Goal: Task Accomplishment & Management: Manage account settings

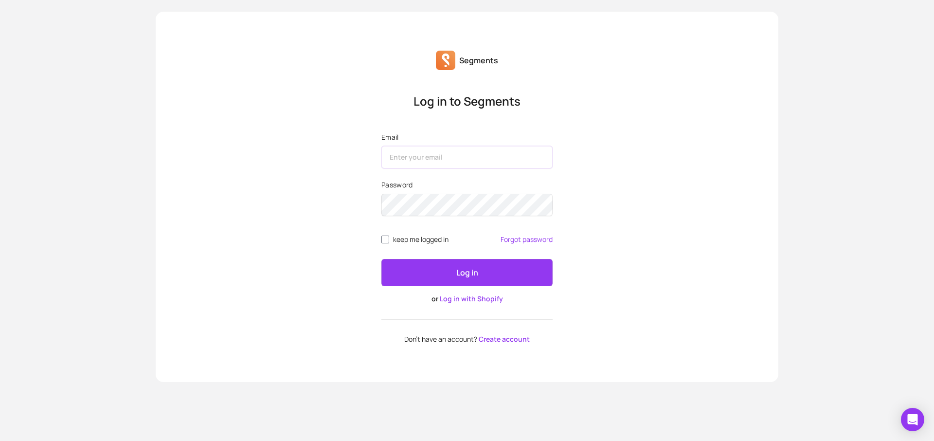
drag, startPoint x: 0, startPoint y: 0, endPoint x: 479, endPoint y: 161, distance: 505.7
click at [479, 161] on input "Email" at bounding box center [467, 157] width 171 height 22
type input "[EMAIL_ADDRESS][DOMAIN_NAME]"
click at [466, 267] on p "Log in" at bounding box center [468, 273] width 22 height 12
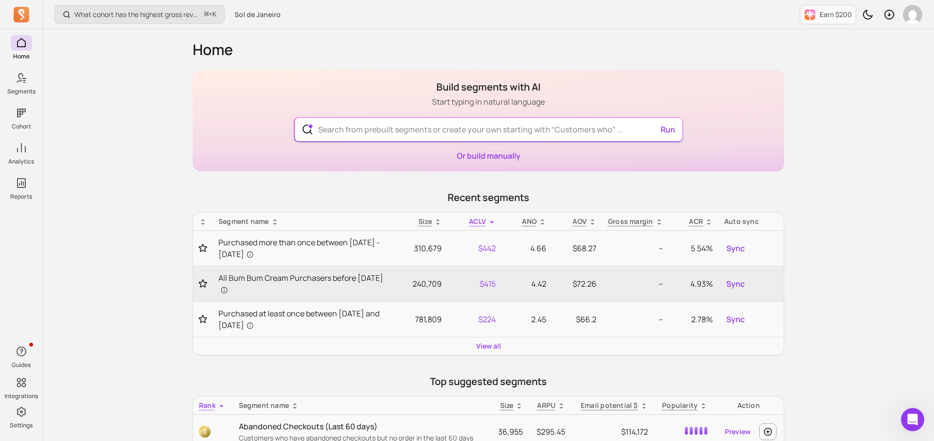
click at [530, 134] on input "text" at bounding box center [489, 129] width 357 height 23
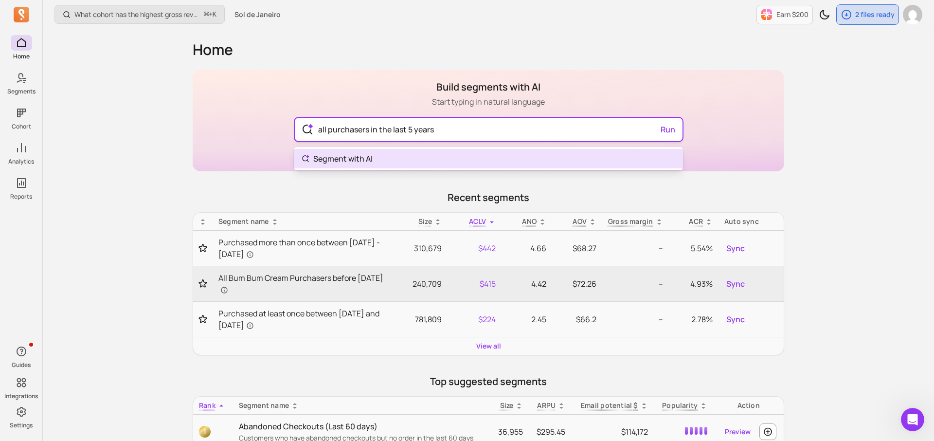
type input "all purchasers in the last 5 years"
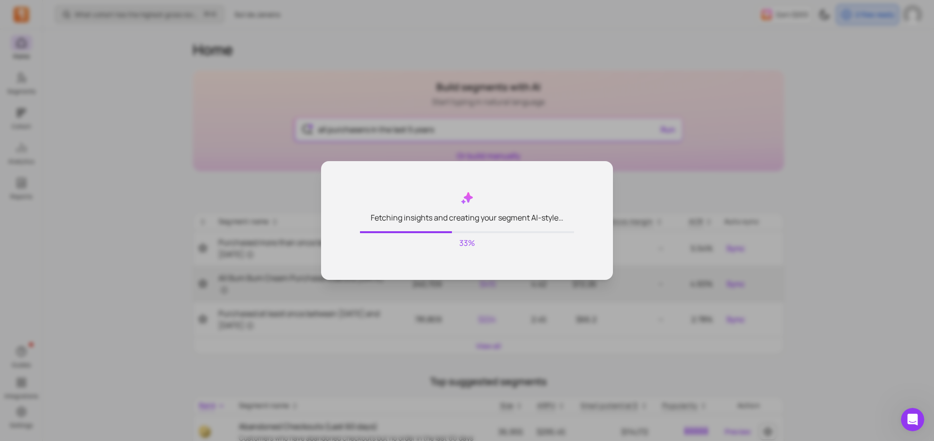
click at [504, 235] on div "33%" at bounding box center [467, 240] width 214 height 18
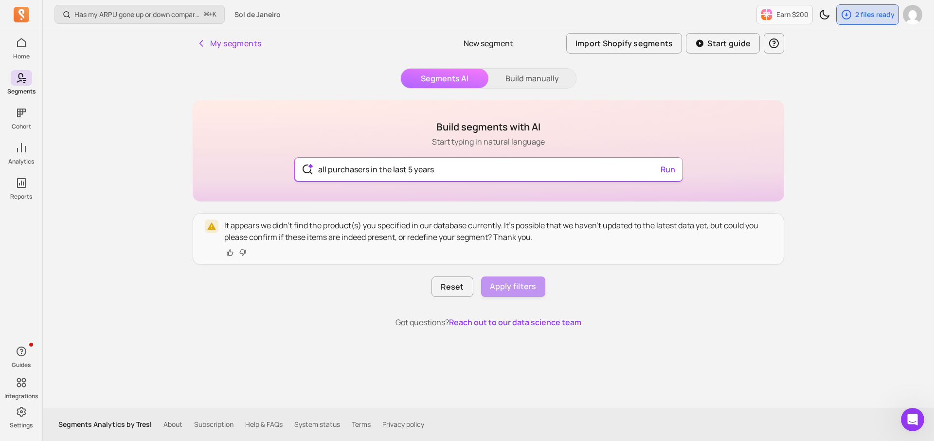
type input "all purchasers in the last 5 years"
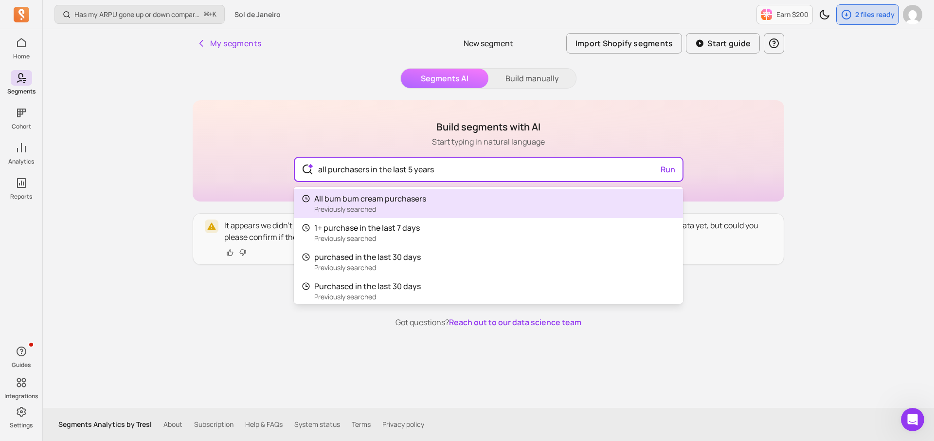
drag, startPoint x: 592, startPoint y: 171, endPoint x: 385, endPoint y: 156, distance: 207.4
click at [385, 156] on div "all purchasers in the last 5 years Run All bum bum cream purchasers Previously …" at bounding box center [488, 168] width 389 height 27
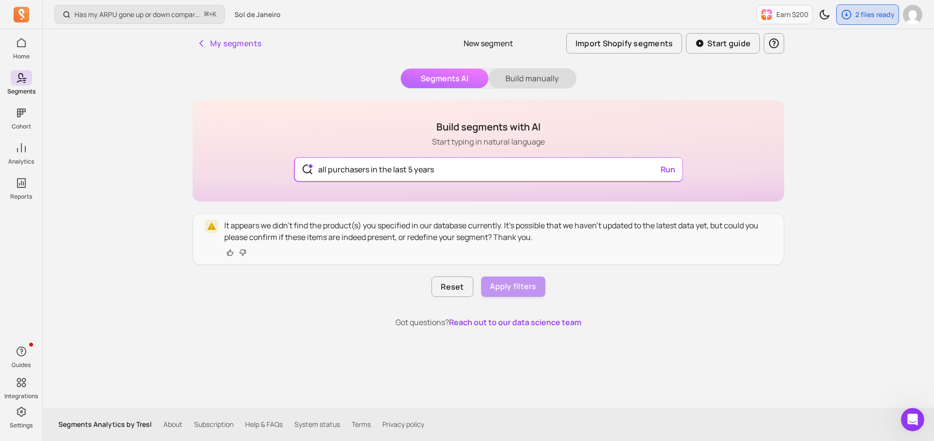
click at [529, 84] on div "Segments AI Build manually Build segments with AI Start typing in natural langu…" at bounding box center [489, 218] width 592 height 300
click at [528, 76] on button "Build manually" at bounding box center [533, 78] width 88 height 19
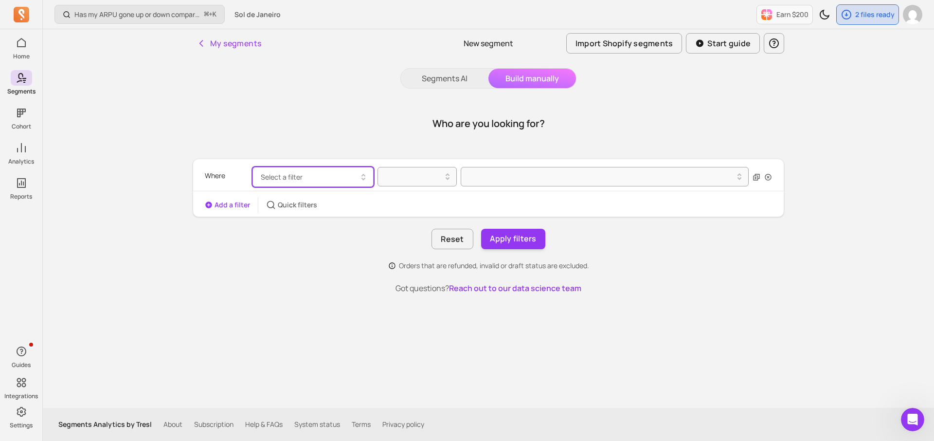
click at [325, 172] on button "Select a filter" at bounding box center [313, 177] width 121 height 20
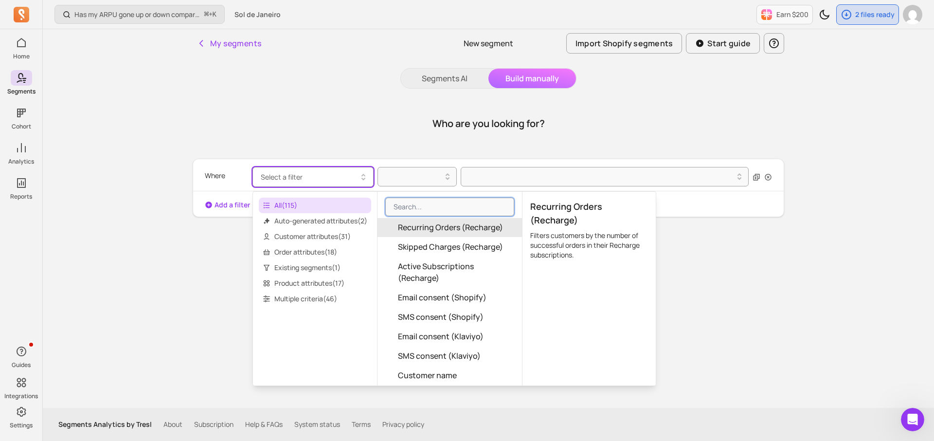
scroll to position [386, 0]
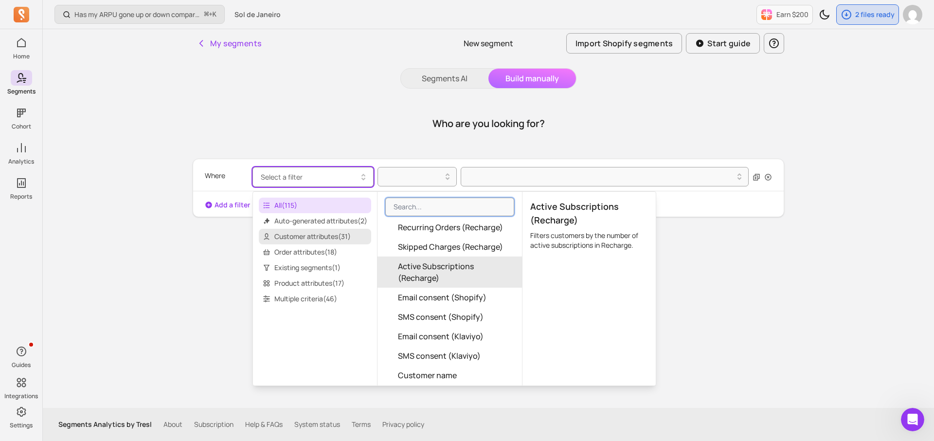
click at [343, 232] on span "Customer attributes ( 31 )" at bounding box center [315, 237] width 112 height 16
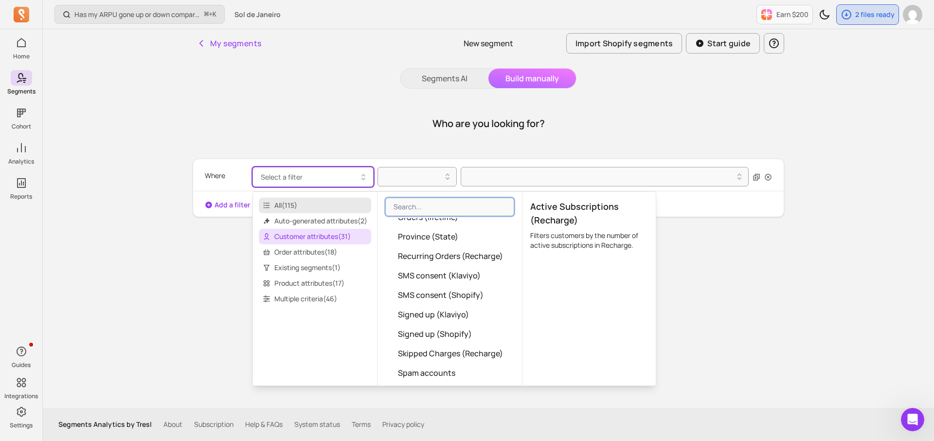
click at [339, 211] on span "All ( 115 )" at bounding box center [315, 206] width 112 height 16
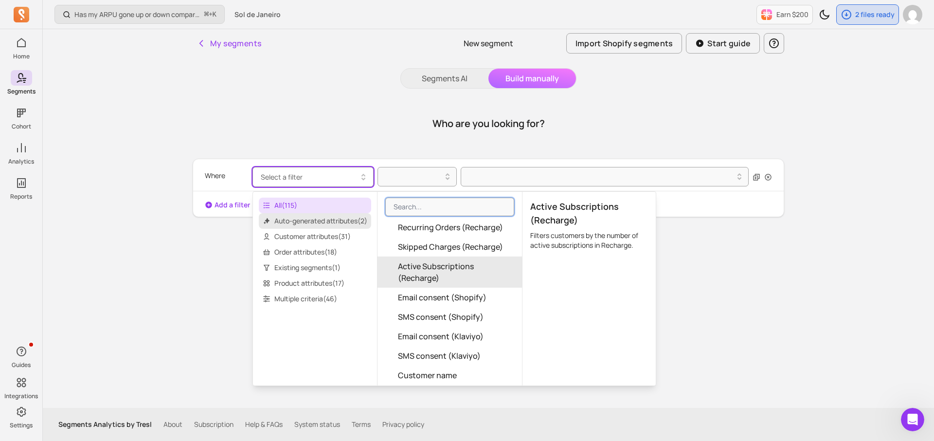
click at [339, 217] on span "Auto-generated attributes ( 2 )" at bounding box center [315, 221] width 112 height 16
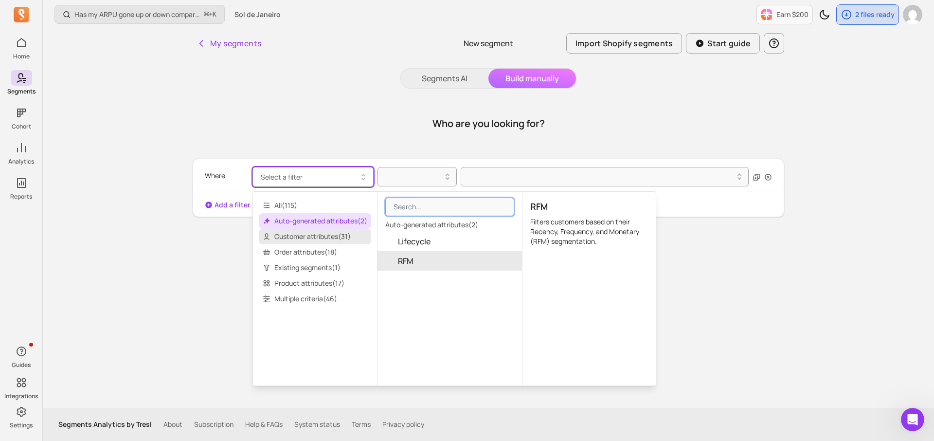
click at [321, 231] on span "Customer attributes ( 31 )" at bounding box center [315, 237] width 112 height 16
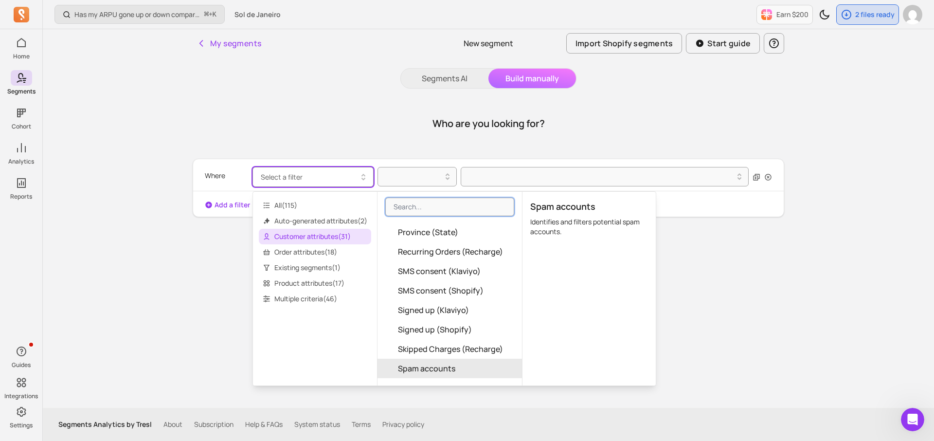
scroll to position [470, 0]
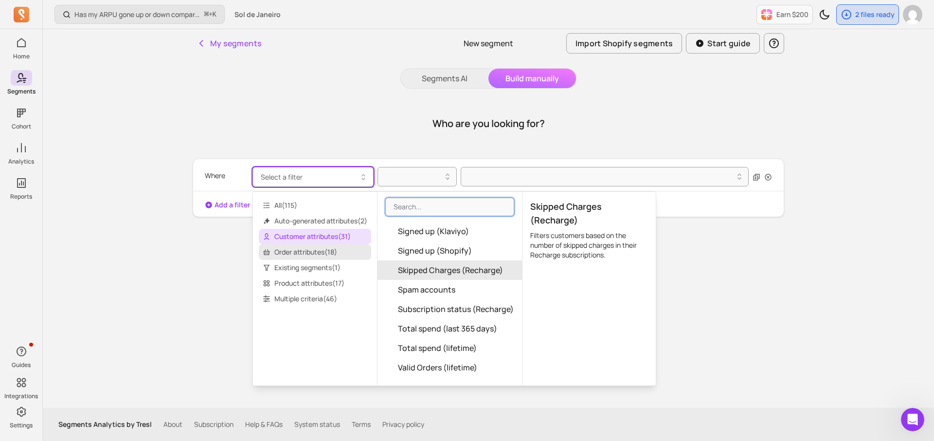
click at [335, 253] on span "Order attributes ( 18 )" at bounding box center [315, 252] width 112 height 16
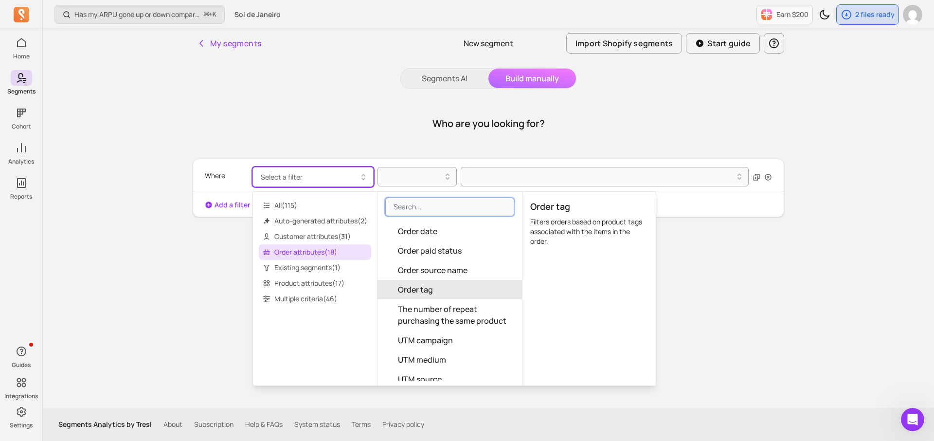
scroll to position [202, 0]
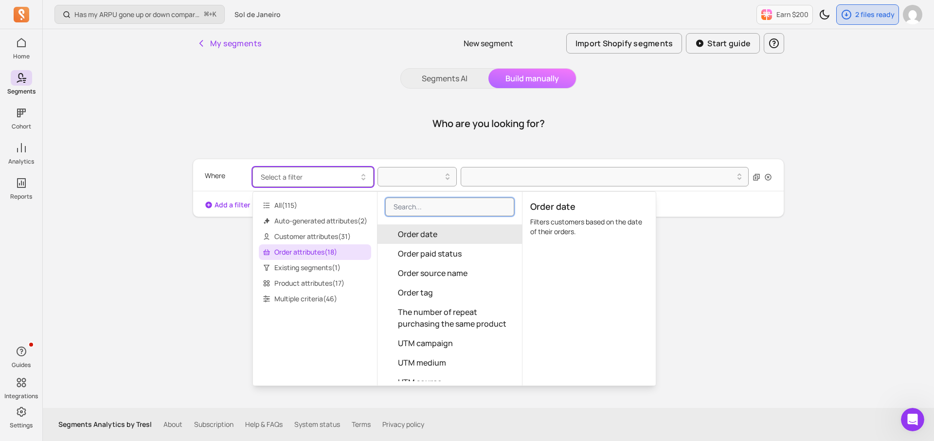
click at [451, 231] on button "Order date" at bounding box center [450, 233] width 145 height 19
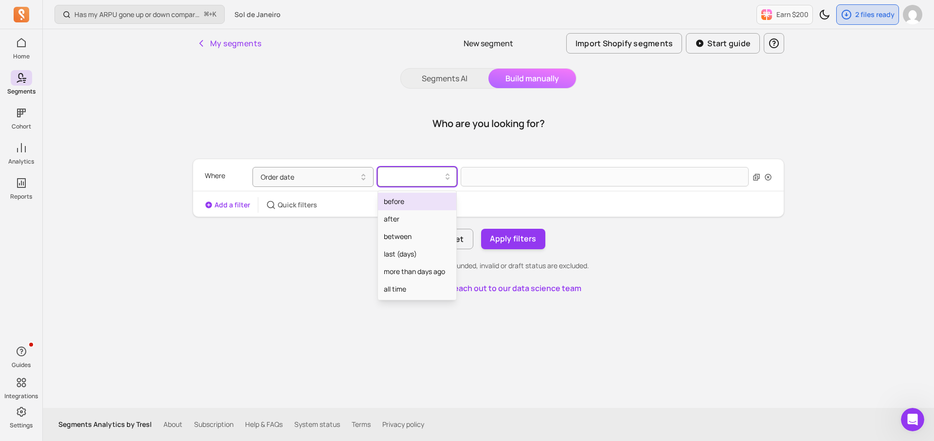
click at [425, 178] on div at bounding box center [413, 177] width 59 height 12
click at [407, 234] on div "between" at bounding box center [417, 237] width 78 height 18
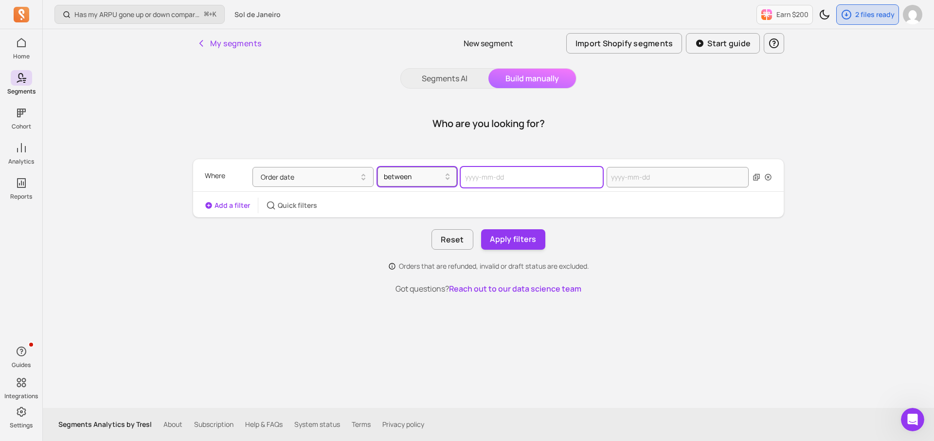
select select "2025"
select select "October"
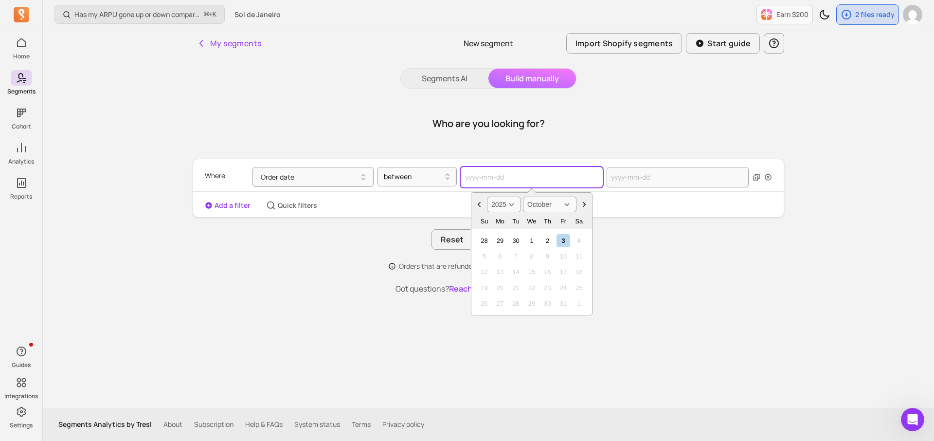
click at [490, 177] on input "text" at bounding box center [532, 177] width 142 height 20
click at [505, 206] on select "2000 2001 2002 2003 2004 2005 2006 2007 2008 2009 2010 2011 2012 2013 2014 2015…" at bounding box center [504, 205] width 34 height 16
select select "2020"
click at [549, 238] on div "1" at bounding box center [547, 240] width 13 height 13
type input "[DATE]"
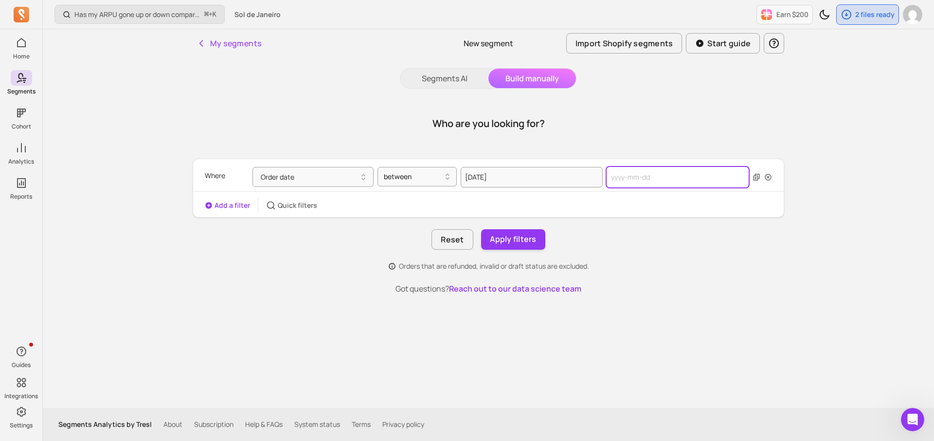
select select "2025"
select select "October"
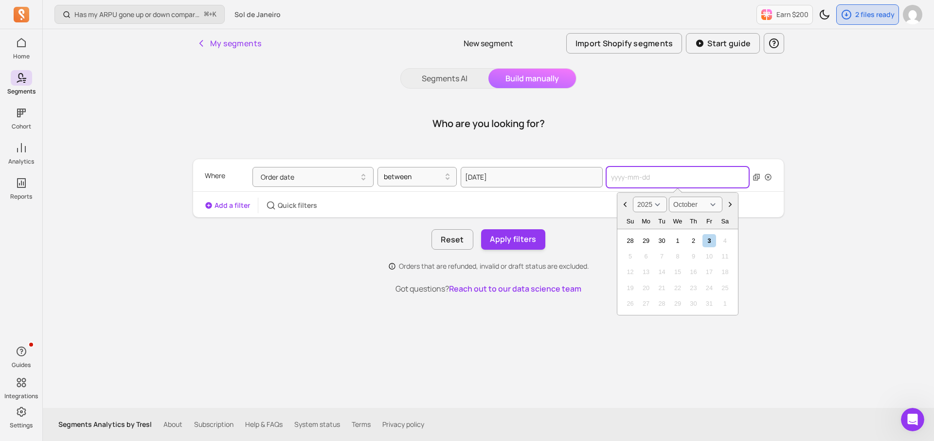
click at [648, 183] on input "text" at bounding box center [678, 177] width 142 height 20
click at [792, 248] on div "My segments New segment Import Shopify segments Start guide Segments AI Build m…" at bounding box center [488, 218] width 623 height 379
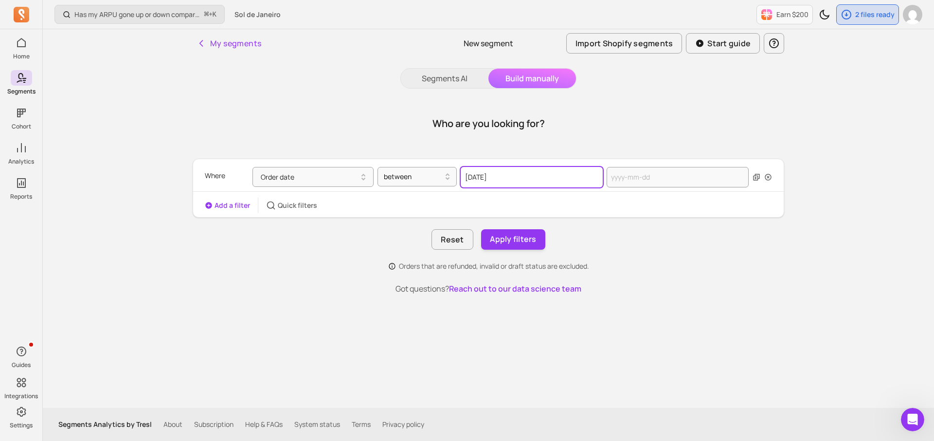
select select "2020"
select select "October"
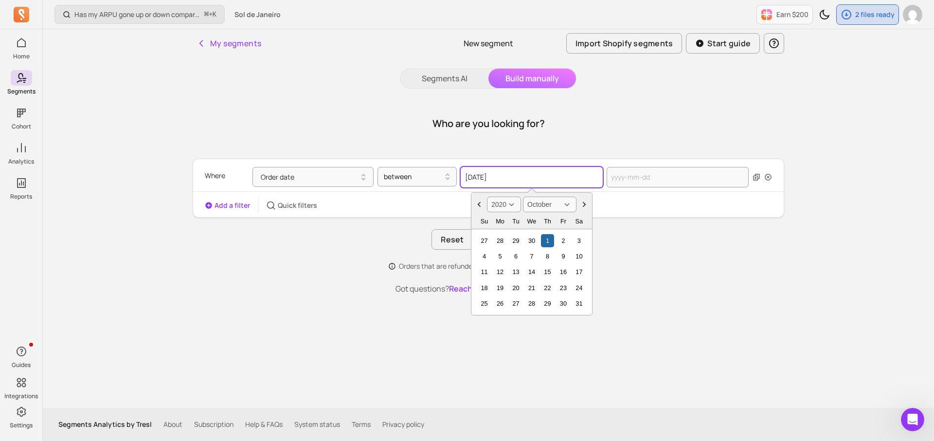
click at [524, 167] on input "[DATE]" at bounding box center [532, 177] width 142 height 20
click at [579, 236] on div "3" at bounding box center [579, 240] width 13 height 13
type input "[DATE]"
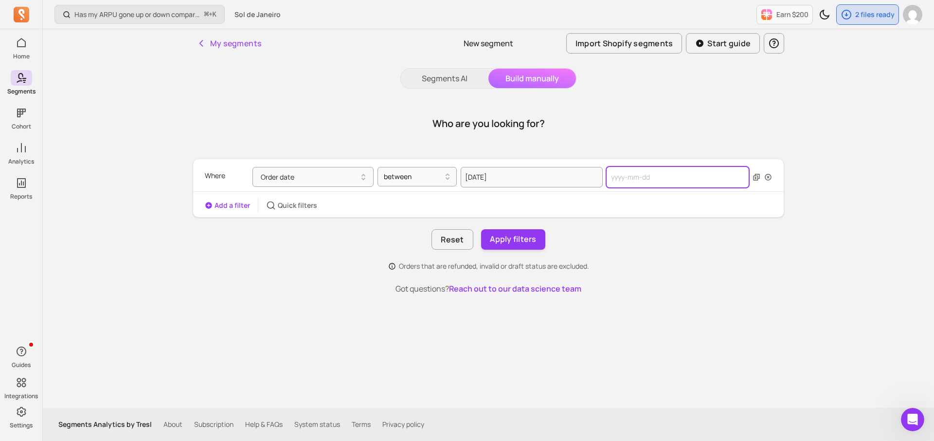
select select "2025"
select select "October"
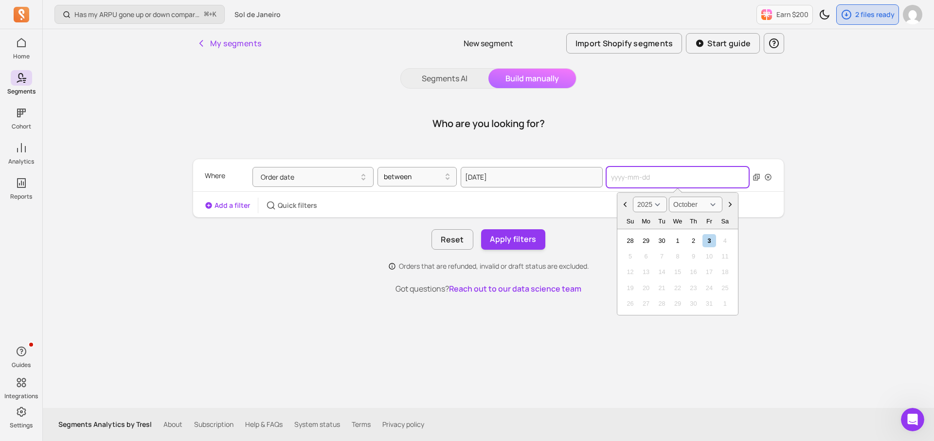
click at [636, 179] on input "text" at bounding box center [678, 177] width 142 height 20
click at [658, 205] on select "2000 2001 2002 2003 2004 2005 2006 2007 2008 2009 2010 2011 2012 2013 2014 2015…" at bounding box center [650, 205] width 34 height 16
select select "2023"
click at [632, 240] on div "1" at bounding box center [630, 240] width 13 height 13
type input "[DATE]"
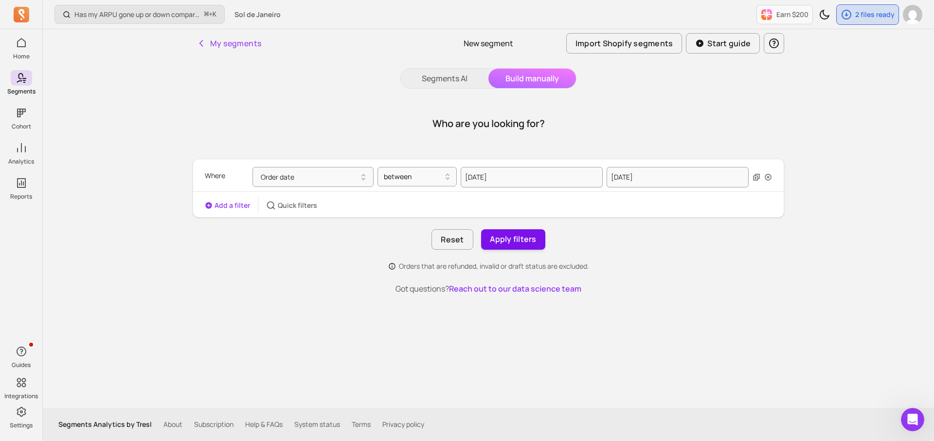
click at [527, 241] on button "Apply filters" at bounding box center [513, 239] width 64 height 20
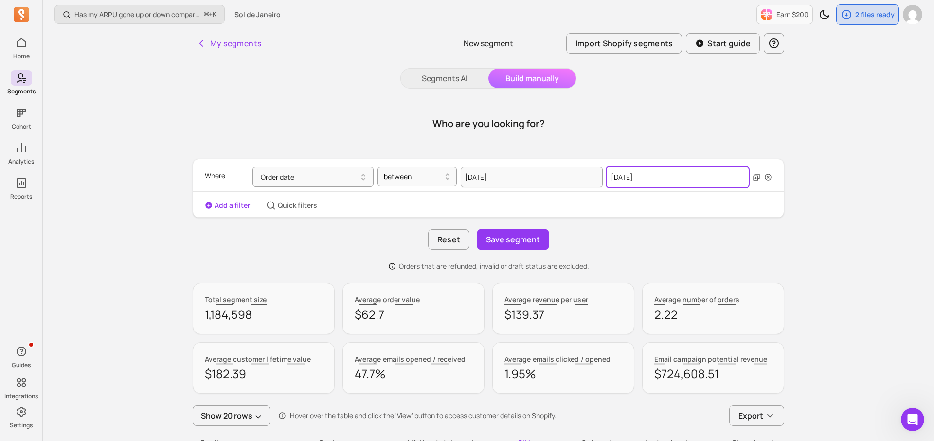
select select "2023"
select select "October"
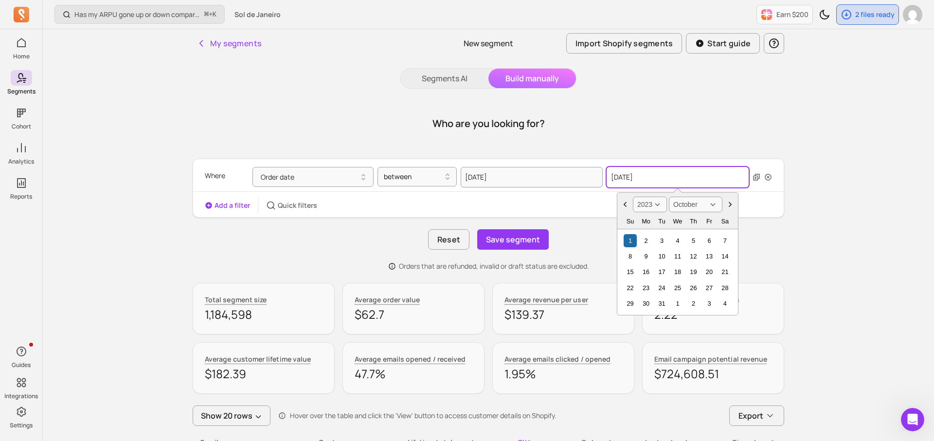
click at [623, 176] on input "[DATE]" at bounding box center [678, 177] width 142 height 20
click at [625, 176] on input "[DATE]" at bounding box center [678, 177] width 142 height 20
click at [647, 205] on select "2000 2001 2002 2003 2004 2005 2006 2007 2008 2009 2010 2011 2012 2013 2014 2015…" at bounding box center [650, 205] width 34 height 16
select select "2022"
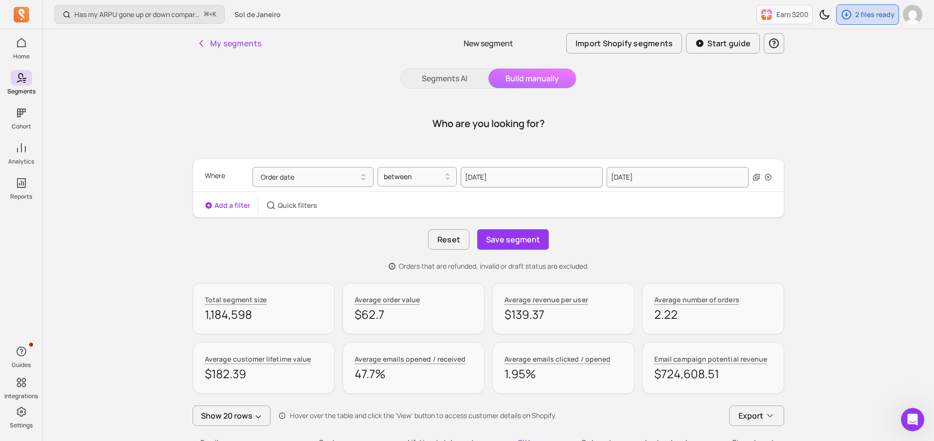
click at [779, 229] on div "Where Order date between [DATE] [DATE] Add a filter Quick filters Reset Save se…" at bounding box center [489, 215] width 592 height 112
click at [625, 178] on input "[DATE]" at bounding box center [678, 177] width 142 height 20
select select "2023"
select select "October"
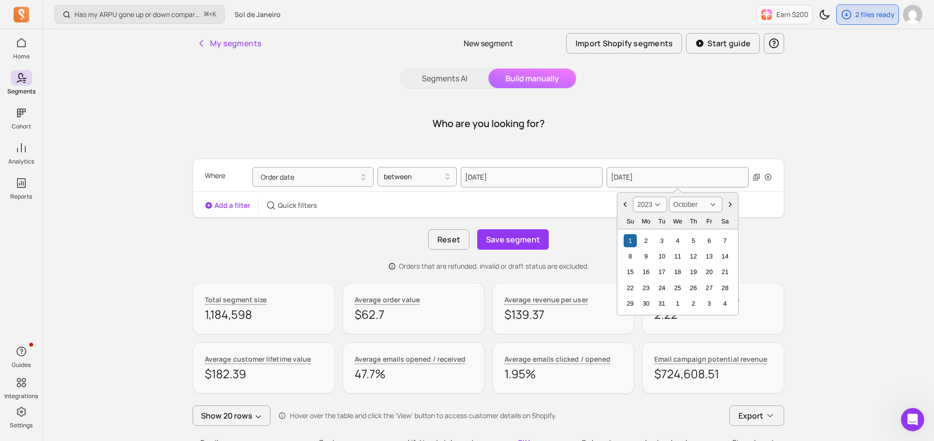
click at [653, 207] on select "2000 2001 2002 2003 2004 2005 2006 2007 2008 2009 2010 2011 2012 2013 2014 2015…" at bounding box center [650, 205] width 34 height 16
select select "2022"
click at [723, 241] on div "1" at bounding box center [725, 240] width 13 height 13
type input "[DATE]"
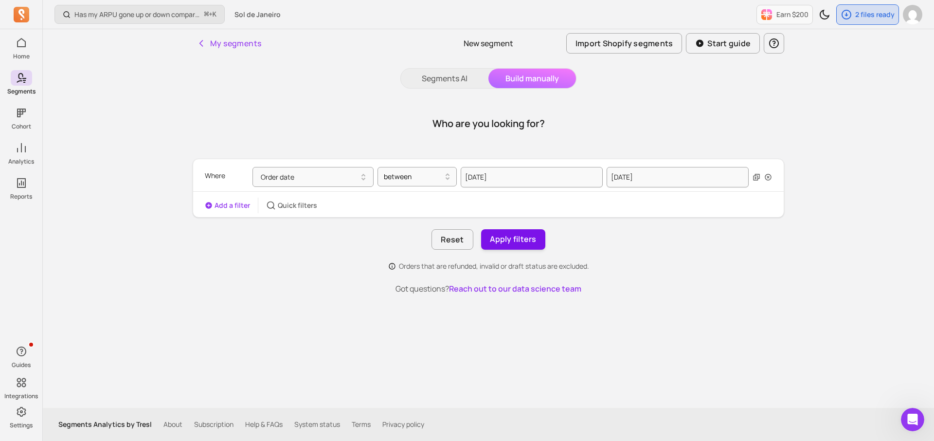
click at [518, 230] on button "Apply filters" at bounding box center [513, 239] width 64 height 20
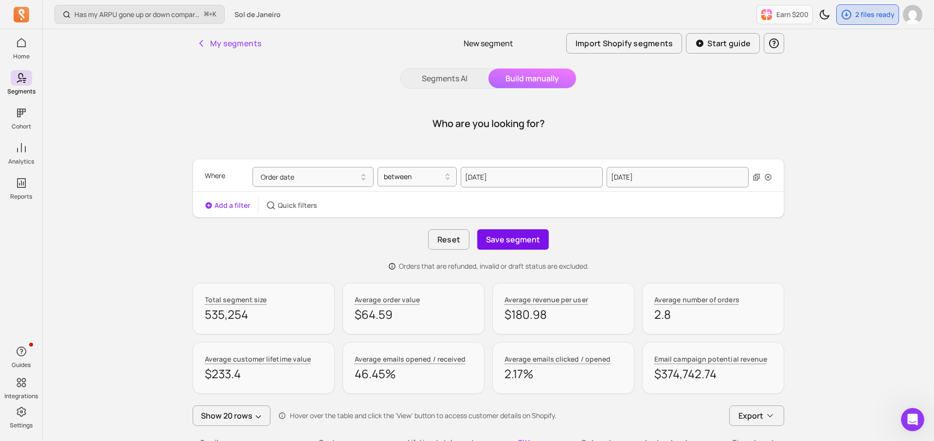
click at [514, 243] on button "Save segment" at bounding box center [513, 239] width 72 height 20
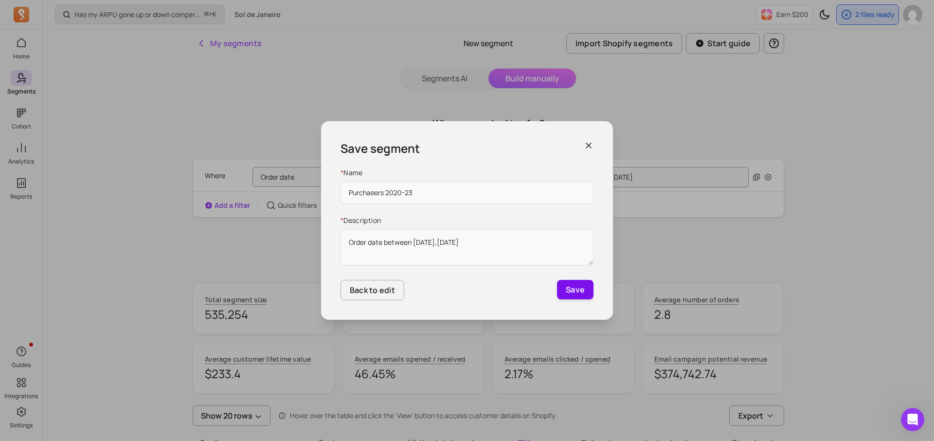
type input "Purchasers 2020-23"
click at [578, 295] on button "Save" at bounding box center [575, 289] width 37 height 19
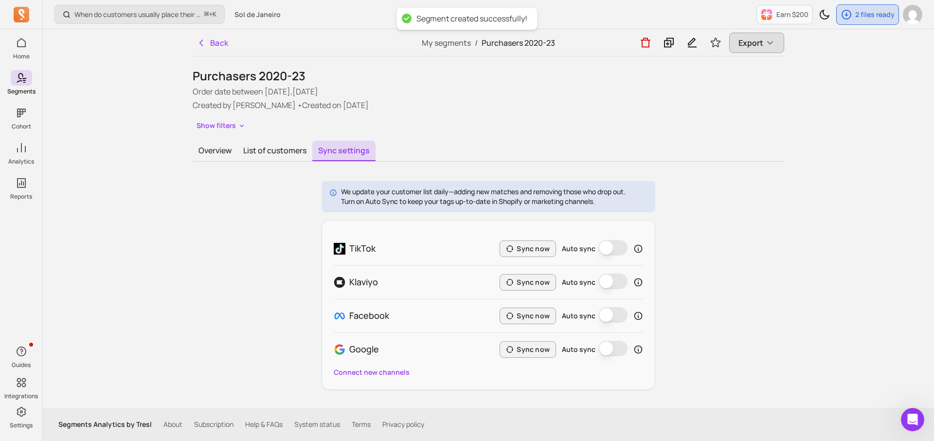
click at [759, 38] on span "Export" at bounding box center [751, 43] width 25 height 12
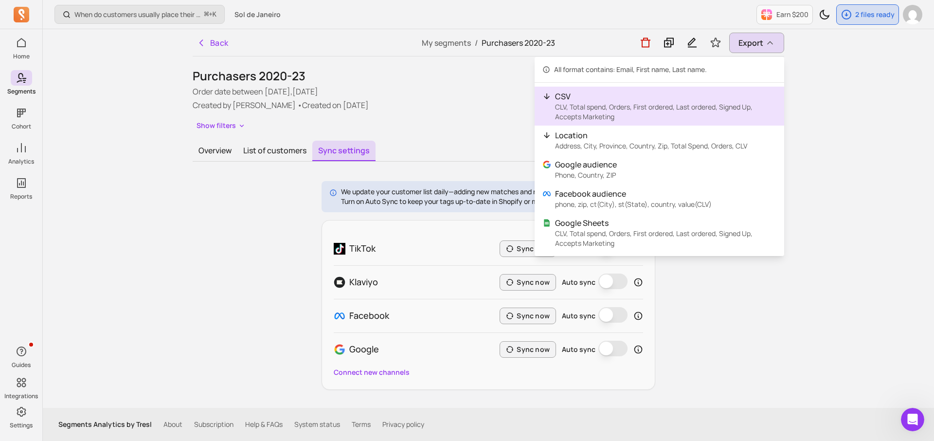
click at [693, 102] on p "CLV, Total spend, Orders, First ordered, Last ordered, Signed Up, Accepts Marke…" at bounding box center [665, 111] width 221 height 19
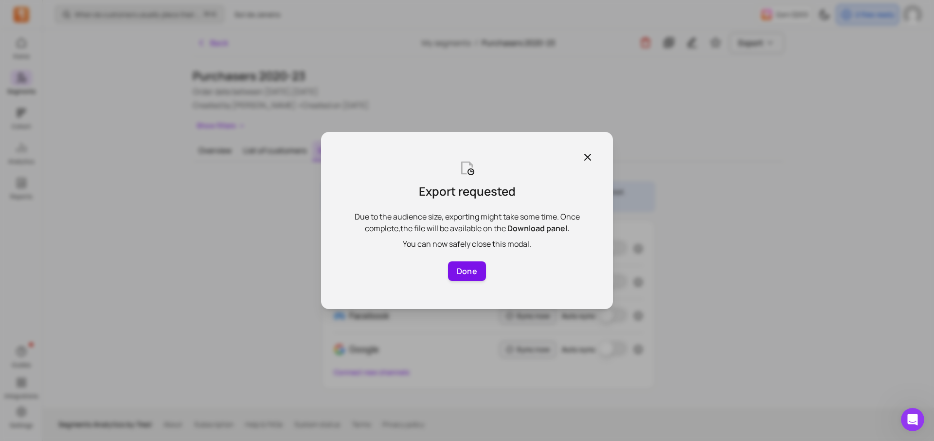
click at [467, 272] on button "Done" at bounding box center [467, 270] width 38 height 19
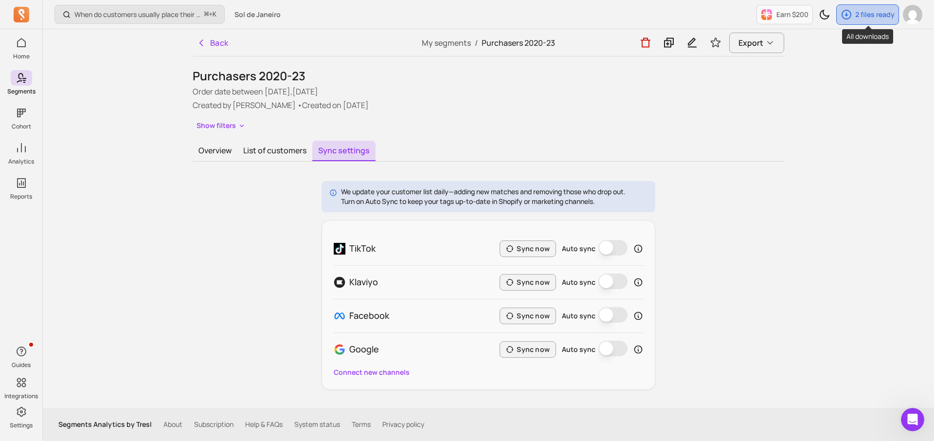
click at [848, 14] on icon "button" at bounding box center [847, 15] width 10 height 10
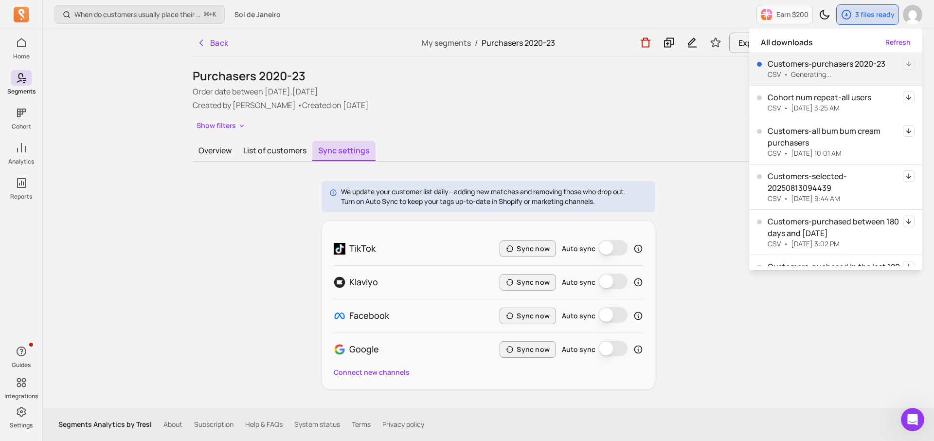
click at [659, 110] on div "Purchasers 2020-23 Order date between [DATE],[DATE] Created by [PERSON_NAME] • …" at bounding box center [489, 100] width 592 height 65
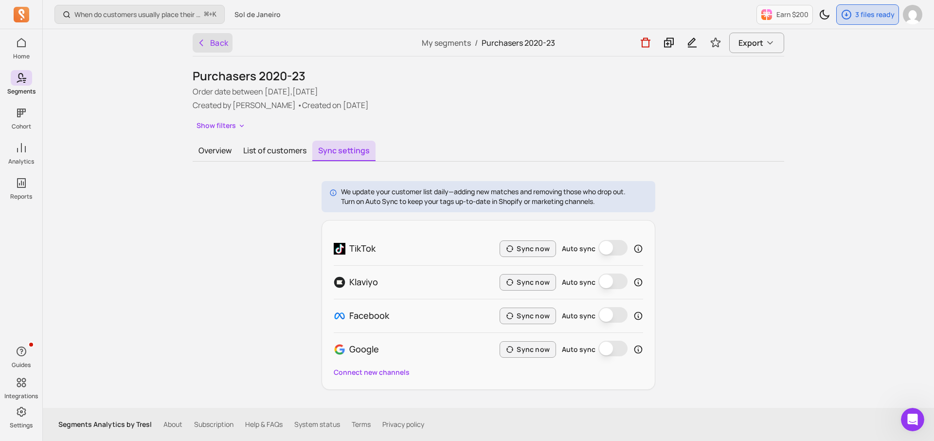
click at [219, 43] on button "Back" at bounding box center [213, 42] width 40 height 19
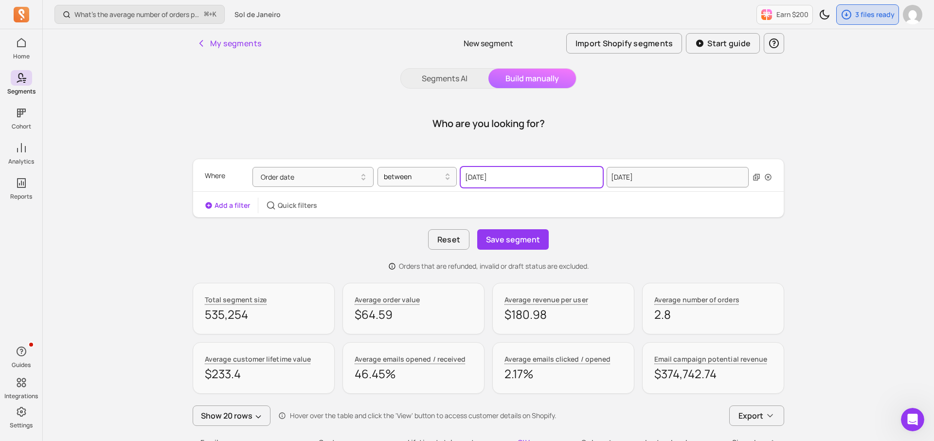
click at [561, 176] on input "[DATE]" at bounding box center [532, 177] width 142 height 20
select select "2020"
select select "October"
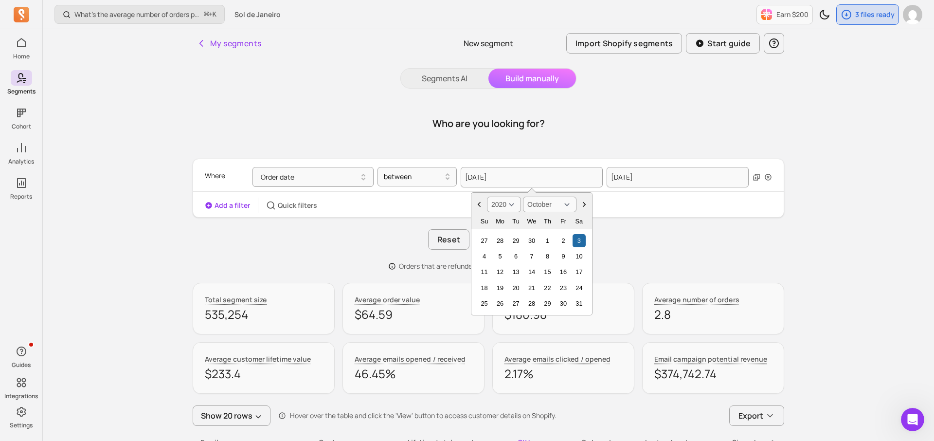
click at [504, 206] on select "2000 2001 2002 2003 2004 2005 2006 2007 2008 2009 2010 2011 2012 2013 2014 2015…" at bounding box center [504, 205] width 34 height 16
select select "2022"
click at [546, 207] on select "January February March April May June July August September October November De…" at bounding box center [550, 205] width 54 height 16
click at [580, 244] on div "1" at bounding box center [579, 240] width 13 height 13
click at [478, 203] on icon "Choose Date" at bounding box center [480, 205] width 10 height 10
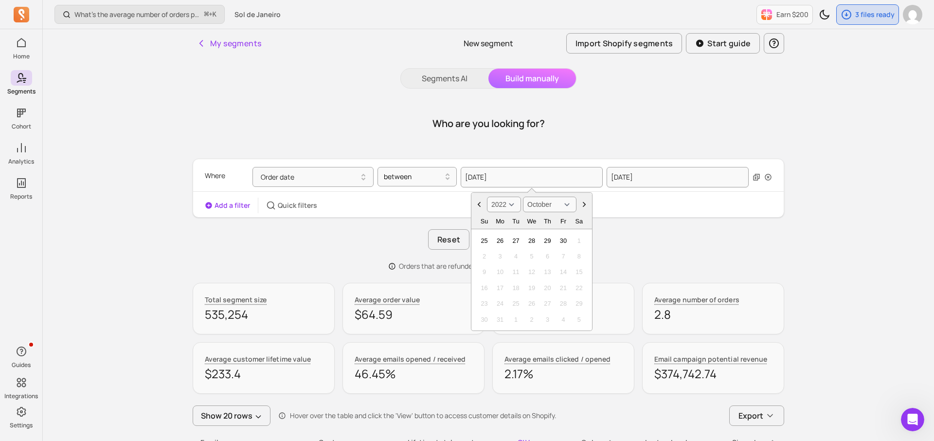
select select "September"
select select "2022"
select select "October"
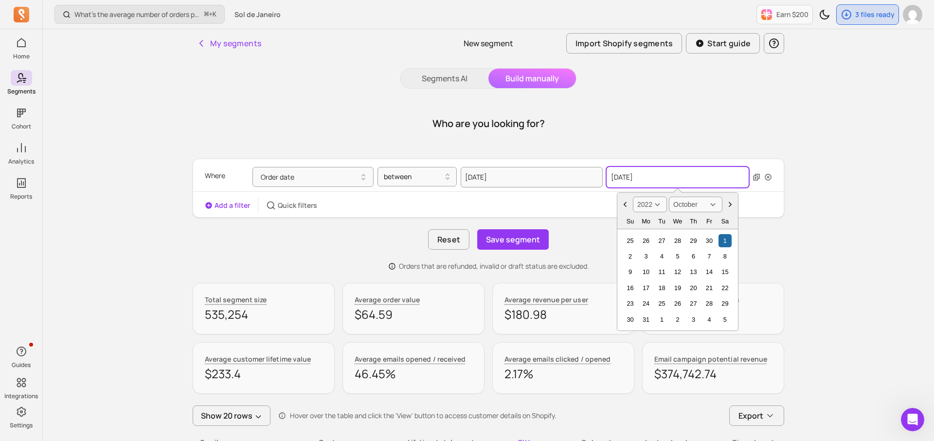
click at [655, 180] on input "[DATE]" at bounding box center [678, 177] width 142 height 20
click at [657, 207] on select "2000 2001 2002 2003 2004 2005 2006 2007 2008 2009 2010 2011 2012 2013 2014 2015…" at bounding box center [650, 205] width 34 height 16
select select "2024"
click at [662, 238] on div "1" at bounding box center [662, 240] width 13 height 13
type input "[DATE]"
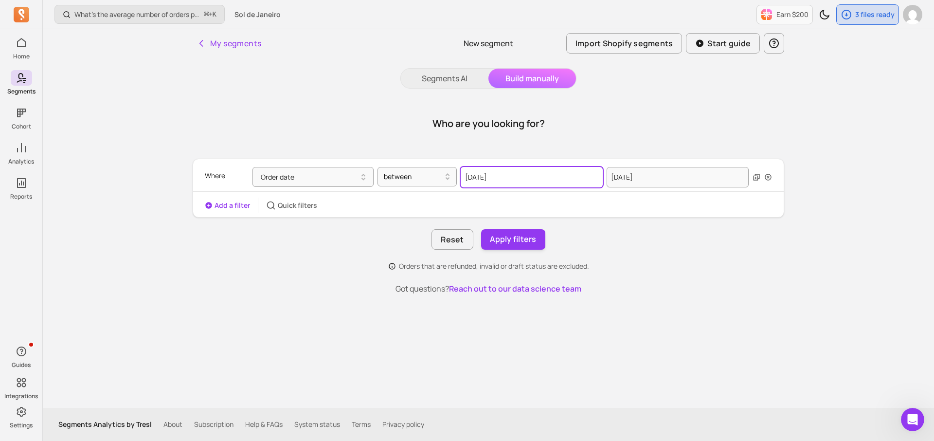
select select "2020"
select select "October"
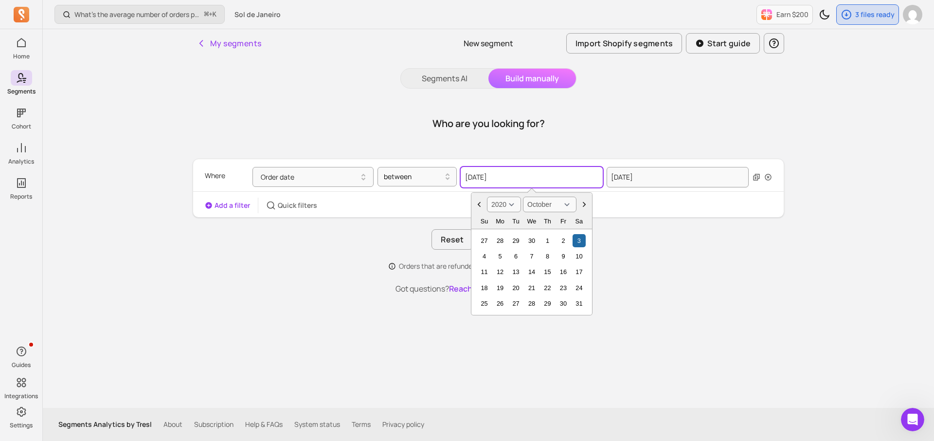
click at [571, 183] on input "[DATE]" at bounding box center [532, 177] width 142 height 20
click at [507, 201] on select "2000 2001 2002 2003 2004 2005 2006 2007 2008 2009 2010 2011 2012 2013 2014 2015…" at bounding box center [504, 205] width 34 height 16
select select "2022"
click at [578, 241] on div "1" at bounding box center [579, 240] width 13 height 13
type input "[DATE]"
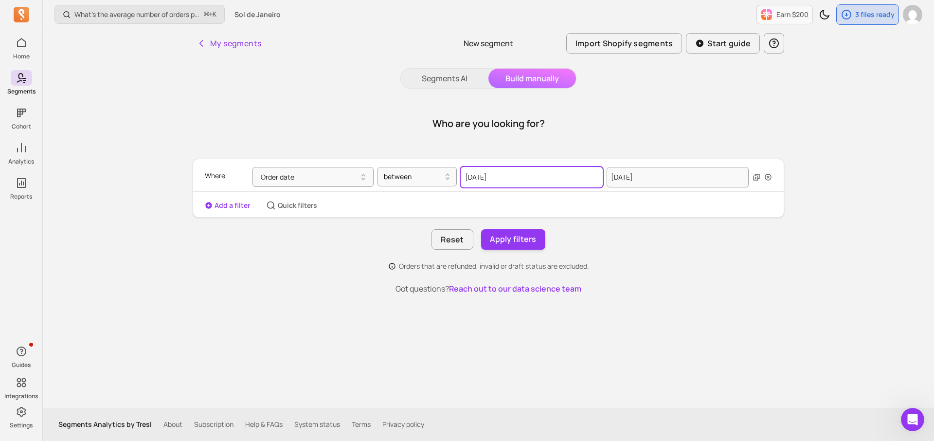
click at [582, 178] on input "[DATE]" at bounding box center [532, 177] width 142 height 20
select select "2022"
select select "October"
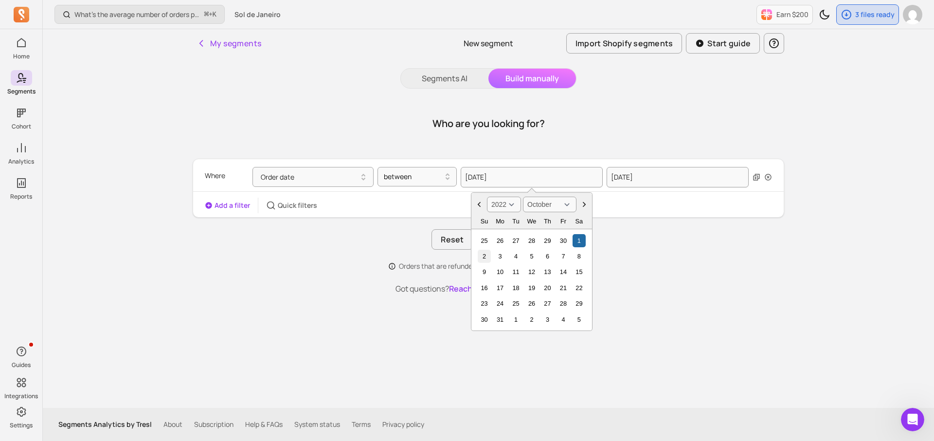
click at [483, 258] on div "2" at bounding box center [484, 256] width 13 height 13
type input "[DATE]"
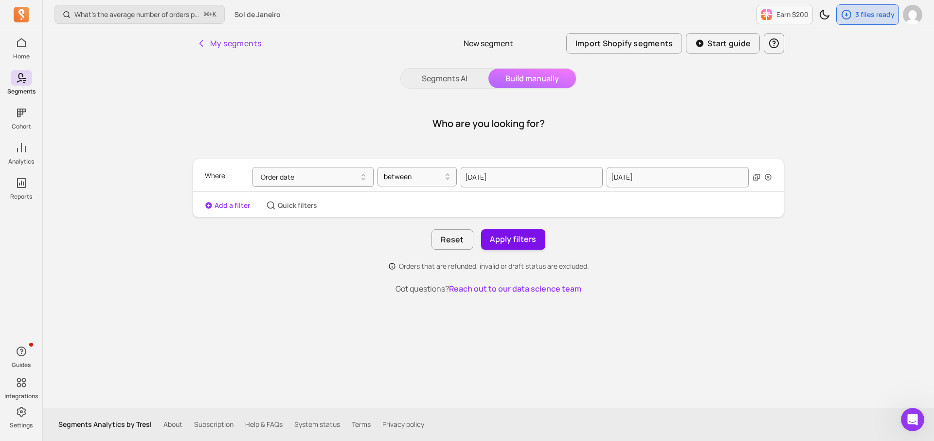
click at [518, 238] on button "Apply filters" at bounding box center [513, 239] width 64 height 20
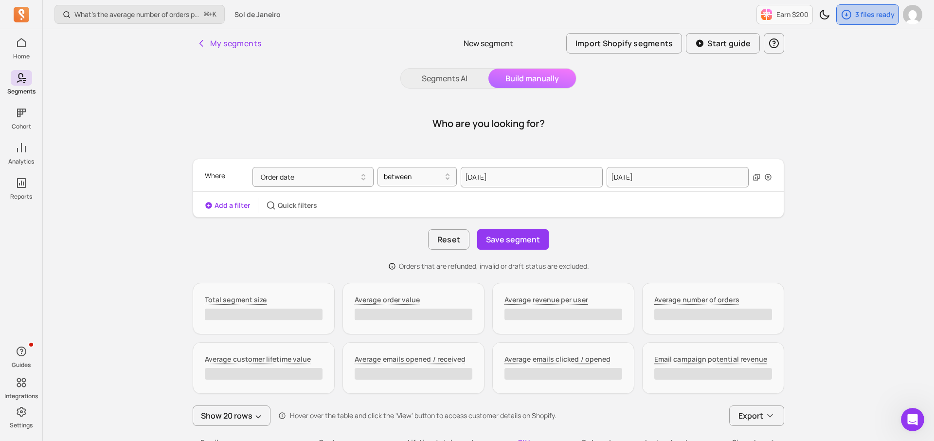
click at [868, 23] on div "3 files ready" at bounding box center [868, 14] width 62 height 19
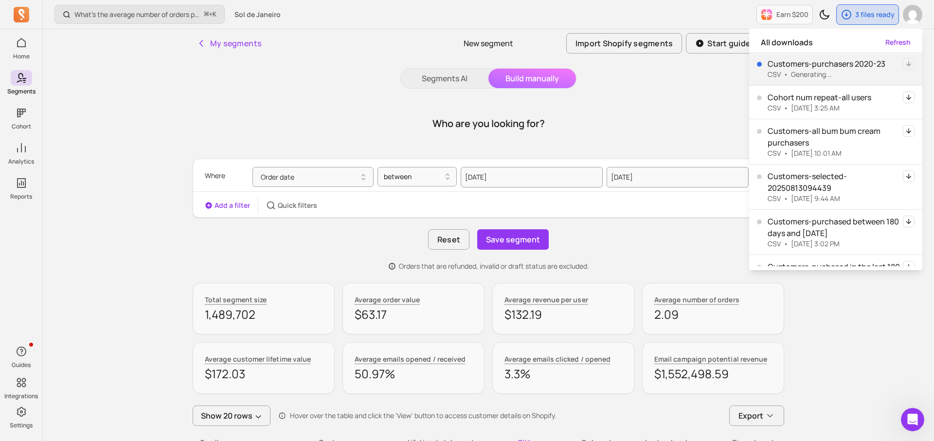
click at [632, 115] on div "Who are you looking for?" at bounding box center [489, 123] width 592 height 47
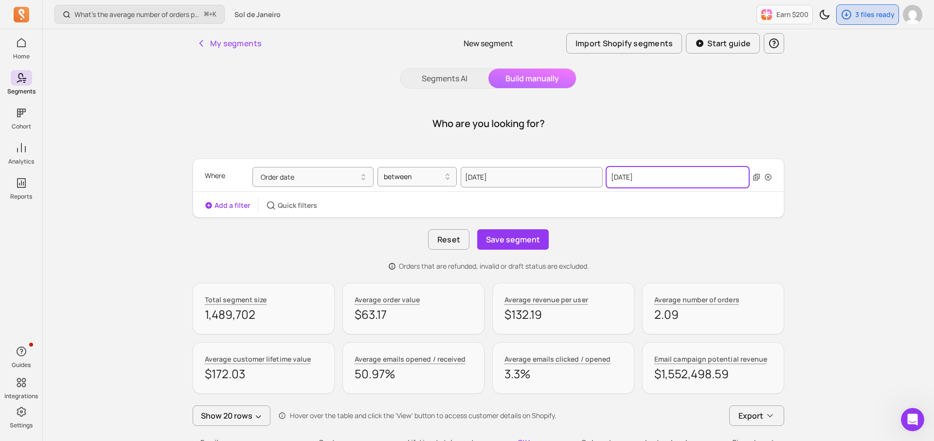
click at [626, 173] on input "[DATE]" at bounding box center [678, 177] width 142 height 20
select select "2024"
select select "October"
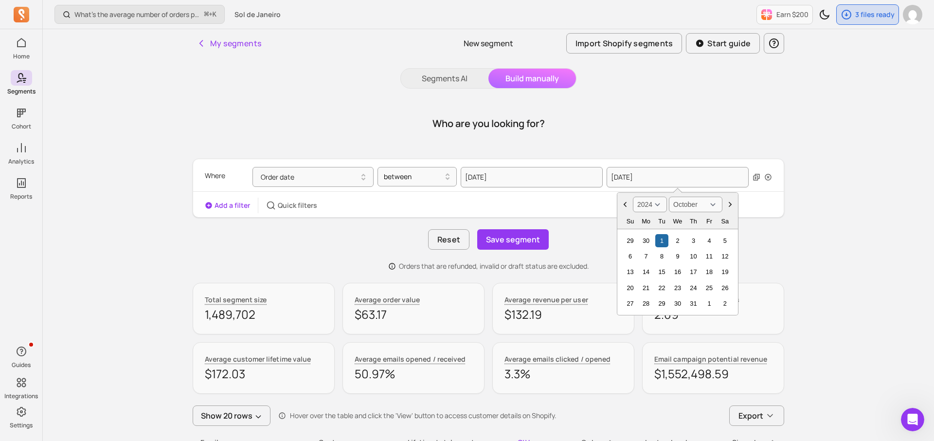
click at [652, 204] on select "2000 2001 2002 2003 2004 2005 2006 2007 2008 2009 2010 2011 2012 2013 2014 2015…" at bounding box center [650, 205] width 34 height 16
select select "2023"
click at [632, 241] on div "1" at bounding box center [630, 240] width 13 height 13
type input "[DATE]"
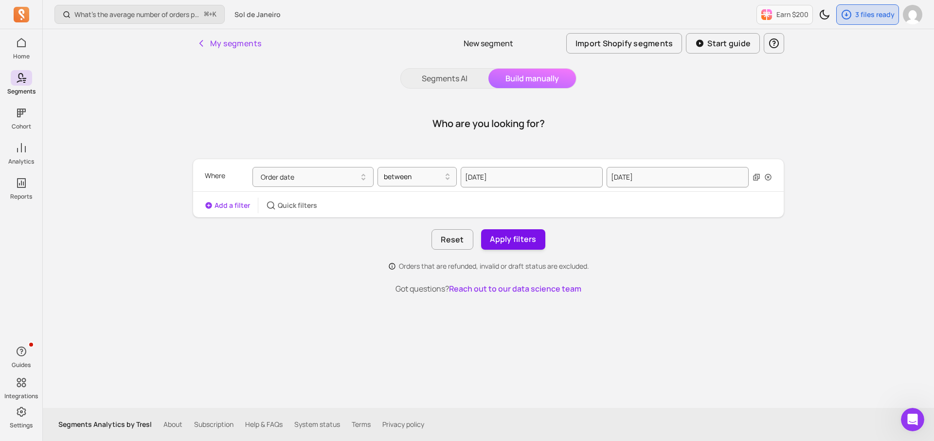
click at [523, 241] on button "Apply filters" at bounding box center [513, 239] width 64 height 20
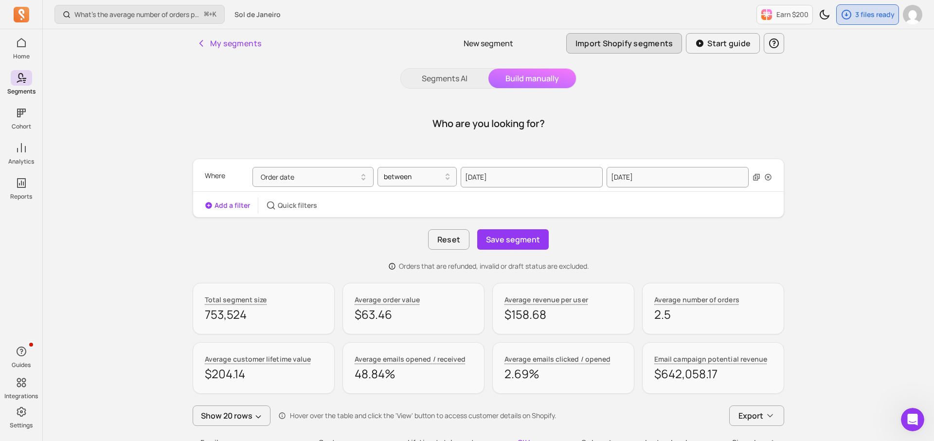
click at [595, 41] on button "Import Shopify segments" at bounding box center [625, 43] width 116 height 20
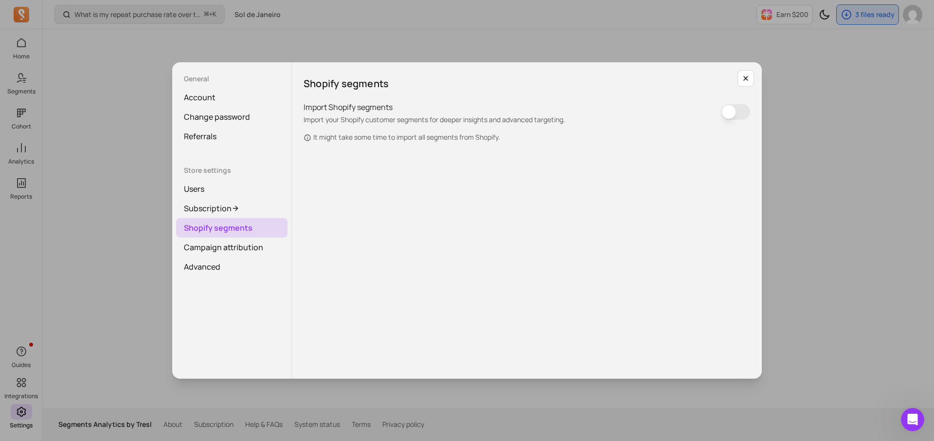
click at [728, 113] on button "Apply custom value" at bounding box center [735, 112] width 29 height 16
click at [743, 113] on button "Apply custom value" at bounding box center [735, 112] width 29 height 16
click at [745, 81] on icon "button" at bounding box center [746, 78] width 8 height 8
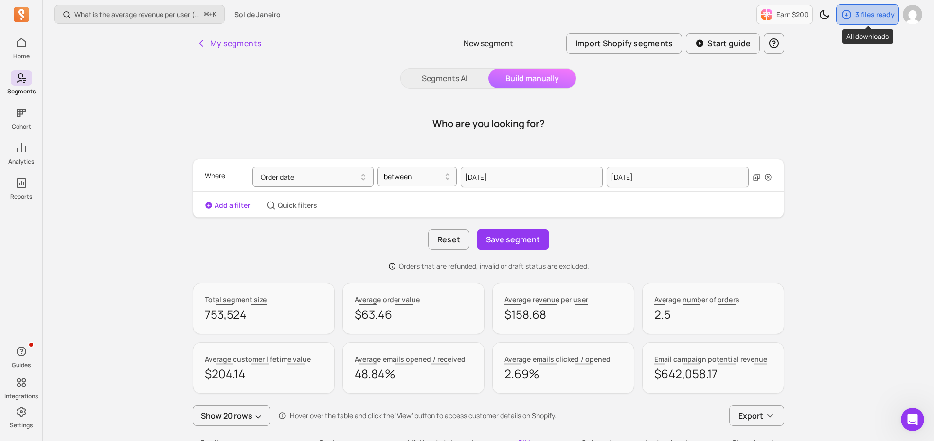
click at [844, 18] on icon "button" at bounding box center [847, 15] width 12 height 12
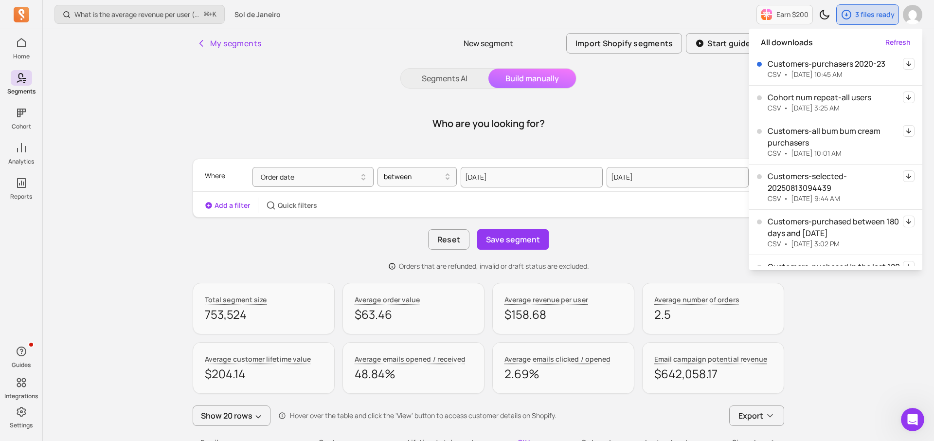
click at [910, 64] on icon "button" at bounding box center [909, 63] width 5 height 5
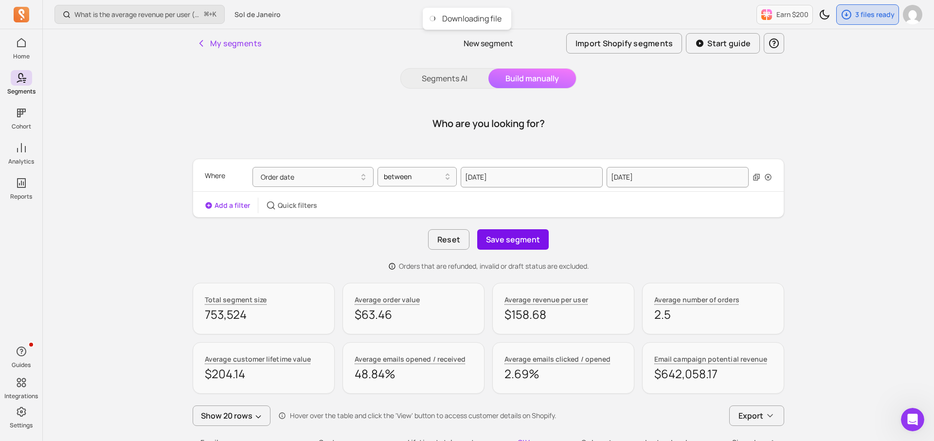
click at [527, 242] on button "Save segment" at bounding box center [513, 239] width 72 height 20
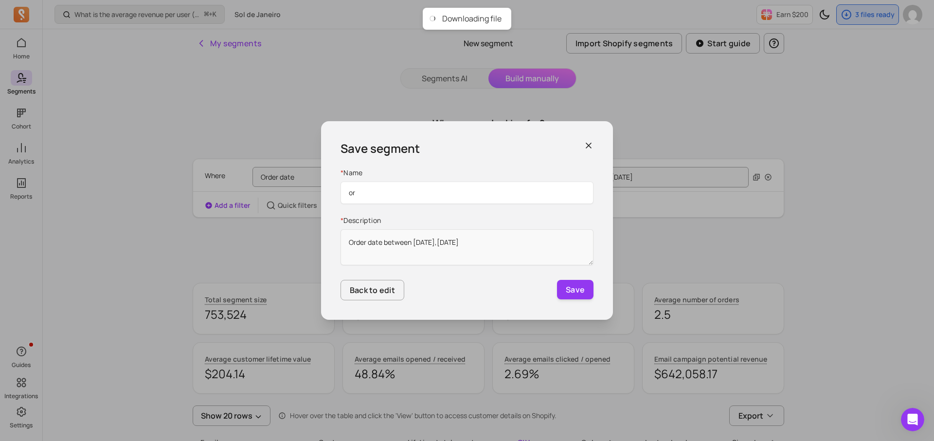
type input "o"
click at [367, 192] on input "Purchers" at bounding box center [467, 193] width 253 height 22
click at [393, 188] on input "Purchasers" at bounding box center [467, 193] width 253 height 22
type input "Purchasers 2022-23"
click at [567, 289] on button "Save" at bounding box center [575, 289] width 37 height 19
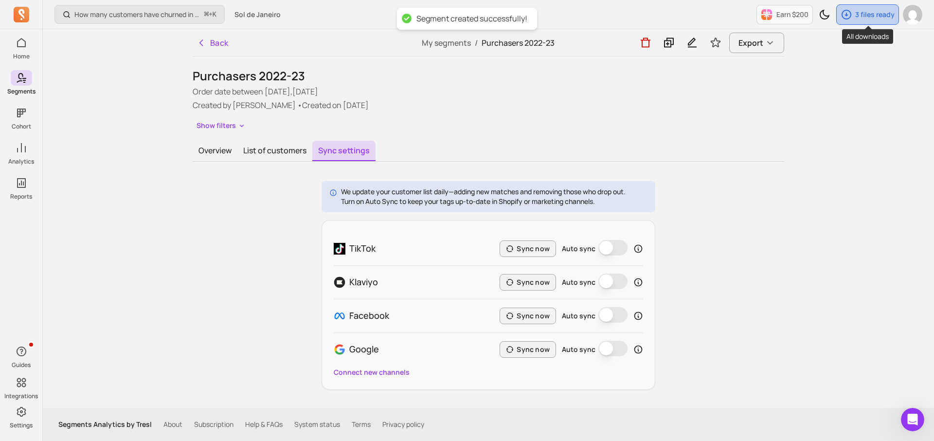
click at [851, 18] on icon "button" at bounding box center [847, 15] width 12 height 12
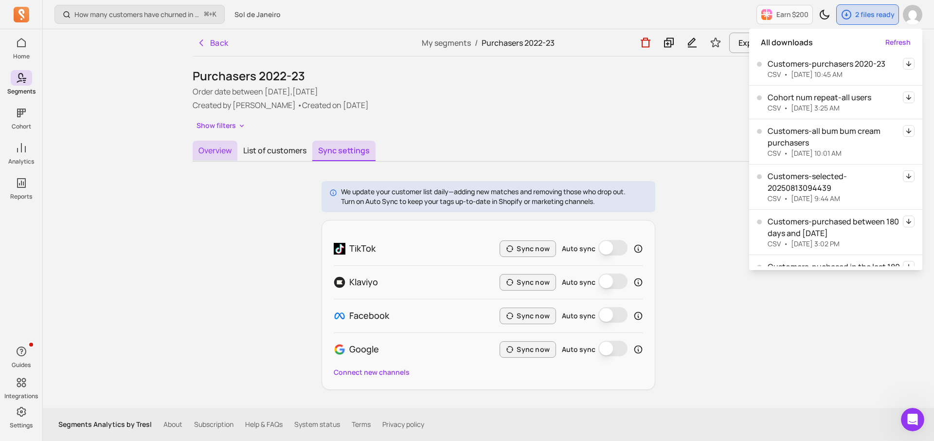
click at [225, 152] on button "Overview" at bounding box center [215, 151] width 45 height 20
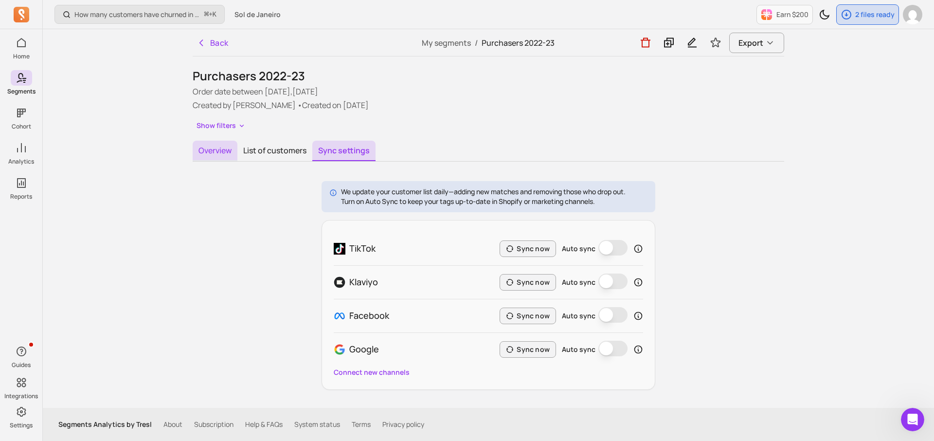
click at [218, 152] on button "Overview" at bounding box center [215, 151] width 45 height 20
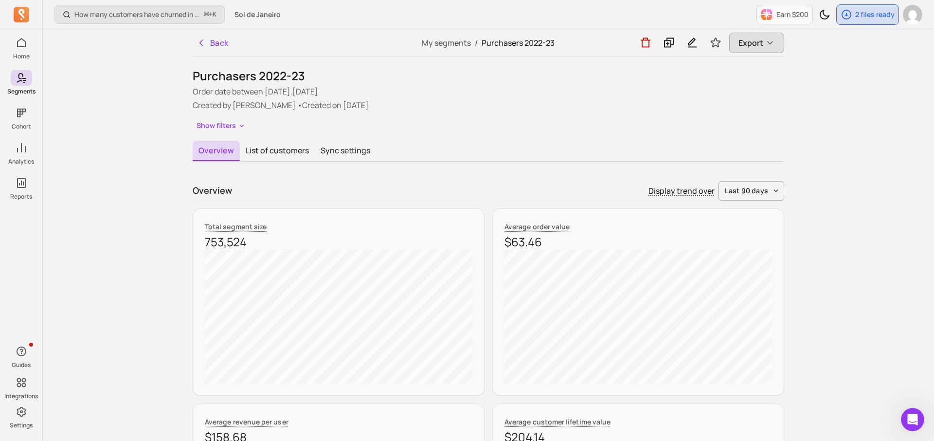
click at [748, 39] on span "Export" at bounding box center [751, 43] width 25 height 12
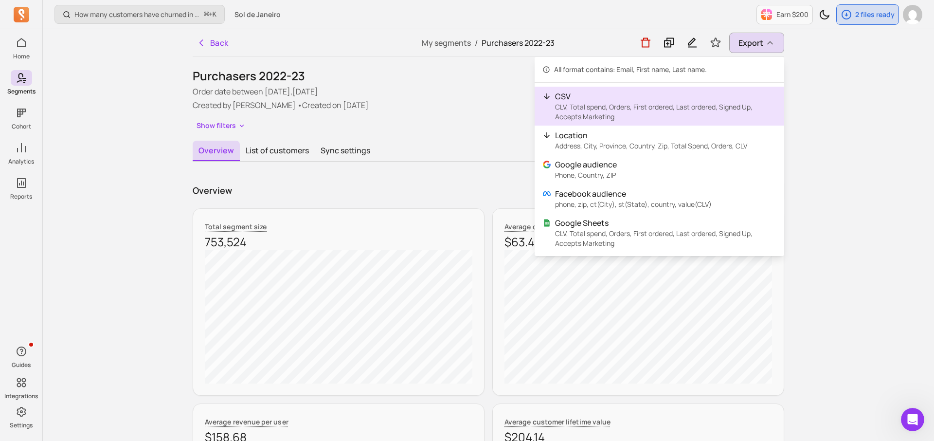
click at [648, 97] on p "CSV" at bounding box center [665, 97] width 221 height 12
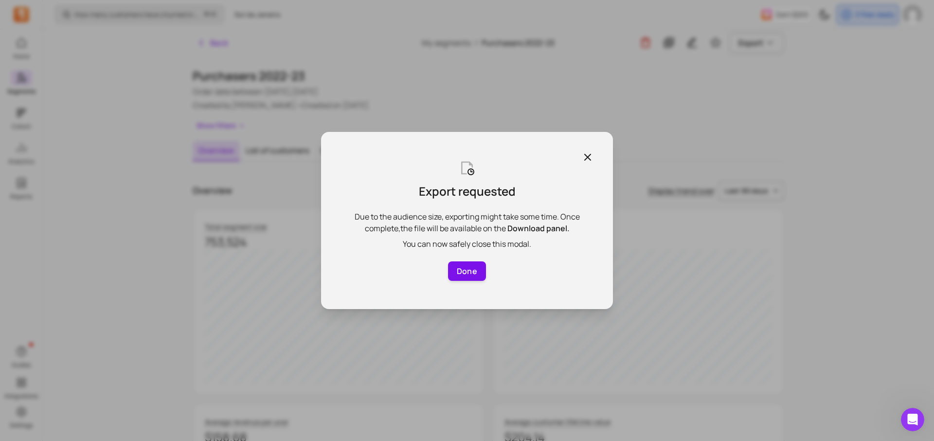
click at [472, 272] on button "Done" at bounding box center [467, 270] width 38 height 19
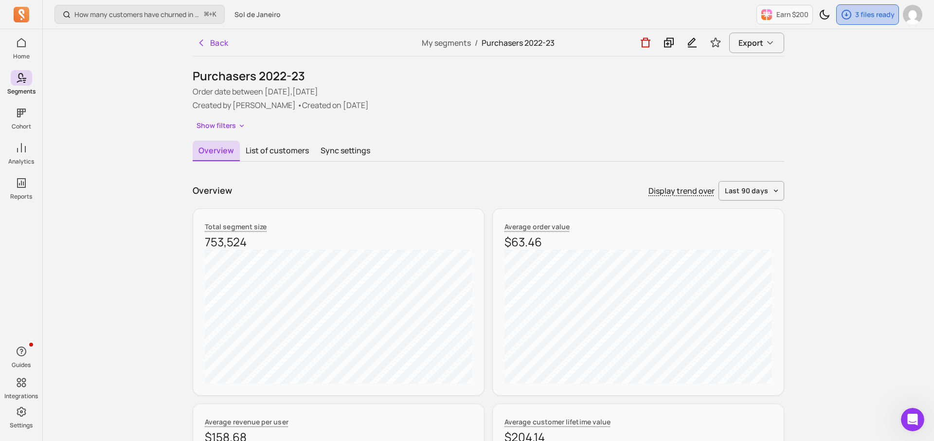
click at [849, 14] on icon "button" at bounding box center [847, 15] width 12 height 12
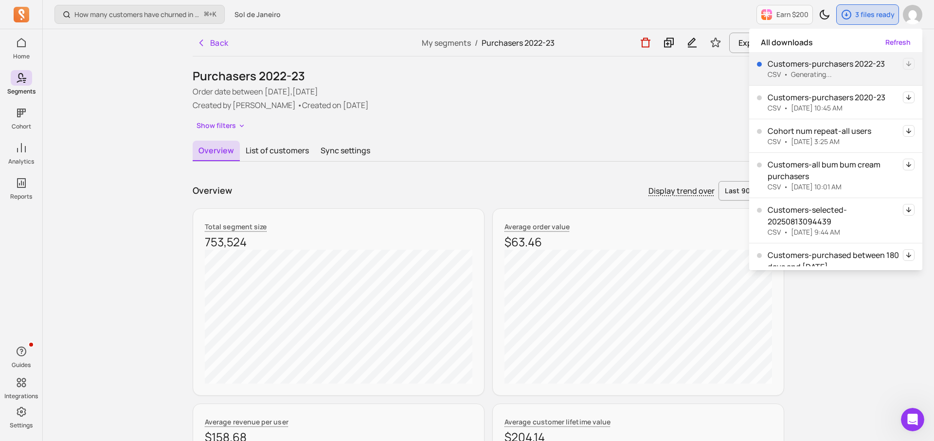
click at [609, 113] on div "Purchasers 2022-23 Order date between [DATE],[DATE] Created by [PERSON_NAME] • …" at bounding box center [489, 100] width 592 height 65
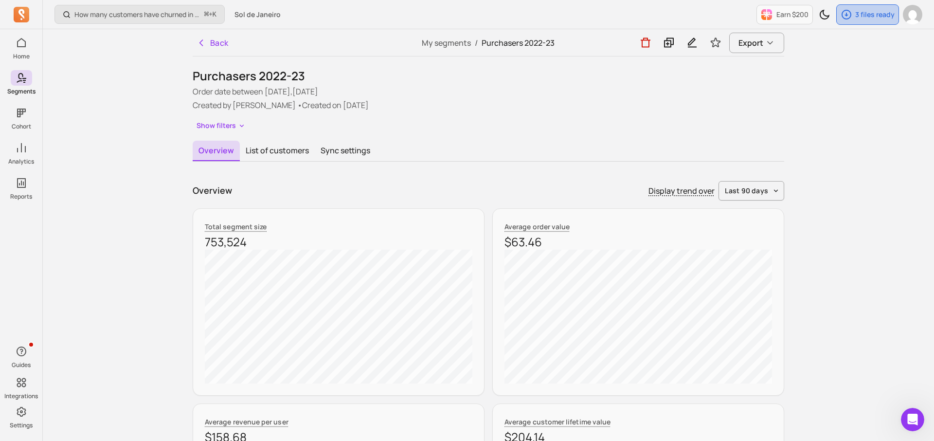
click at [846, 14] on icon "button" at bounding box center [847, 15] width 12 height 12
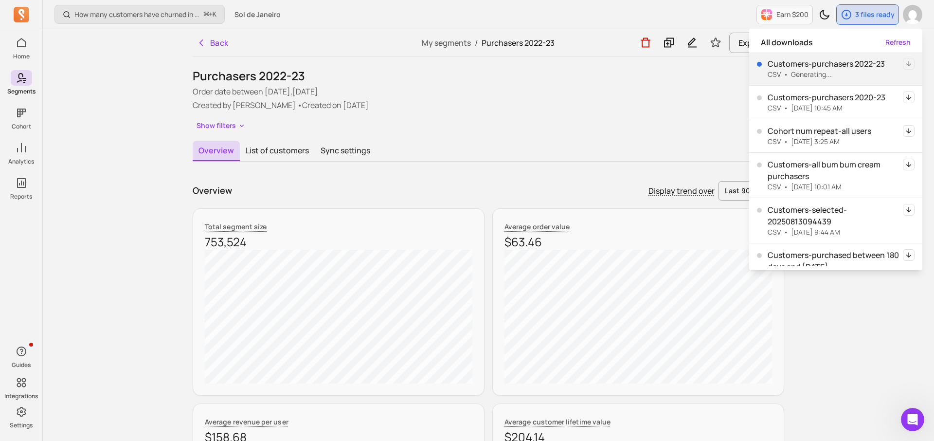
click at [676, 119] on div "Show filters" at bounding box center [489, 126] width 592 height 14
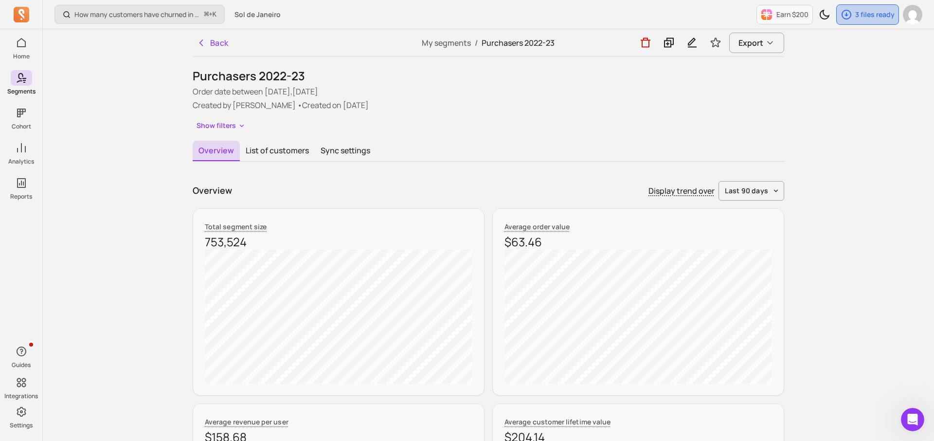
click at [877, 14] on p "3 files ready" at bounding box center [875, 15] width 39 height 10
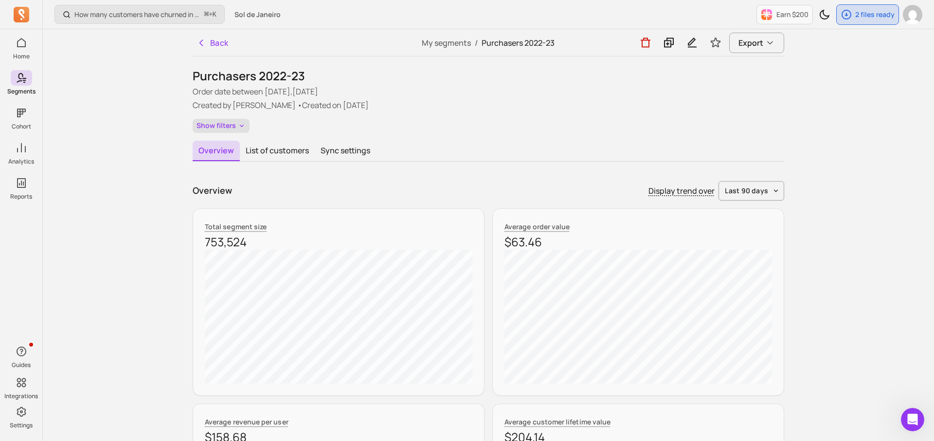
click at [225, 128] on button "Show filters" at bounding box center [221, 126] width 57 height 14
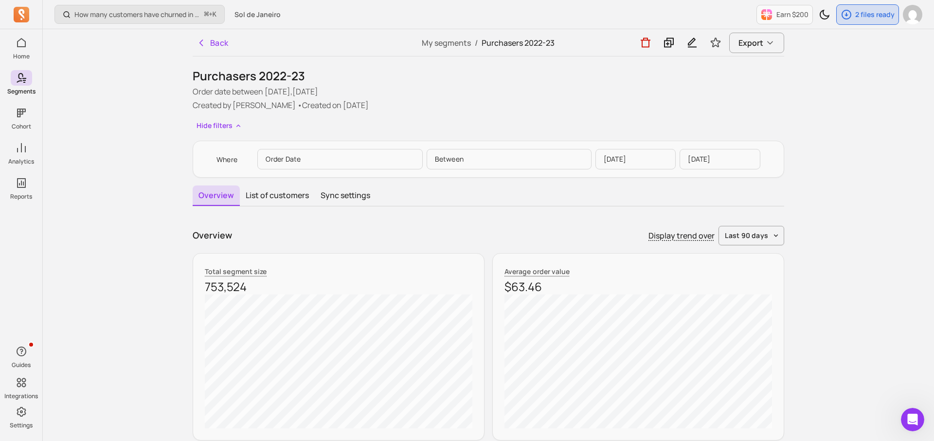
click at [413, 234] on div "Overview Display trend over last 90 days" at bounding box center [489, 235] width 592 height 19
click at [218, 39] on button "Back" at bounding box center [213, 42] width 40 height 19
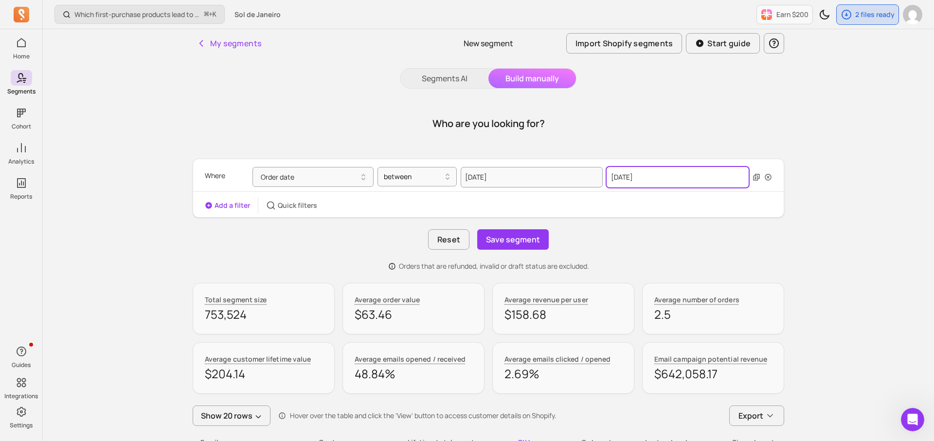
select select "2023"
select select "October"
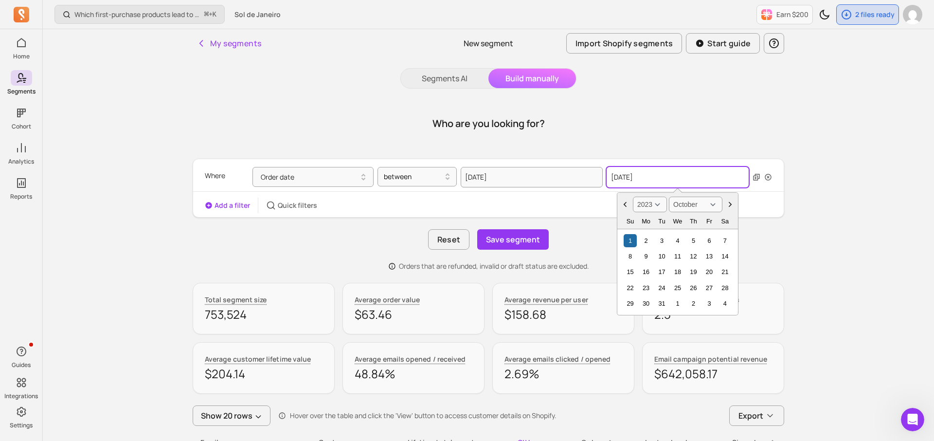
click at [674, 173] on input "[DATE]" at bounding box center [678, 177] width 142 height 20
click at [660, 203] on select "2000 2001 2002 2003 2004 2005 2006 2007 2008 2009 2010 2011 2012 2013 2014 2015…" at bounding box center [650, 205] width 34 height 16
click at [655, 205] on select "2000 2001 2002 2003 2004 2005 2006 2007 2008 2009 2010 2011 2012 2013 2014 2015…" at bounding box center [650, 205] width 34 height 16
select select "2023"
click at [718, 210] on select "January February March April May June July August September October November De…" at bounding box center [696, 205] width 54 height 16
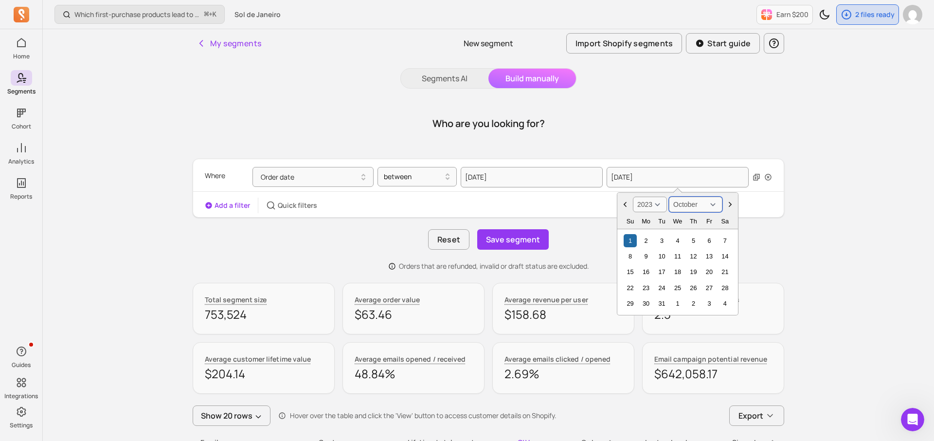
select select "April"
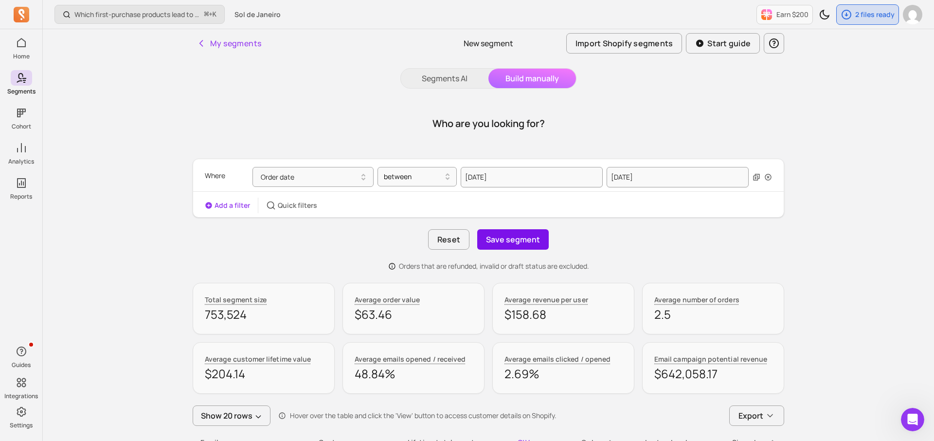
click at [522, 241] on button "Save segment" at bounding box center [513, 239] width 72 height 20
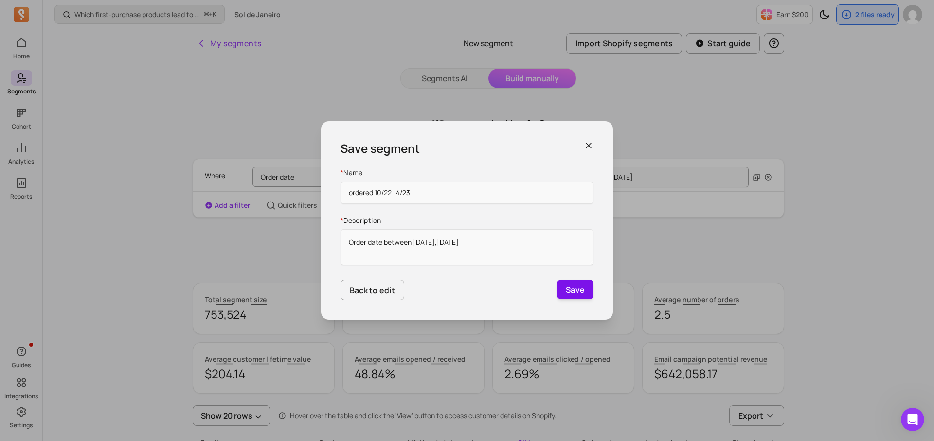
type input "ordered 10/22 -4/23"
click at [581, 290] on button "Save" at bounding box center [575, 289] width 37 height 19
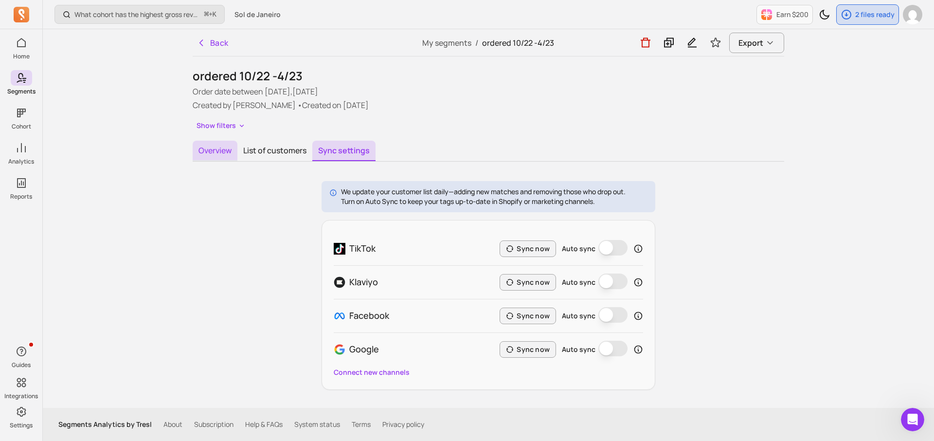
click at [227, 150] on button "Overview" at bounding box center [215, 151] width 45 height 20
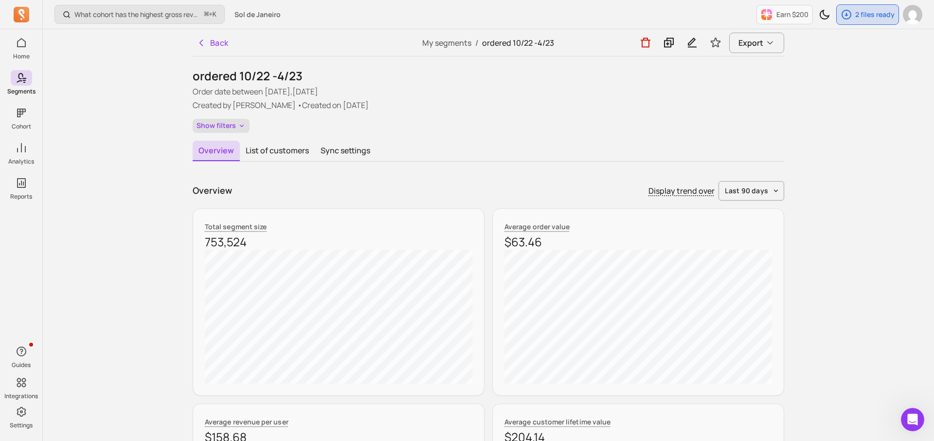
click at [223, 129] on button "Show filters" at bounding box center [221, 126] width 57 height 14
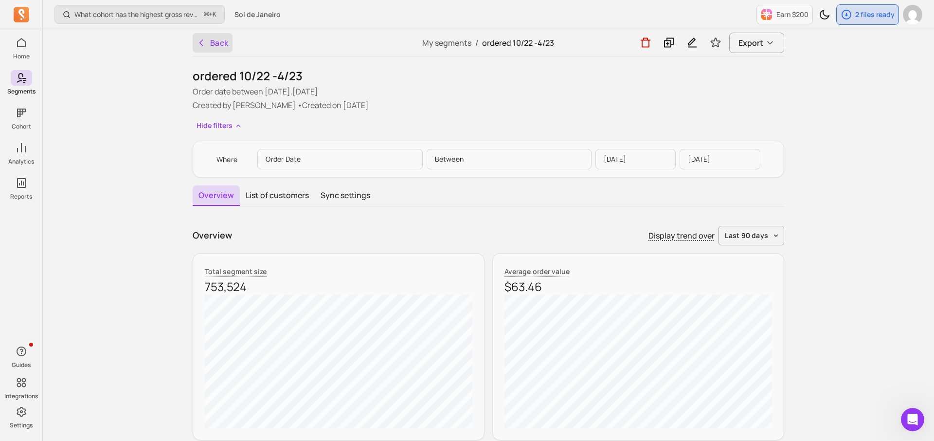
click at [197, 47] on button "Back" at bounding box center [213, 42] width 40 height 19
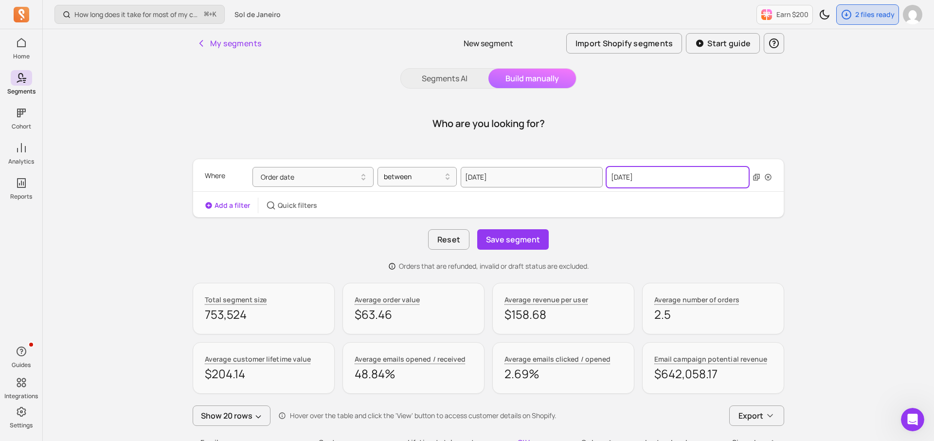
click at [667, 171] on input "[DATE]" at bounding box center [678, 177] width 142 height 20
select select "2023"
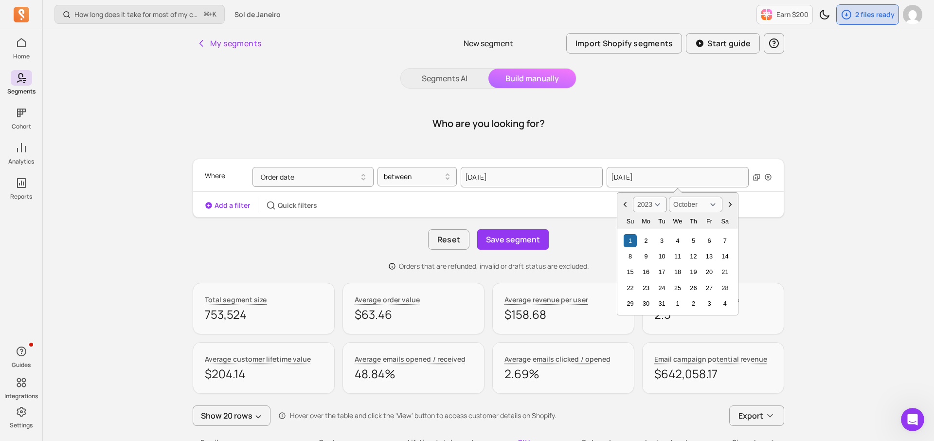
click at [701, 204] on select "January February March April May June July August September October November De…" at bounding box center [696, 205] width 54 height 16
select select "April"
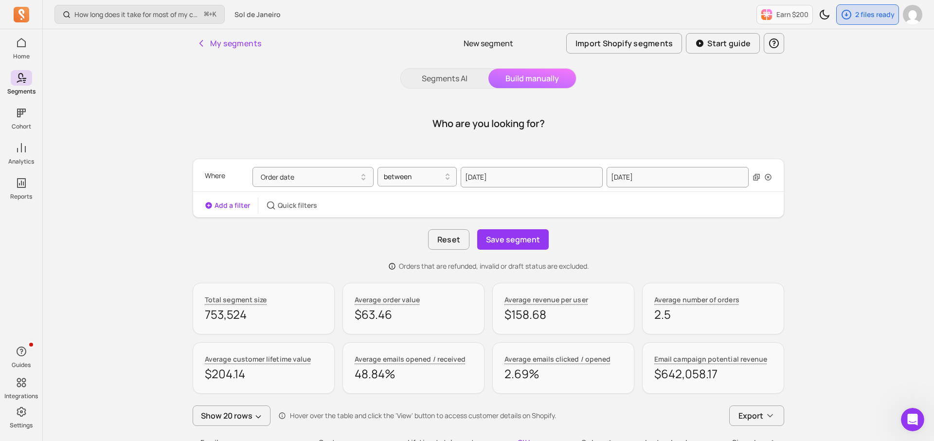
click at [614, 253] on div "Where Order date between [DATE] [DATE] Add a filter Quick filters Reset Save se…" at bounding box center [489, 215] width 592 height 112
click at [526, 245] on button "Save segment" at bounding box center [513, 239] width 72 height 20
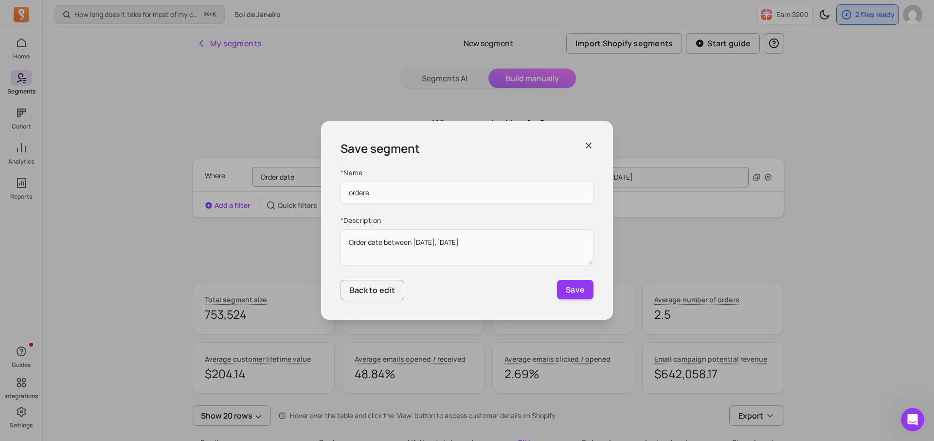
type input "ordered 10/22 -4/23"
click at [580, 290] on button "Save" at bounding box center [575, 289] width 37 height 19
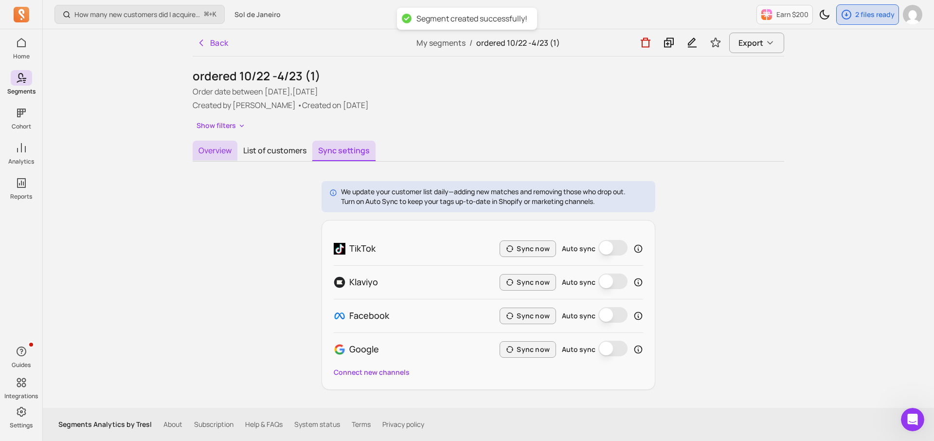
click at [210, 146] on button "Overview" at bounding box center [215, 151] width 45 height 20
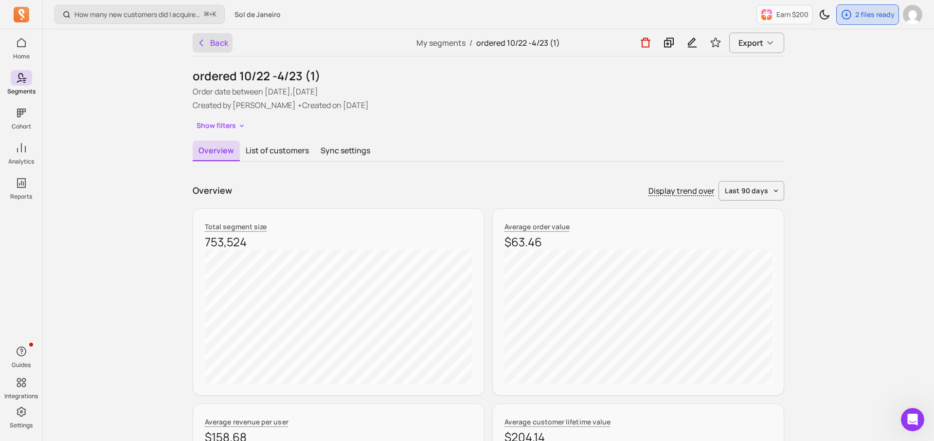
click at [204, 50] on button "Back" at bounding box center [213, 42] width 40 height 19
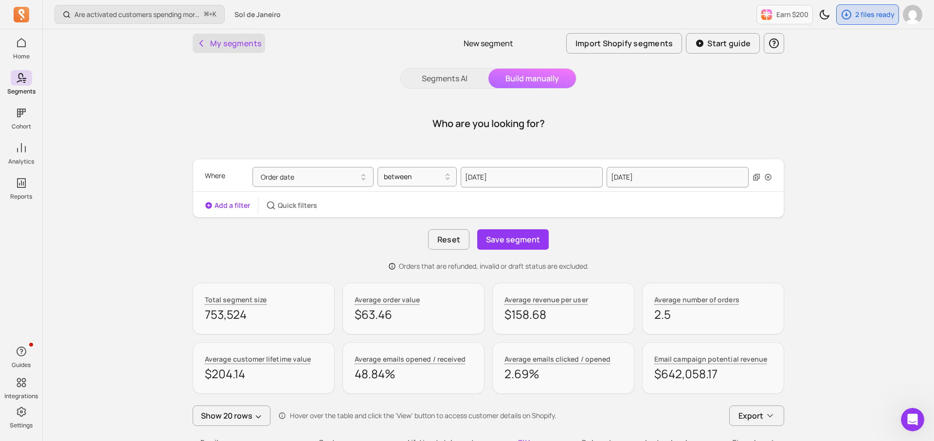
click at [238, 48] on button "My segments" at bounding box center [229, 43] width 73 height 19
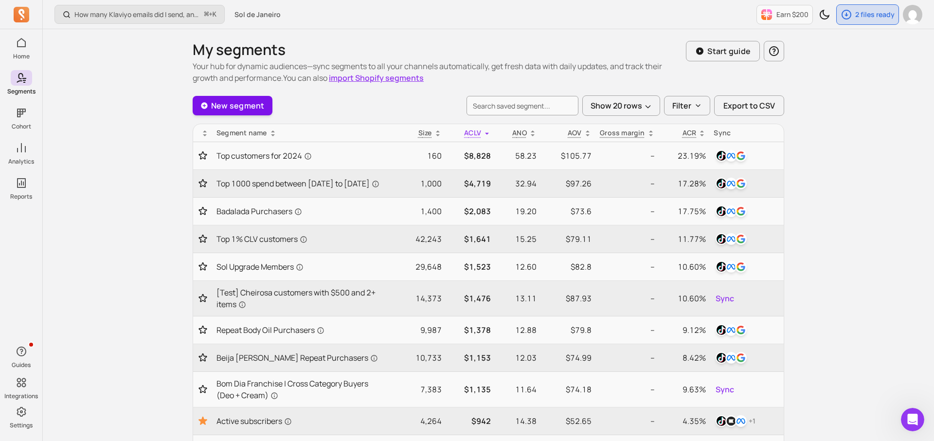
click at [253, 105] on link "New segment" at bounding box center [233, 105] width 80 height 19
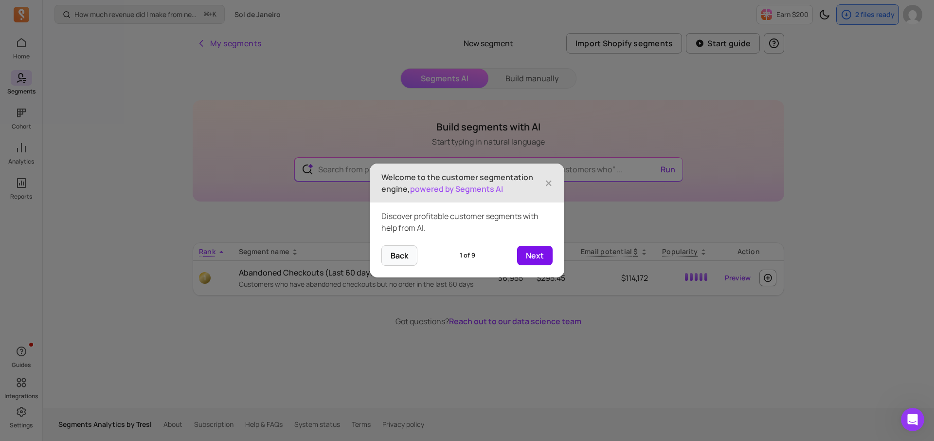
click at [536, 258] on button "Next" at bounding box center [535, 255] width 36 height 19
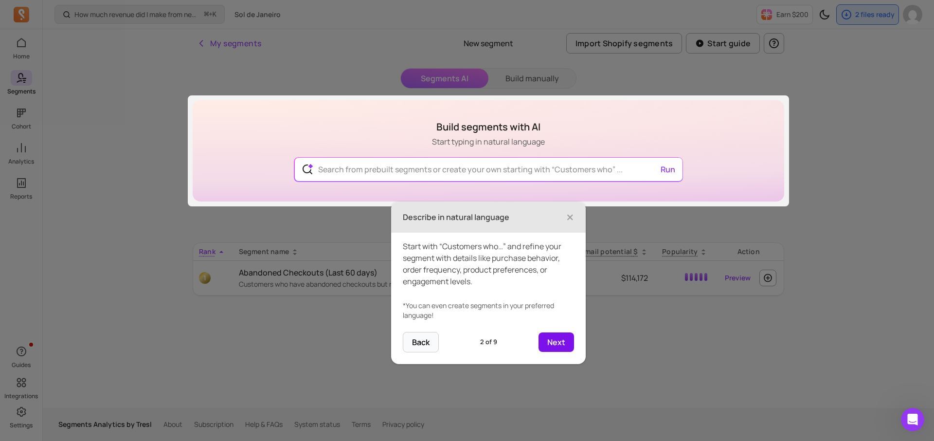
click at [554, 337] on button "Next" at bounding box center [557, 341] width 36 height 19
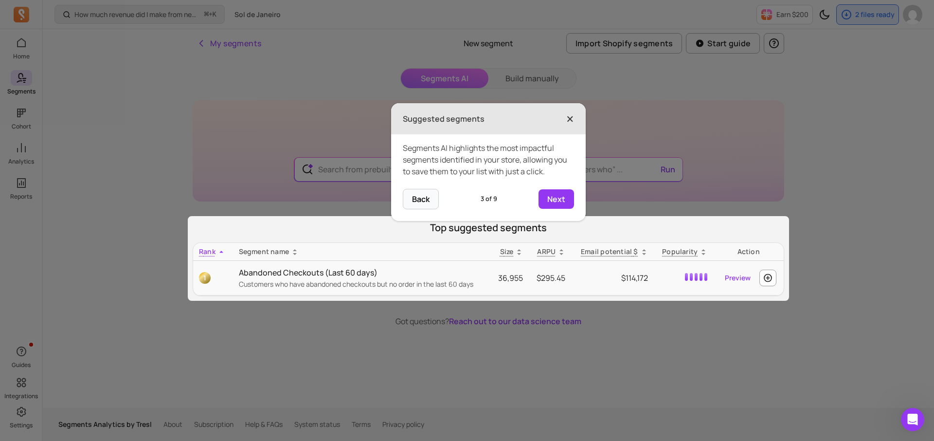
click at [570, 117] on span "×" at bounding box center [571, 118] width 8 height 21
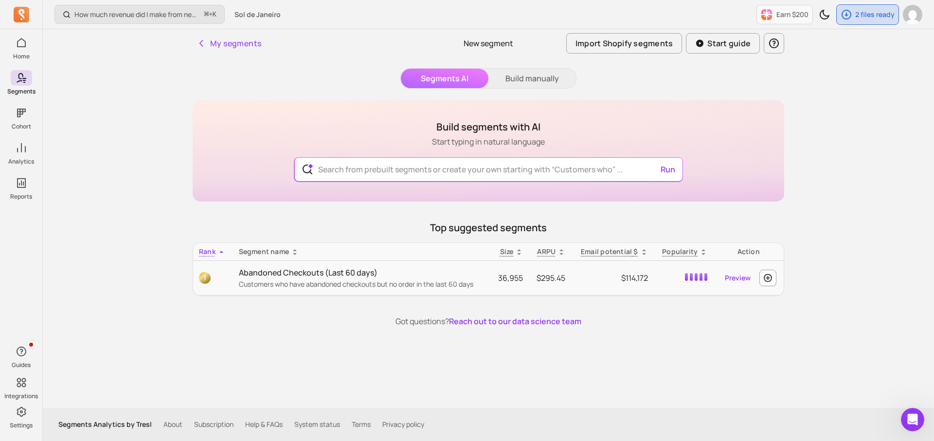
click at [519, 61] on div "My segments New segment Import Shopify segments Start guide Segments AI Build m…" at bounding box center [488, 218] width 623 height 379
click at [526, 87] on button "Build manually" at bounding box center [533, 78] width 88 height 19
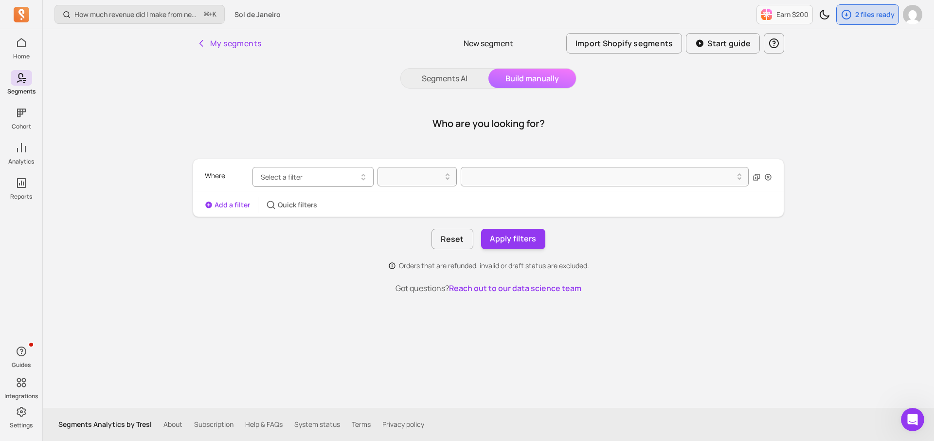
click at [358, 174] on icon "button" at bounding box center [364, 177] width 12 height 12
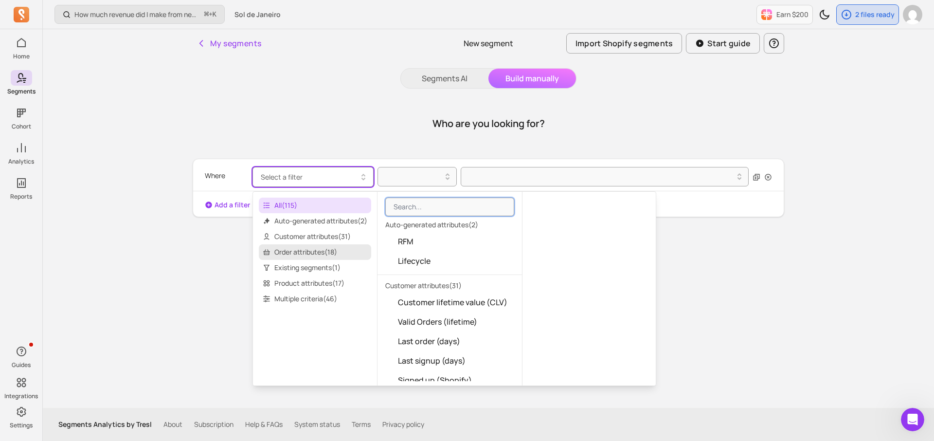
click at [323, 256] on span "Order attributes ( 18 )" at bounding box center [315, 252] width 112 height 16
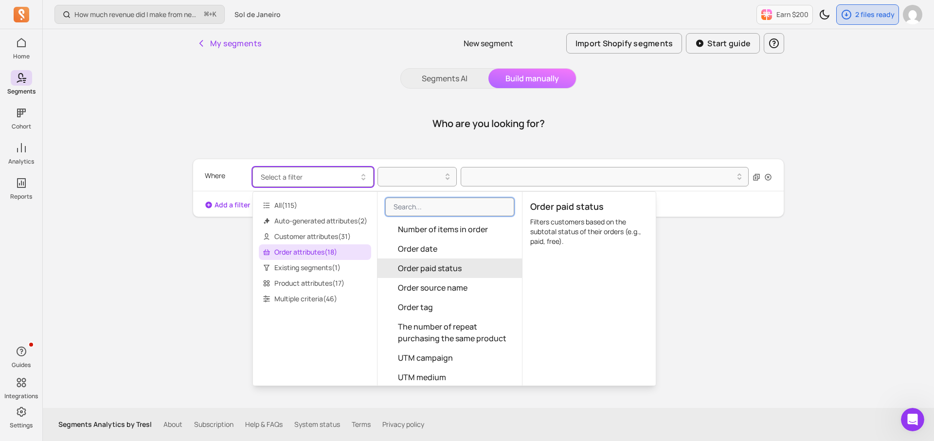
scroll to position [165, 0]
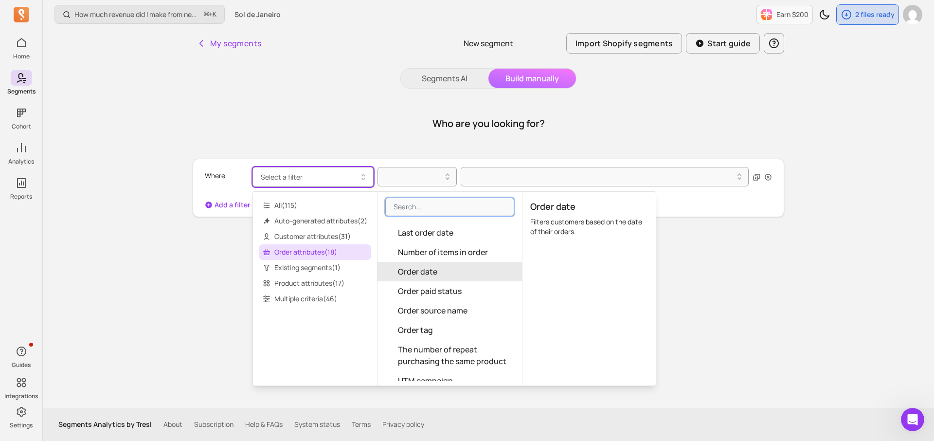
click at [430, 268] on span "Order date" at bounding box center [417, 272] width 39 height 12
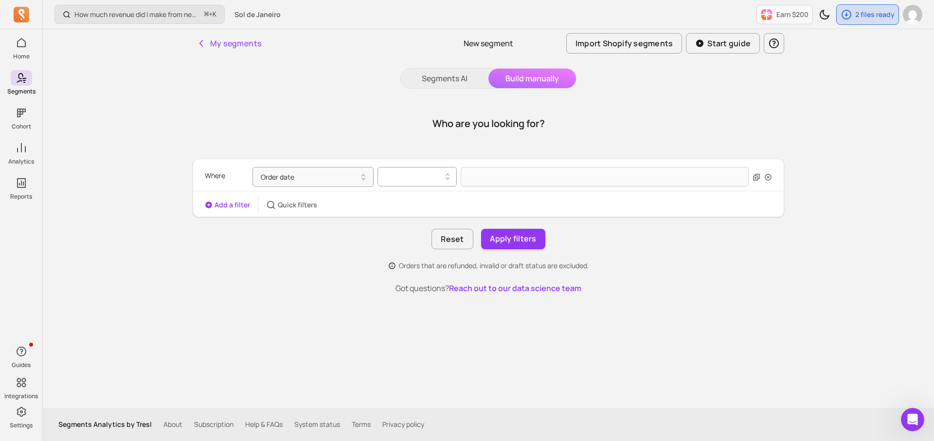
click at [423, 173] on div at bounding box center [413, 177] width 59 height 12
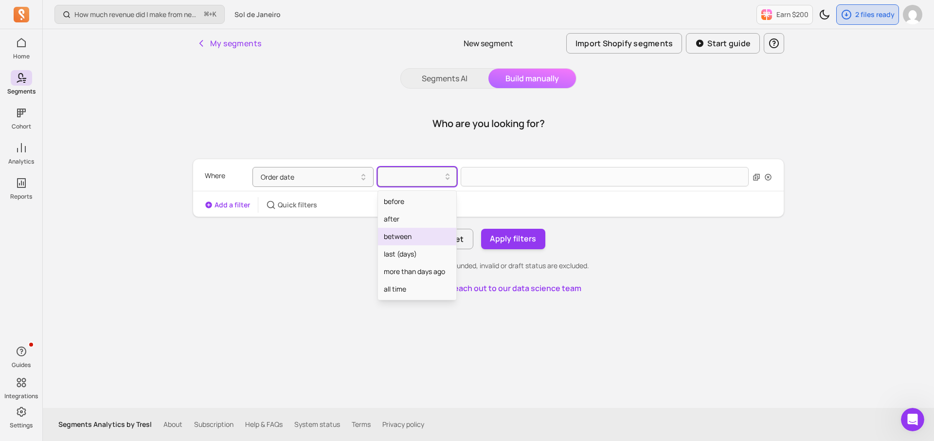
click at [408, 237] on div "between" at bounding box center [417, 237] width 78 height 18
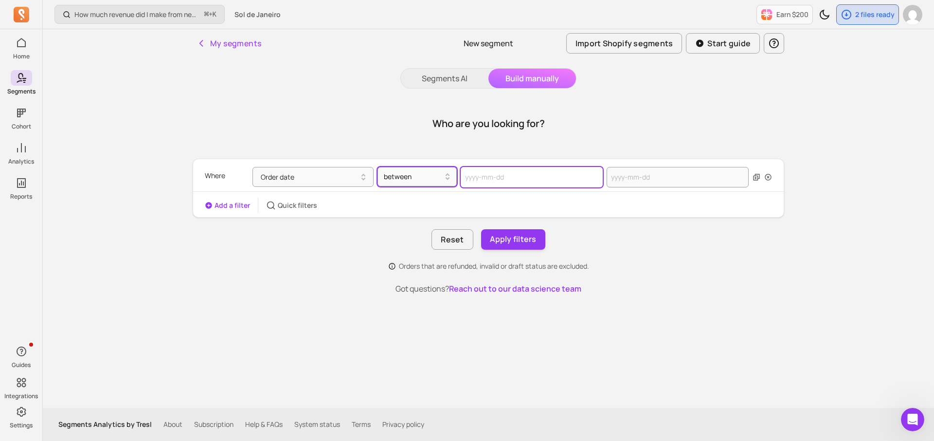
select select "2025"
select select "October"
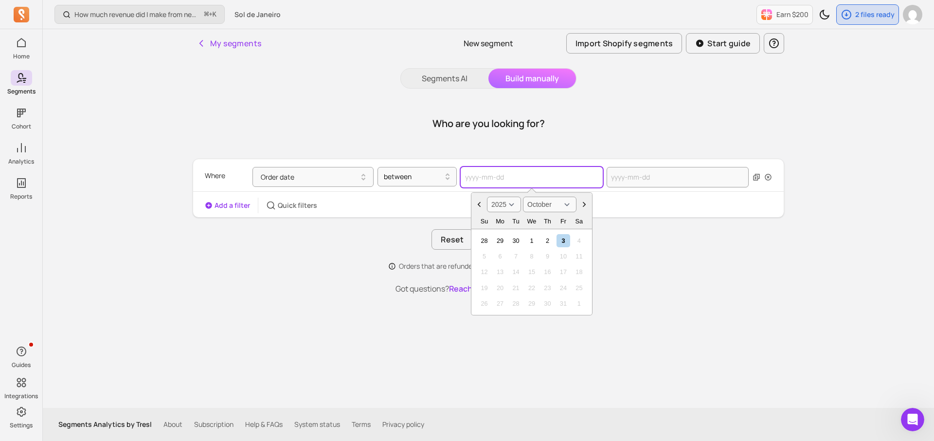
click at [501, 181] on input "text" at bounding box center [532, 177] width 142 height 20
click at [515, 207] on select "2000 2001 2002 2003 2004 2005 2006 2007 2008 2009 2010 2011 2012 2013 2014 2015…" at bounding box center [504, 205] width 34 height 16
select select "2022"
click at [484, 256] on div "2" at bounding box center [484, 256] width 13 height 13
type input "[DATE]"
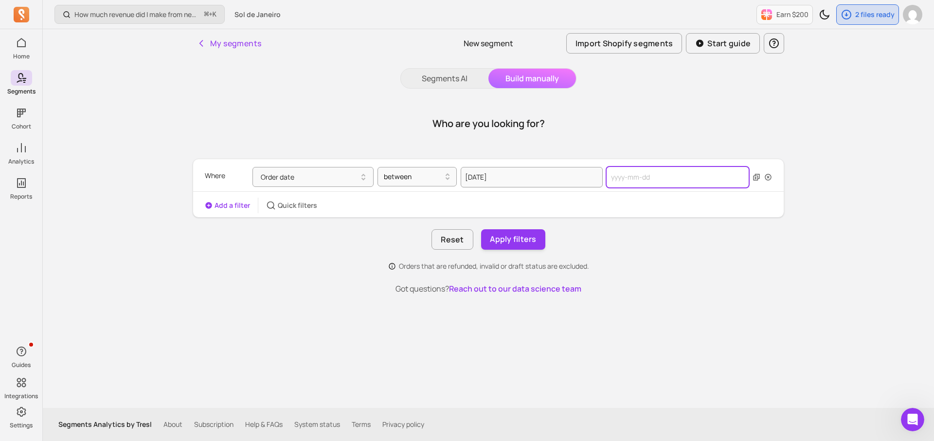
click at [667, 175] on input "text" at bounding box center [678, 177] width 142 height 20
select select "2025"
select select "October"
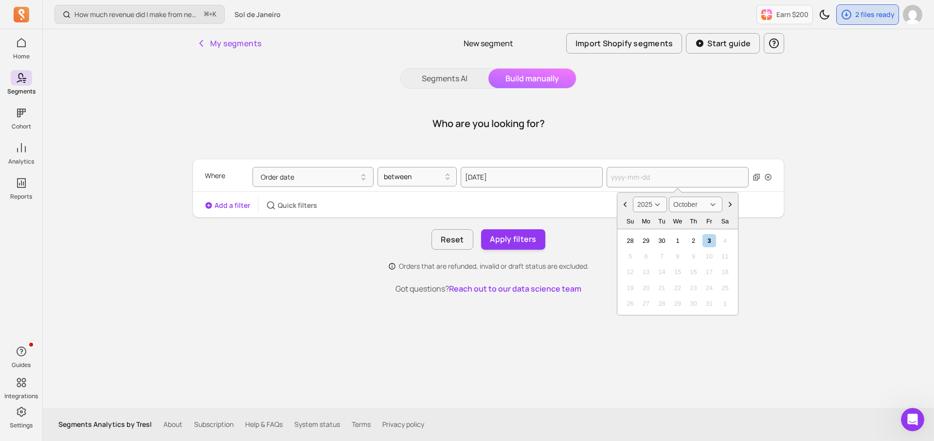
click at [658, 207] on select "2000 2001 2002 2003 2004 2005 2006 2007 2008 2009 2010 2011 2012 2013 2014 2015…" at bounding box center [650, 205] width 34 height 16
select select "2023"
click at [697, 203] on select "January February March April May June July August September October November De…" at bounding box center [696, 205] width 54 height 16
select select "April"
click at [725, 243] on div "1" at bounding box center [725, 240] width 13 height 13
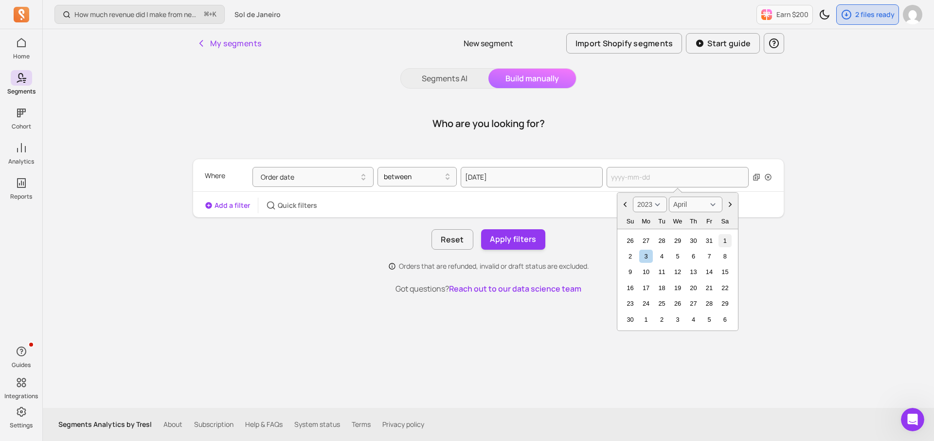
type input "[DATE]"
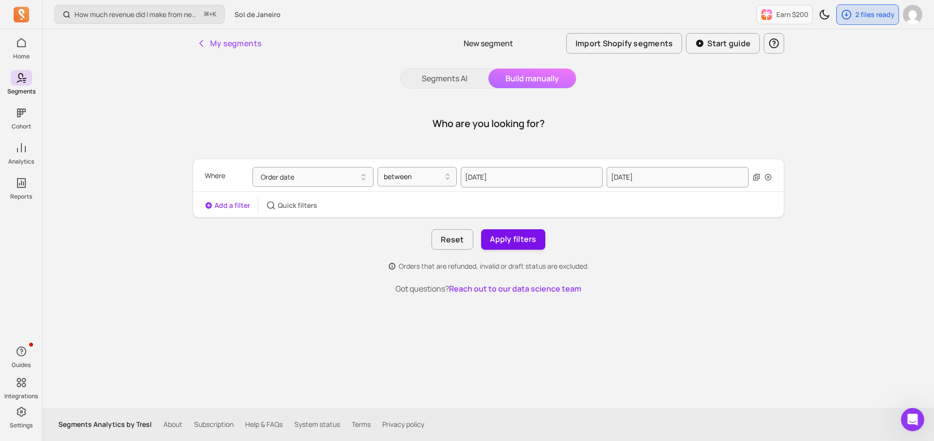
click at [506, 245] on button "Apply filters" at bounding box center [513, 239] width 64 height 20
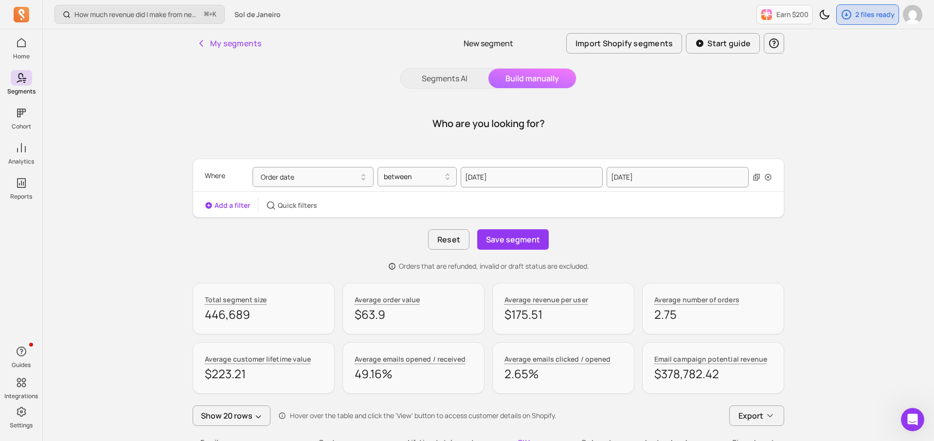
click at [506, 245] on button "Save segment" at bounding box center [513, 239] width 72 height 20
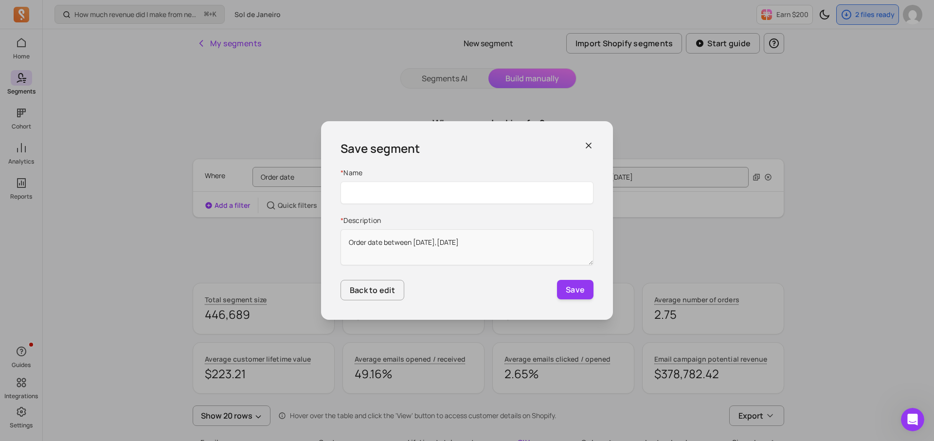
click at [460, 192] on input "Name" at bounding box center [467, 193] width 253 height 22
type input "ordered 10/22 -4/23"
click at [582, 292] on button "Save" at bounding box center [575, 289] width 37 height 19
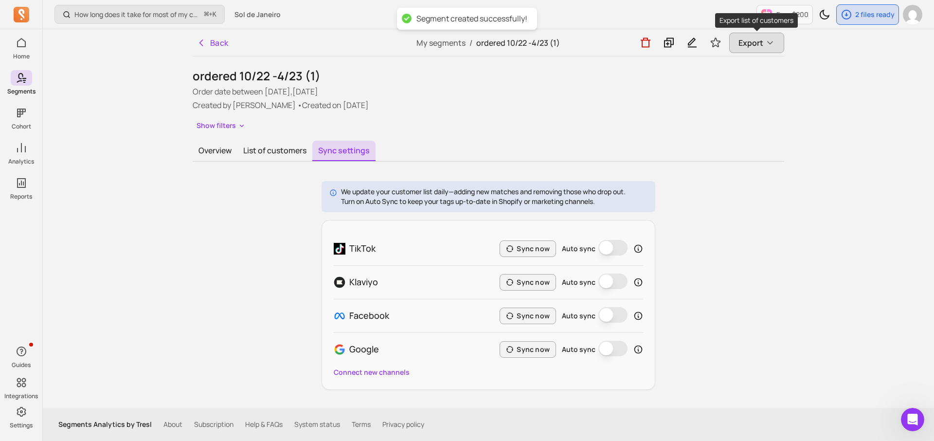
click at [758, 50] on button "Export" at bounding box center [757, 43] width 55 height 20
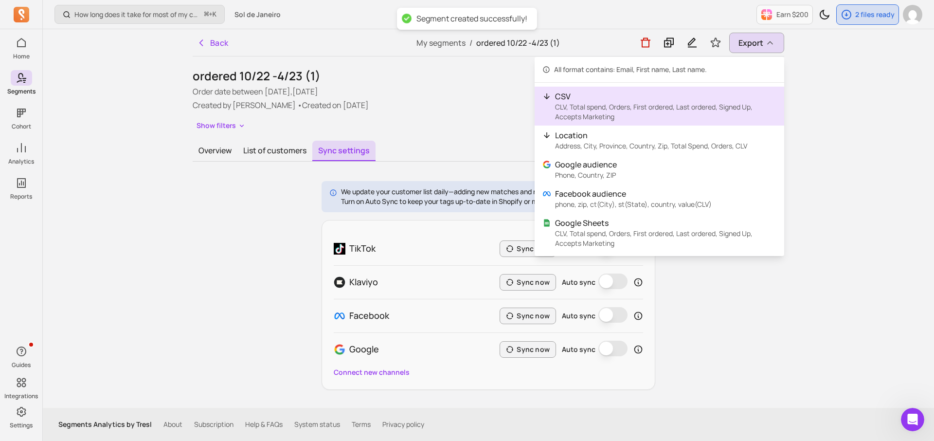
click at [665, 105] on p "CLV, Total spend, Orders, First ordered, Last ordered, Signed Up, Accepts Marke…" at bounding box center [665, 111] width 221 height 19
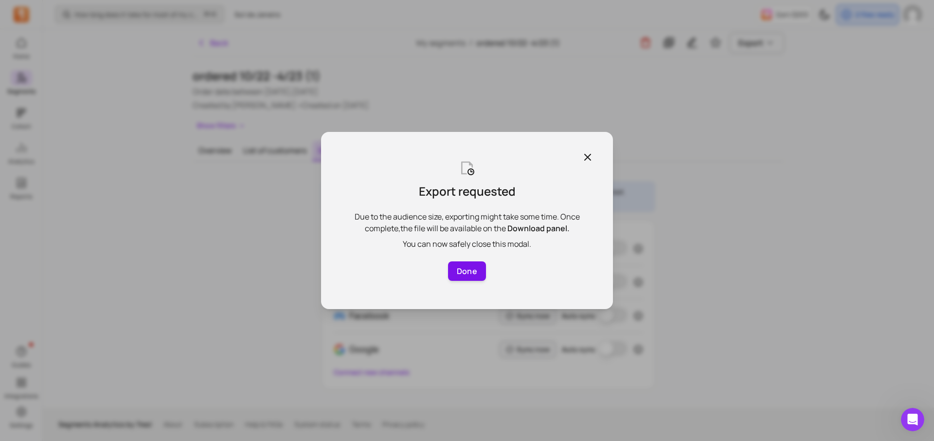
click at [475, 270] on button "Done" at bounding box center [467, 270] width 38 height 19
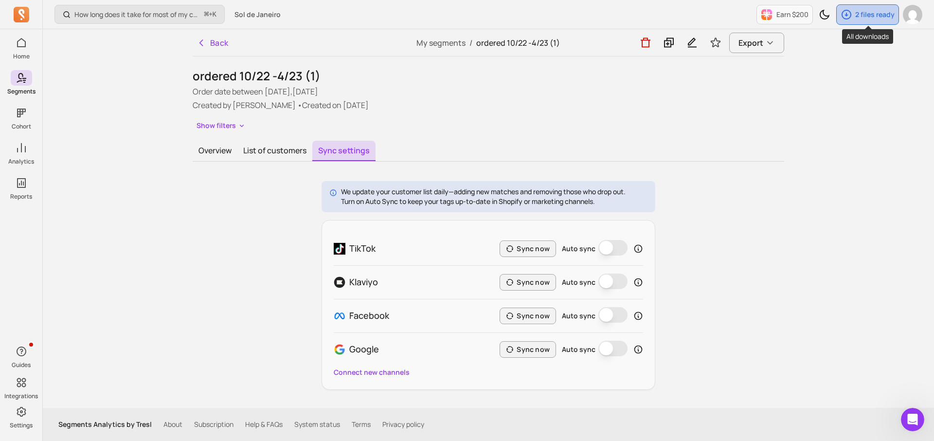
click at [861, 22] on div "2 files ready" at bounding box center [868, 14] width 62 height 19
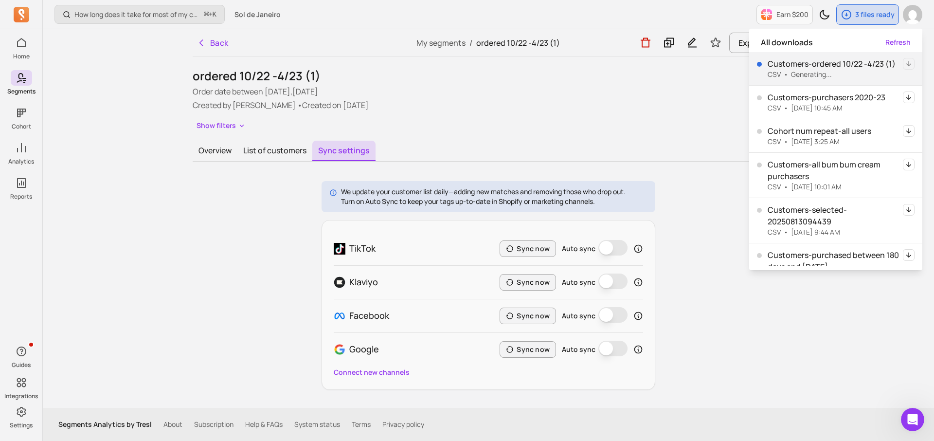
click at [726, 202] on div "We update your customer list daily—adding new matches and removing those who dr…" at bounding box center [489, 285] width 592 height 209
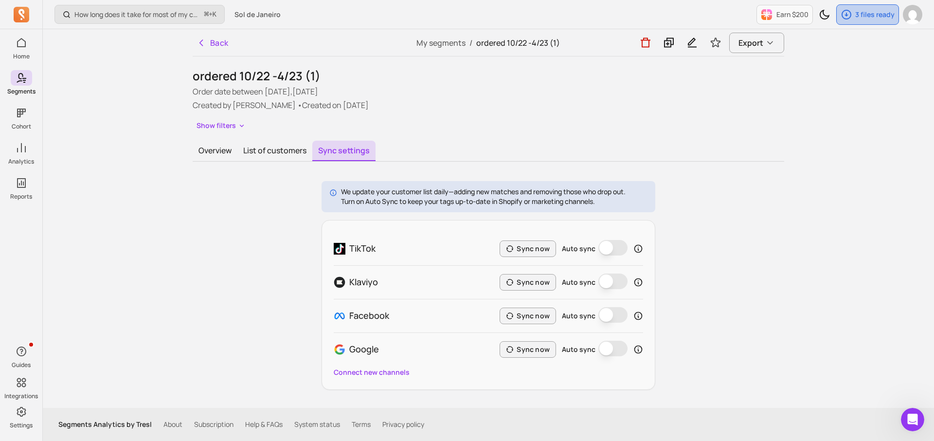
click at [855, 21] on div "3 files ready" at bounding box center [868, 14] width 62 height 19
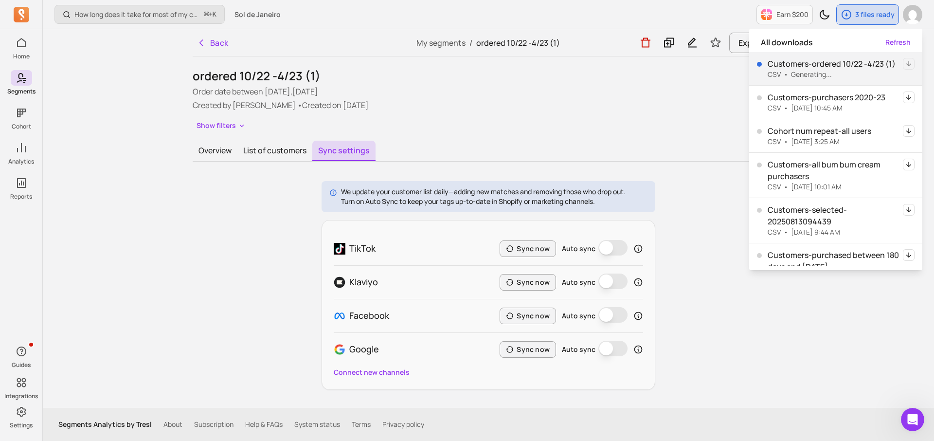
click at [695, 103] on p "Created by [PERSON_NAME] • Created on [DATE]" at bounding box center [489, 105] width 592 height 12
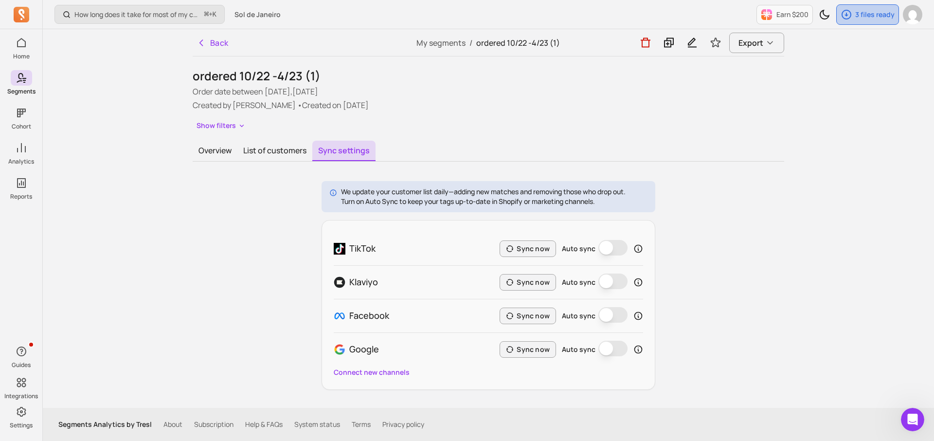
click at [860, 16] on p "3 files ready" at bounding box center [875, 15] width 39 height 10
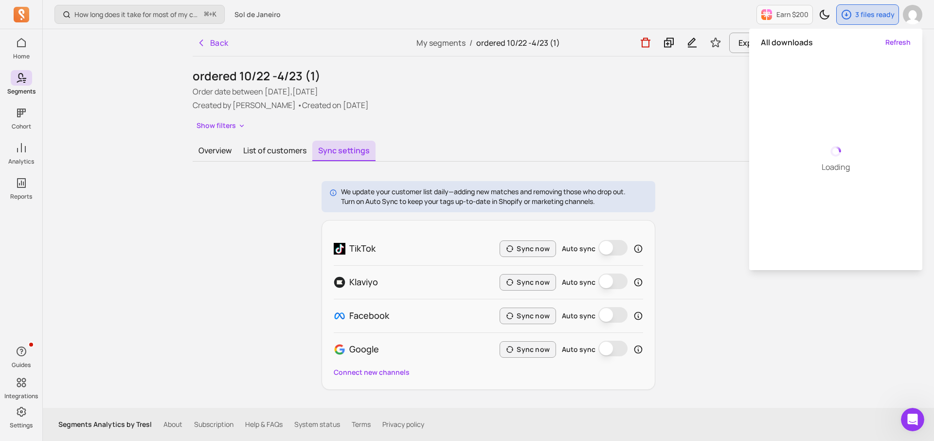
click at [752, 271] on div "We update your customer list daily—adding new matches and removing those who dr…" at bounding box center [489, 285] width 592 height 209
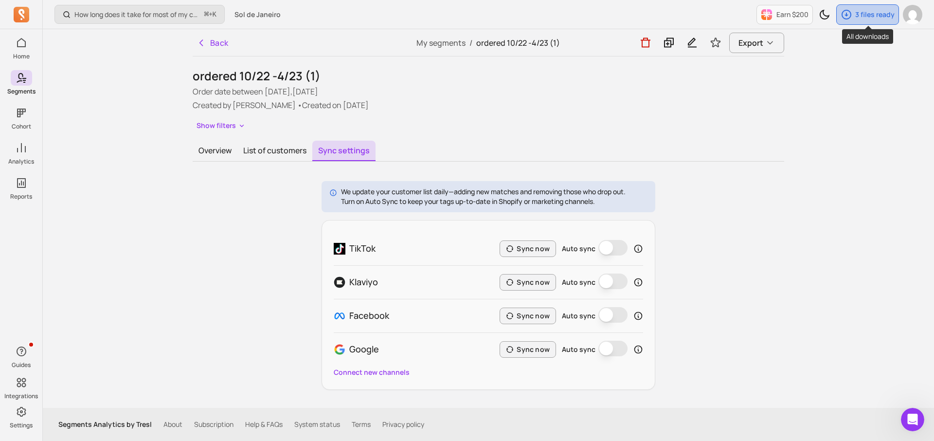
click at [849, 9] on icon "button" at bounding box center [847, 15] width 12 height 12
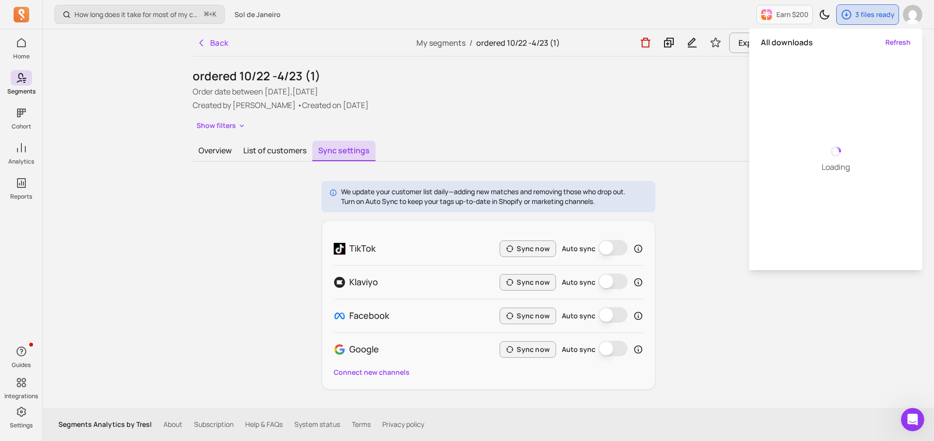
click at [705, 87] on p "Order date between [DATE],[DATE]" at bounding box center [489, 92] width 592 height 12
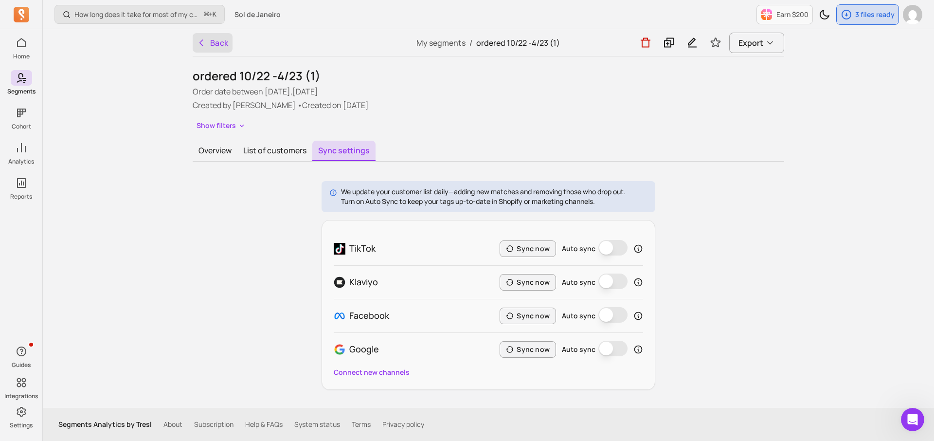
click at [199, 44] on icon "button" at bounding box center [202, 43] width 10 height 10
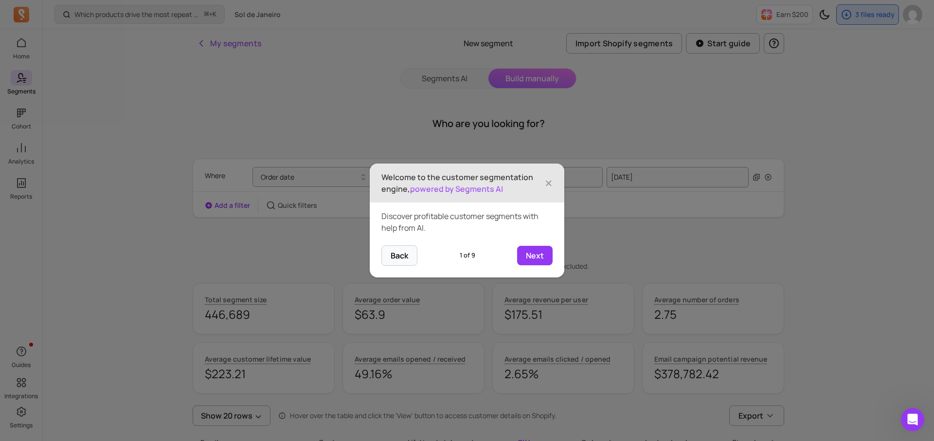
click at [543, 183] on p "Welcome to the customer segmentation engine, powered by Segments AI" at bounding box center [464, 182] width 164 height 23
click at [548, 183] on span "×" at bounding box center [549, 182] width 8 height 21
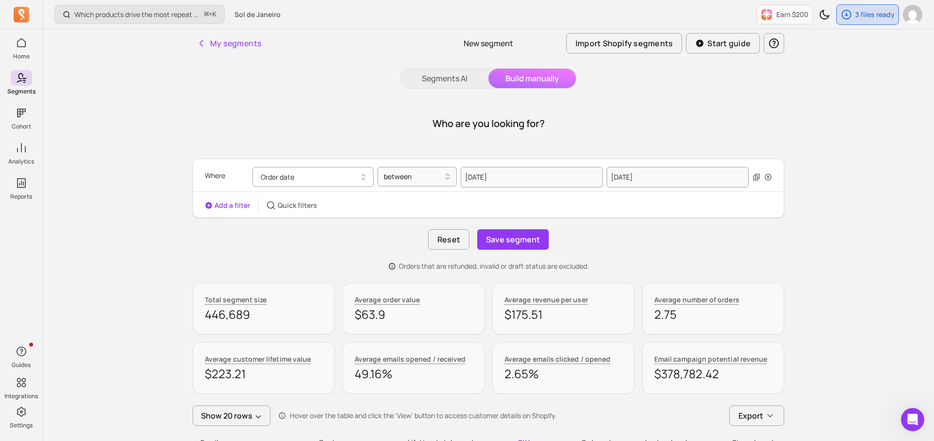
click at [365, 181] on icon "button" at bounding box center [364, 177] width 12 height 12
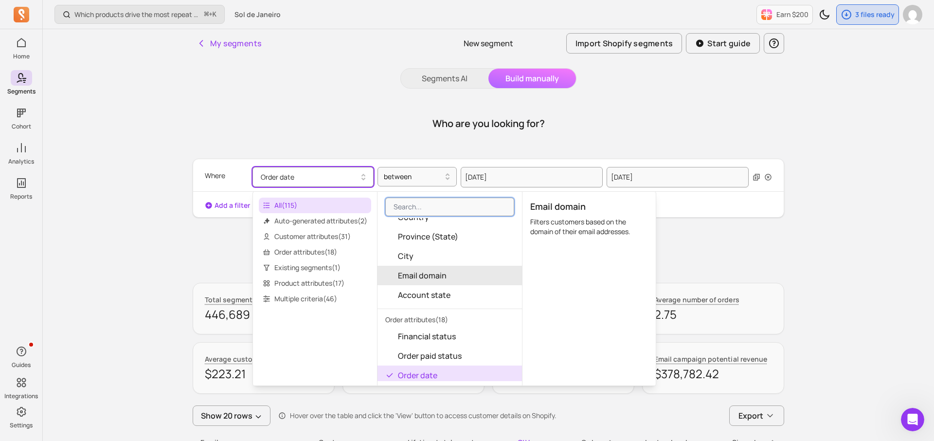
scroll to position [696, 0]
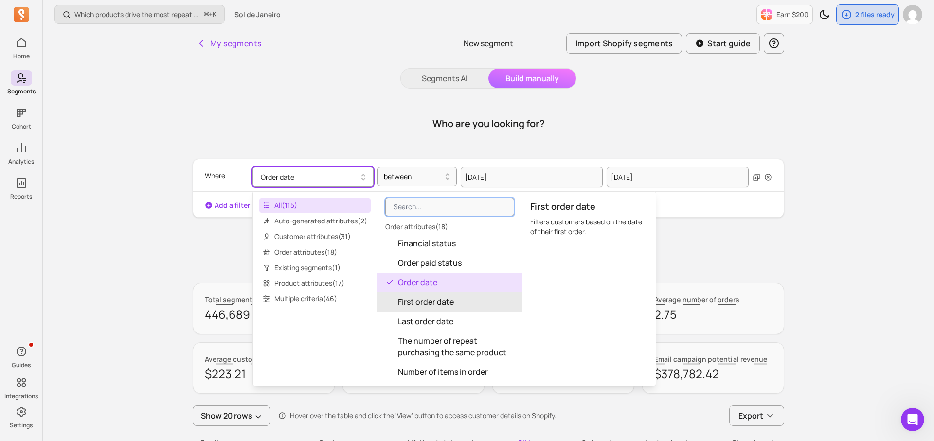
click at [467, 302] on button "First order date" at bounding box center [450, 301] width 145 height 19
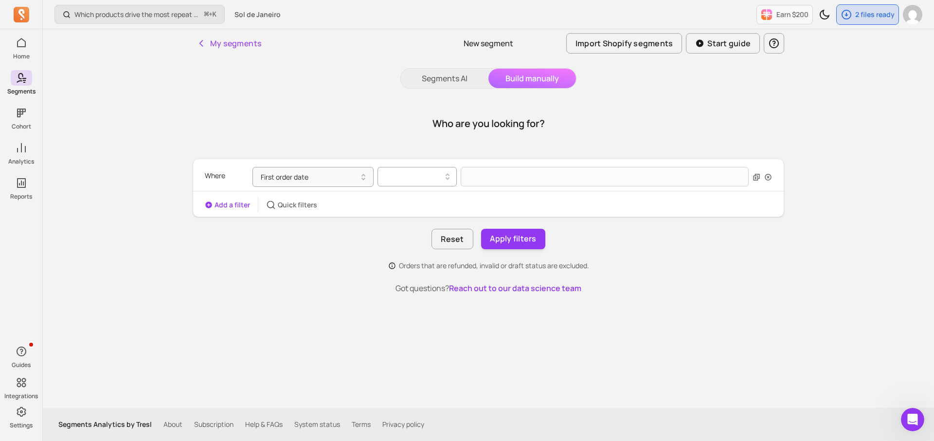
click at [438, 170] on div at bounding box center [413, 177] width 69 height 16
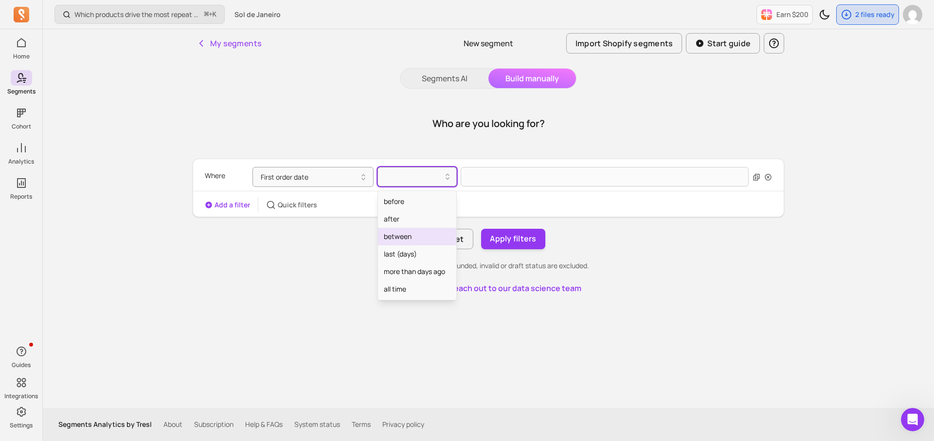
click at [419, 233] on div "between" at bounding box center [417, 237] width 78 height 18
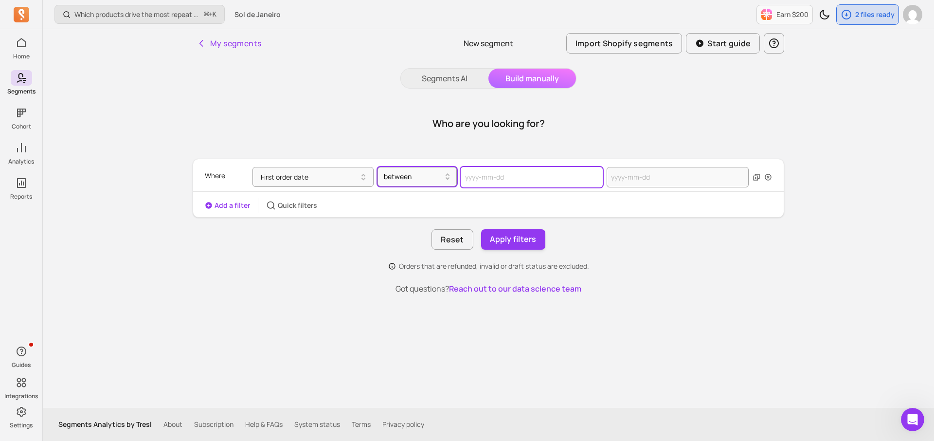
click at [521, 176] on input "text" at bounding box center [532, 177] width 142 height 20
select select "2025"
select select "October"
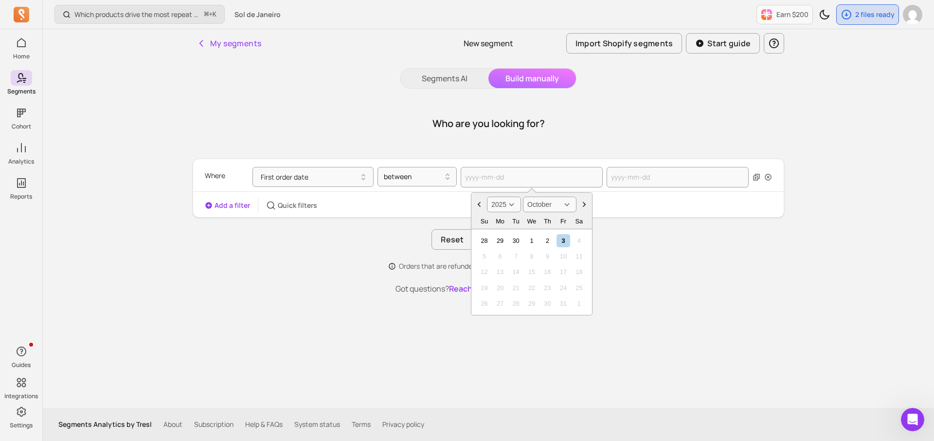
click at [497, 206] on select "2000 2001 2002 2003 2004 2005 2006 2007 2008 2009 2010 2011 2012 2013 2014 2015…" at bounding box center [504, 205] width 34 height 16
select select "2022"
click at [488, 254] on div "2" at bounding box center [484, 256] width 13 height 13
type input "[DATE]"
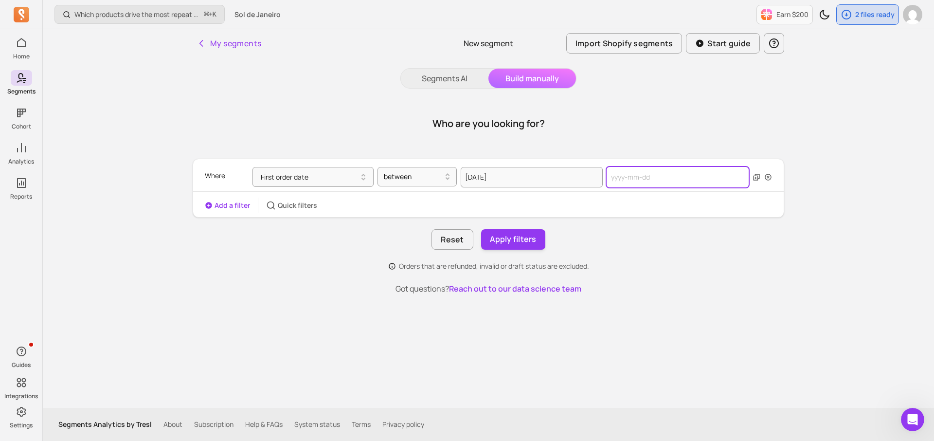
select select "2025"
select select "October"
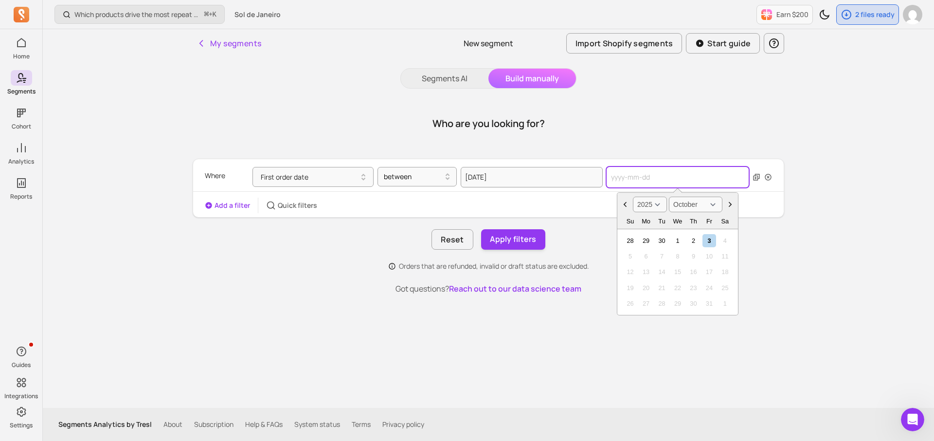
click at [664, 168] on input "text" at bounding box center [678, 177] width 142 height 20
click at [648, 210] on select "2000 2001 2002 2003 2004 2005 2006 2007 2008 2009 2010 2011 2012 2013 2014 2015…" at bounding box center [650, 205] width 34 height 16
select select "2023"
click at [634, 240] on div "1" at bounding box center [630, 240] width 13 height 13
type input "[DATE]"
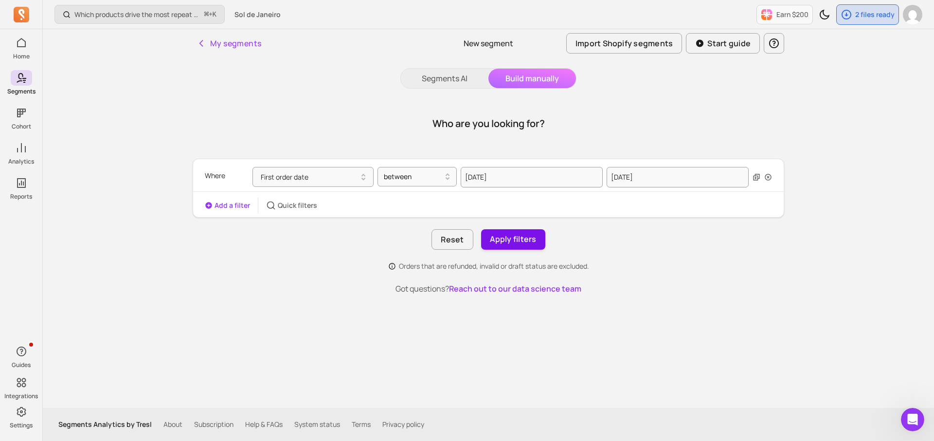
click at [540, 238] on button "Apply filters" at bounding box center [513, 239] width 64 height 20
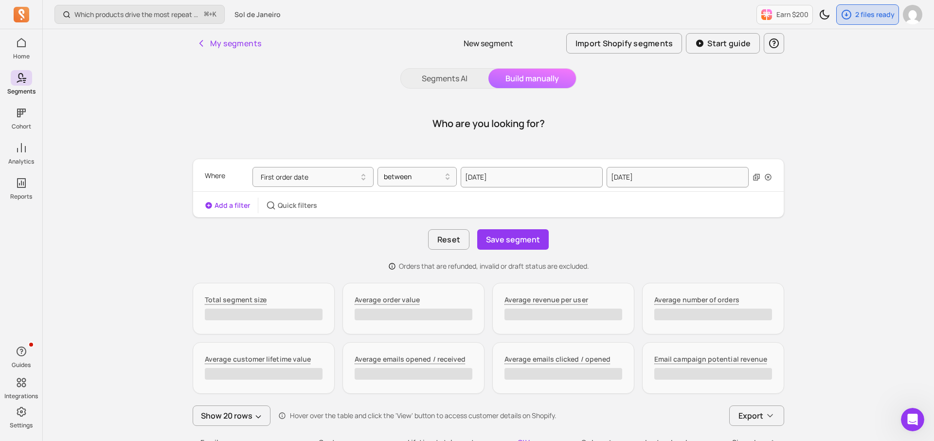
click at [847, 25] on div "Earn $200 2 files ready" at bounding box center [840, 14] width 166 height 29
click at [847, 17] on icon "button" at bounding box center [847, 15] width 12 height 12
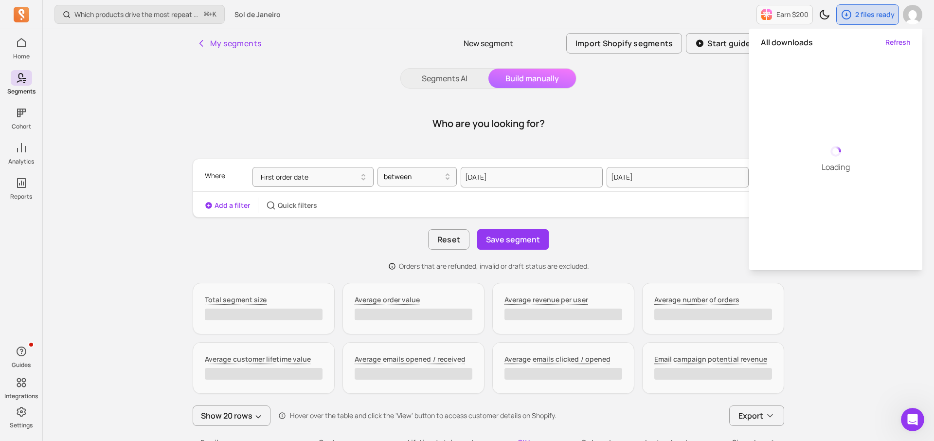
click at [623, 161] on div "Where First order date between [DATE] [DATE] Add a filter Quick filters" at bounding box center [489, 188] width 592 height 59
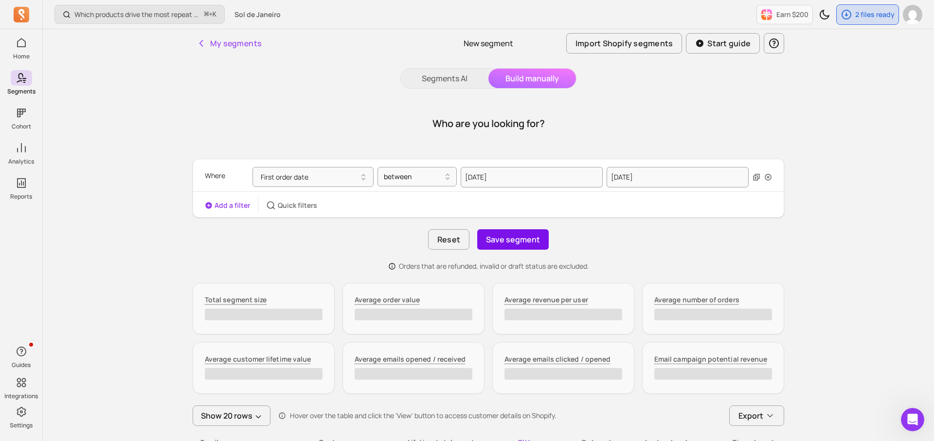
click at [523, 236] on button "Save segment" at bounding box center [513, 239] width 72 height 20
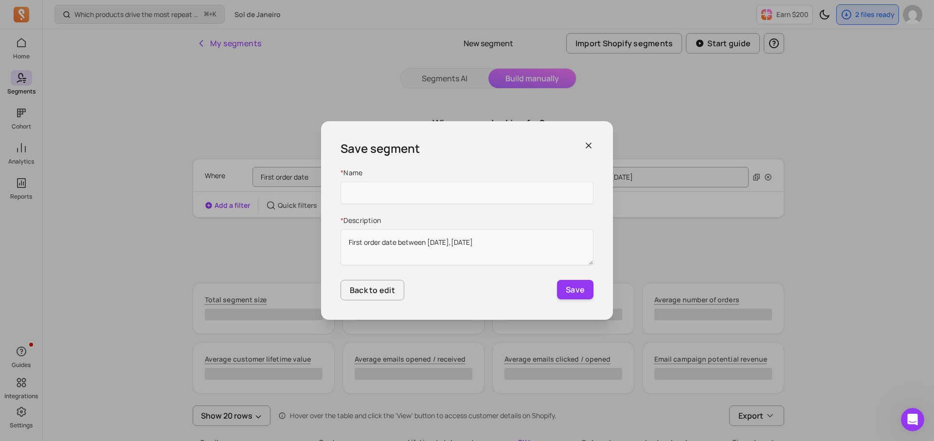
click at [593, 141] on icon "button" at bounding box center [589, 146] width 10 height 10
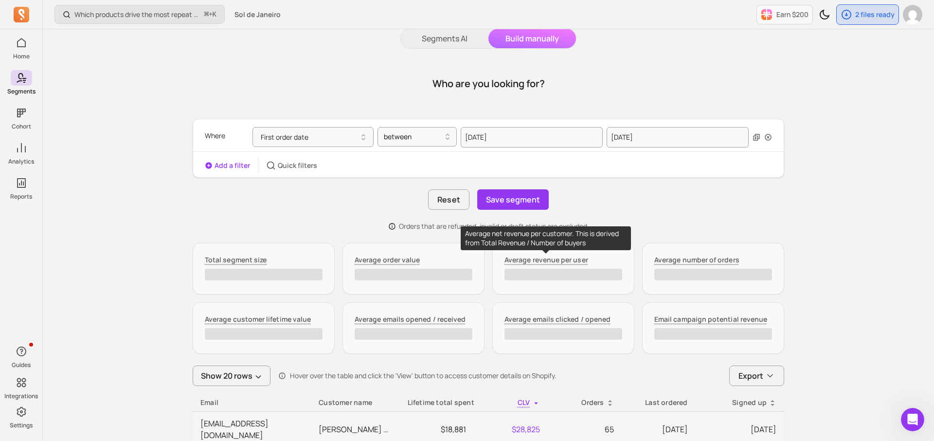
scroll to position [50, 0]
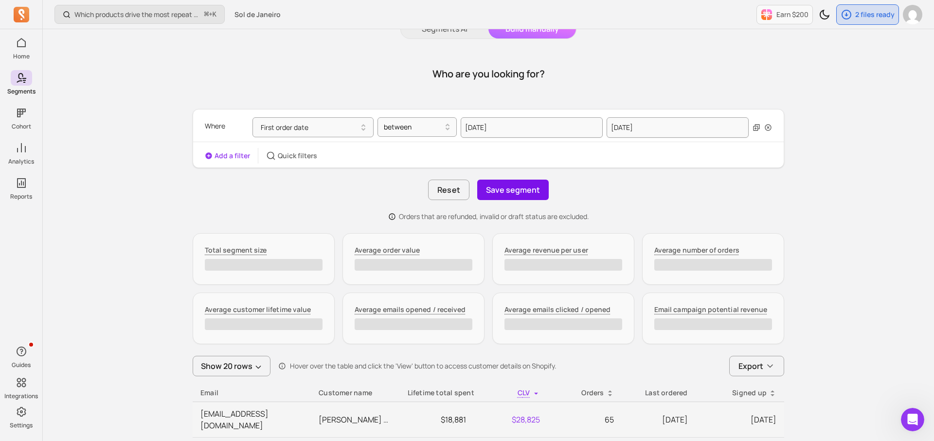
click at [513, 192] on button "Save segment" at bounding box center [513, 190] width 72 height 20
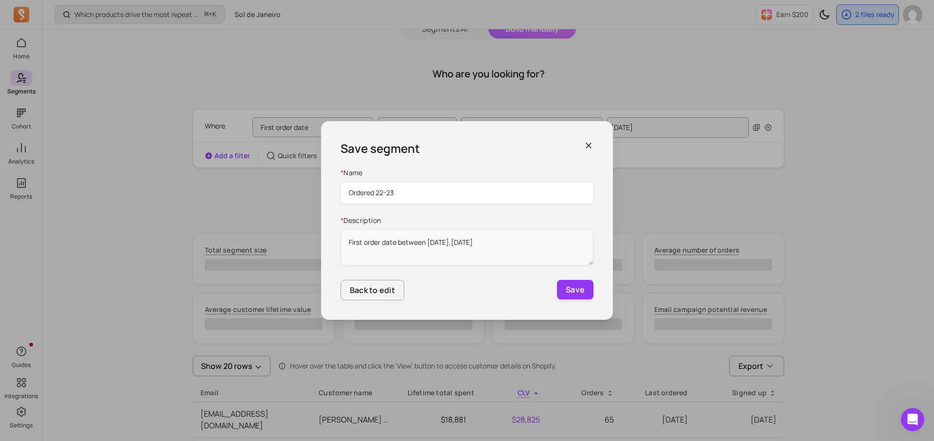
click at [378, 193] on input "Ordered 22-23" at bounding box center [467, 193] width 253 height 22
type input "Ordered 10/22-23"
click at [566, 287] on button "Save" at bounding box center [575, 289] width 37 height 19
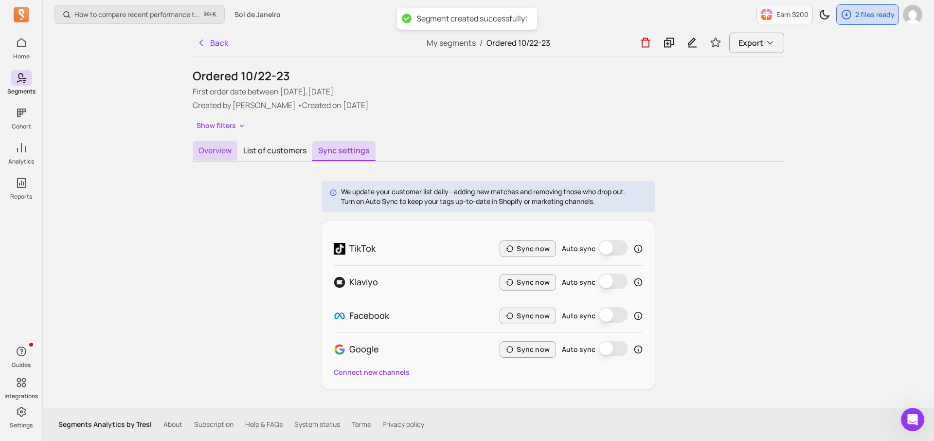
click at [224, 154] on button "Overview" at bounding box center [215, 151] width 45 height 20
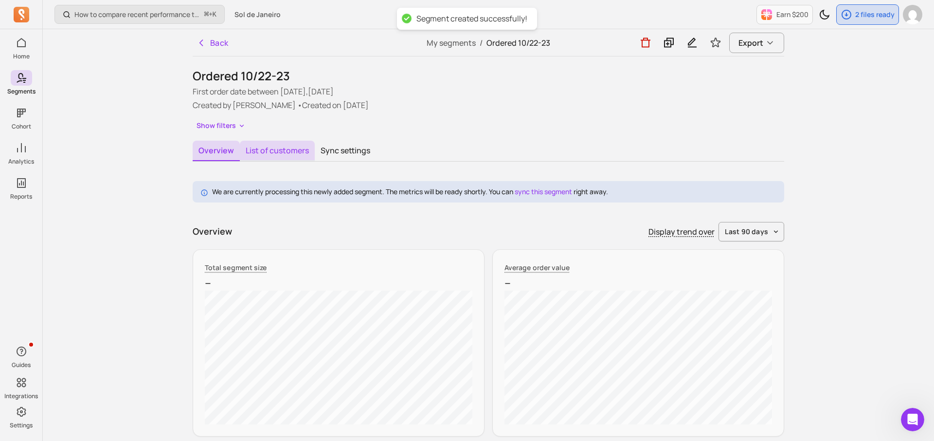
click at [281, 154] on button "List of customers" at bounding box center [277, 151] width 75 height 20
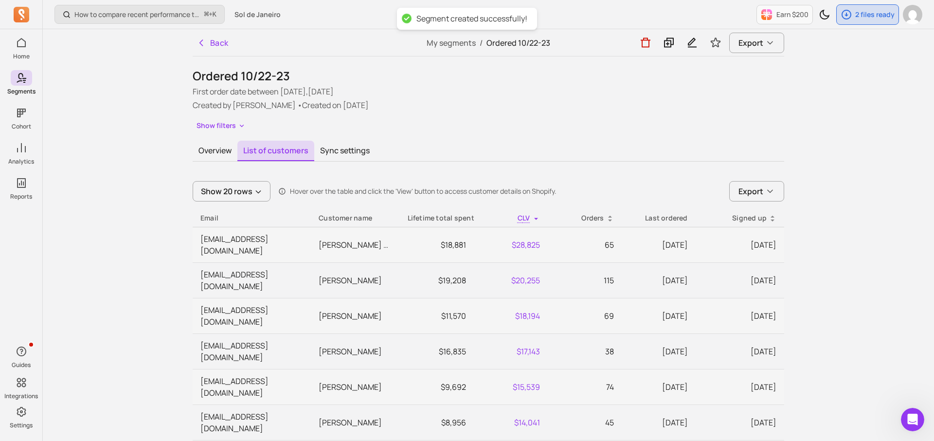
click at [238, 151] on button "List of customers" at bounding box center [276, 151] width 77 height 20
click at [220, 149] on button "Overview" at bounding box center [215, 151] width 45 height 20
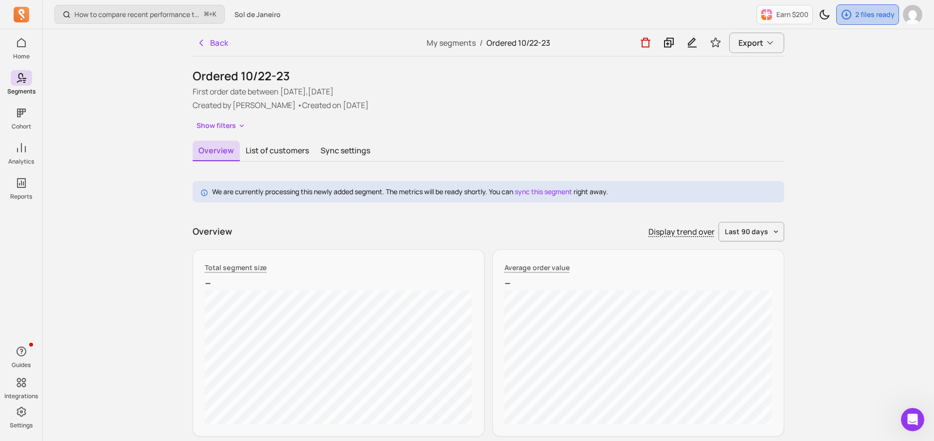
click at [880, 16] on p "2 files ready" at bounding box center [875, 15] width 39 height 10
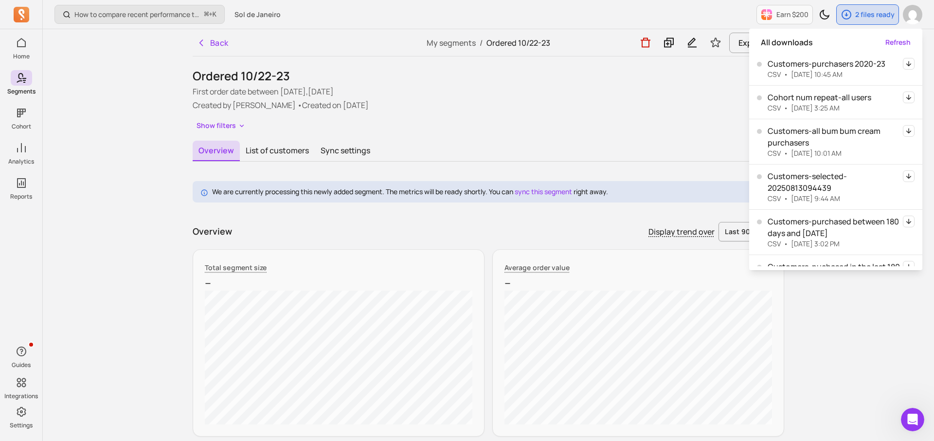
click at [683, 118] on div "Ordered 10/22-23 First order date between [DATE],[DATE] Created by [PERSON_NAME…" at bounding box center [489, 100] width 592 height 65
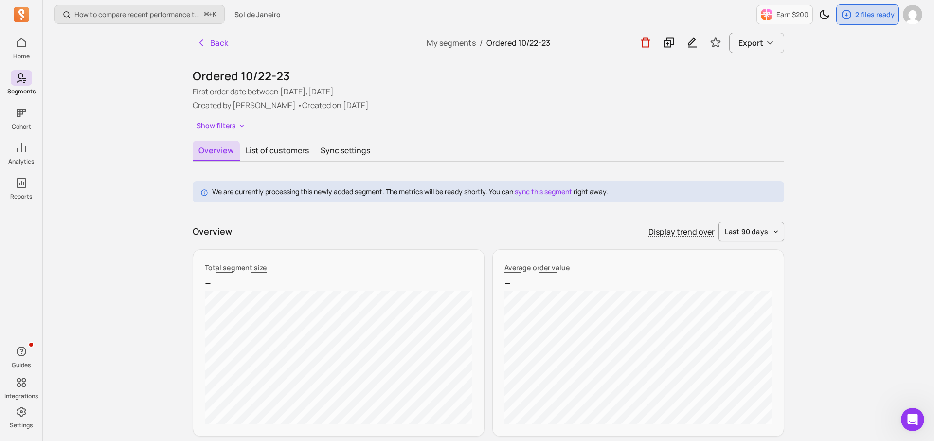
click at [276, 229] on div "Overview Display trend over last 90 days" at bounding box center [489, 231] width 592 height 19
click at [539, 191] on link "sync this segment" at bounding box center [543, 191] width 57 height 9
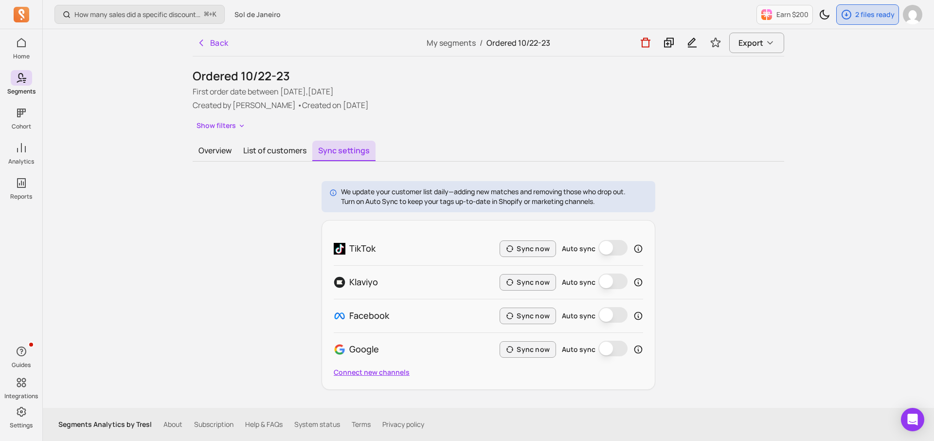
click at [383, 371] on button "Connect new channels" at bounding box center [372, 372] width 76 height 10
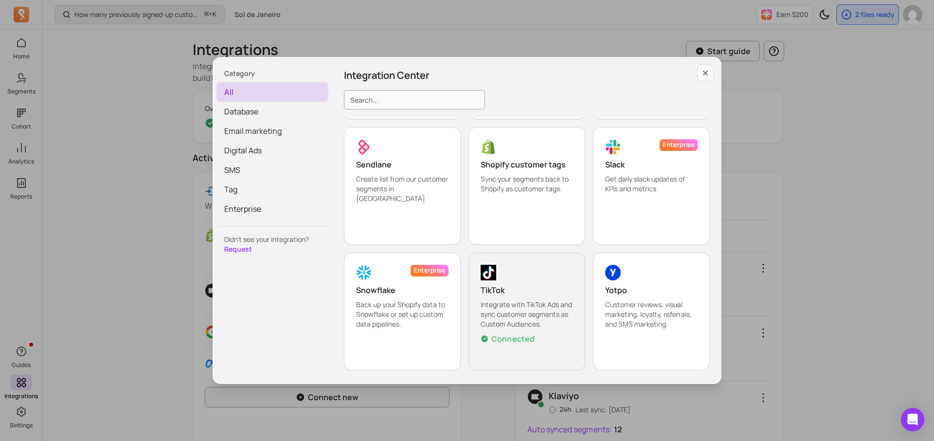
scroll to position [915, 0]
click at [706, 72] on icon "button" at bounding box center [706, 73] width 4 height 4
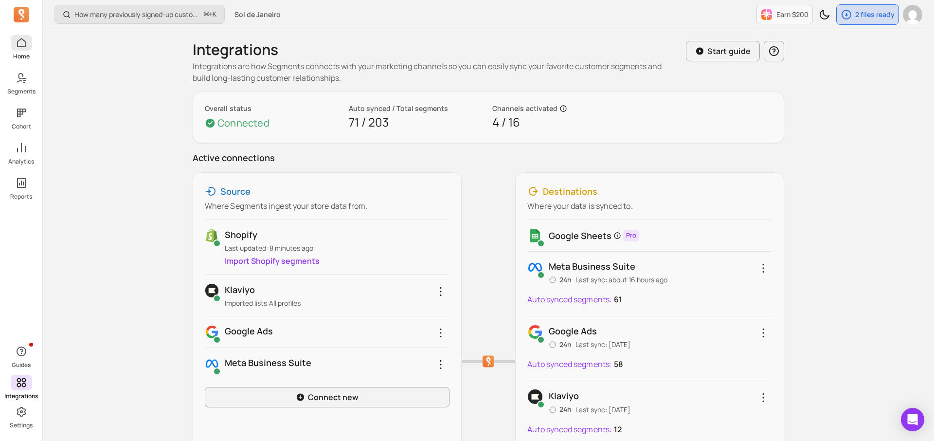
click at [17, 51] on link "Home" at bounding box center [21, 47] width 42 height 25
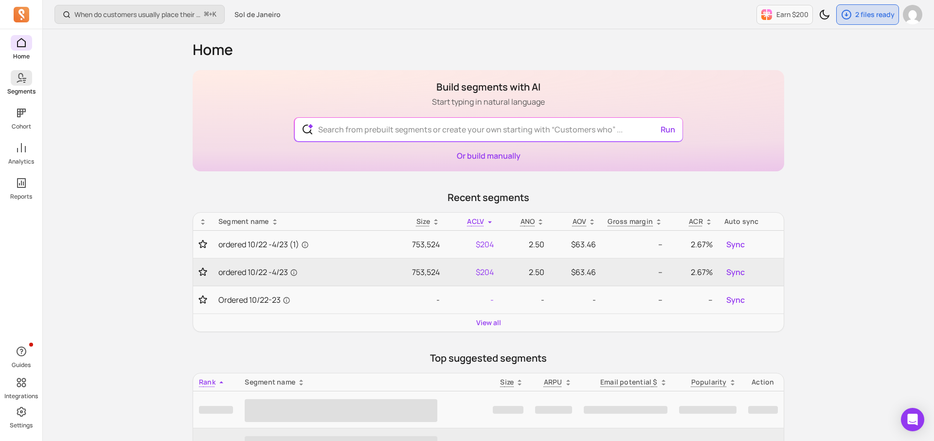
click at [22, 90] on p "Segments" at bounding box center [21, 92] width 28 height 8
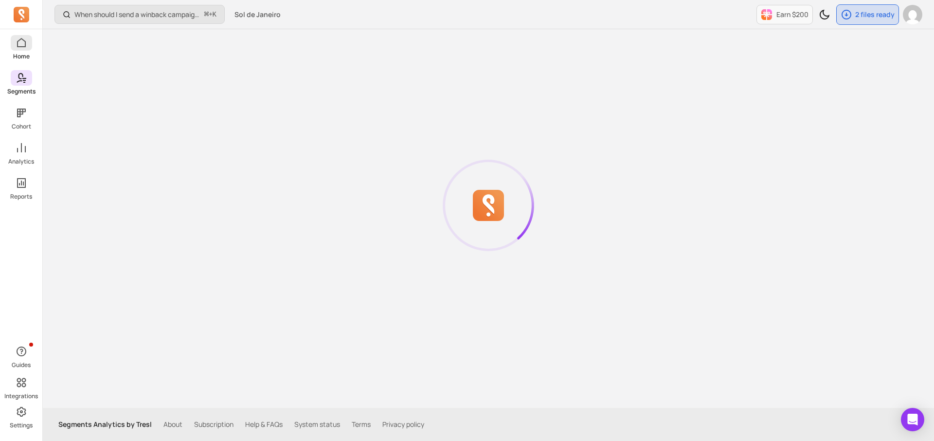
click at [18, 45] on icon at bounding box center [21, 42] width 9 height 9
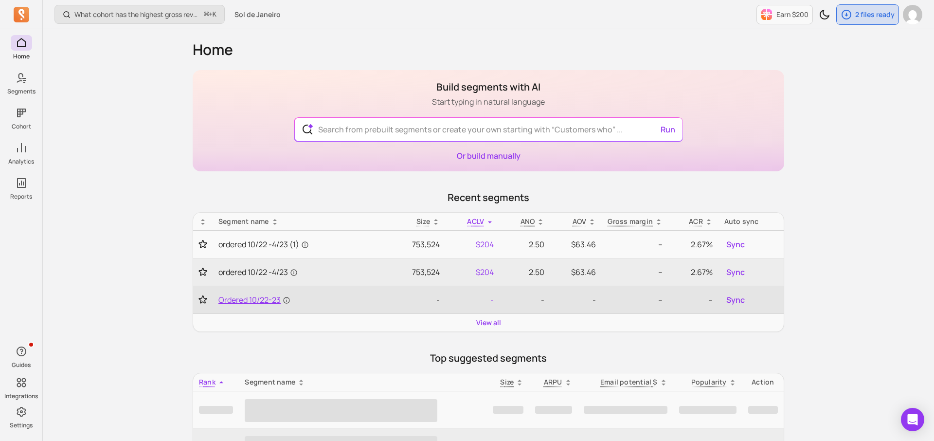
click at [263, 296] on span "Ordered 10/22-23" at bounding box center [255, 300] width 72 height 12
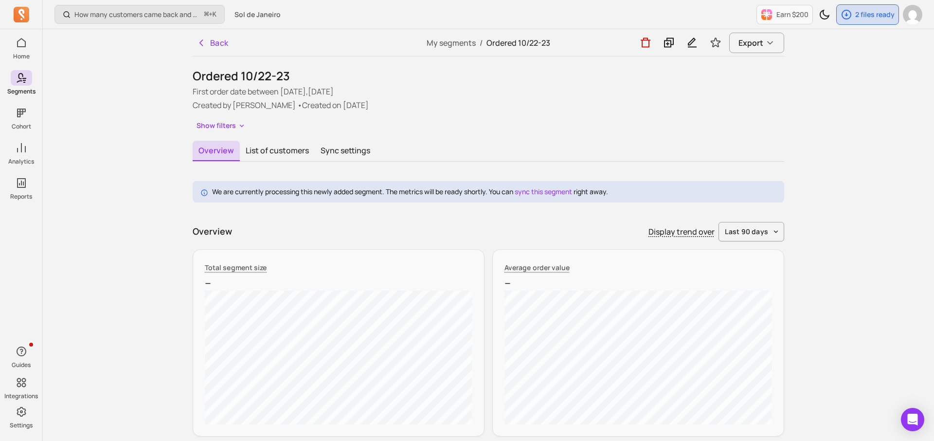
click at [304, 199] on div "We are currently processing this newly added segment. The metrics will be ready…" at bounding box center [489, 191] width 592 height 21
click at [849, 15] on icon "button" at bounding box center [847, 15] width 12 height 12
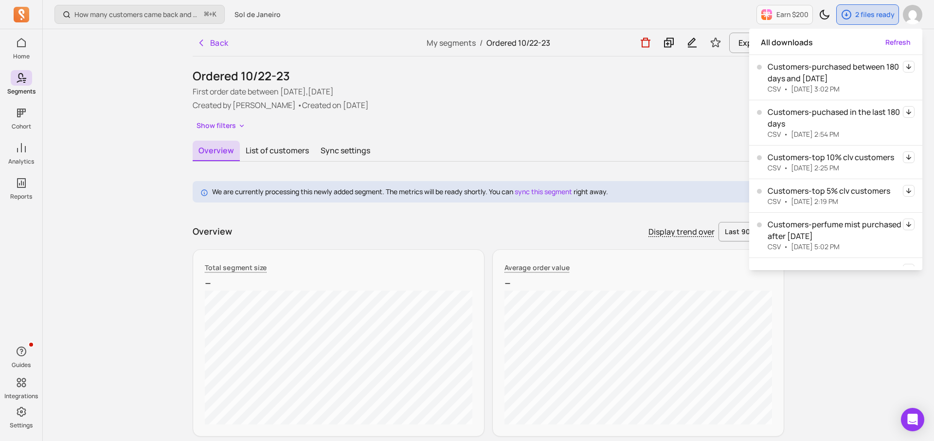
scroll to position [153, 0]
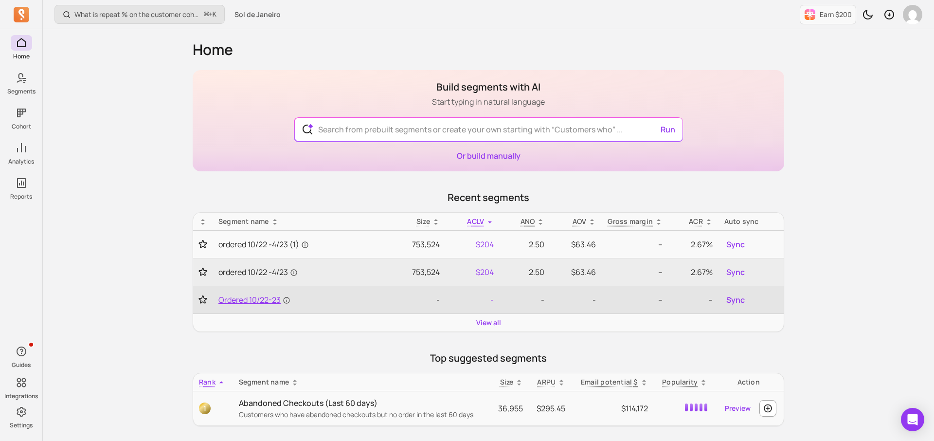
click at [242, 297] on span "Ordered 10/22-23" at bounding box center [255, 300] width 72 height 12
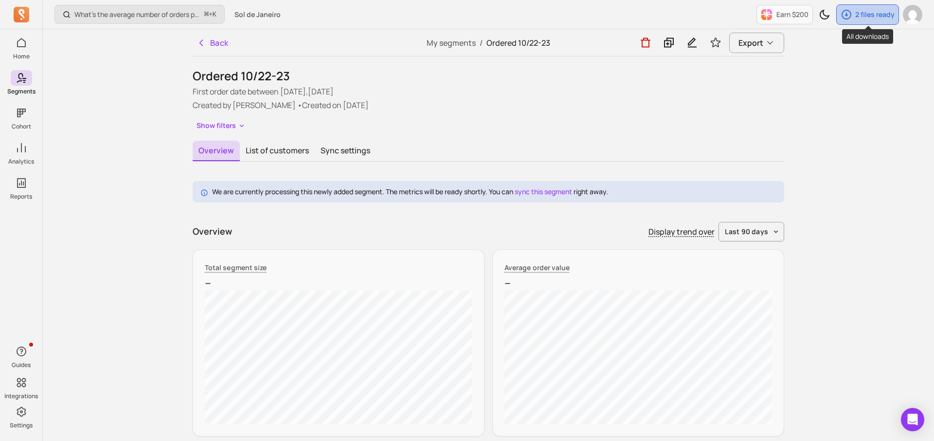
click at [850, 20] on div "2 files ready" at bounding box center [868, 14] width 62 height 19
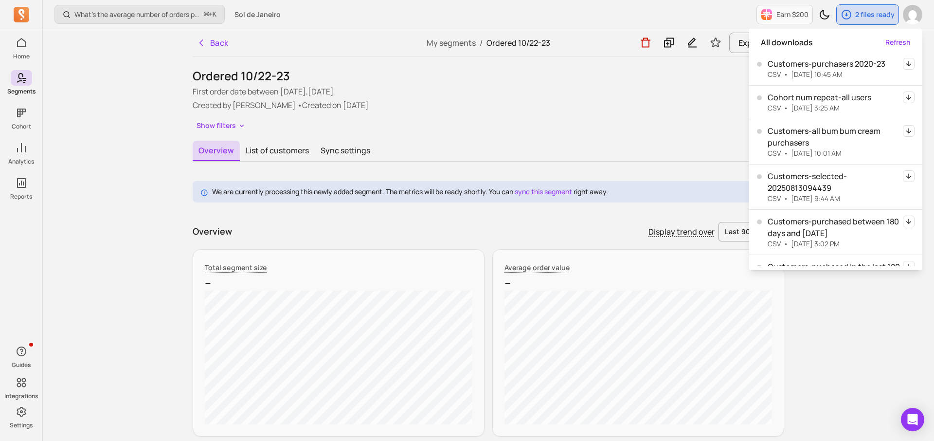
click at [600, 146] on div "Overview List of customers Sync settings" at bounding box center [489, 151] width 592 height 21
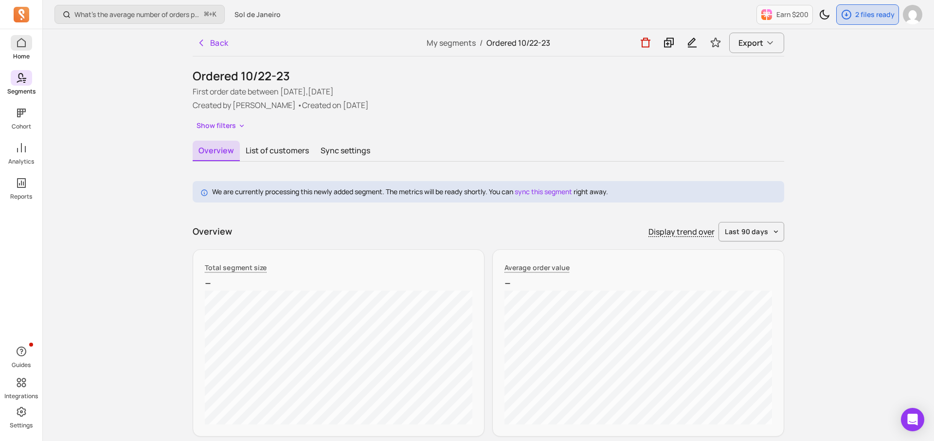
click at [28, 46] on span at bounding box center [21, 43] width 21 height 16
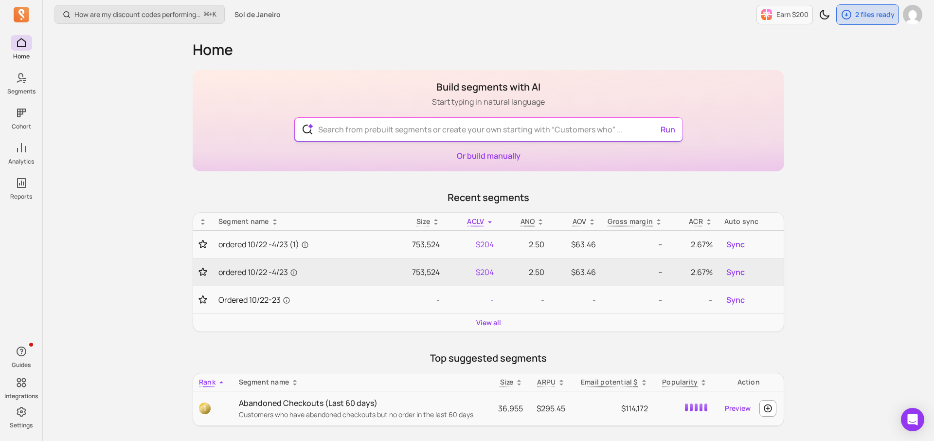
click at [394, 131] on input "text" at bounding box center [489, 129] width 357 height 23
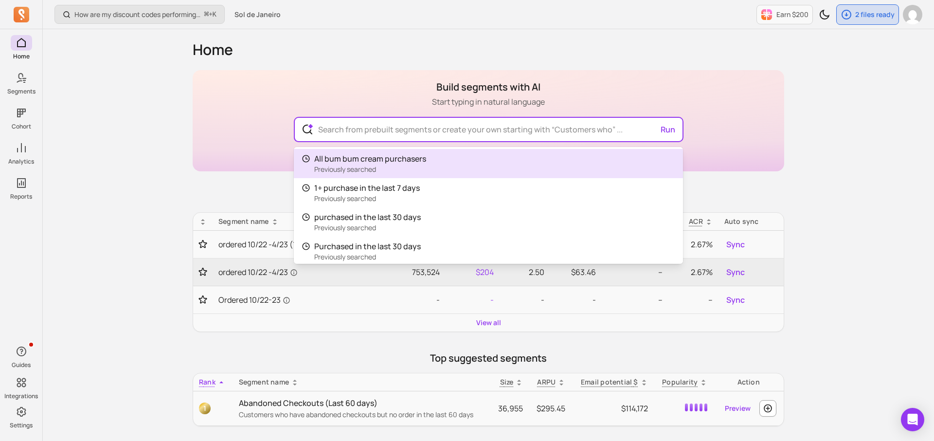
click at [823, 94] on div "How are my discount codes performing daily? ⌘ + K Sol de Janeiro Earn $200 2 fi…" at bounding box center [489, 383] width 892 height 766
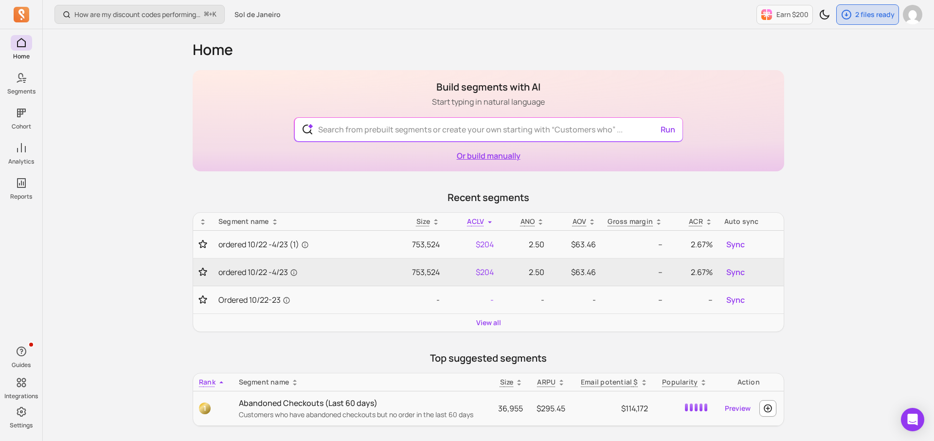
click at [520, 159] on link "Or build manually" at bounding box center [489, 155] width 64 height 11
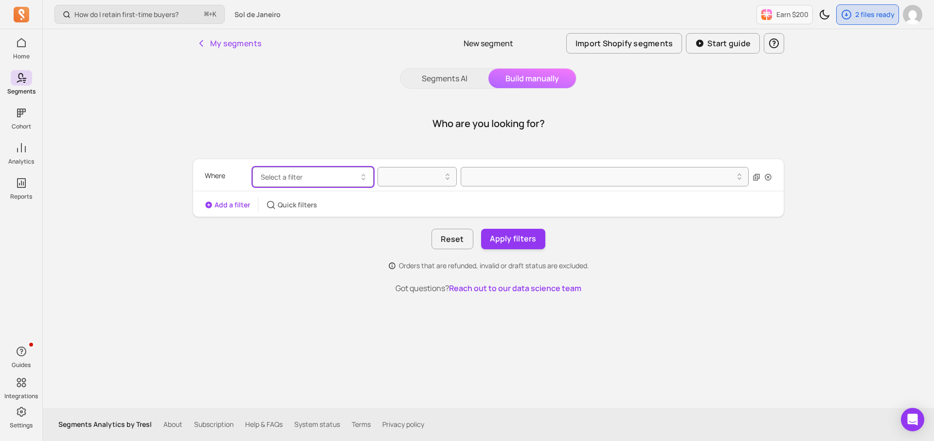
click at [343, 181] on button "Select a filter" at bounding box center [313, 177] width 121 height 20
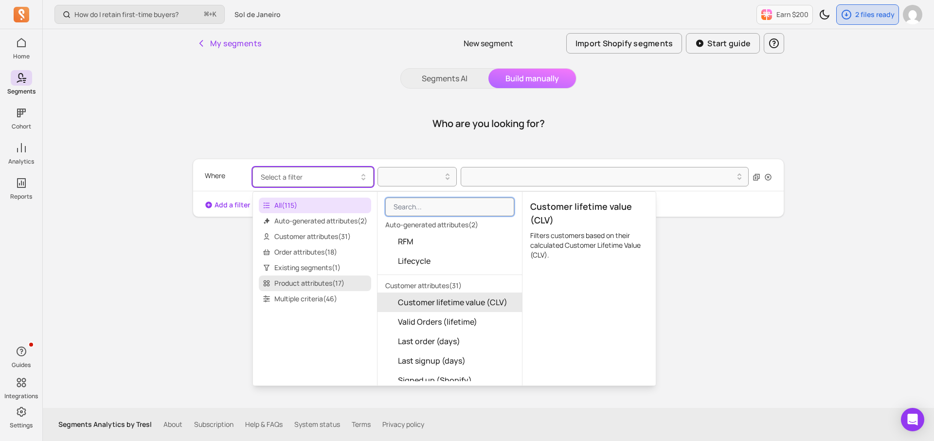
click at [294, 285] on span "Product attributes ( 17 )" at bounding box center [315, 283] width 112 height 16
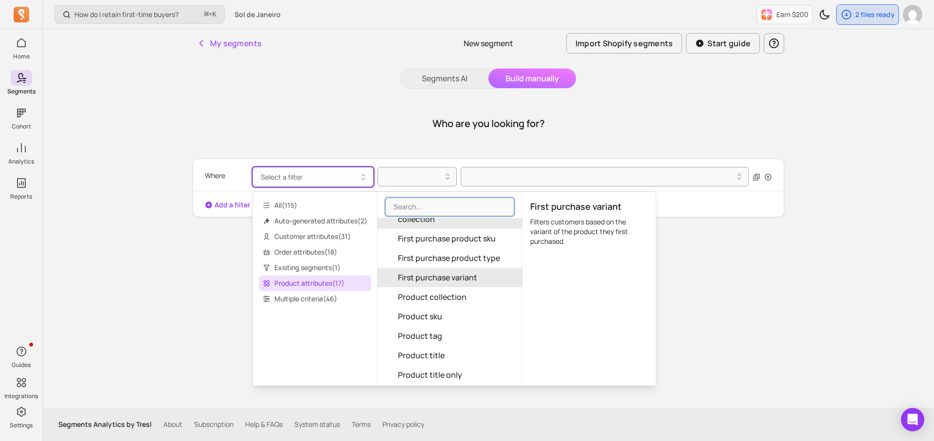
scroll to position [86, 0]
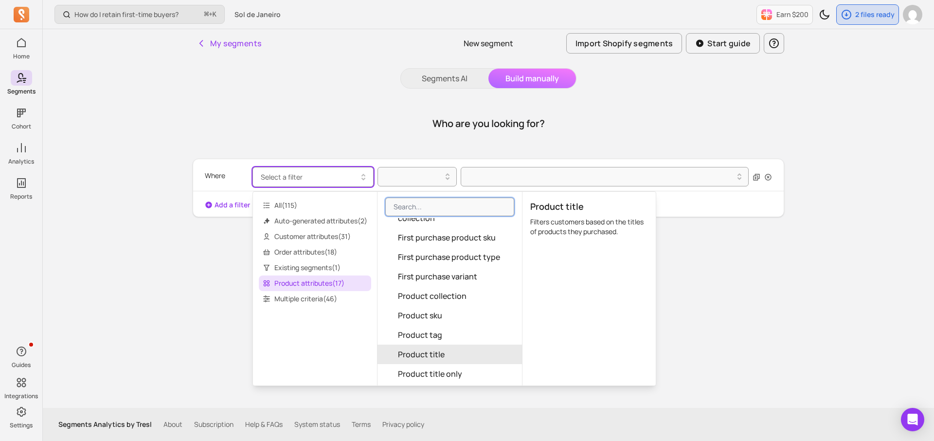
click at [430, 350] on span "Product title" at bounding box center [421, 354] width 47 height 12
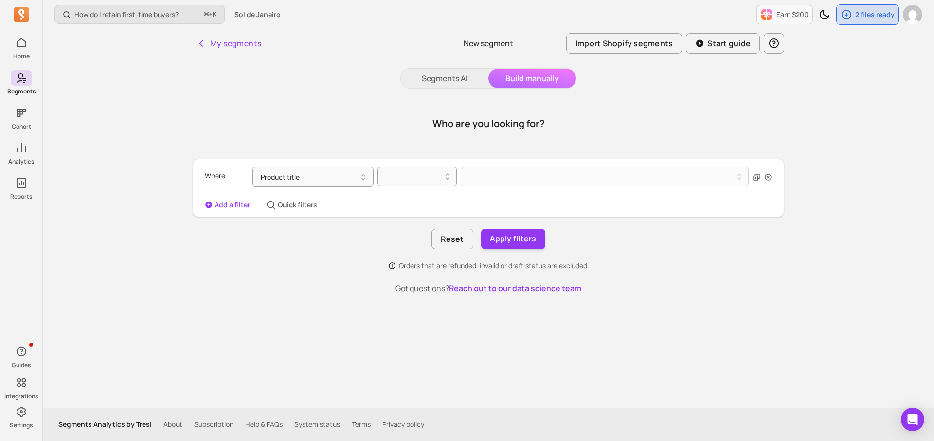
click at [441, 186] on div at bounding box center [417, 177] width 79 height 20
click at [443, 176] on icon at bounding box center [448, 177] width 12 height 12
click at [431, 206] on div "contains" at bounding box center [417, 202] width 78 height 18
click at [488, 187] on div "Where Product title contains" at bounding box center [488, 177] width 567 height 28
click at [489, 179] on button at bounding box center [605, 176] width 288 height 19
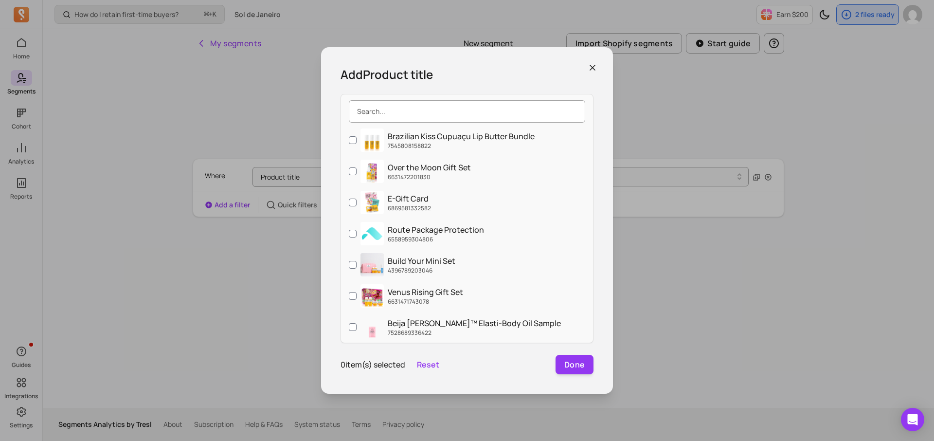
click at [505, 113] on input "search" at bounding box center [467, 111] width 237 height 22
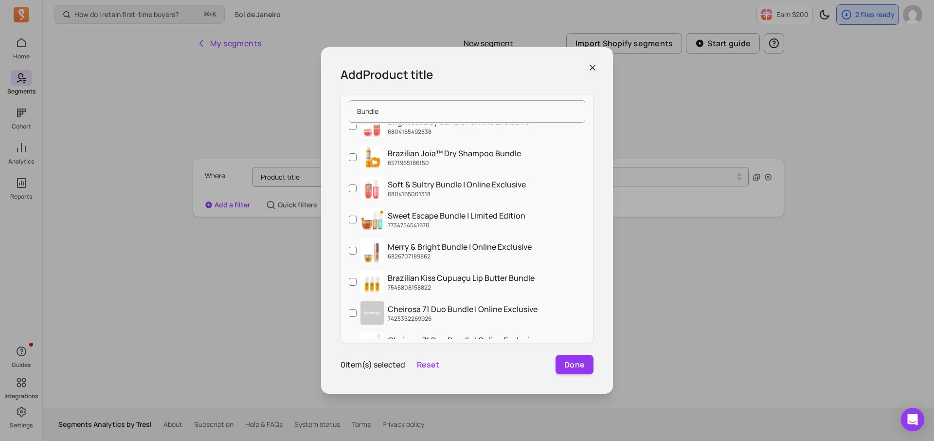
scroll to position [0, 0]
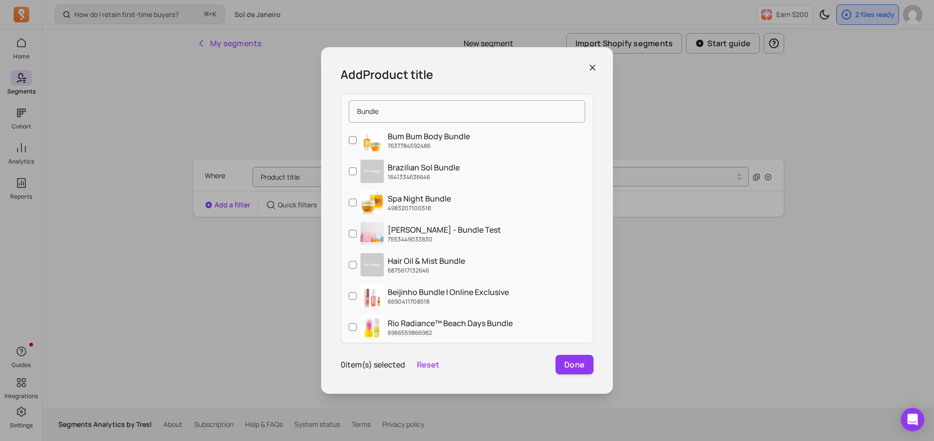
type input "Bundle"
click at [487, 367] on div "0 item(s) selected Reset Done" at bounding box center [467, 364] width 253 height 19
click at [367, 367] on p "0 item(s) selected" at bounding box center [373, 365] width 65 height 12
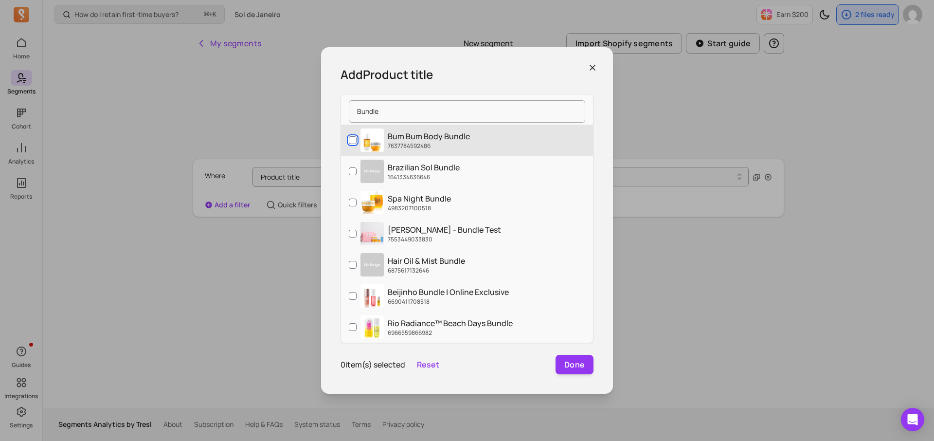
click at [350, 138] on input "Bum Bum Body Bundle 7637784592486" at bounding box center [353, 140] width 8 height 8
checkbox input "true"
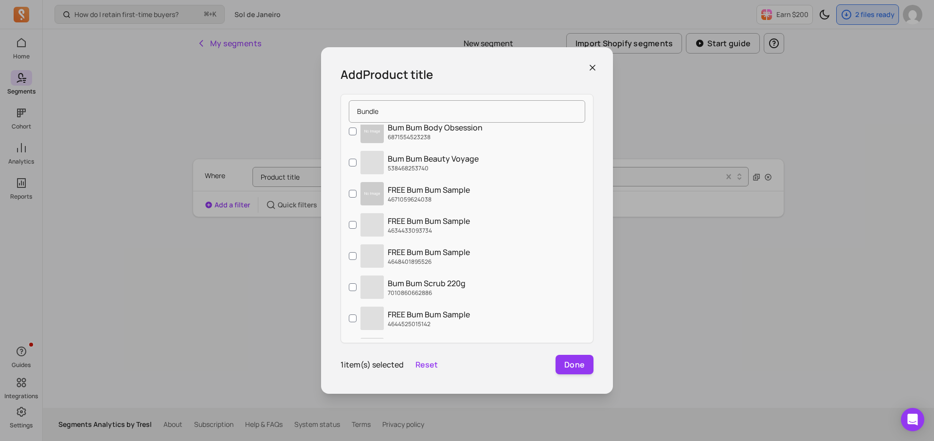
scroll to position [1236, 0]
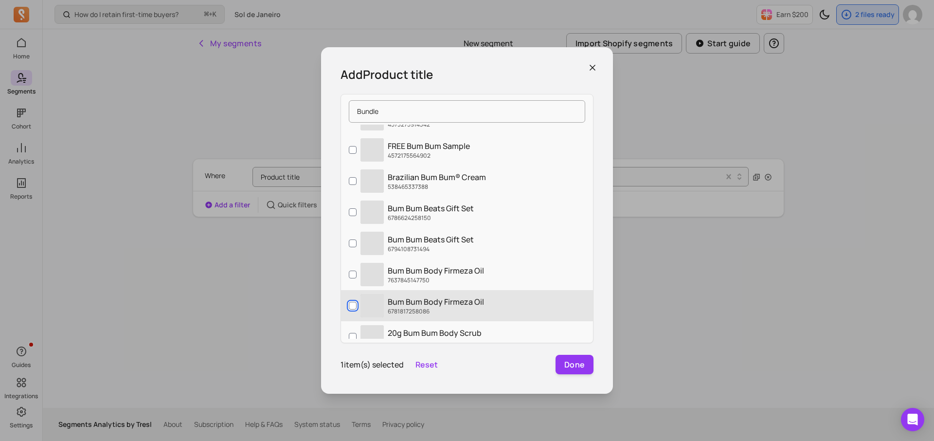
click at [355, 307] on input "‌ Bum Bum Body Firmeza Oil 6781817258086" at bounding box center [353, 306] width 8 height 8
checkbox input "true"
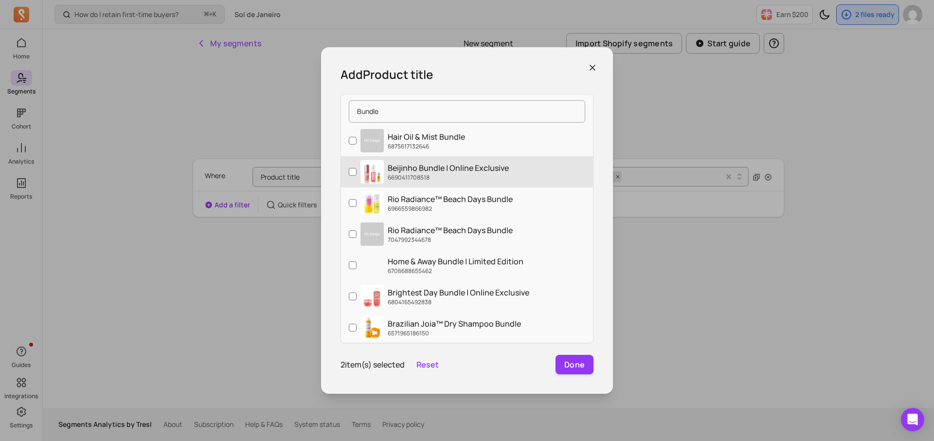
scroll to position [0, 0]
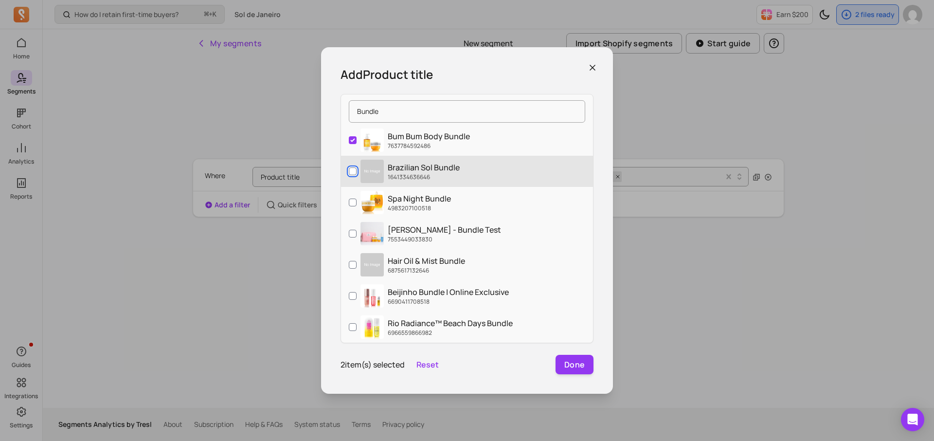
click at [353, 171] on input "Brazilian Sol Bundle 1641334636646" at bounding box center [353, 171] width 8 height 8
checkbox input "true"
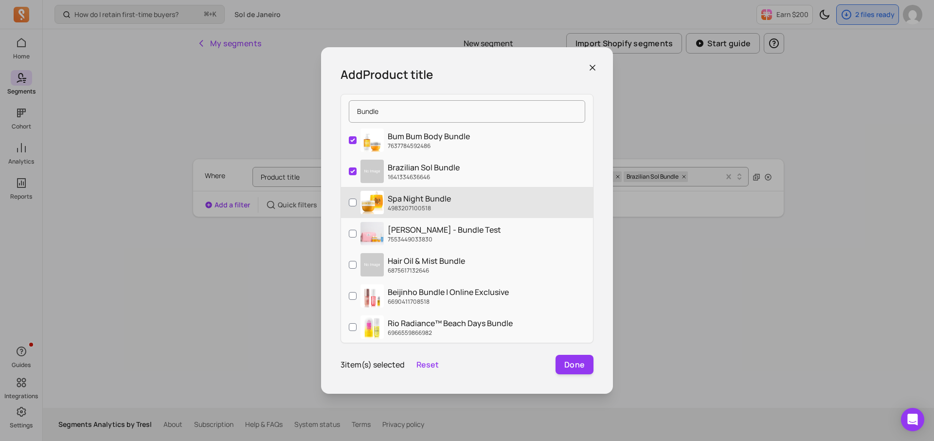
click at [353, 197] on label "Spa Night Bundle 4983207100518" at bounding box center [467, 202] width 252 height 31
click at [353, 199] on input "Spa Night Bundle 4983207100518" at bounding box center [353, 203] width 8 height 8
checkbox input "true"
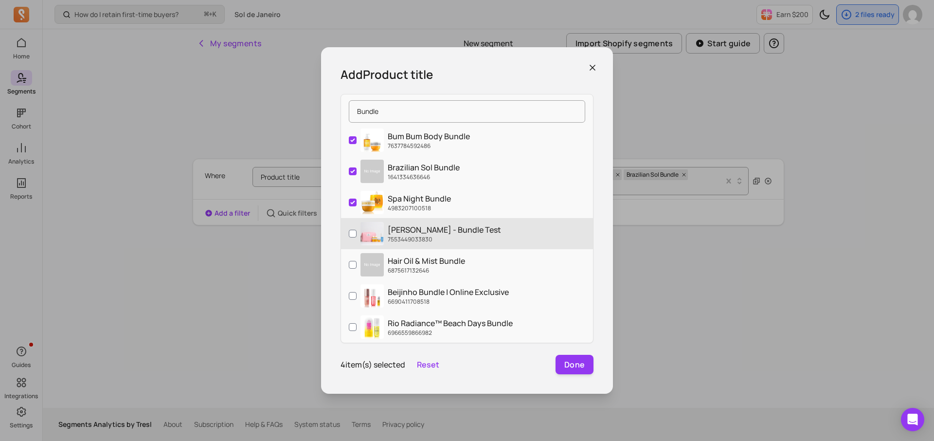
click at [352, 221] on label "Quinn - Bundle Test 7553449033830" at bounding box center [467, 233] width 252 height 31
click at [352, 230] on input "Quinn - Bundle Test 7553449033830" at bounding box center [353, 234] width 8 height 8
checkbox input "true"
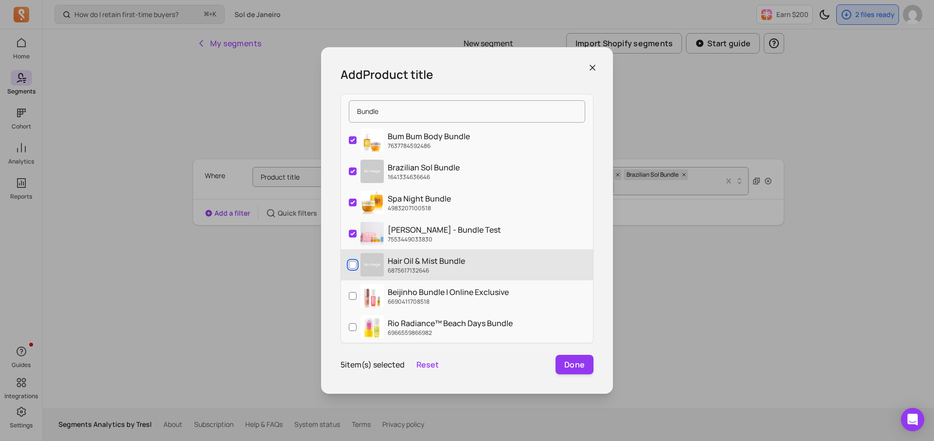
click at [351, 262] on input "Hair Oil & Mist Bundle 6875617132646" at bounding box center [353, 265] width 8 height 8
checkbox input "true"
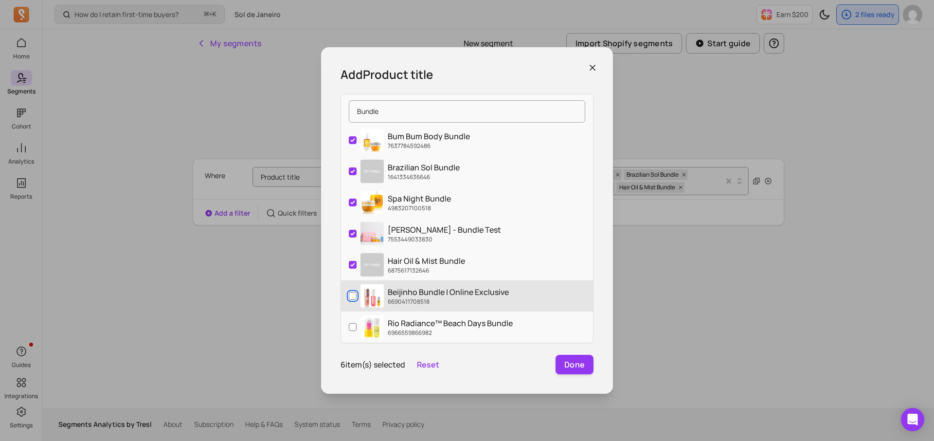
click at [351, 295] on input "Beijinho Bundle | Online Exclusive 6690411708518" at bounding box center [353, 296] width 8 height 8
checkbox input "true"
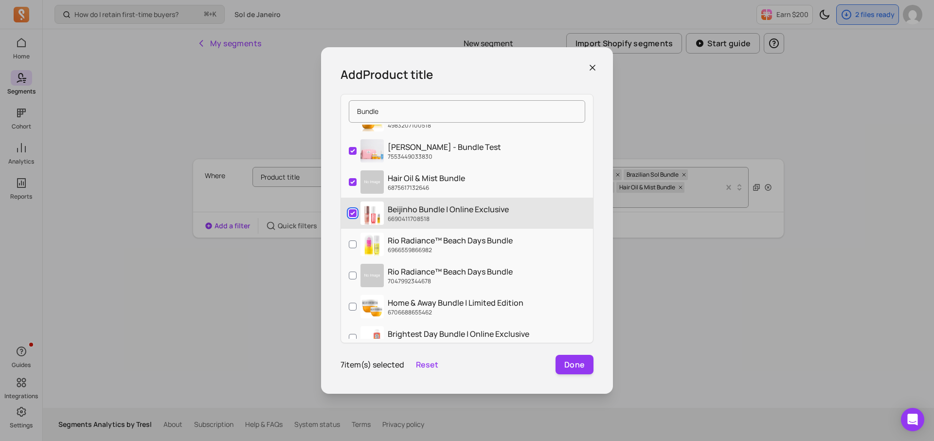
scroll to position [82, 0]
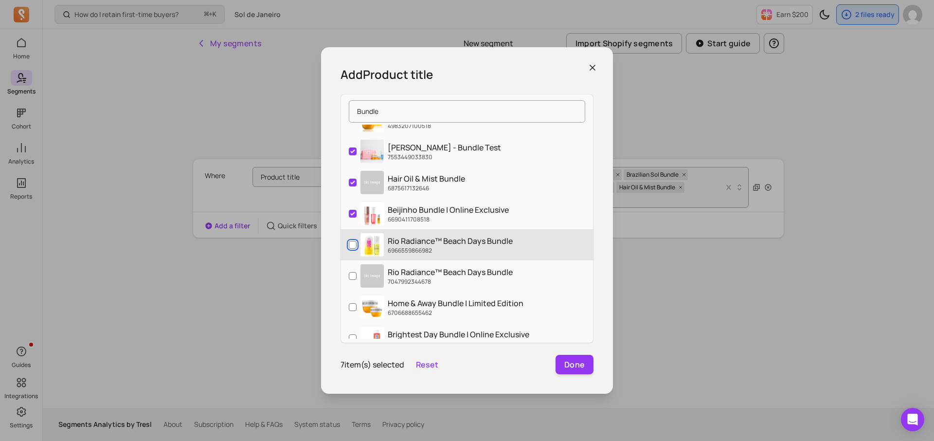
click at [354, 243] on input "Rio Radiance™ Beach Days Bundle 6966559866982" at bounding box center [353, 245] width 8 height 8
checkbox input "true"
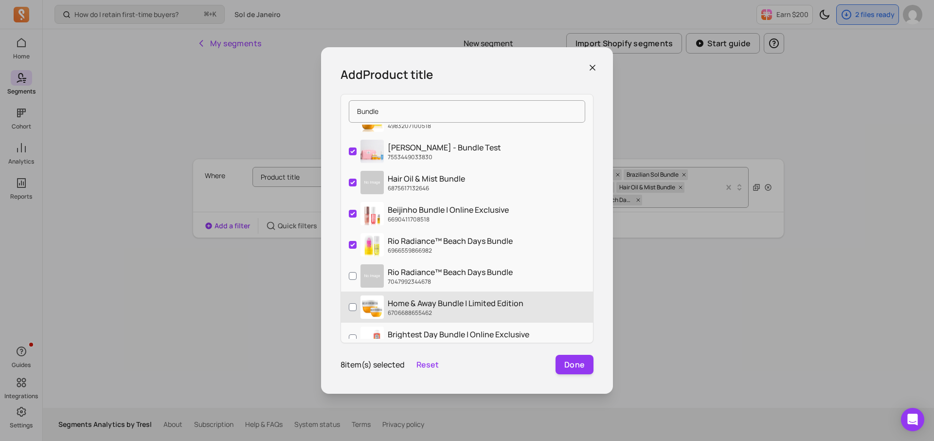
click at [354, 292] on label "Home & Away Bundle | Limited Edition 6706688655462" at bounding box center [467, 307] width 252 height 31
click at [354, 303] on input "Home & Away Bundle | Limited Edition 6706688655462" at bounding box center [353, 307] width 8 height 8
checkbox input "true"
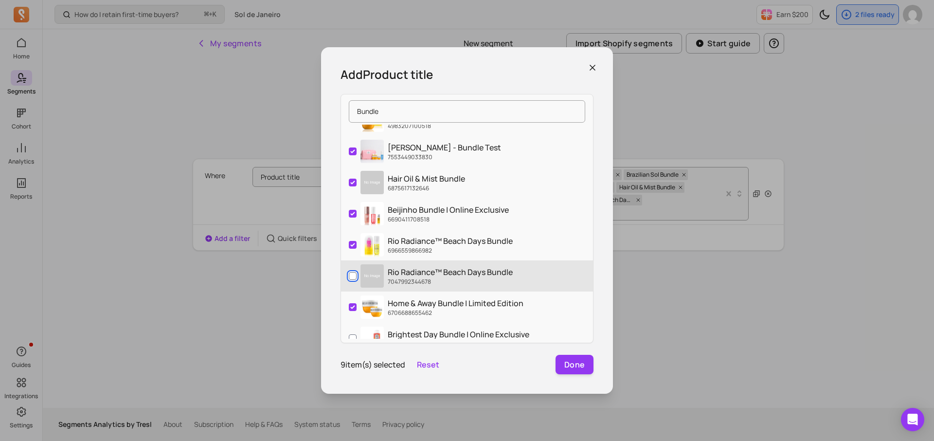
click at [353, 276] on input "Rio Radiance™ Beach Days Bundle 7047992344678" at bounding box center [353, 276] width 8 height 8
checkbox input "true"
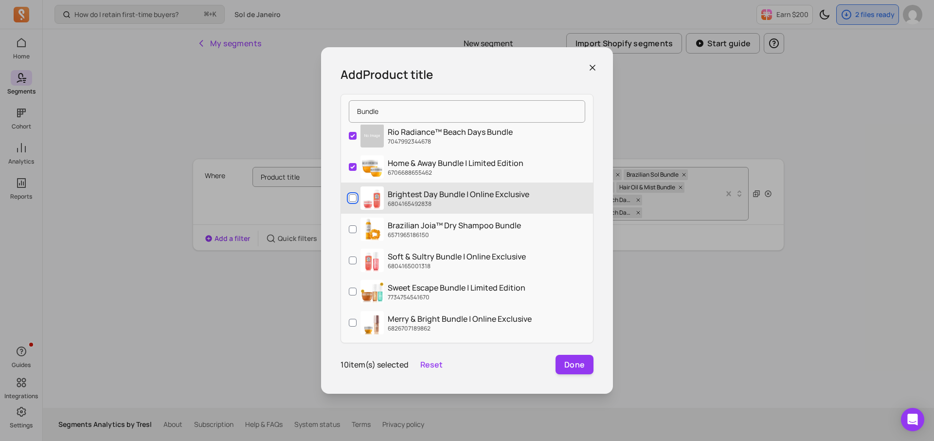
click at [352, 196] on input "Brightest Day Bundle | Online Exclusive 6804165492838" at bounding box center [353, 198] width 8 height 8
checkbox input "true"
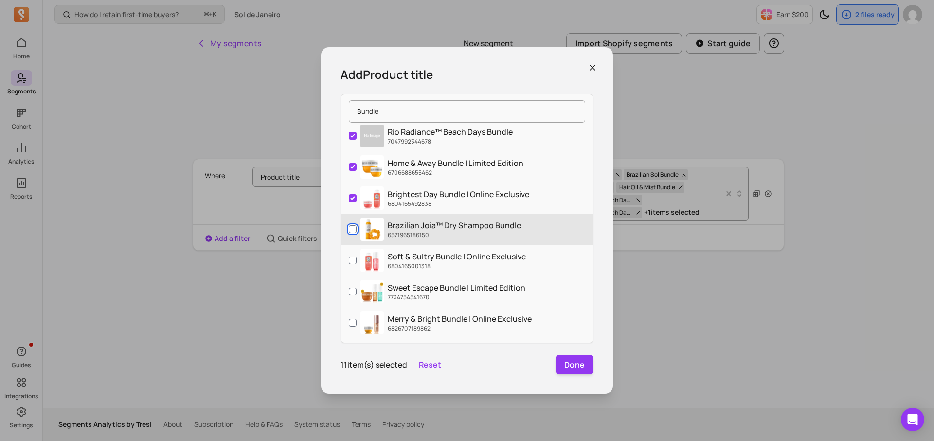
click at [352, 225] on input "Brazilian Joia™ Dry Shampoo Bundle 6571965186150" at bounding box center [353, 229] width 8 height 8
checkbox input "true"
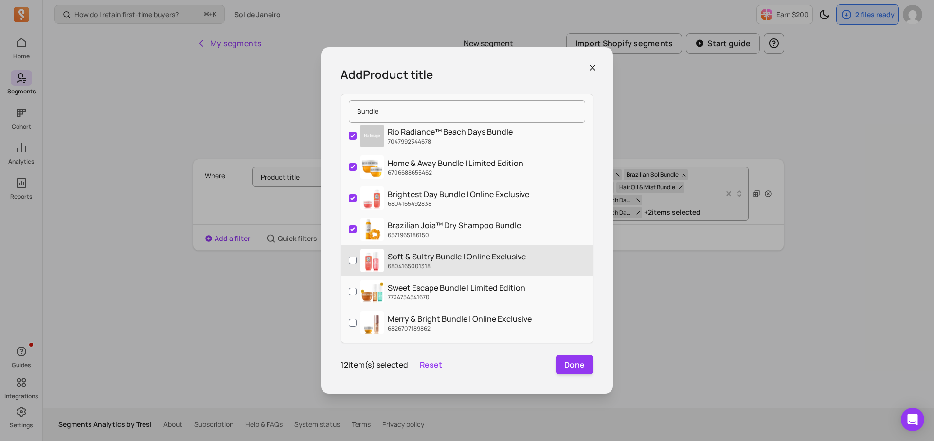
click at [348, 259] on label "Soft & Sultry Bundle | Online Exclusive 6804165001318" at bounding box center [467, 260] width 252 height 31
click at [349, 259] on input "Soft & Sultry Bundle | Online Exclusive 6804165001318" at bounding box center [353, 260] width 8 height 8
checkbox input "true"
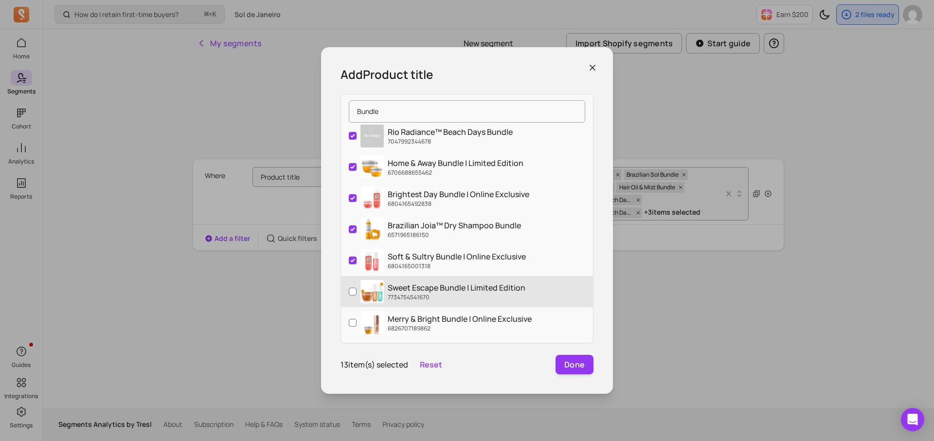
click at [348, 289] on label "Sweet Escape Bundle | Limited Edition 7734754541670" at bounding box center [467, 291] width 252 height 31
click at [349, 289] on input "Sweet Escape Bundle | Limited Edition 7734754541670" at bounding box center [353, 292] width 8 height 8
checkbox input "true"
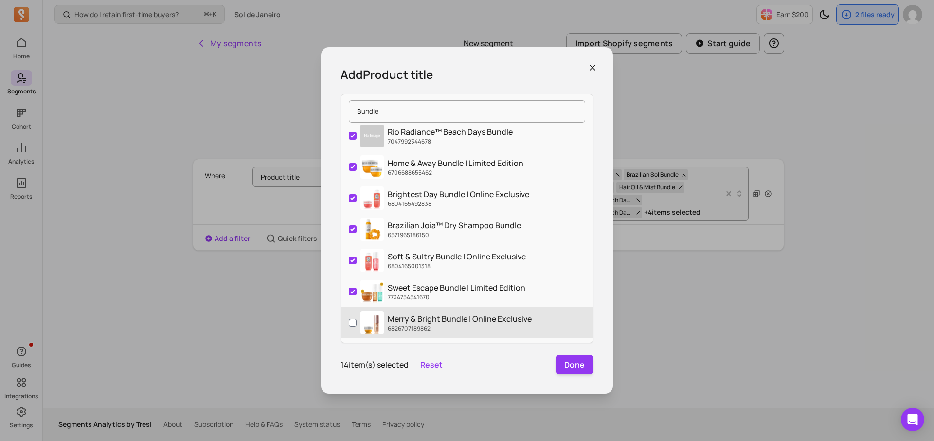
click at [348, 332] on label "Merry & Bright Bundle | Online Exclusive 6826707189862" at bounding box center [467, 322] width 252 height 31
click at [349, 327] on input "Merry & Bright Bundle | Online Exclusive 6826707189862" at bounding box center [353, 323] width 8 height 8
checkbox input "true"
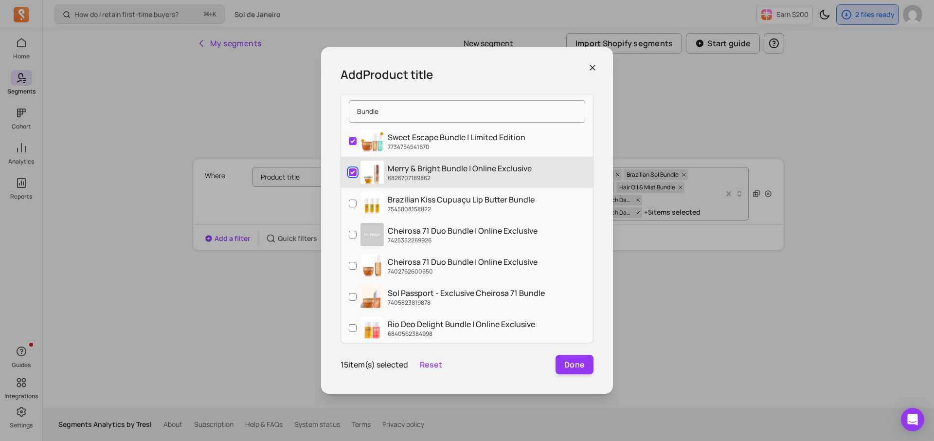
scroll to position [374, 0]
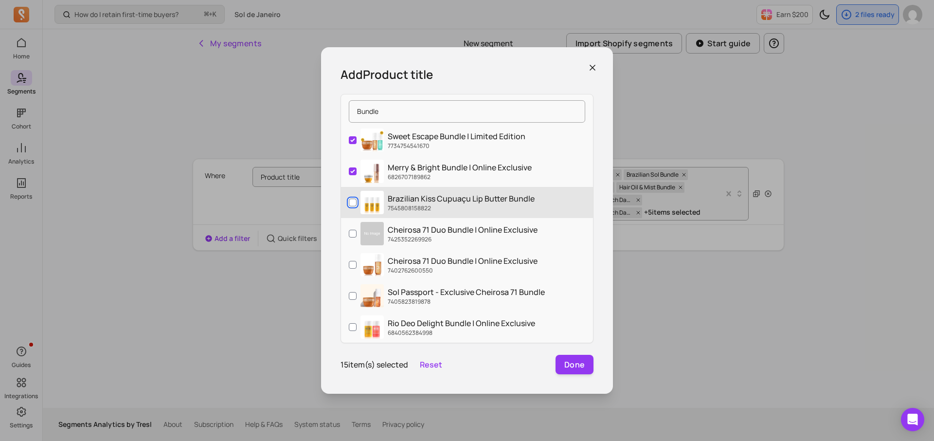
click at [351, 200] on input "Brazilian Kiss Cupuaçu Lip Butter Bundle 7545808158822" at bounding box center [353, 203] width 8 height 8
checkbox input "true"
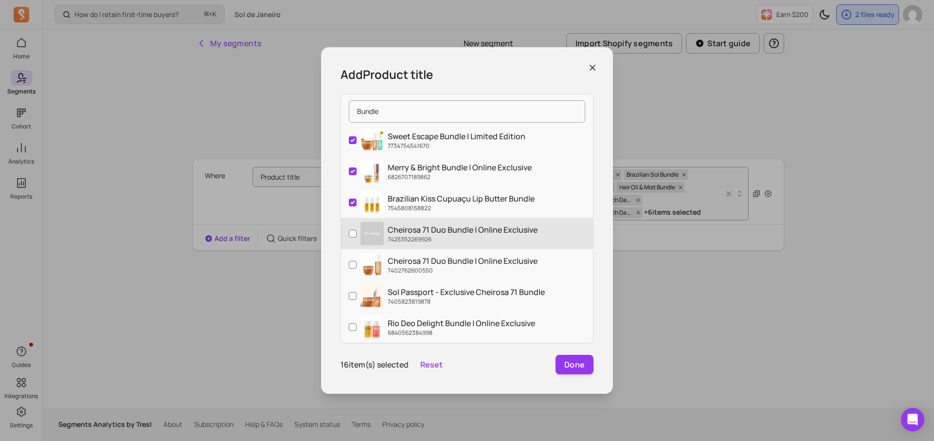
click at [351, 226] on label "Cheirosa 71 Duo Bundle | Online Exclusive 7425352269926" at bounding box center [467, 233] width 252 height 31
click at [351, 230] on input "Cheirosa 71 Duo Bundle | Online Exclusive 7425352269926" at bounding box center [353, 234] width 8 height 8
checkbox input "true"
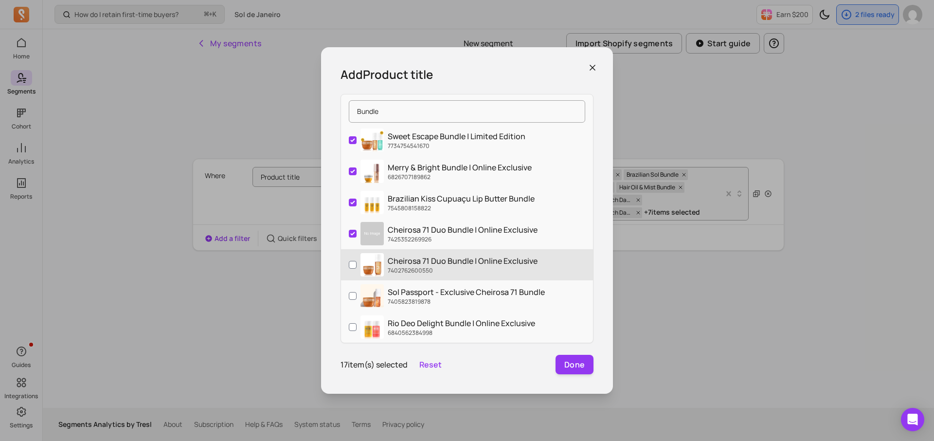
click at [352, 255] on label "Cheirosa 71 Duo Bundle | Online Exclusive 7402762600550" at bounding box center [467, 264] width 252 height 31
click at [352, 261] on input "Cheirosa 71 Duo Bundle | Online Exclusive 7402762600550" at bounding box center [353, 265] width 8 height 8
checkbox input "true"
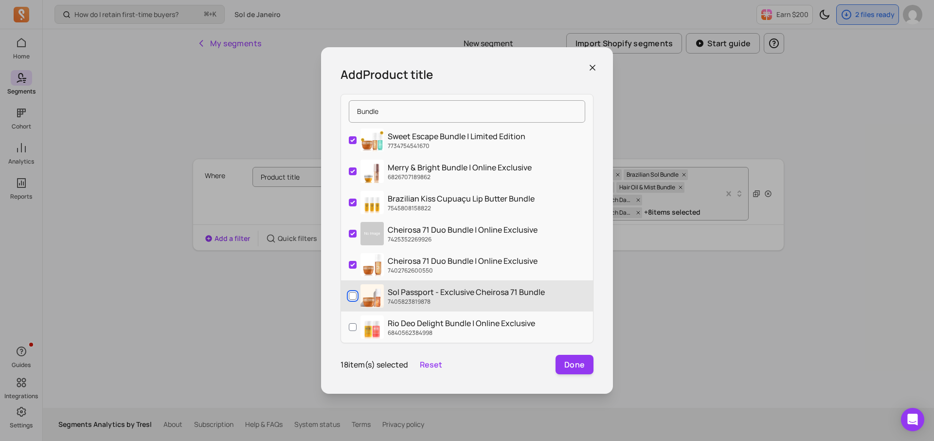
click at [350, 295] on input "Sol Passport - Exclusive Cheirosa 71 Bundle 7405823819878" at bounding box center [353, 296] width 8 height 8
checkbox input "true"
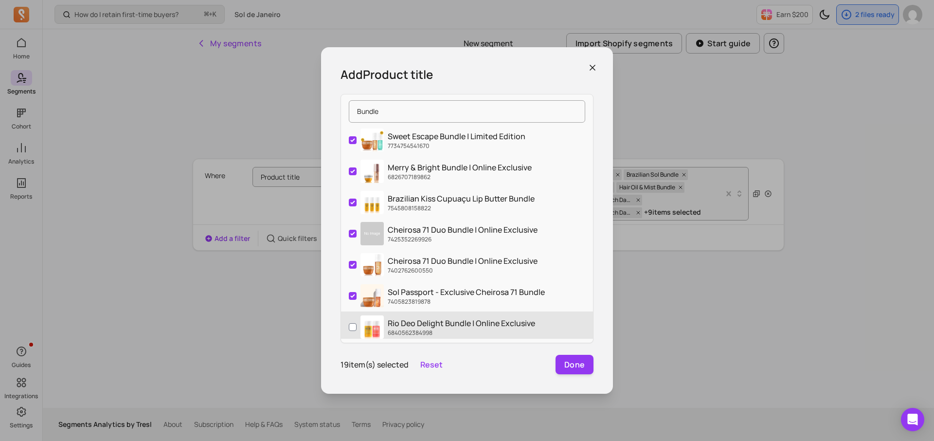
click at [350, 320] on label "Rio Deo Delight Bundle | Online Exclusive 6840562384998" at bounding box center [467, 326] width 252 height 31
click at [350, 323] on input "Rio Deo Delight Bundle | Online Exclusive 6840562384998" at bounding box center [353, 327] width 8 height 8
checkbox input "true"
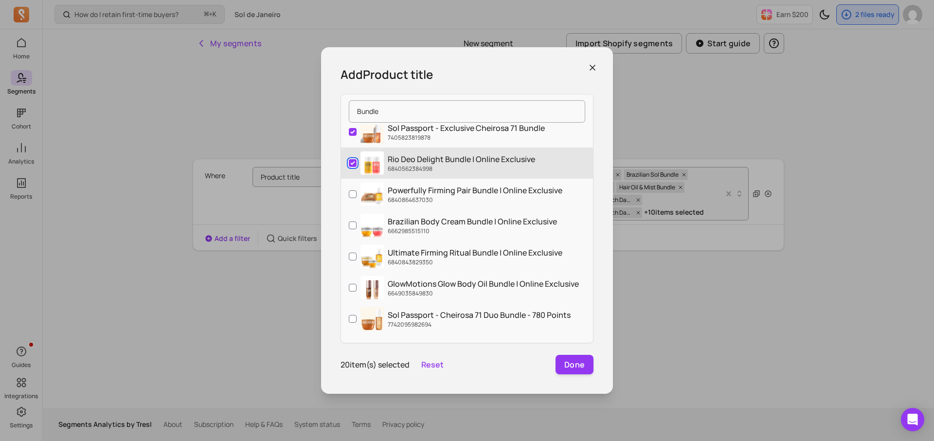
scroll to position [540, 0]
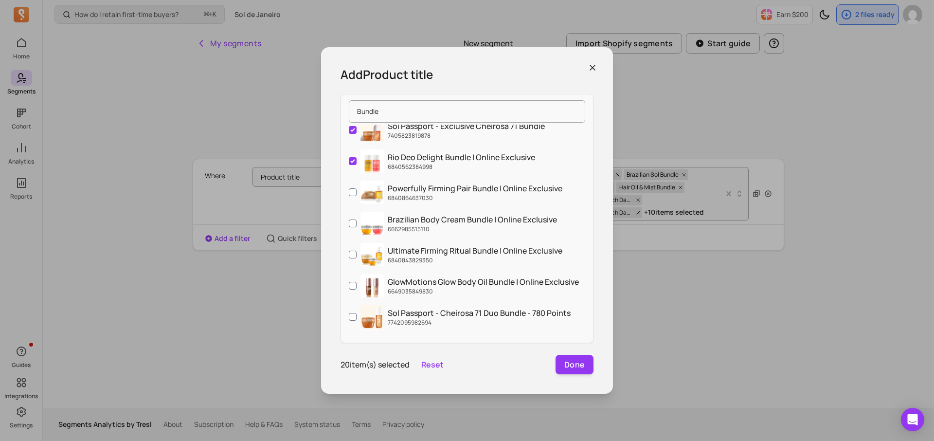
click at [436, 370] on div "20 item(s) selected Reset Done" at bounding box center [467, 364] width 253 height 19
click at [435, 364] on button "Reset" at bounding box center [432, 365] width 22 height 12
checkbox input "false"
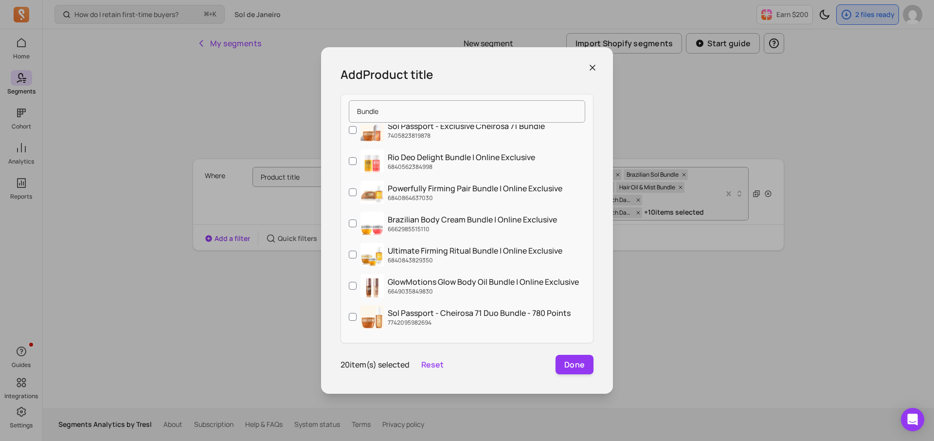
checkbox input "false"
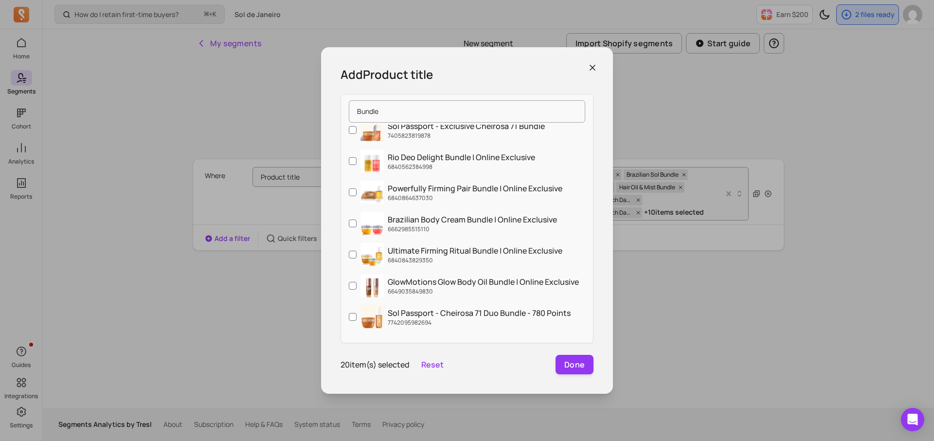
checkbox input "false"
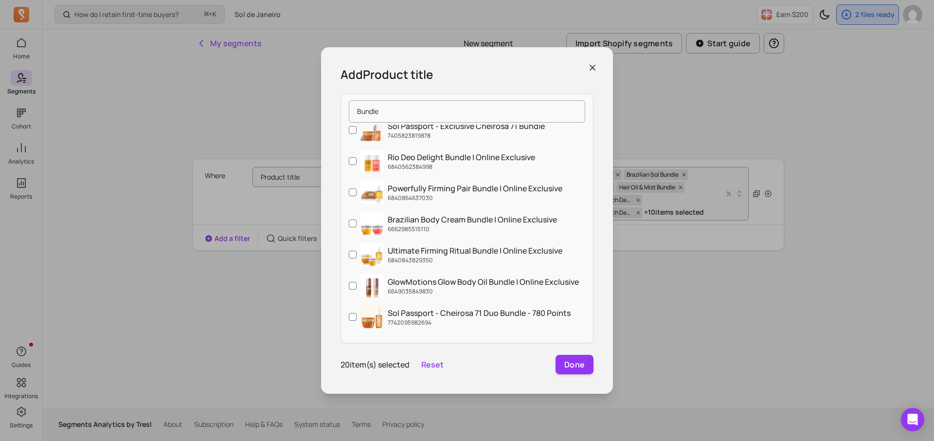
checkbox input "false"
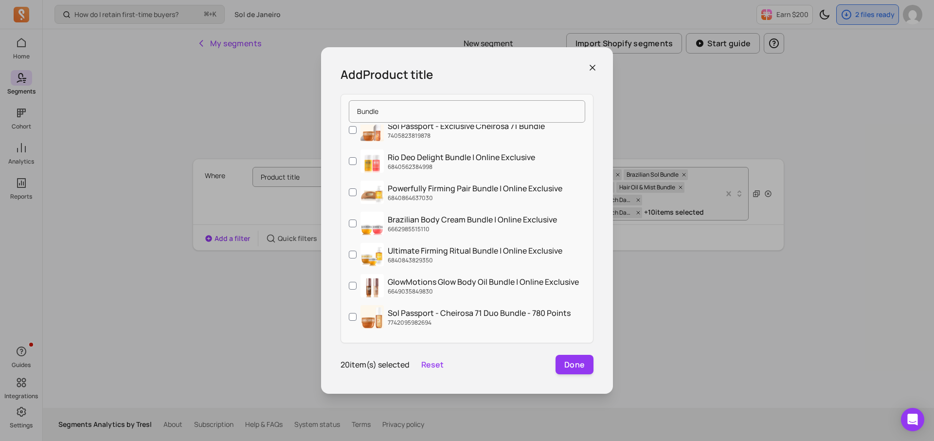
checkbox input "false"
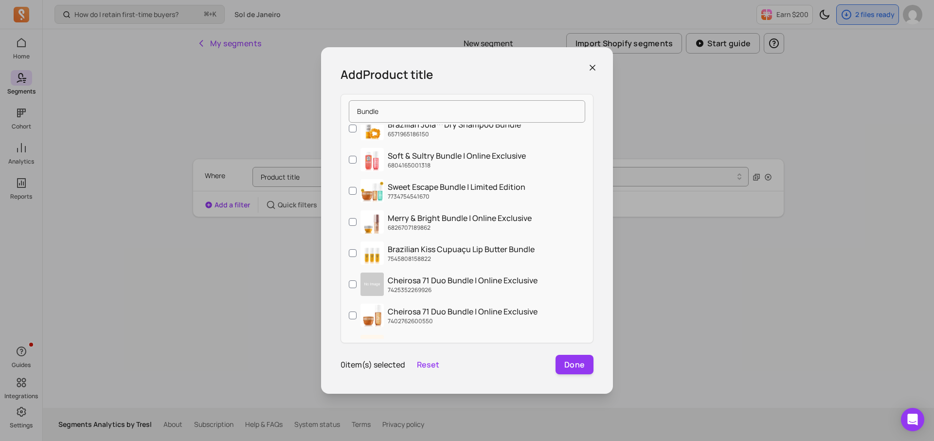
scroll to position [0, 0]
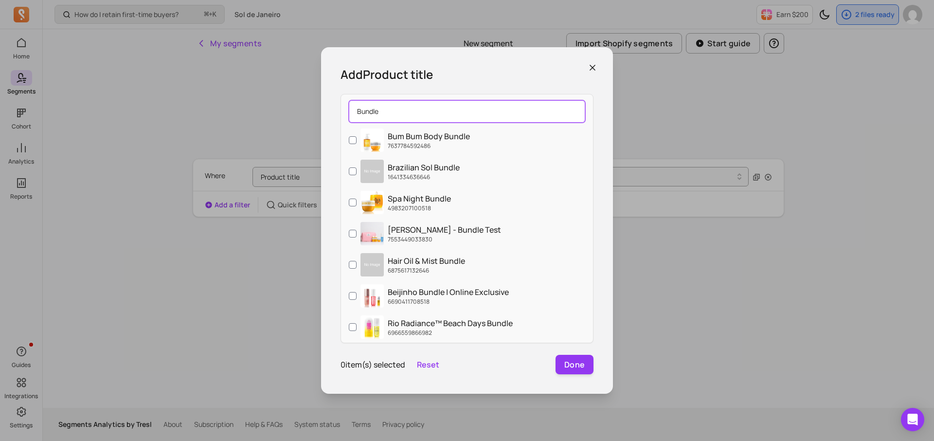
drag, startPoint x: 410, startPoint y: 115, endPoint x: 356, endPoint y: 115, distance: 54.0
click at [356, 115] on input "Bundle" at bounding box center [467, 111] width 237 height 22
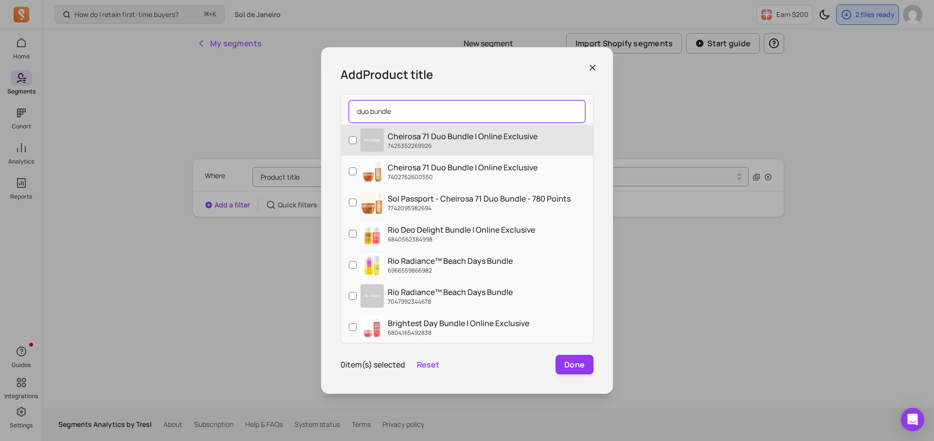
type input "duo bundle"
click at [347, 135] on label "Cheirosa 71 Duo Bundle | Online Exclusive 7425352269926" at bounding box center [467, 140] width 252 height 31
click at [349, 136] on input "Cheirosa 71 Duo Bundle | Online Exclusive 7425352269926" at bounding box center [353, 140] width 8 height 8
checkbox input "true"
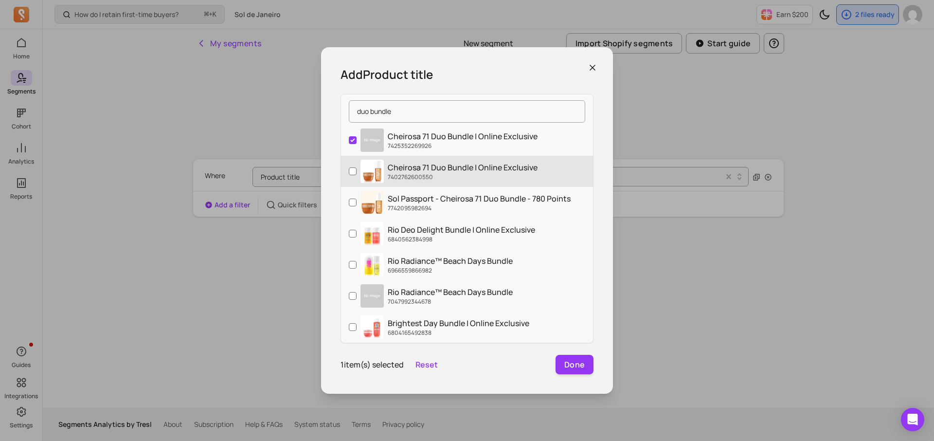
click at [348, 158] on label "Cheirosa 71 Duo Bundle | Online Exclusive 7402762600550" at bounding box center [467, 171] width 252 height 31
click at [349, 167] on input "Cheirosa 71 Duo Bundle | Online Exclusive 7402762600550" at bounding box center [353, 171] width 8 height 8
checkbox input "true"
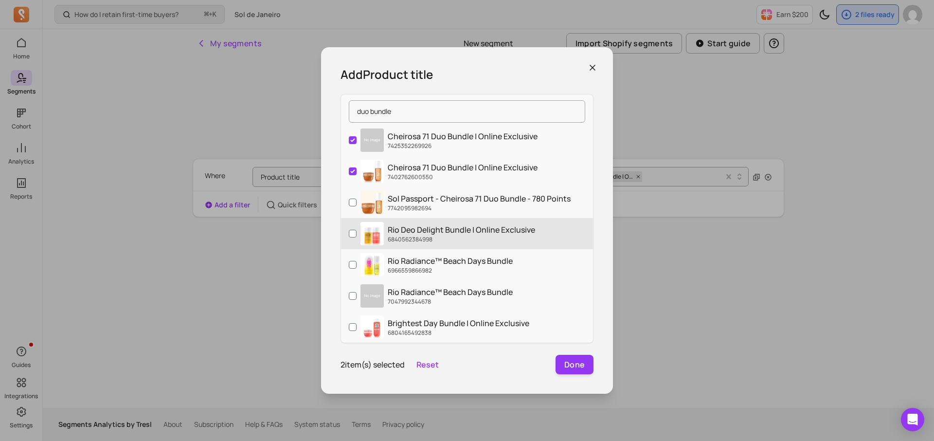
click at [422, 229] on p "Rio Deo Delight Bundle | Online Exclusive" at bounding box center [461, 230] width 147 height 12
click at [357, 230] on input "Rio Deo Delight Bundle | Online Exclusive 6840562384998" at bounding box center [353, 234] width 8 height 8
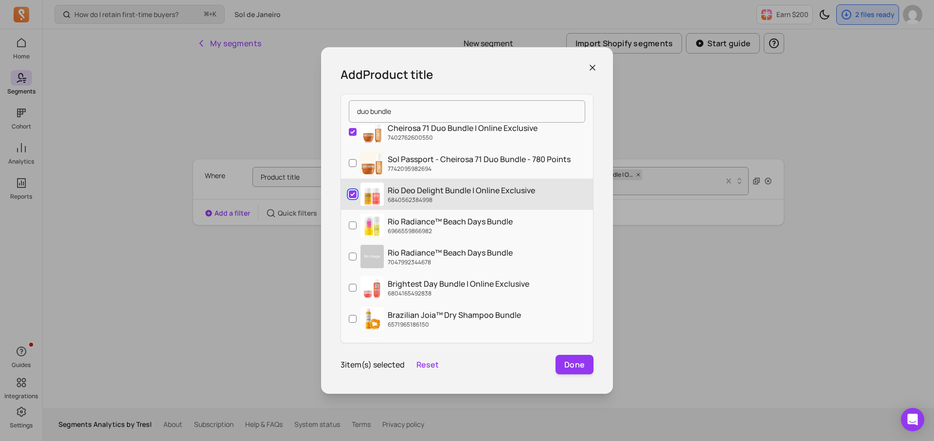
scroll to position [63, 0]
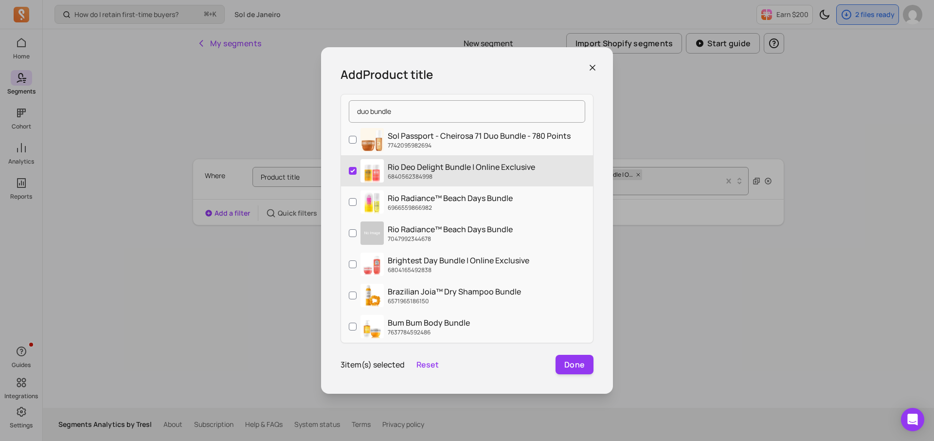
click at [417, 176] on p "6840562384998" at bounding box center [461, 177] width 147 height 8
click at [357, 175] on input "Rio Deo Delight Bundle | Online Exclusive 6840562384998" at bounding box center [353, 171] width 8 height 8
checkbox input "false"
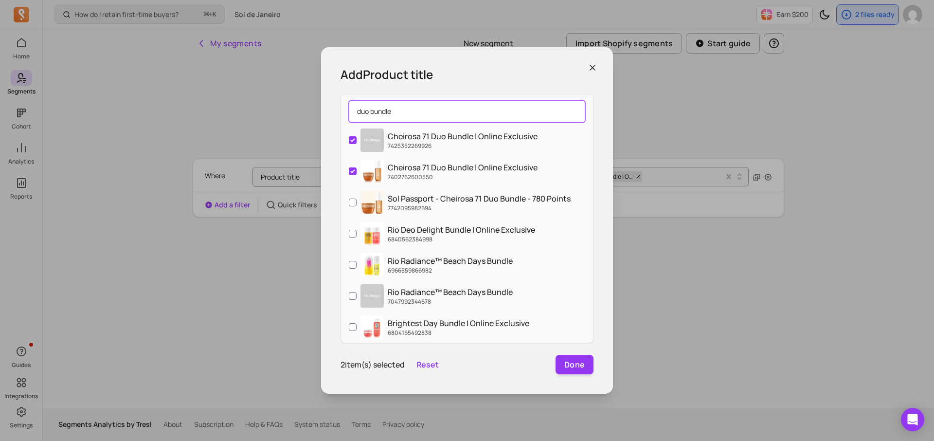
drag, startPoint x: 403, startPoint y: 110, endPoint x: 346, endPoint y: 110, distance: 57.4
click at [346, 110] on div "duo bundle" at bounding box center [467, 111] width 252 height 26
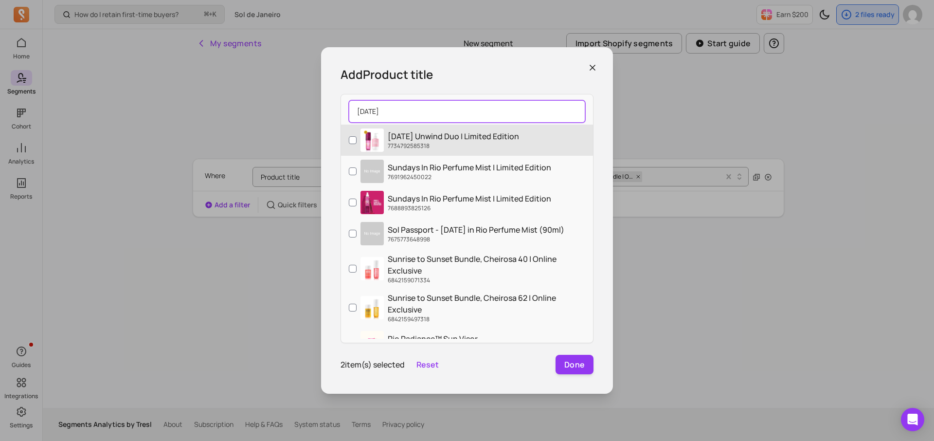
type input "sunday"
click at [388, 141] on p "Sunday Unwind Duo | Limited Edition" at bounding box center [453, 136] width 131 height 12
click at [357, 141] on input "Sunday Unwind Duo | Limited Edition 7734792585318" at bounding box center [353, 140] width 8 height 8
checkbox input "true"
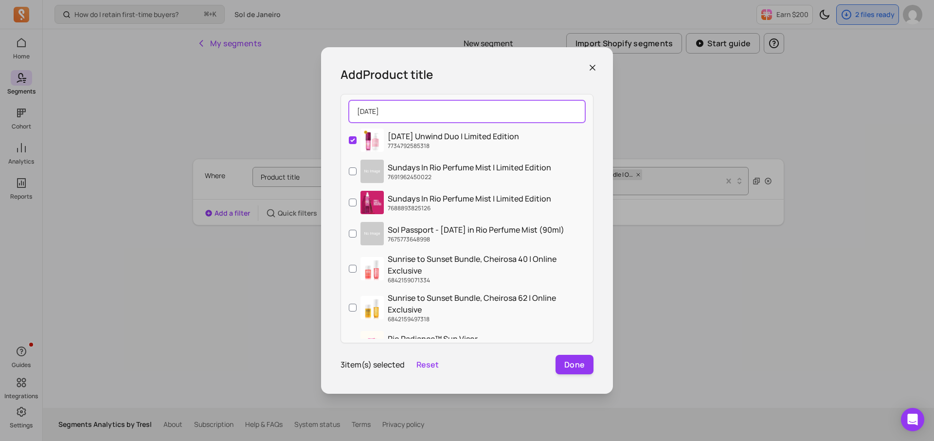
drag, startPoint x: 394, startPoint y: 113, endPoint x: 336, endPoint y: 113, distance: 57.9
click at [336, 113] on div "Add Product title sunday Sunday Unwind Duo | Limited Edition 7734792585318 Sund…" at bounding box center [467, 220] width 292 height 347
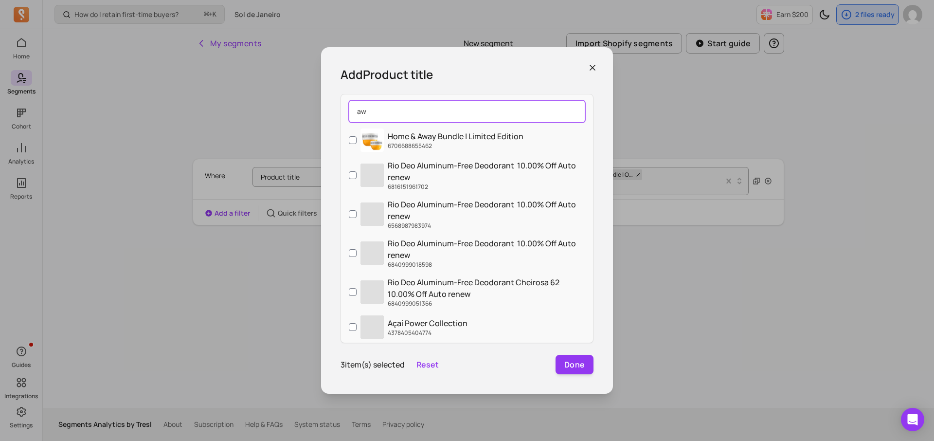
type input "a"
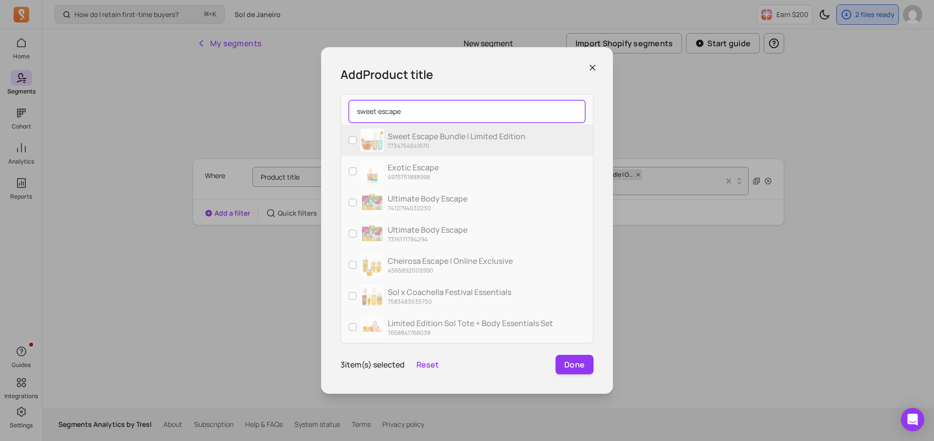
type input "sweet escape"
click at [378, 145] on img at bounding box center [372, 139] width 23 height 23
click at [357, 144] on input "Sweet Escape Bundle | Limited Edition 7734754541670" at bounding box center [353, 140] width 8 height 8
checkbox input "true"
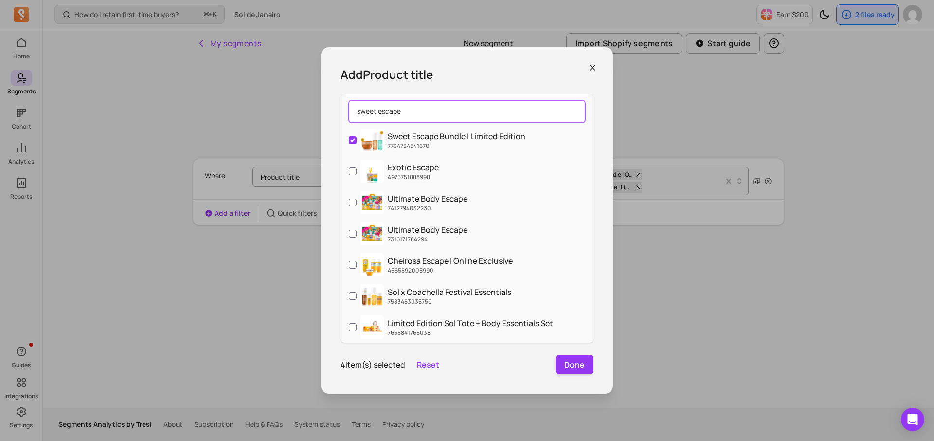
drag, startPoint x: 453, startPoint y: 107, endPoint x: 333, endPoint y: 110, distance: 120.3
click at [333, 110] on div "Add Product title sweet escape Sweet Escape Bundle | Limited Edition 7734754541…" at bounding box center [467, 220] width 292 height 347
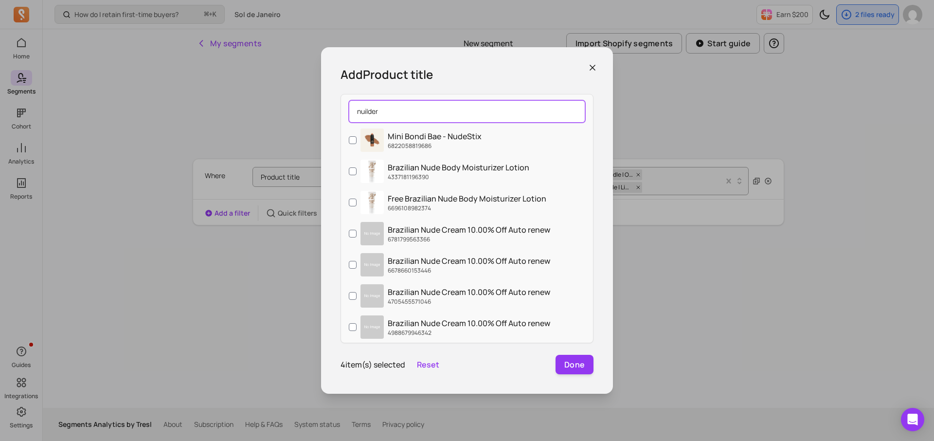
click at [361, 110] on input "nuilder" at bounding box center [467, 111] width 237 height 22
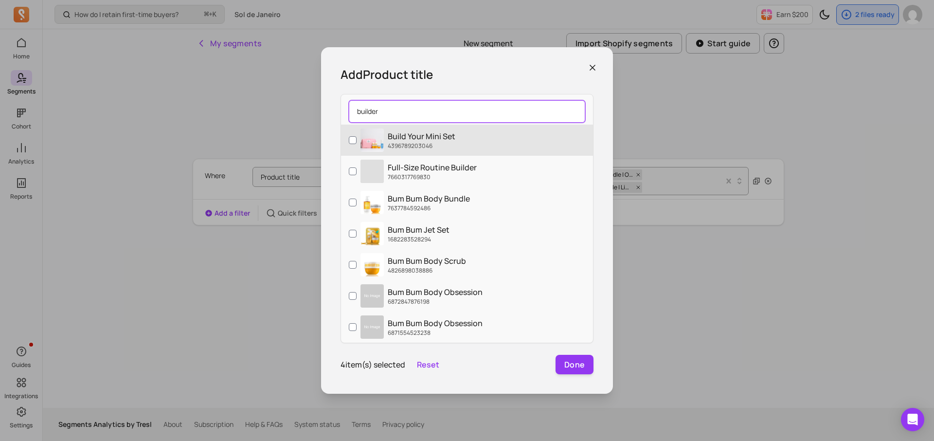
type input "builder"
click at [398, 138] on p "Build Your Mini Set" at bounding box center [422, 136] width 68 height 12
click at [357, 138] on input "Build Your Mini Set 4396789203046" at bounding box center [353, 140] width 8 height 8
checkbox input "true"
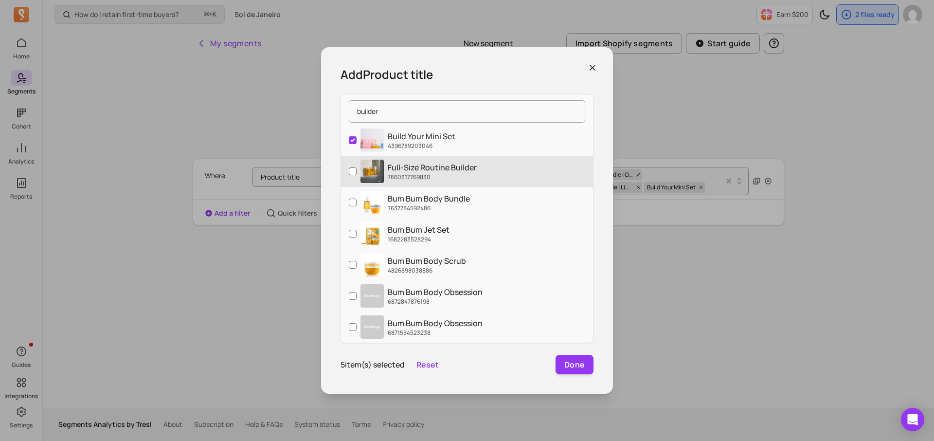
click at [414, 178] on p "7660317769830" at bounding box center [432, 177] width 89 height 8
click at [357, 175] on input "Full-Size Routine Builder 7660317769830" at bounding box center [353, 171] width 8 height 8
checkbox input "true"
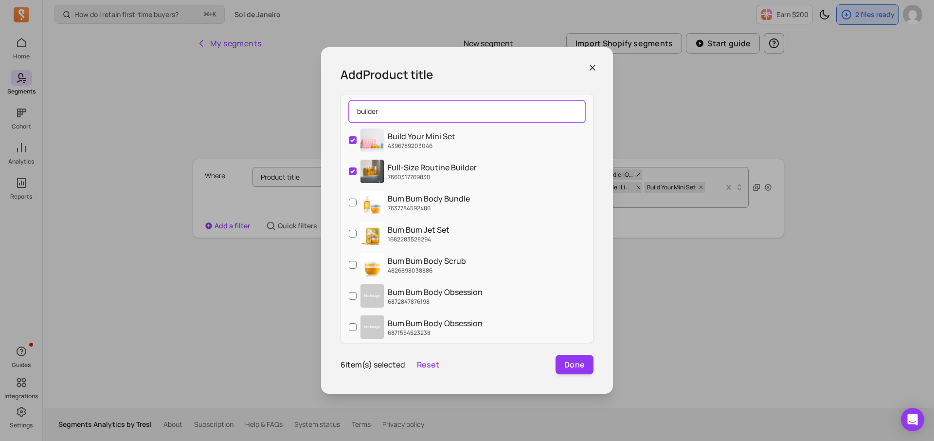
drag, startPoint x: 541, startPoint y: 112, endPoint x: 361, endPoint y: 108, distance: 180.1
click at [361, 108] on input "builder" at bounding box center [467, 111] width 237 height 22
type input "b"
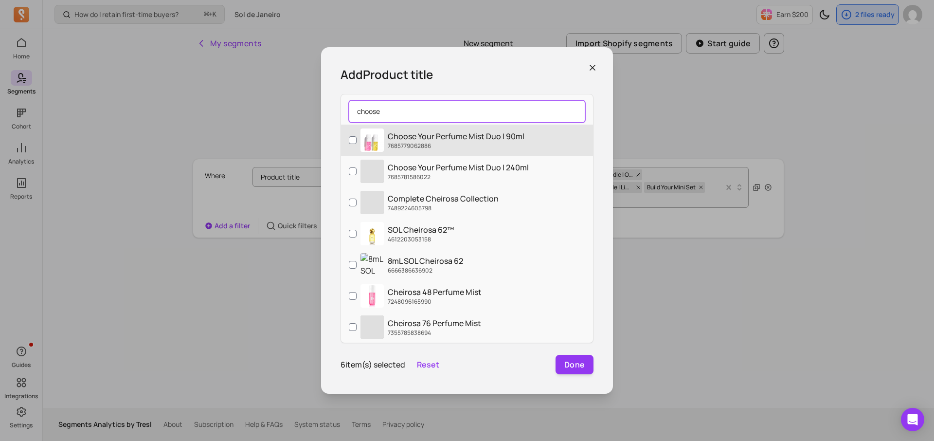
type input "choose"
click at [419, 135] on p "Choose Your Perfume Mist Duo | 90ml" at bounding box center [456, 136] width 137 height 12
click at [357, 136] on input "Choose Your Perfume Mist Duo | 90ml 7685779062886" at bounding box center [353, 140] width 8 height 8
checkbox input "true"
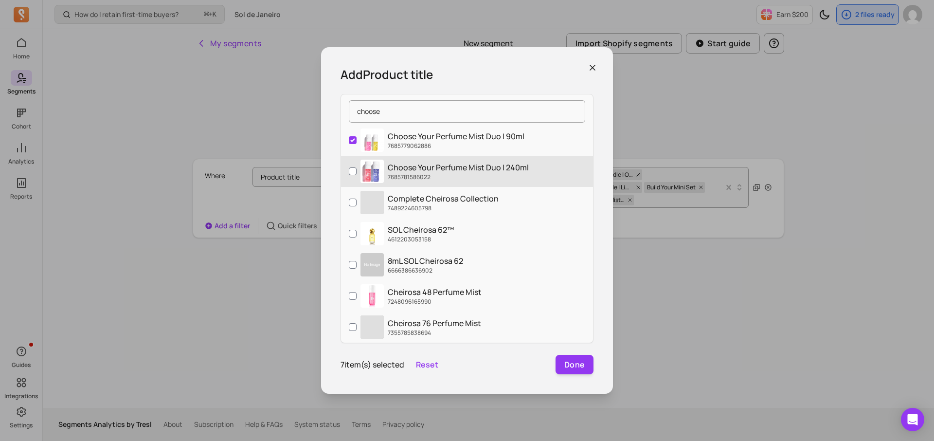
click at [419, 165] on p "Choose Your Perfume Mist Duo | 240ml" at bounding box center [458, 168] width 141 height 12
click at [357, 167] on input "Choose Your Perfume Mist Duo | 240ml 7685781586022" at bounding box center [353, 171] width 8 height 8
checkbox input "true"
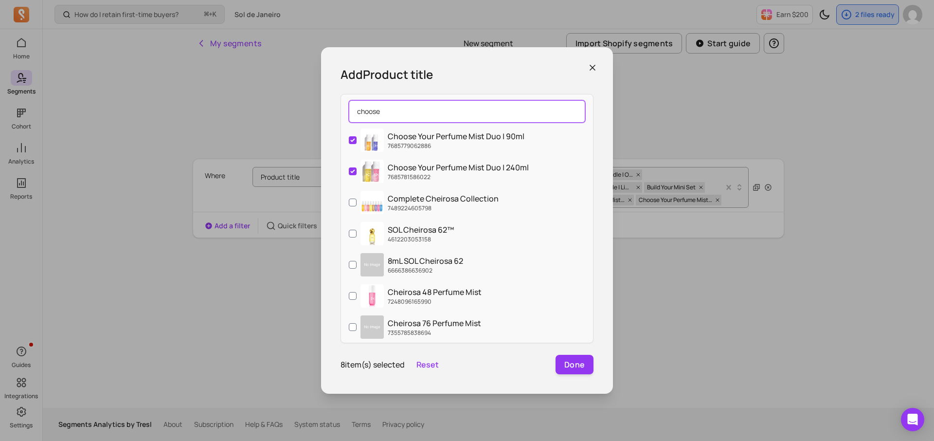
drag, startPoint x: 409, startPoint y: 114, endPoint x: 355, endPoint y: 114, distance: 53.5
click at [355, 114] on input "choose" at bounding box center [467, 111] width 237 height 22
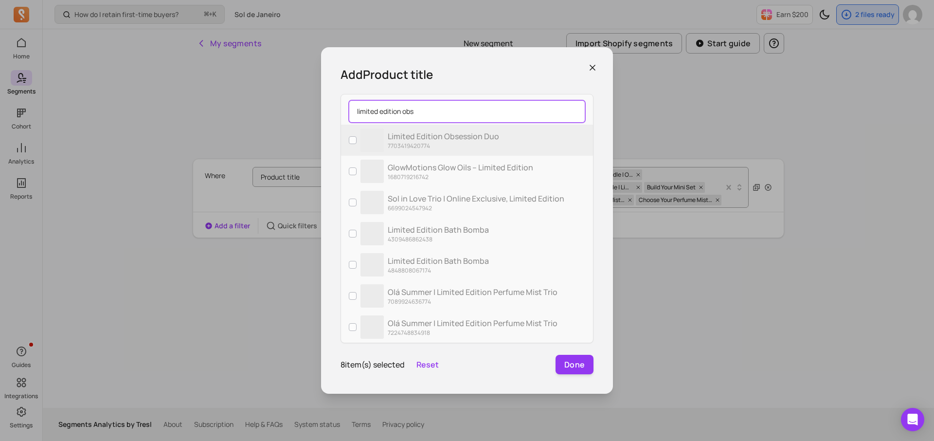
type input "limited edition obs"
click at [398, 138] on p "Limited Edition Obsession Duo" at bounding box center [443, 136] width 111 height 12
click at [357, 138] on input "‌ Limited Edition Obsession Duo 7703419420774" at bounding box center [353, 140] width 8 height 8
checkbox input "true"
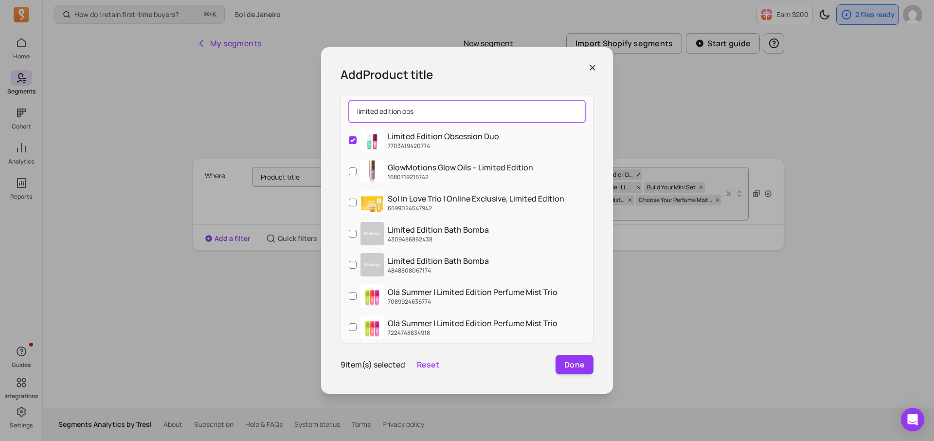
drag, startPoint x: 433, startPoint y: 110, endPoint x: 342, endPoint y: 110, distance: 90.5
click at [342, 110] on div "limited edition obs" at bounding box center [467, 111] width 252 height 26
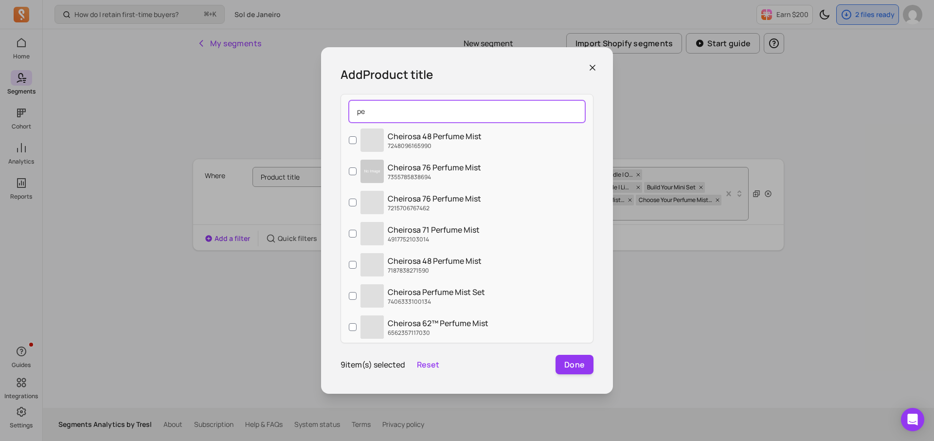
type input "p"
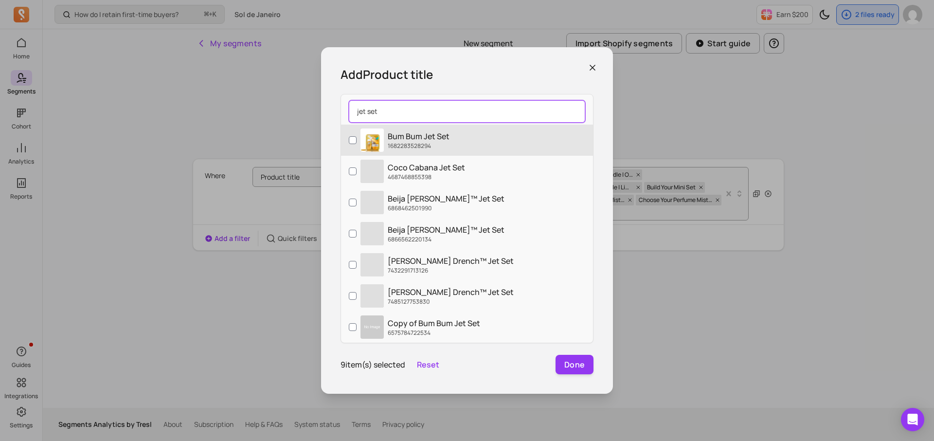
type input "jet set"
click at [421, 142] on p "1682283528294" at bounding box center [419, 146] width 62 height 8
click at [357, 142] on input "Bum Bum Jet Set 1682283528294" at bounding box center [353, 140] width 8 height 8
checkbox input "true"
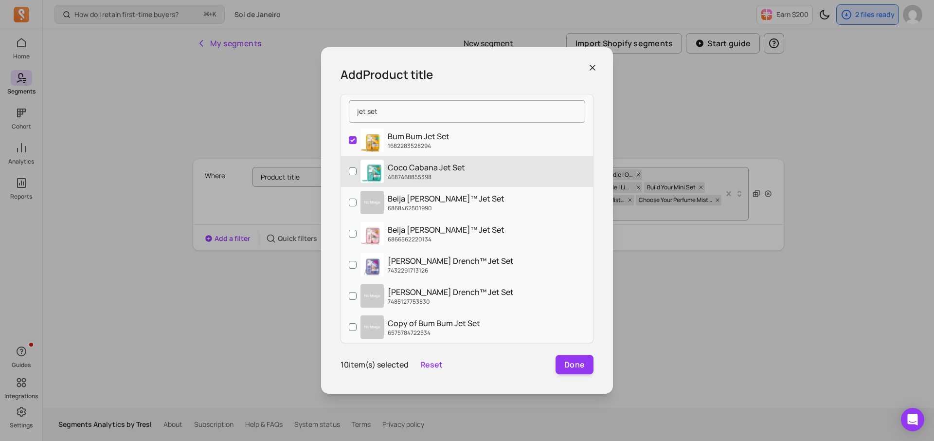
click at [430, 178] on p "4687468855398" at bounding box center [426, 177] width 77 height 8
click at [357, 175] on input "Coco Cabana Jet Set 4687468855398" at bounding box center [353, 171] width 8 height 8
click at [420, 166] on p "Coco Cabana Jet Set" at bounding box center [426, 168] width 77 height 12
click at [357, 167] on input "Coco Cabana Jet Set 4687468855398" at bounding box center [353, 171] width 8 height 8
checkbox input "false"
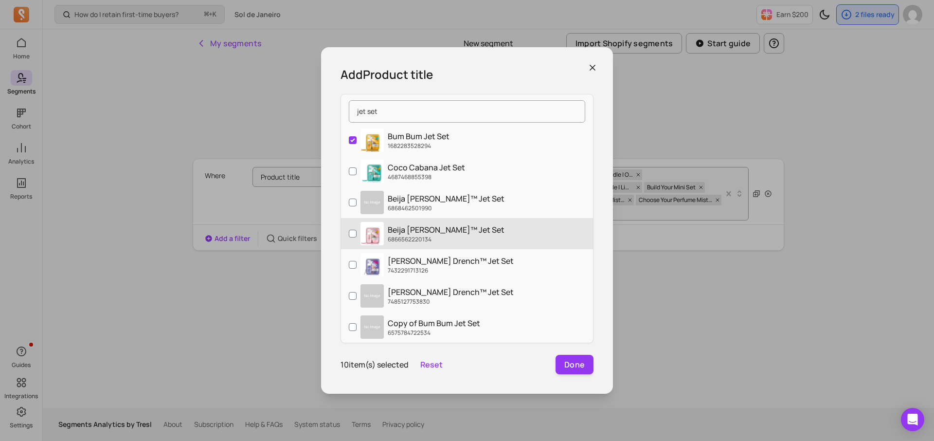
click at [420, 235] on div "Beija Flor™ Jet Set 6866562220134" at bounding box center [446, 233] width 117 height 19
click at [357, 235] on input "Beija Flor™ Jet Set 6866562220134" at bounding box center [353, 234] width 8 height 8
checkbox input "true"
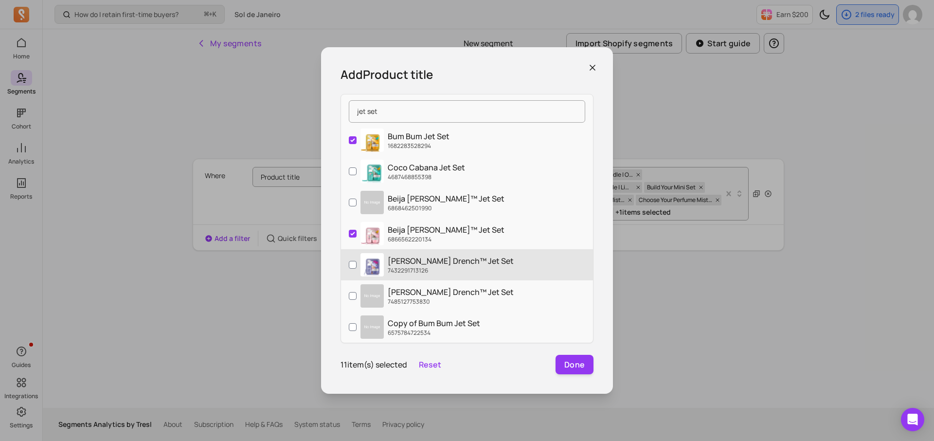
click at [420, 267] on p "7432291713126" at bounding box center [451, 271] width 126 height 8
click at [357, 267] on input "Delícia Drench™ Jet Set 7432291713126" at bounding box center [353, 265] width 8 height 8
checkbox input "true"
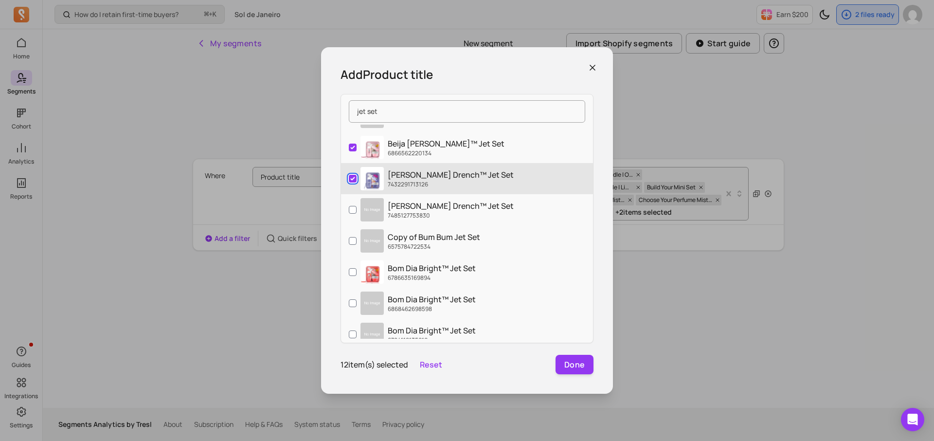
scroll to position [92, 0]
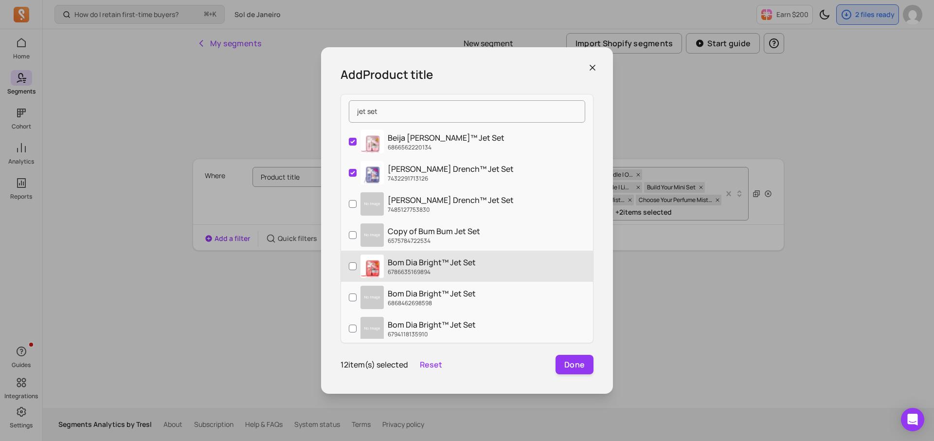
click at [472, 274] on p "6786635169894" at bounding box center [432, 272] width 88 height 8
click at [357, 270] on input "Bom Dia Bright™ Jet Set 6786635169894" at bounding box center [353, 266] width 8 height 8
checkbox input "true"
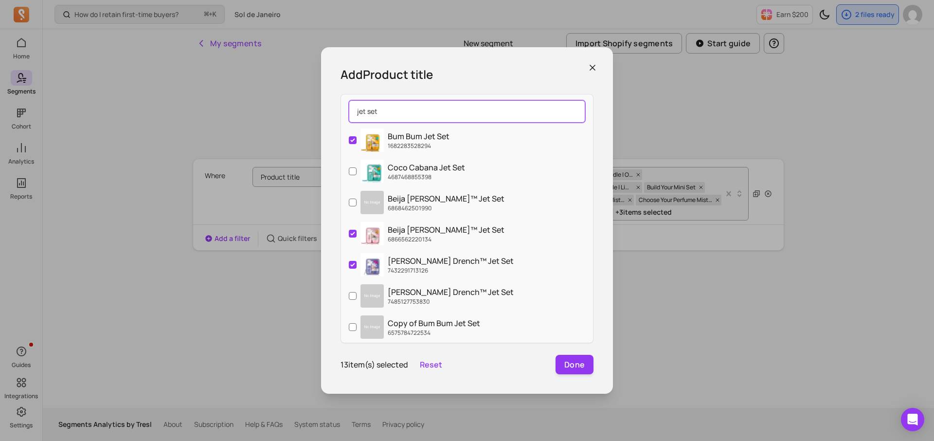
drag, startPoint x: 394, startPoint y: 109, endPoint x: 353, endPoint y: 109, distance: 40.4
click at [353, 109] on input "jet set" at bounding box center [467, 111] width 237 height 22
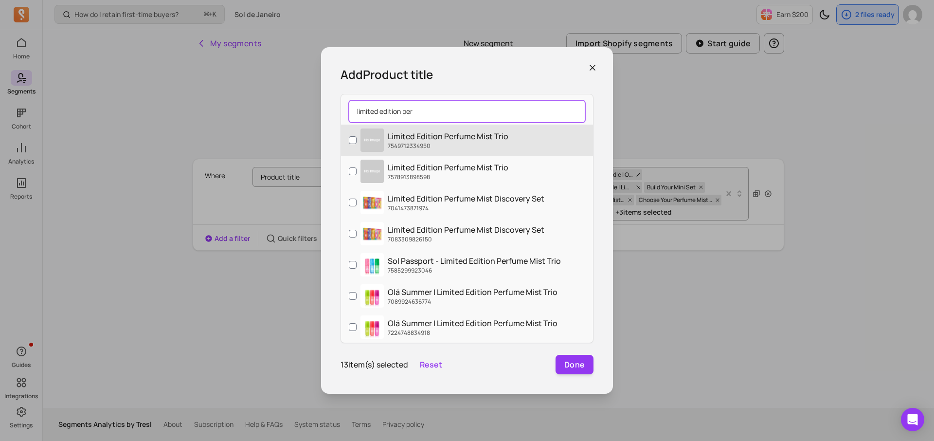
type input "limited edition per"
click at [453, 143] on p "7549712334950" at bounding box center [448, 146] width 121 height 8
click at [357, 143] on input "Limited Edition Perfume Mist Trio 7549712334950" at bounding box center [353, 140] width 8 height 8
checkbox input "true"
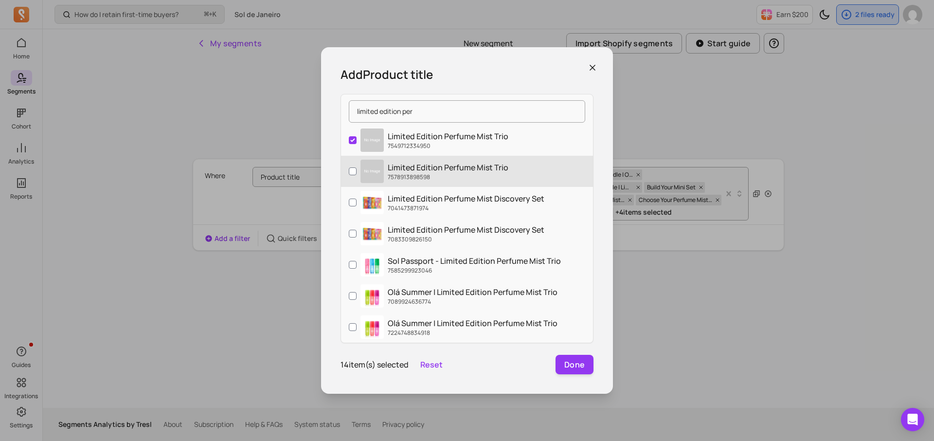
click at [453, 164] on p "Limited Edition Perfume Mist Trio" at bounding box center [448, 168] width 121 height 12
click at [357, 167] on input "Limited Edition Perfume Mist Trio 7578913898598" at bounding box center [353, 171] width 8 height 8
checkbox input "true"
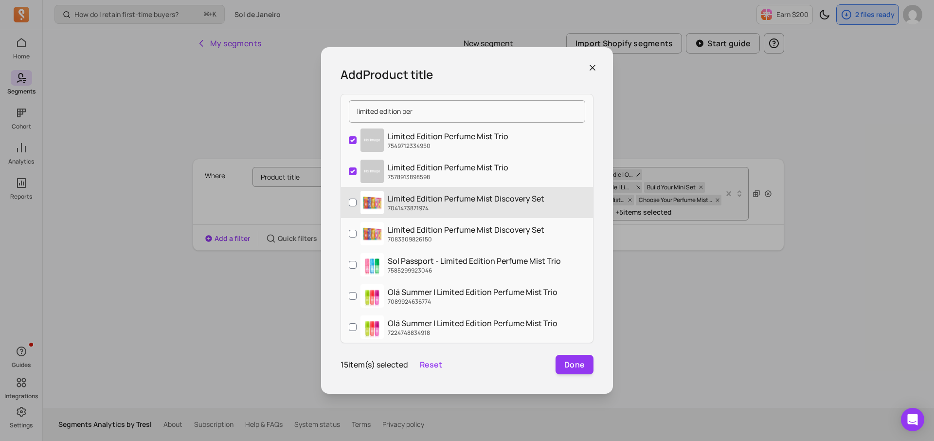
click at [448, 200] on p "Limited Edition Perfume Mist Discovery Set" at bounding box center [466, 199] width 157 height 12
click at [357, 200] on input "Limited Edition Perfume Mist Discovery Set 7041473871974" at bounding box center [353, 203] width 8 height 8
checkbox input "true"
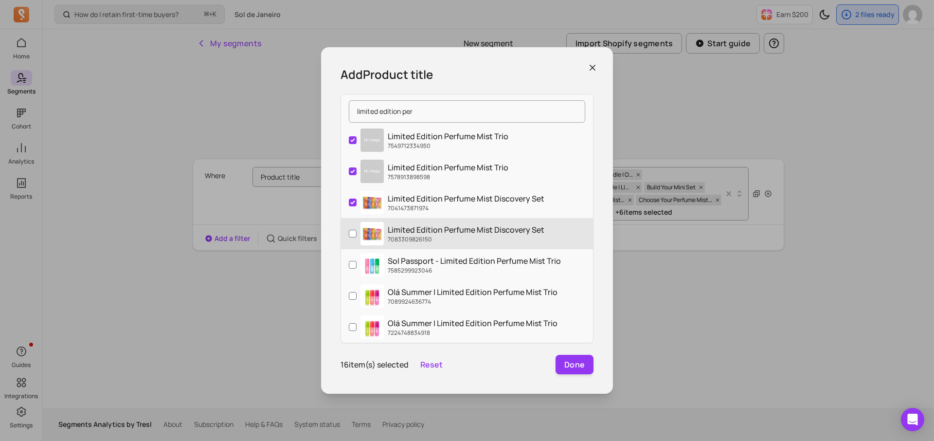
click at [448, 222] on label "Limited Edition Perfume Mist Discovery Set 7083309826150" at bounding box center [467, 233] width 252 height 31
click at [357, 230] on input "Limited Edition Perfume Mist Discovery Set 7083309826150" at bounding box center [353, 234] width 8 height 8
checkbox input "true"
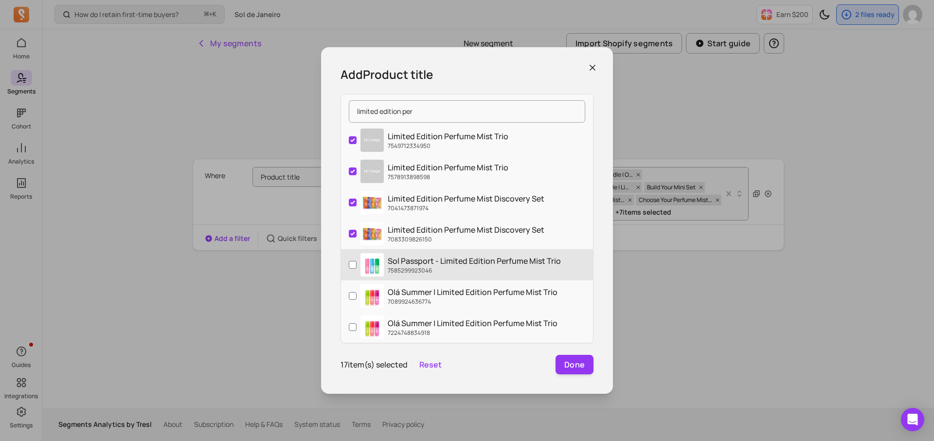
click at [446, 265] on p "Sol Passport - Limited Edition Perfume Mist Trio" at bounding box center [474, 261] width 173 height 12
click at [357, 265] on input "Sol Passport - Limited Edition Perfume Mist Trio 7585299923046" at bounding box center [353, 265] width 8 height 8
click at [446, 265] on p "Sol Passport - Limited Edition Perfume Mist Trio" at bounding box center [474, 261] width 173 height 12
click at [357, 265] on input "Sol Passport - Limited Edition Perfume Mist Trio 7585299923046" at bounding box center [353, 265] width 8 height 8
checkbox input "false"
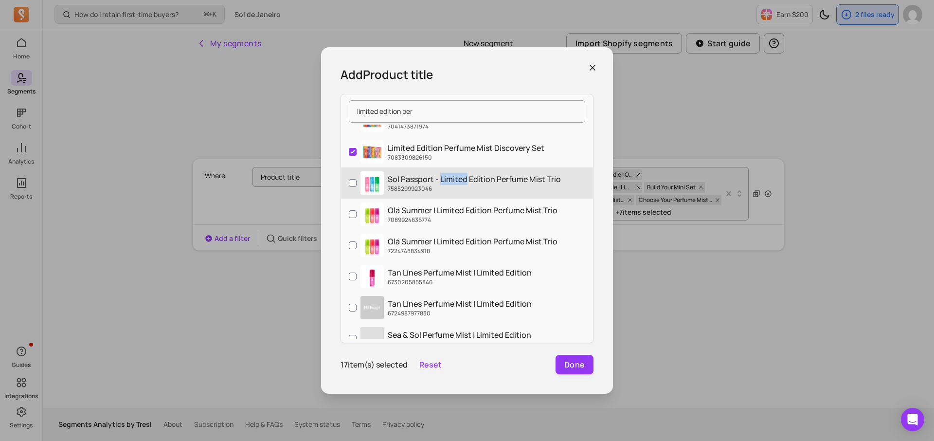
scroll to position [82, 0]
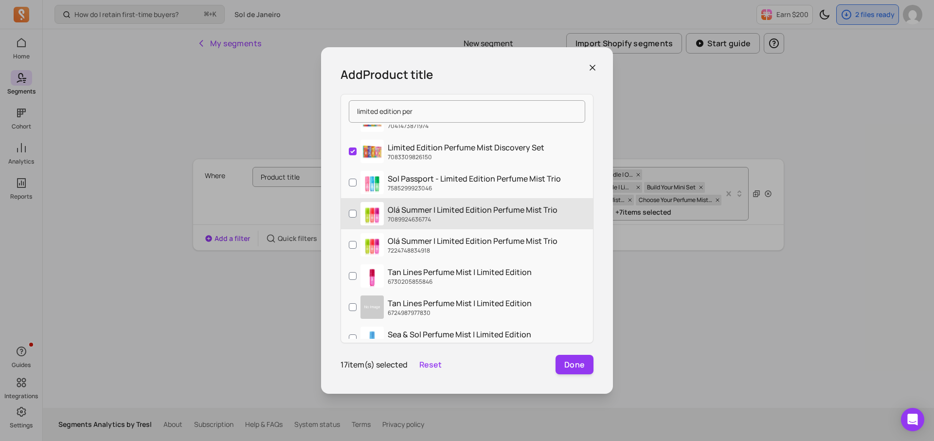
click at [448, 208] on p "Olá Summer | Limited Edition Perfume Mist Trio" at bounding box center [473, 210] width 170 height 12
click at [357, 210] on input "Olá Summer | Limited Edition Perfume Mist Trio 7089924636774" at bounding box center [353, 214] width 8 height 8
checkbox input "true"
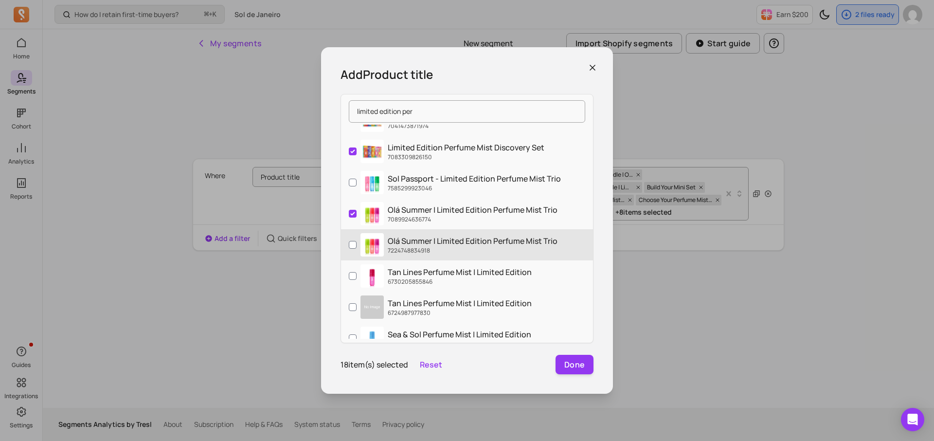
click at [447, 238] on p "Olá Summer | Limited Edition Perfume Mist Trio" at bounding box center [473, 241] width 170 height 12
click at [357, 241] on input "Olá Summer | Limited Edition Perfume Mist Trio 7224748834918" at bounding box center [353, 245] width 8 height 8
checkbox input "true"
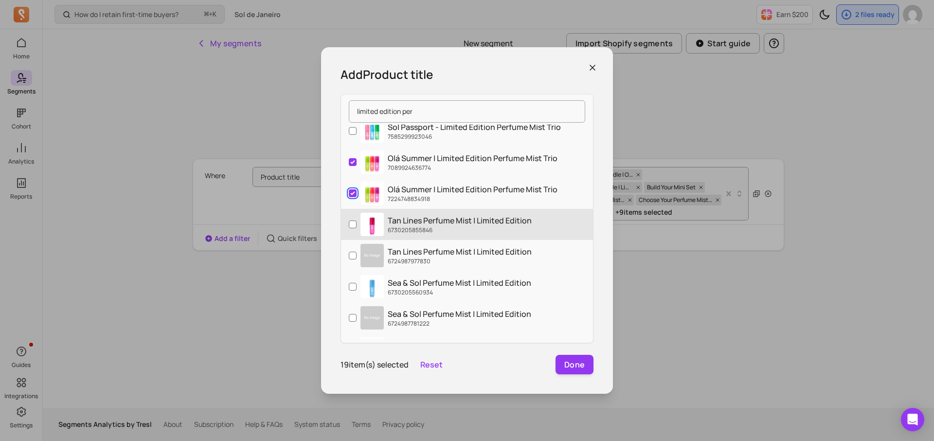
scroll to position [0, 0]
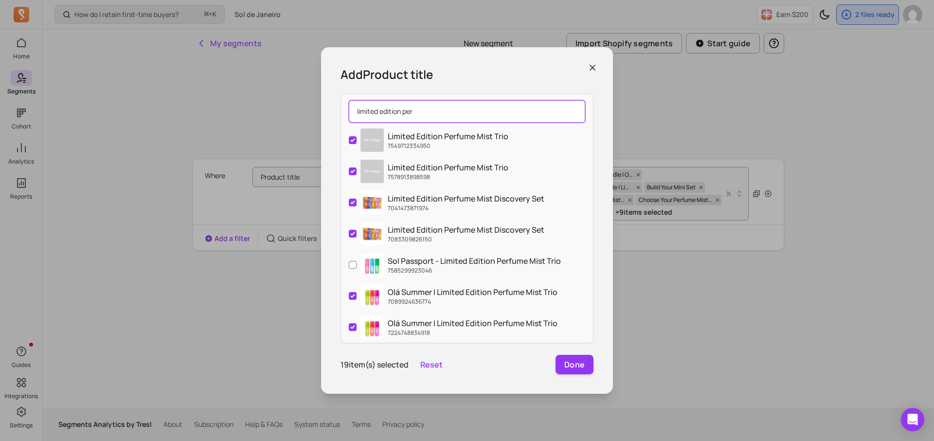
drag, startPoint x: 506, startPoint y: 113, endPoint x: 343, endPoint y: 110, distance: 163.6
click at [343, 110] on div "limited edition per" at bounding box center [467, 111] width 252 height 26
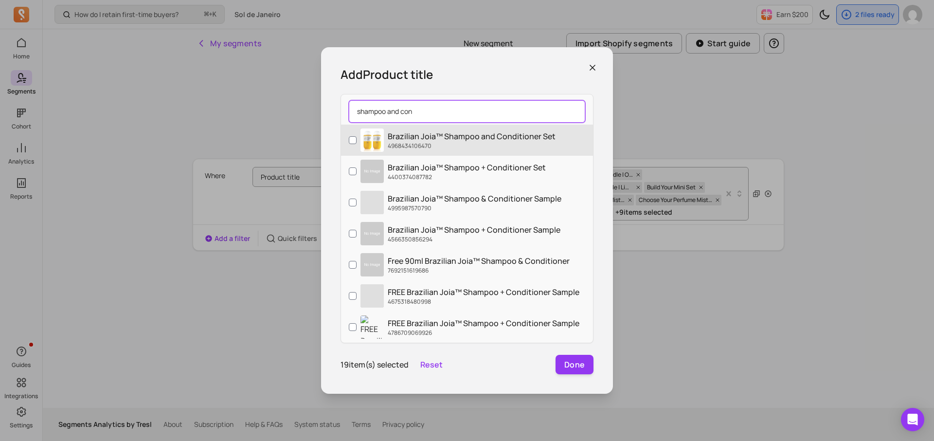
type input "shampoo and con"
click at [446, 136] on p "Brazilian Joia™ Shampoo and Conditioner Set" at bounding box center [472, 136] width 168 height 12
click at [357, 136] on input "Brazilian Joia™ Shampoo and Conditioner Set 4968434106470" at bounding box center [353, 140] width 8 height 8
checkbox input "true"
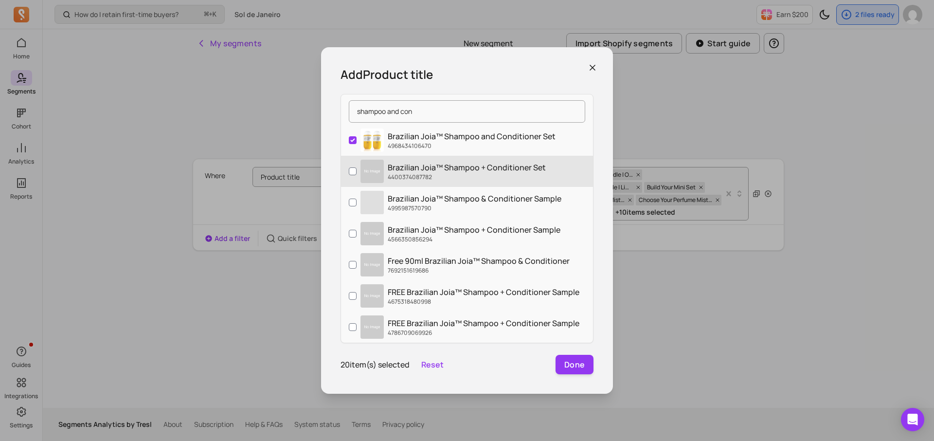
click at [443, 159] on label "Brazilian Joia™ Shampoo + Conditioner Set 4400374087782" at bounding box center [467, 171] width 252 height 31
click at [357, 167] on input "Brazilian Joia™ Shampoo + Conditioner Set 4400374087782" at bounding box center [353, 171] width 8 height 8
checkbox input "true"
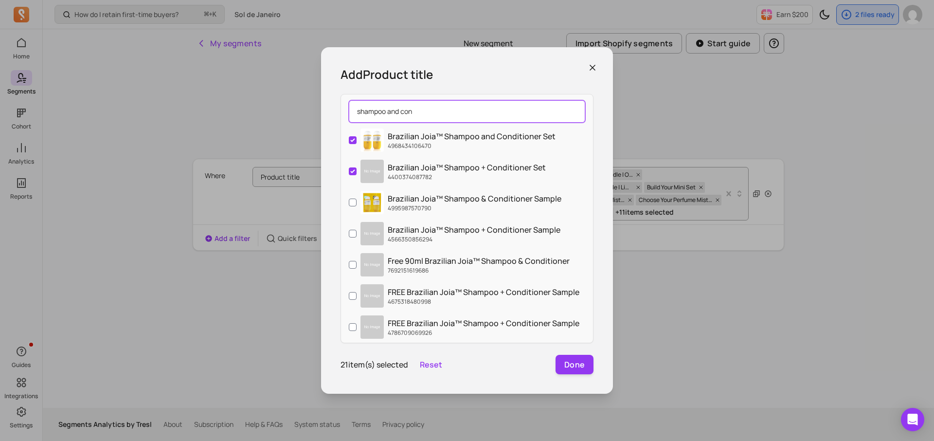
drag, startPoint x: 416, startPoint y: 110, endPoint x: 327, endPoint y: 110, distance: 89.1
click at [327, 110] on div "Add Product title shampoo and con Brazilian Joia™ Shampoo and Conditioner Set 4…" at bounding box center [467, 220] width 292 height 347
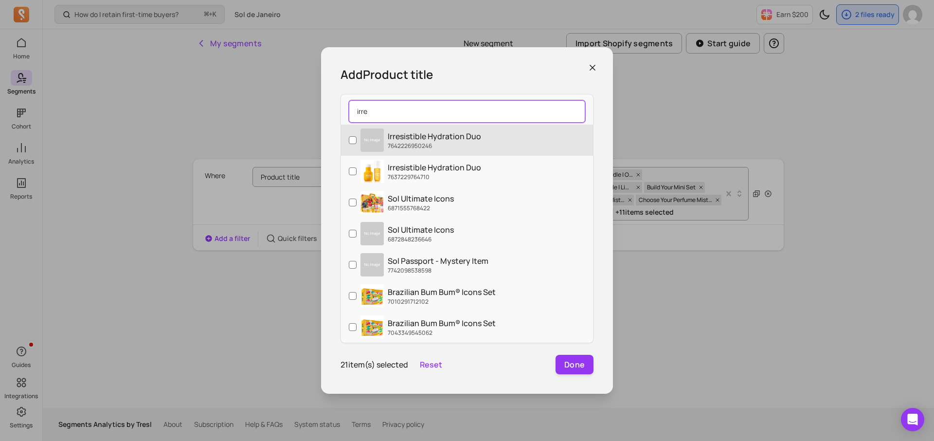
type input "irre"
click at [404, 142] on p "7642226950246" at bounding box center [434, 146] width 93 height 8
click at [357, 141] on input "Irresistible Hydration Duo 7642226950246" at bounding box center [353, 140] width 8 height 8
checkbox input "true"
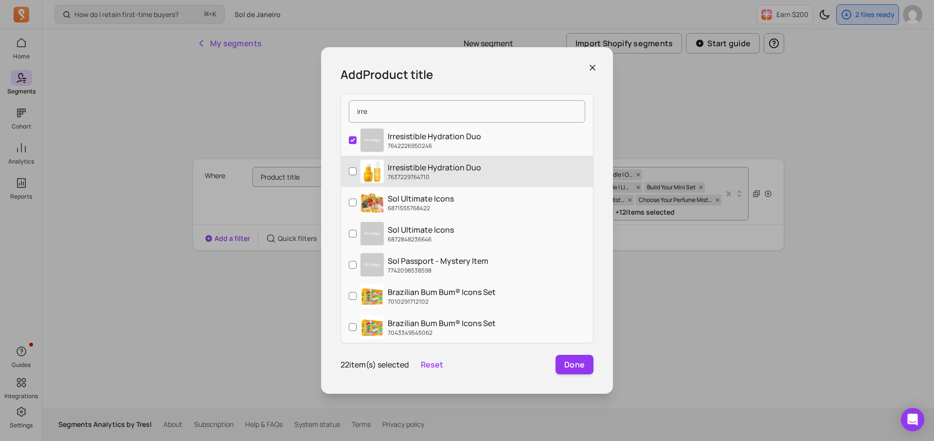
click at [403, 173] on p "7637229764710" at bounding box center [434, 177] width 93 height 8
click at [357, 172] on input "Irresistible Hydration Duo 7637229764710" at bounding box center [353, 171] width 8 height 8
checkbox input "true"
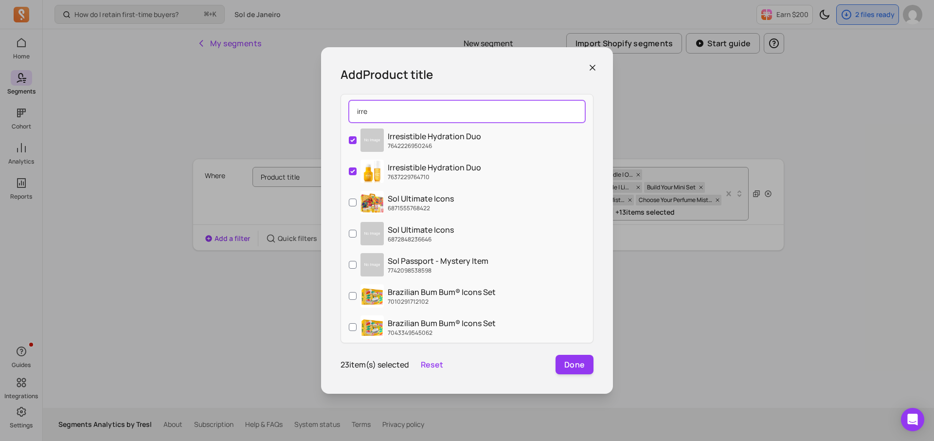
drag, startPoint x: 399, startPoint y: 104, endPoint x: 340, endPoint y: 104, distance: 58.4
click at [341, 104] on div "irre Irresistible Hydration Duo 7642226950246 Irresistible Hydration Duo 763722…" at bounding box center [467, 218] width 253 height 249
drag, startPoint x: 368, startPoint y: 111, endPoint x: 341, endPoint y: 111, distance: 27.7
click at [341, 111] on div "irre" at bounding box center [467, 111] width 252 height 26
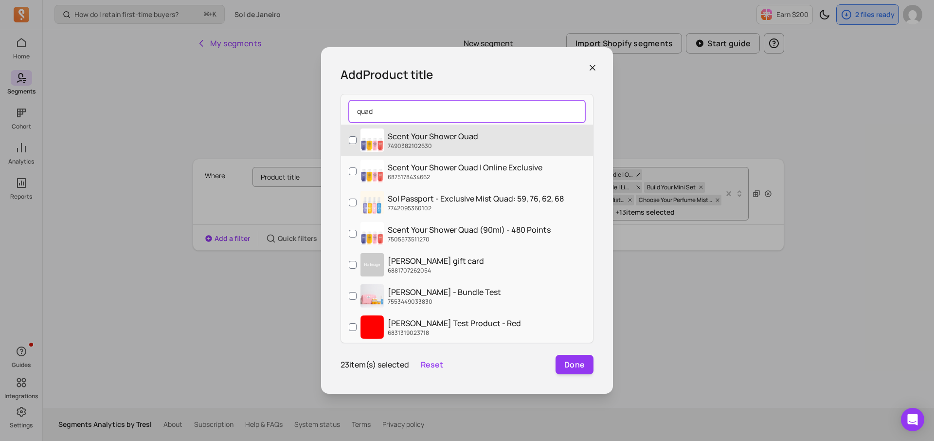
type input "quad"
click at [411, 139] on p "Scent Your Shower Quad" at bounding box center [433, 136] width 91 height 12
click at [357, 139] on input "Scent Your Shower Quad 7490382102630" at bounding box center [353, 140] width 8 height 8
checkbox input "true"
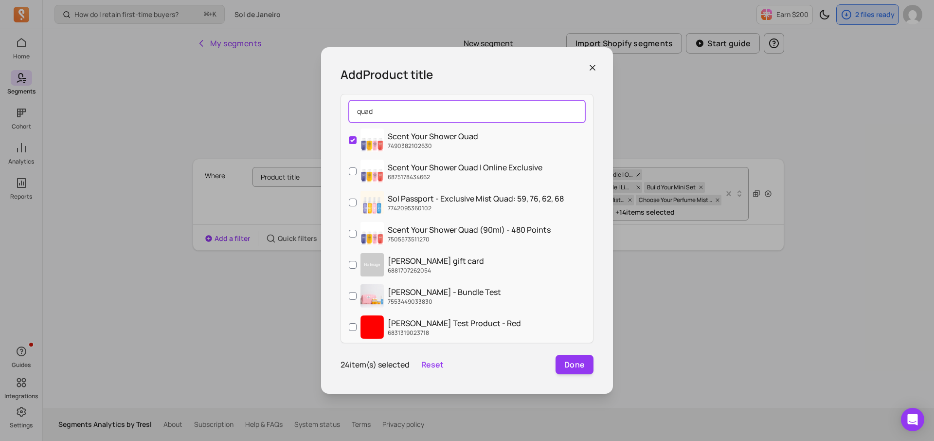
click at [489, 102] on input "quad" at bounding box center [467, 111] width 237 height 22
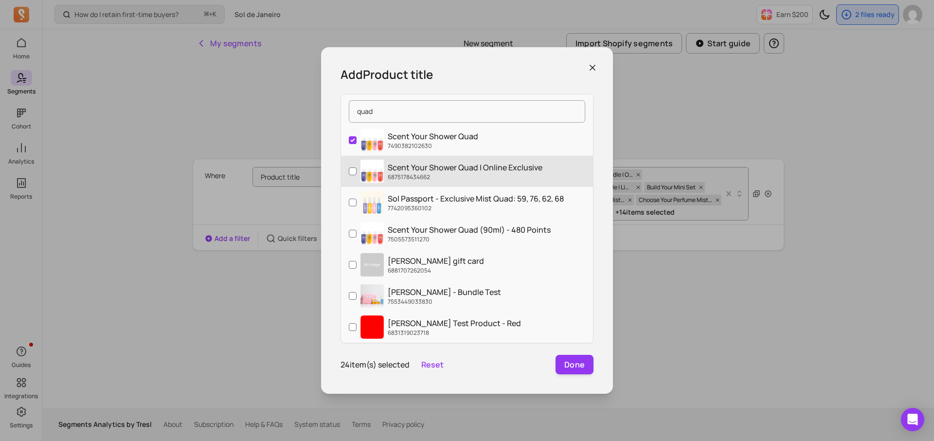
click at [476, 173] on p "6875178434662" at bounding box center [465, 177] width 155 height 8
click at [357, 173] on input "Scent Your Shower Quad | Online Exclusive 6875178434662" at bounding box center [353, 171] width 8 height 8
checkbox input "true"
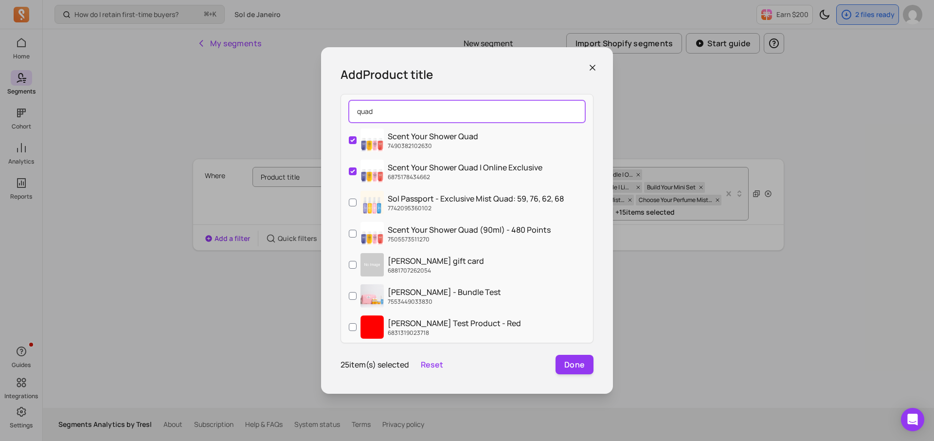
drag, startPoint x: 451, startPoint y: 118, endPoint x: 373, endPoint y: 113, distance: 78.0
click at [373, 113] on input "quad" at bounding box center [467, 111] width 237 height 22
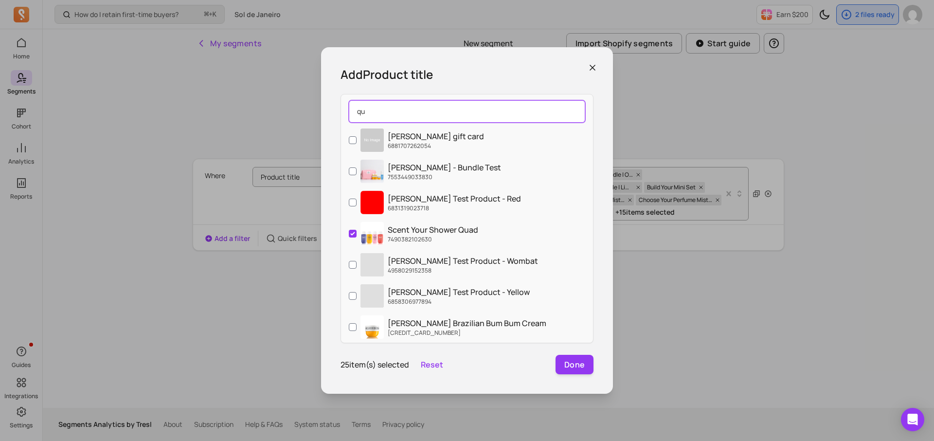
type input "q"
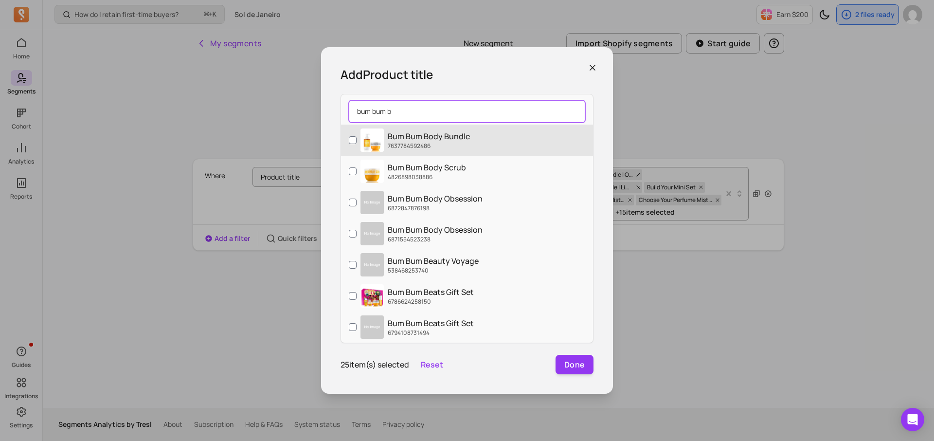
type input "bum bum b"
click at [440, 141] on p "Bum Bum Body Bundle" at bounding box center [429, 136] width 82 height 12
click at [357, 141] on input "Bum Bum Body Bundle 7637784592486" at bounding box center [353, 140] width 8 height 8
checkbox input "true"
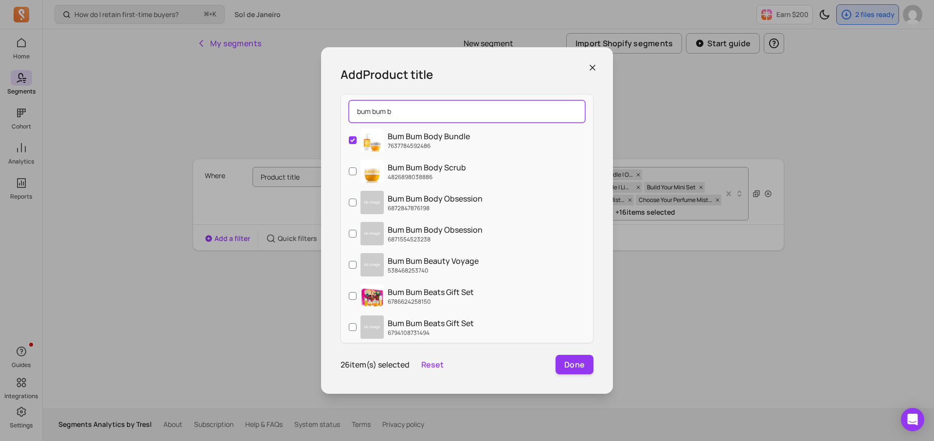
drag, startPoint x: 539, startPoint y: 115, endPoint x: 346, endPoint y: 112, distance: 193.2
click at [346, 112] on div "bum bum b" at bounding box center [467, 111] width 252 height 26
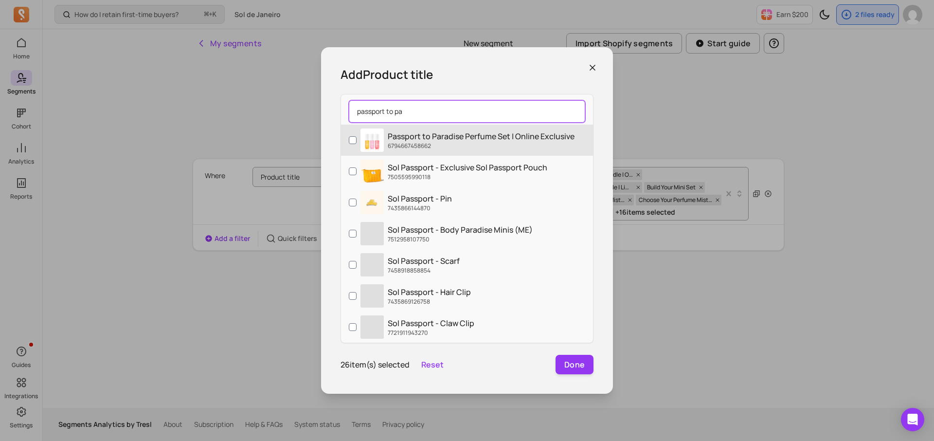
type input "passport to pa"
click at [449, 138] on p "Passport to Paradise Perfume Set | Online Exclusive" at bounding box center [481, 136] width 187 height 12
click at [357, 138] on input "Passport to Paradise Perfume Set | Online Exclusive 6794667458662" at bounding box center [353, 140] width 8 height 8
checkbox input "true"
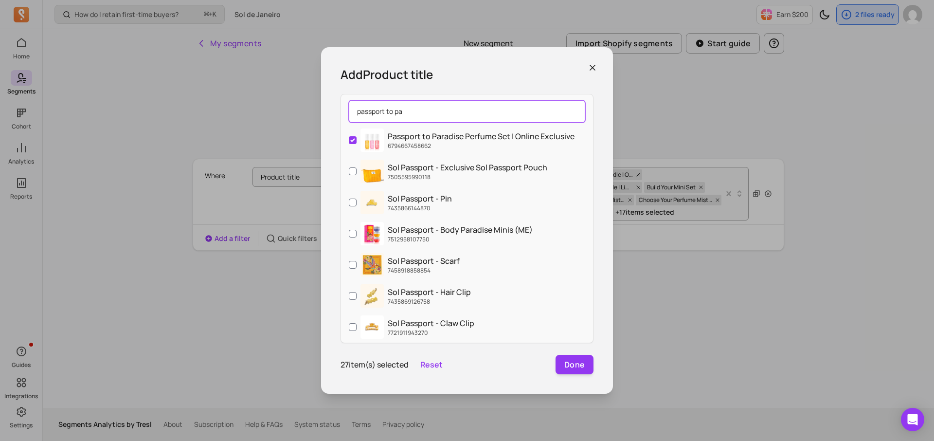
drag, startPoint x: 417, startPoint y: 107, endPoint x: 335, endPoint y: 108, distance: 81.8
click at [335, 108] on div "Add Product title passport to pa Passport to Paradise Perfume Set | Online Excl…" at bounding box center [467, 220] width 292 height 347
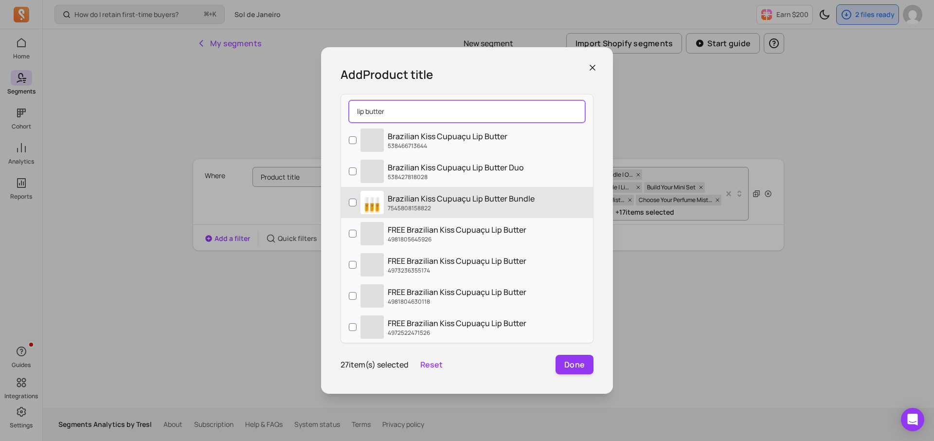
type input "lip butter"
click at [384, 212] on label "Brazilian Kiss Cupuaçu Lip Butter Bundle 7545808158822" at bounding box center [467, 202] width 252 height 31
click at [357, 206] on input "Brazilian Kiss Cupuaçu Lip Butter Bundle 7545808158822" at bounding box center [353, 203] width 8 height 8
checkbox input "true"
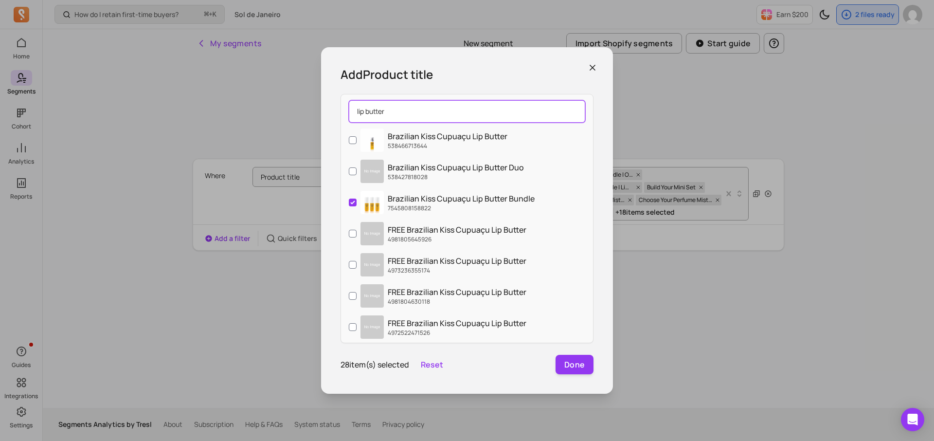
drag, startPoint x: 405, startPoint y: 116, endPoint x: 339, endPoint y: 116, distance: 66.7
click at [339, 116] on div "Add Product title lip butter Brazilian Kiss Cupuaçu Lip Butter 538466713644 Bra…" at bounding box center [467, 220] width 292 height 347
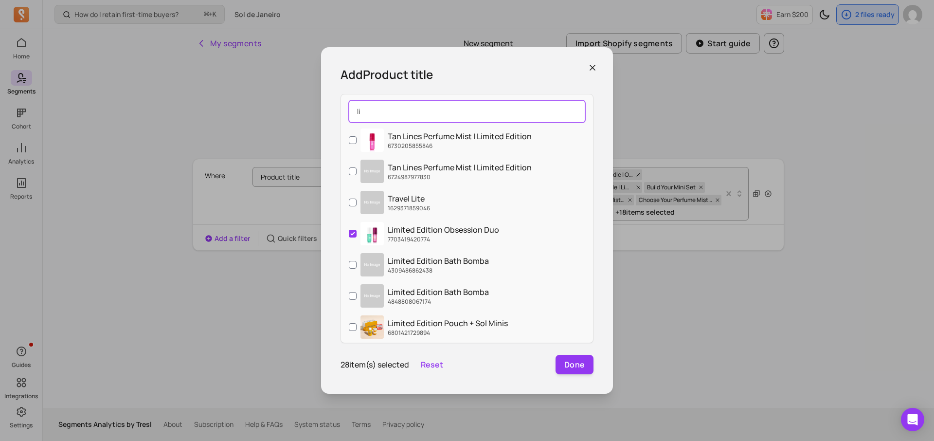
type input "l"
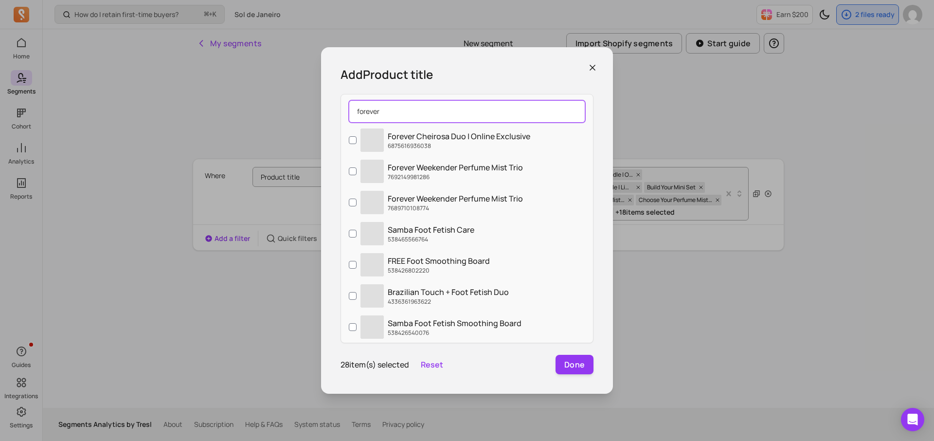
type input "forever"
click at [386, 141] on label "‌ Forever Cheirosa Duo | Online Exclusive 6875616936038" at bounding box center [467, 140] width 252 height 31
click at [357, 141] on input "‌ Forever Cheirosa Duo | Online Exclusive 6875616936038" at bounding box center [353, 140] width 8 height 8
checkbox input "true"
drag, startPoint x: 410, startPoint y: 108, endPoint x: 332, endPoint y: 108, distance: 77.4
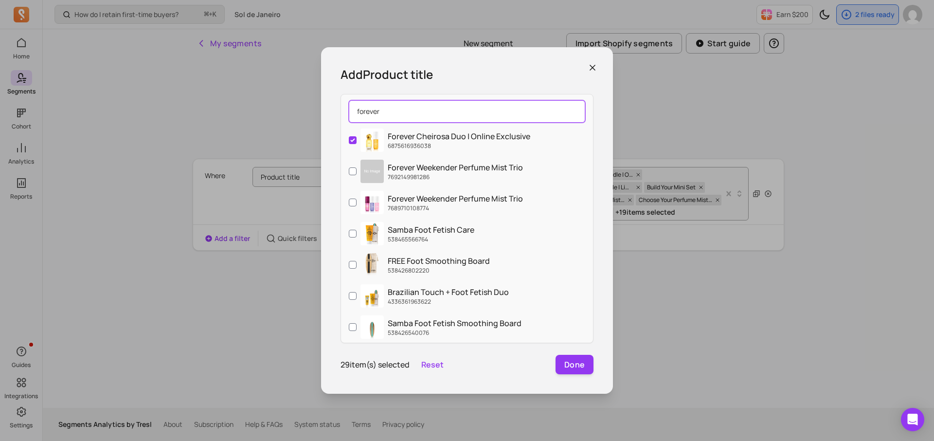
click at [332, 108] on div "Add Product title forever Forever Cheirosa Duo | Online Exclusive 6875616936038…" at bounding box center [467, 220] width 292 height 347
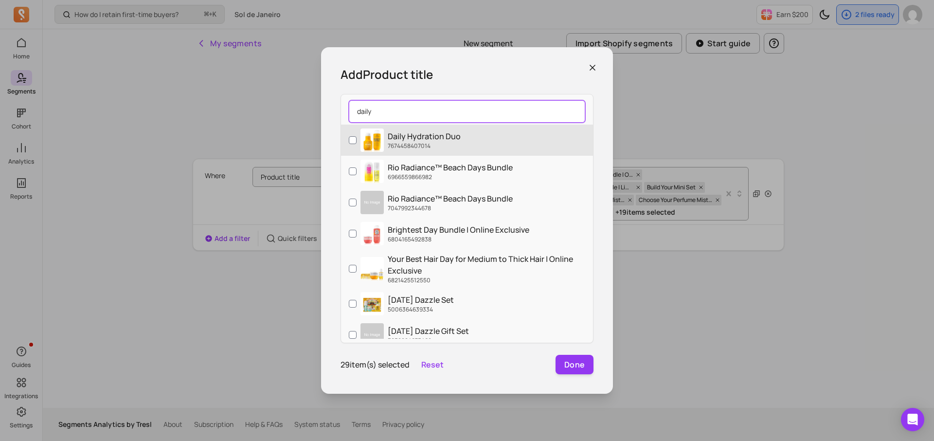
type input "daily"
click at [362, 137] on img at bounding box center [372, 139] width 23 height 23
click at [357, 137] on input "Daily Hydration Duo 7674458407014" at bounding box center [353, 140] width 8 height 8
checkbox input "true"
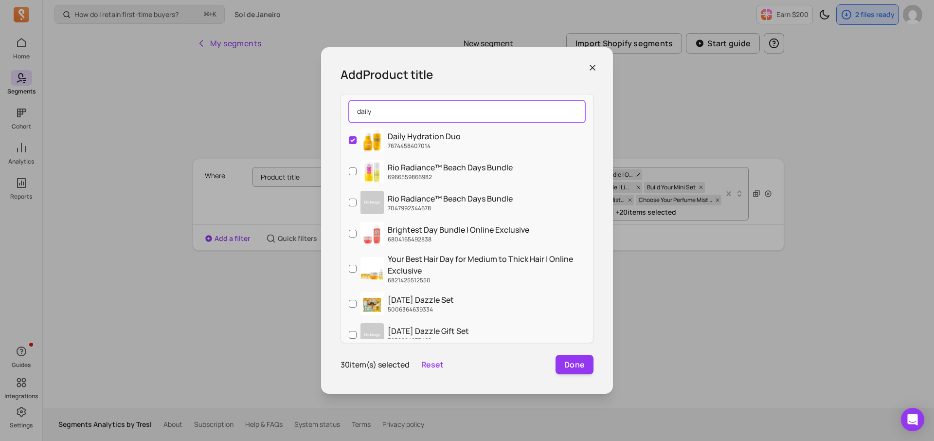
drag, startPoint x: 395, startPoint y: 106, endPoint x: 385, endPoint y: 112, distance: 11.8
click at [385, 112] on input "daily" at bounding box center [467, 111] width 237 height 22
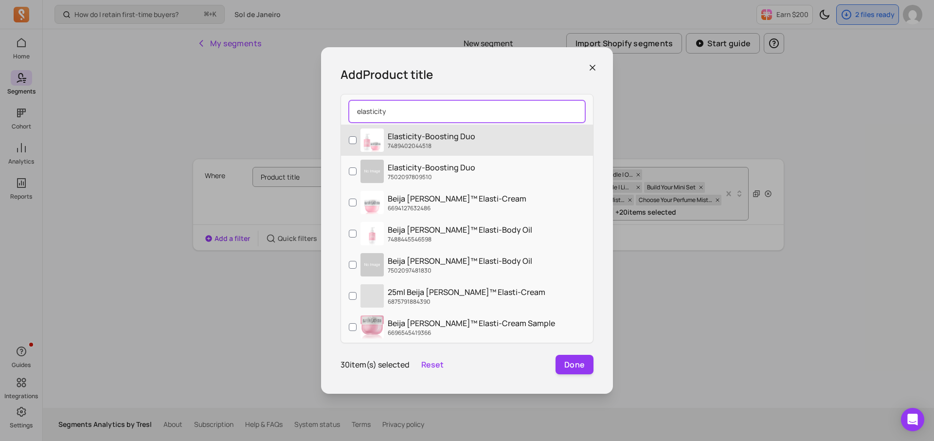
type input "elasticity"
click at [401, 147] on p "7489402044518" at bounding box center [432, 146] width 88 height 8
click at [357, 144] on input "Elasticity-Boosting Duo 7489402044518" at bounding box center [353, 140] width 8 height 8
checkbox input "true"
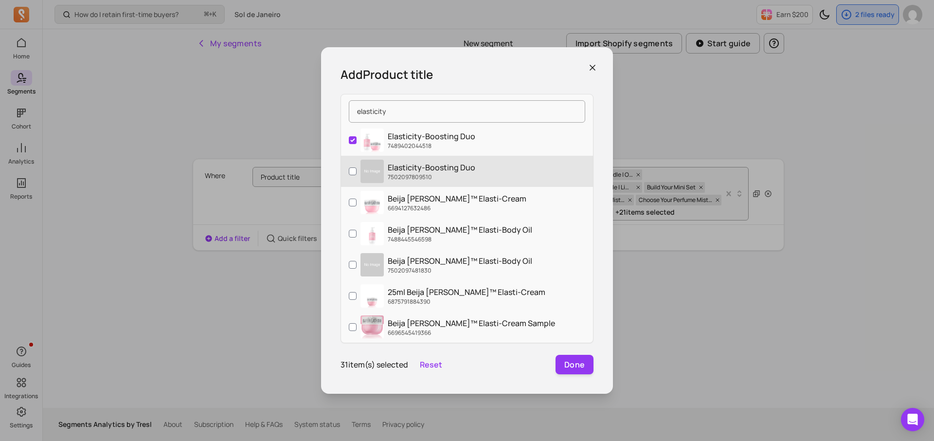
click at [401, 165] on p "Elasticity-Boosting Duo" at bounding box center [432, 168] width 88 height 12
click at [357, 167] on input "Elasticity-Boosting Duo 7502097809510" at bounding box center [353, 171] width 8 height 8
checkbox input "true"
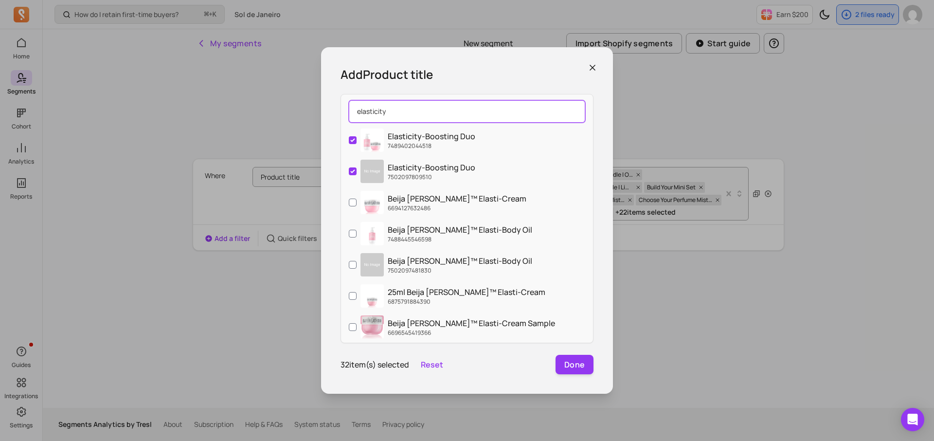
drag, startPoint x: 387, startPoint y: 119, endPoint x: 338, endPoint y: 110, distance: 50.0
click at [337, 110] on div "Add Product title elasticity Elasticity-Boosting Duo 7489402044518 Elasticity-B…" at bounding box center [467, 220] width 292 height 347
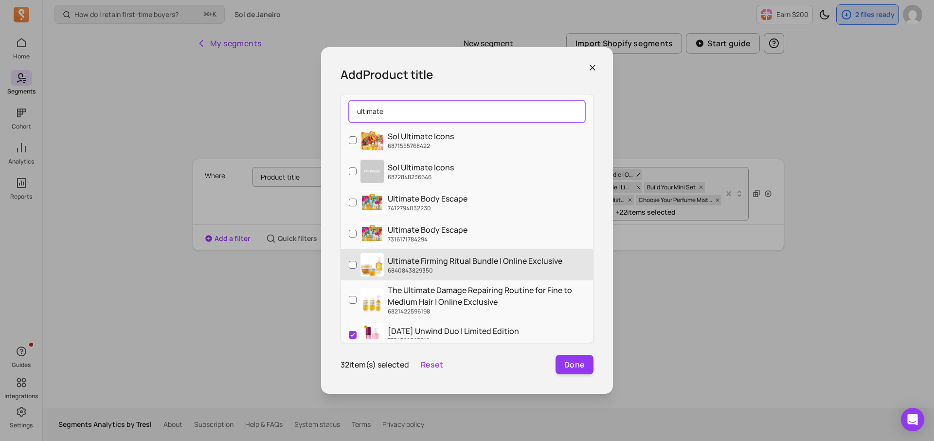
type input "ultimate"
click at [403, 264] on p "Ultimate Firming Ritual Bundle | Online Exclusive" at bounding box center [475, 261] width 175 height 12
click at [357, 264] on input "Ultimate Firming Ritual Bundle | Online Exclusive 6840843829350" at bounding box center [353, 265] width 8 height 8
checkbox input "true"
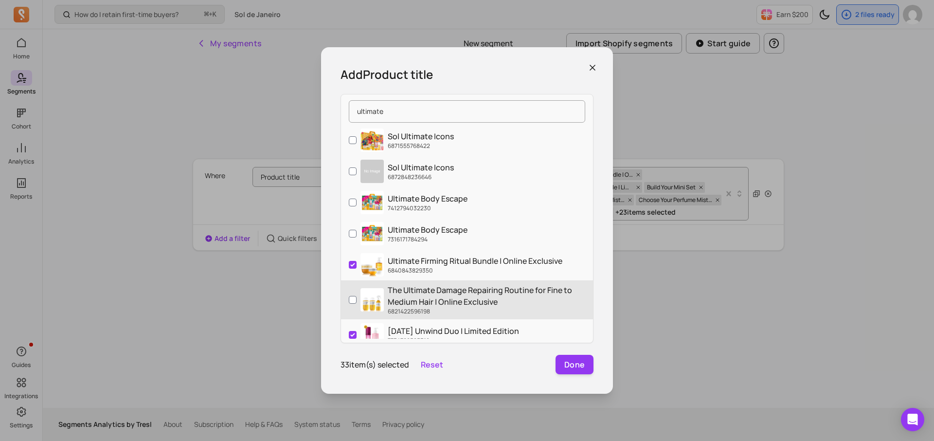
click at [403, 293] on p "The Ultimate Damage Repairing Routine for Fine to Medium Hair | Online Exclusive" at bounding box center [487, 295] width 198 height 23
click at [357, 296] on input "The Ultimate Damage Repairing Routine for Fine to Medium Hair | Online Exclusiv…" at bounding box center [353, 300] width 8 height 8
checkbox input "true"
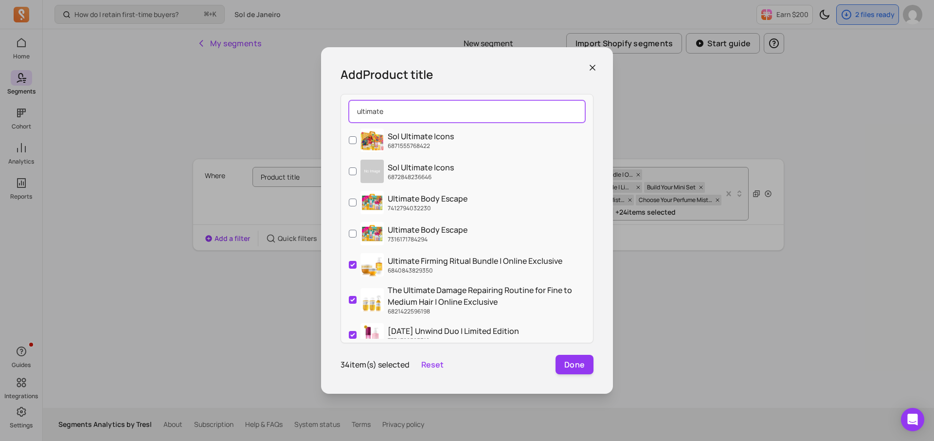
click at [427, 104] on input "ultimate" at bounding box center [467, 111] width 237 height 22
drag, startPoint x: 425, startPoint y: 110, endPoint x: 335, endPoint y: 110, distance: 89.6
click at [335, 110] on div "Add Product title ultimate Sol Ultimate Icons 6871555768422 Sol Ultimate Icons …" at bounding box center [467, 220] width 292 height 347
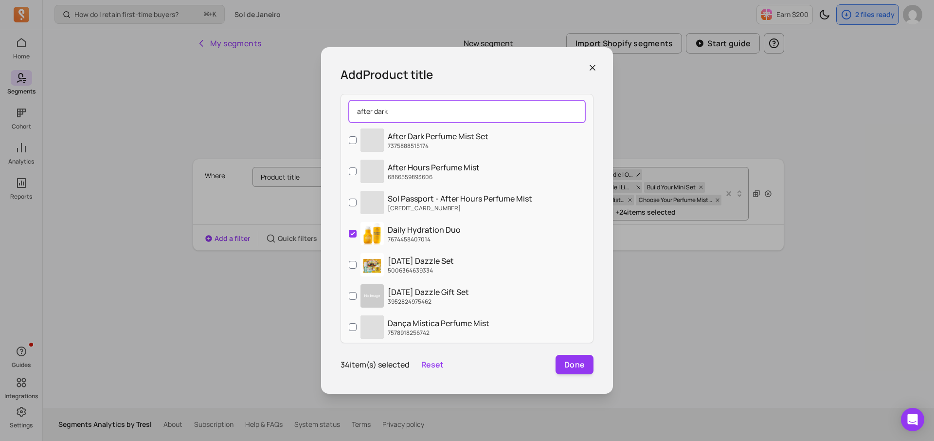
type input "after dark"
click at [379, 139] on span "‌" at bounding box center [372, 139] width 23 height 23
click at [357, 139] on input "‌ After Dark Perfume Mist Set 7375888515174" at bounding box center [353, 140] width 8 height 8
checkbox input "true"
drag, startPoint x: 421, startPoint y: 103, endPoint x: 350, endPoint y: 103, distance: 70.1
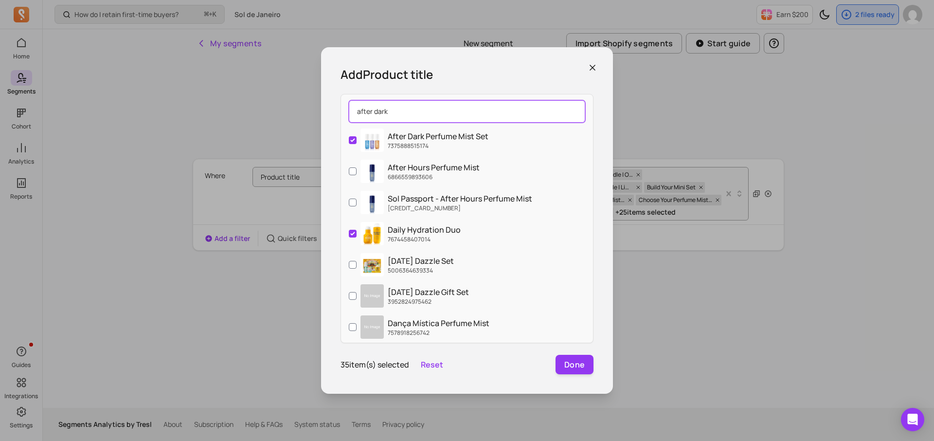
click at [350, 103] on input "after dark" at bounding box center [467, 111] width 237 height 22
drag, startPoint x: 411, startPoint y: 114, endPoint x: 337, endPoint y: 114, distance: 73.5
click at [337, 114] on div "Add Product title after dark After Dark Perfume Mist Set 7375888515174 After Ho…" at bounding box center [467, 220] width 292 height 347
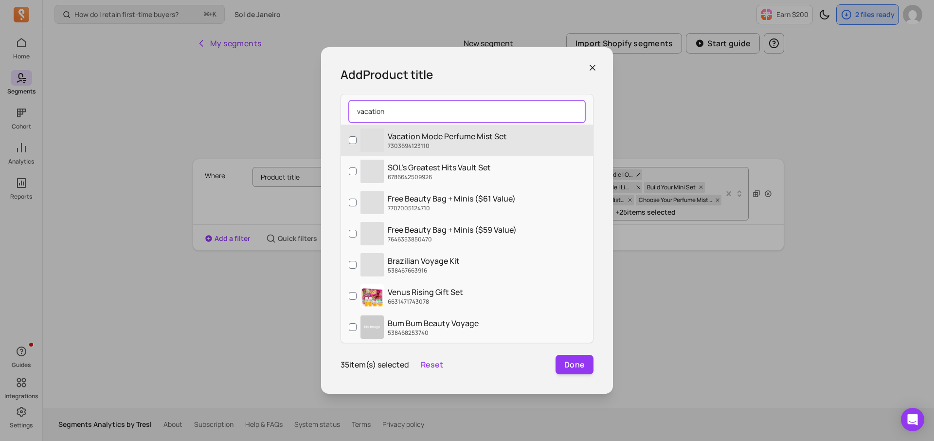
type input "vacation"
click at [361, 147] on span "‌" at bounding box center [372, 139] width 23 height 23
click at [357, 144] on input "‌ Vacation Mode Perfume Mist Set 7303694123110" at bounding box center [353, 140] width 8 height 8
checkbox input "true"
drag, startPoint x: 419, startPoint y: 117, endPoint x: 336, endPoint y: 117, distance: 82.7
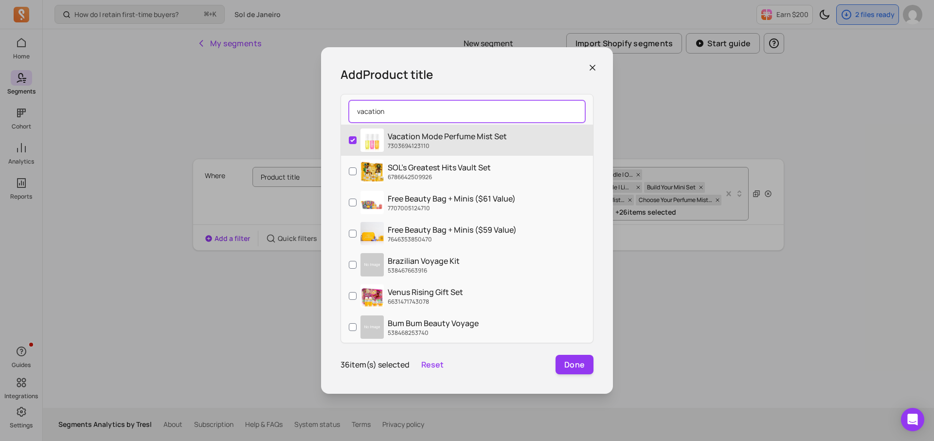
click at [335, 117] on div "Add Product title vacation Vacation Mode Perfume Mist Set 7303694123110 SOL's G…" at bounding box center [467, 220] width 292 height 347
drag, startPoint x: 426, startPoint y: 116, endPoint x: 340, endPoint y: 114, distance: 85.7
click at [341, 115] on div "vacation Vacation Mode Perfume Mist Set 7303694123110 SOL's Greatest Hits Vault…" at bounding box center [467, 218] width 253 height 249
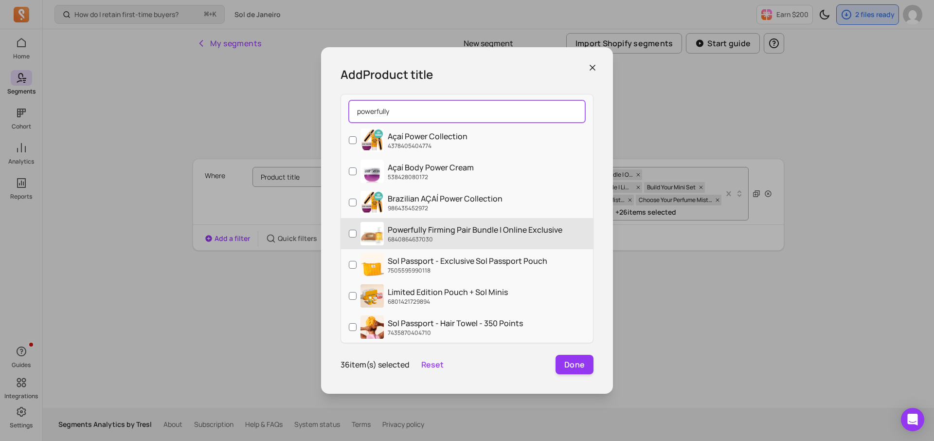
type input "powerfully"
click at [374, 225] on img at bounding box center [372, 233] width 23 height 23
click at [357, 230] on input "Powerfully Firming Pair Bundle | Online Exclusive 6840864637030" at bounding box center [353, 234] width 8 height 8
checkbox input "true"
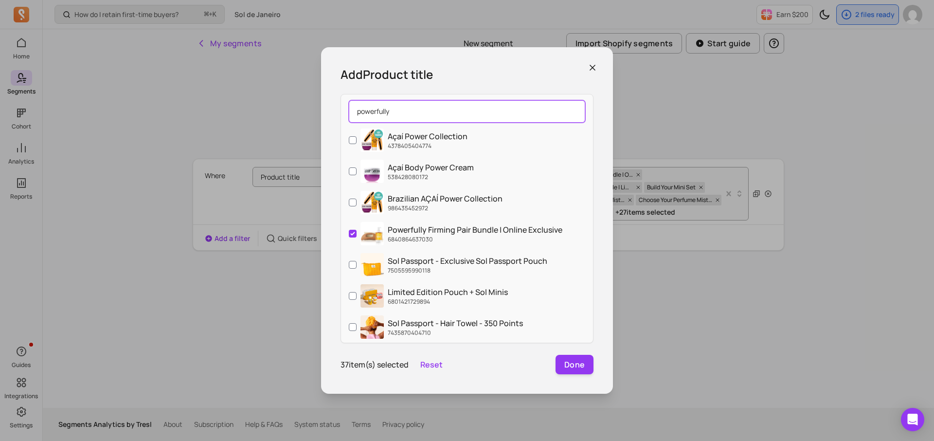
drag, startPoint x: 412, startPoint y: 110, endPoint x: 344, endPoint y: 110, distance: 68.1
click at [344, 110] on div "powerfully" at bounding box center [467, 111] width 252 height 26
type input "t"
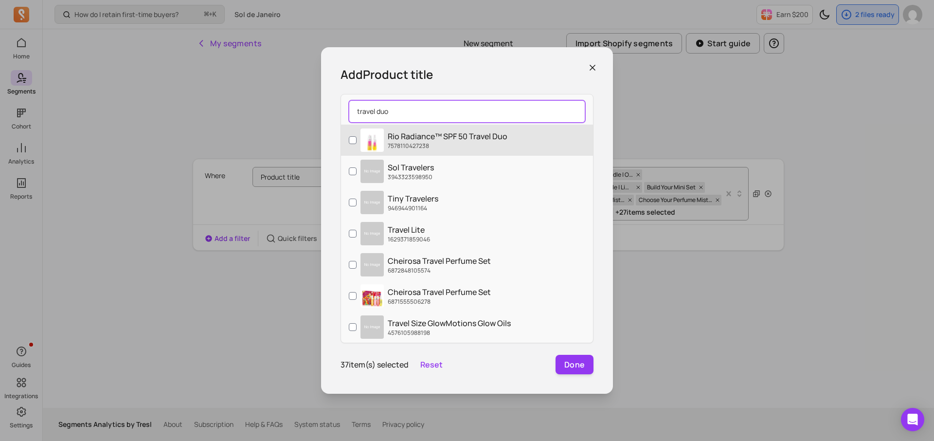
type input "travel duo"
click at [403, 151] on label "Rio Radiance™ SPF 50 Travel Duo 7578110427238" at bounding box center [467, 140] width 252 height 31
click at [357, 144] on input "Rio Radiance™ SPF 50 Travel Duo 7578110427238" at bounding box center [353, 140] width 8 height 8
checkbox input "true"
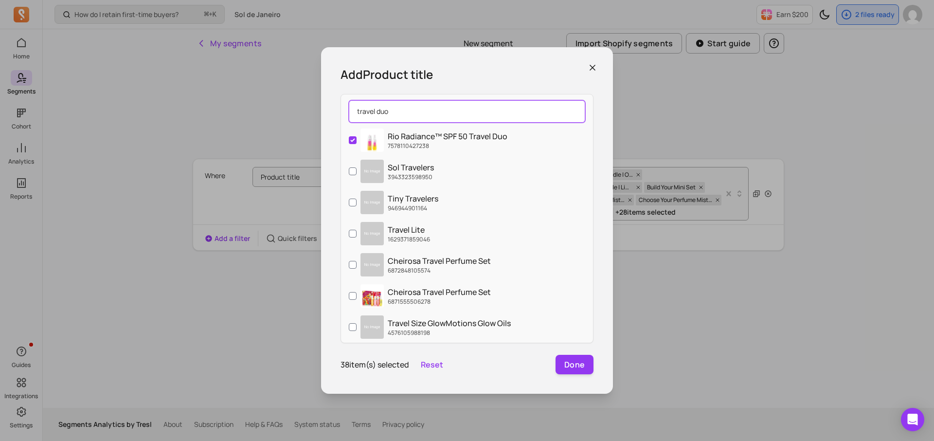
drag, startPoint x: 553, startPoint y: 110, endPoint x: 363, endPoint y: 107, distance: 190.8
click at [363, 107] on input "travel duo" at bounding box center [467, 111] width 237 height 22
type input "t"
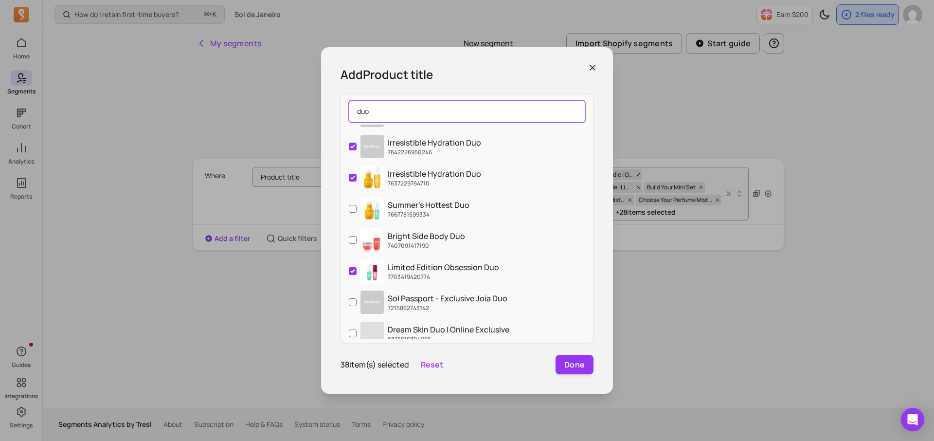
scroll to position [283, 0]
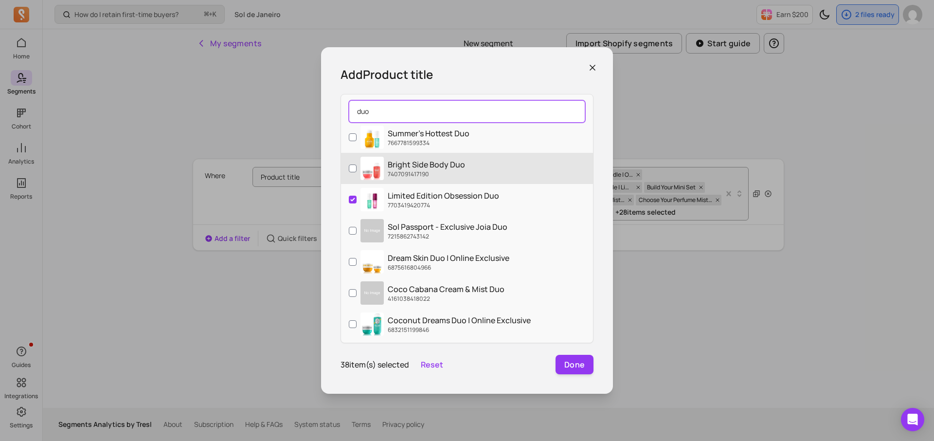
type input "duo"
click at [418, 161] on p "Bright Side Body Duo" at bounding box center [426, 165] width 77 height 12
click at [357, 165] on input "Bright Side Body Duo 7407091417190" at bounding box center [353, 169] width 8 height 8
checkbox input "true"
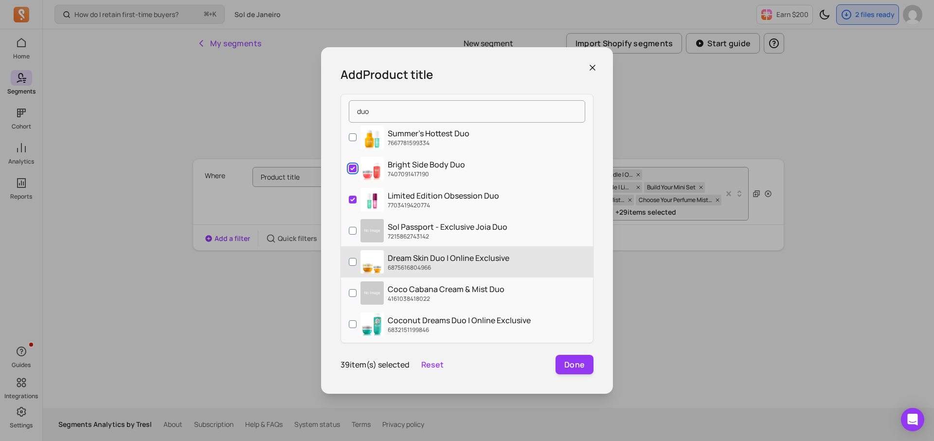
scroll to position [284, 0]
click at [440, 255] on p "Dream Skin Duo | Online Exclusive" at bounding box center [449, 257] width 122 height 12
click at [357, 257] on input "Dream Skin Duo | Online Exclusive 6875616804966" at bounding box center [353, 261] width 8 height 8
checkbox input "true"
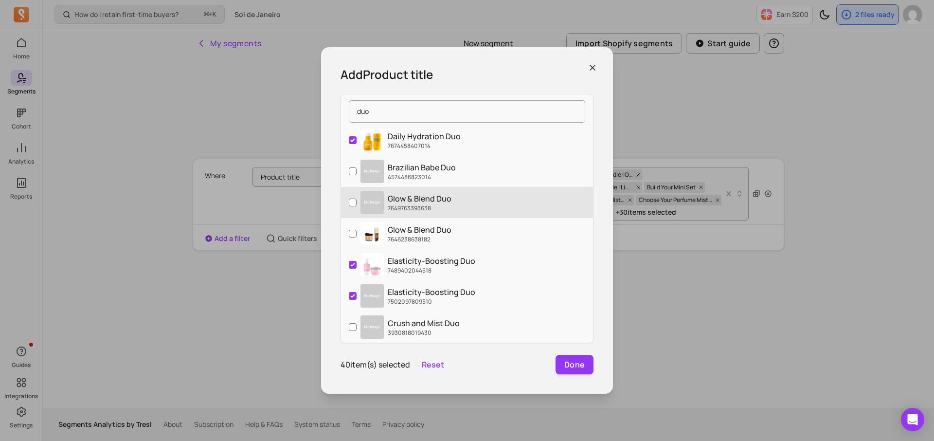
click at [439, 195] on p "Glow & Blend Duo" at bounding box center [420, 199] width 64 height 12
click at [357, 199] on input "Glow & Blend Duo 7649763393638" at bounding box center [353, 203] width 8 height 8
checkbox input "true"
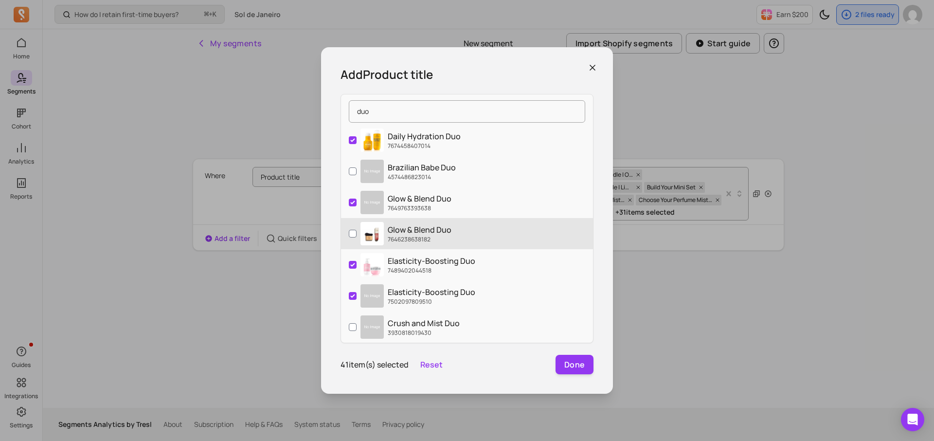
click at [443, 224] on p "Glow & Blend Duo" at bounding box center [420, 230] width 64 height 12
click at [357, 230] on input "Glow & Blend Duo 7646238638182" at bounding box center [353, 234] width 8 height 8
checkbox input "true"
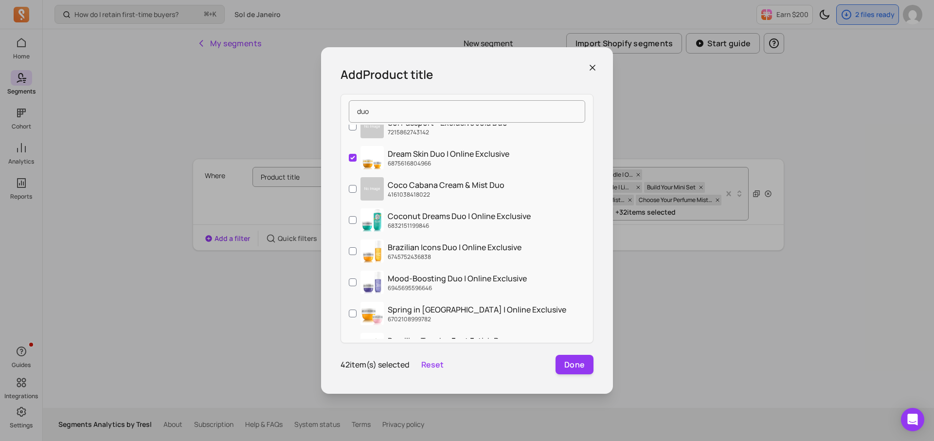
scroll to position [416, 0]
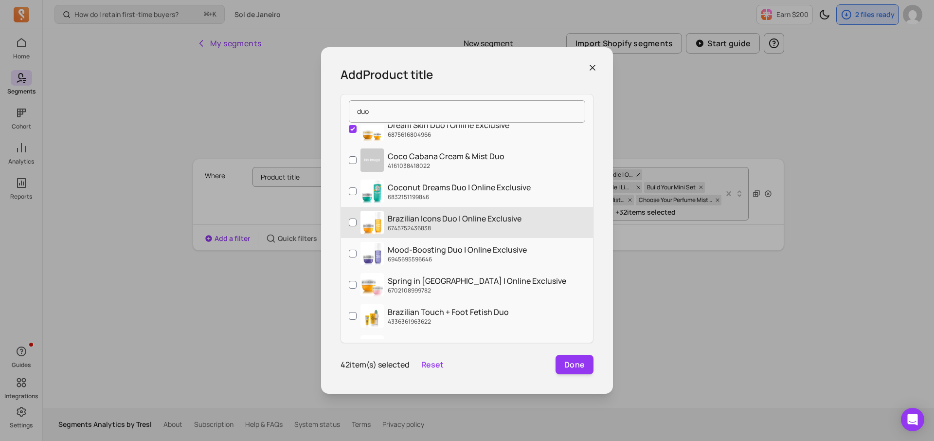
click at [448, 223] on p "Brazilian Icons Duo | Online Exclusive" at bounding box center [455, 219] width 134 height 12
click at [357, 223] on input "Brazilian Icons Duo | Online Exclusive 6745752436838" at bounding box center [353, 223] width 8 height 8
checkbox input "true"
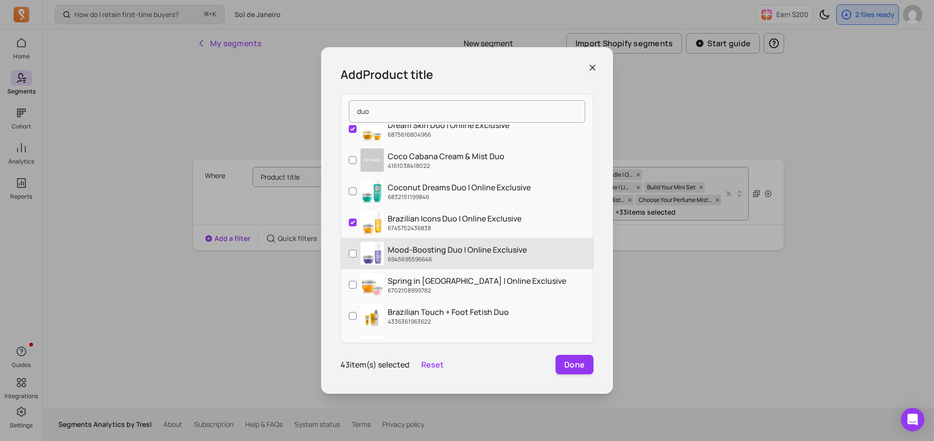
click at [448, 258] on p "6945695596646" at bounding box center [457, 260] width 139 height 8
click at [357, 257] on input "Mood-Boosting Duo | Online Exclusive 6945695596646" at bounding box center [353, 254] width 8 height 8
checkbox input "true"
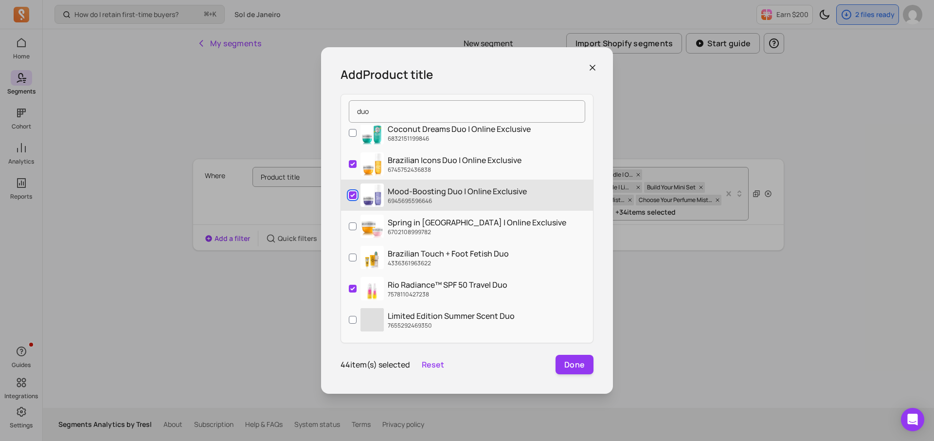
scroll to position [475, 0]
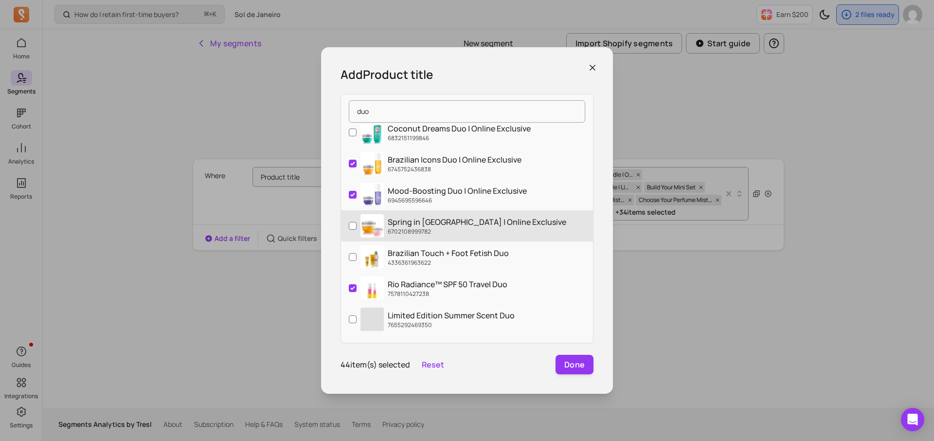
click at [450, 231] on p "6702108999782" at bounding box center [477, 232] width 179 height 8
click at [357, 230] on input "Spring in Rio Duo | Online Exclusive 6702108999782" at bounding box center [353, 226] width 8 height 8
checkbox input "true"
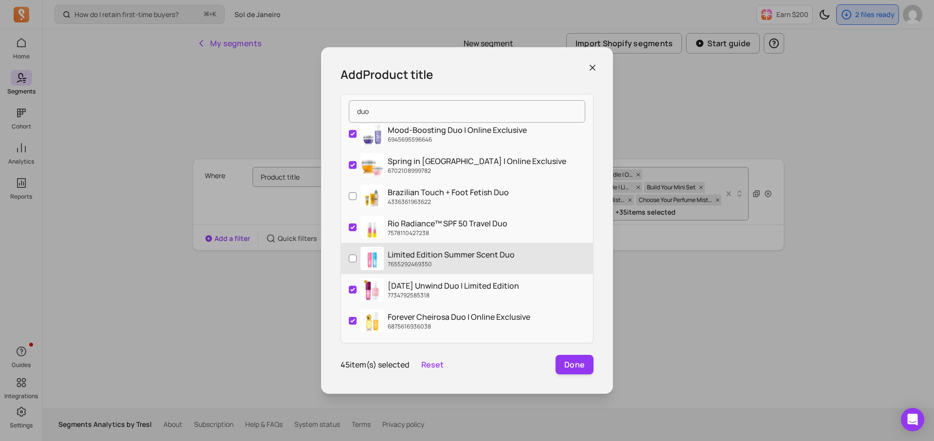
click at [447, 265] on p "7655292469350" at bounding box center [451, 264] width 127 height 8
click at [357, 262] on input "Limited Edition Summer Scent Duo 7655292469350" at bounding box center [353, 259] width 8 height 8
checkbox input "true"
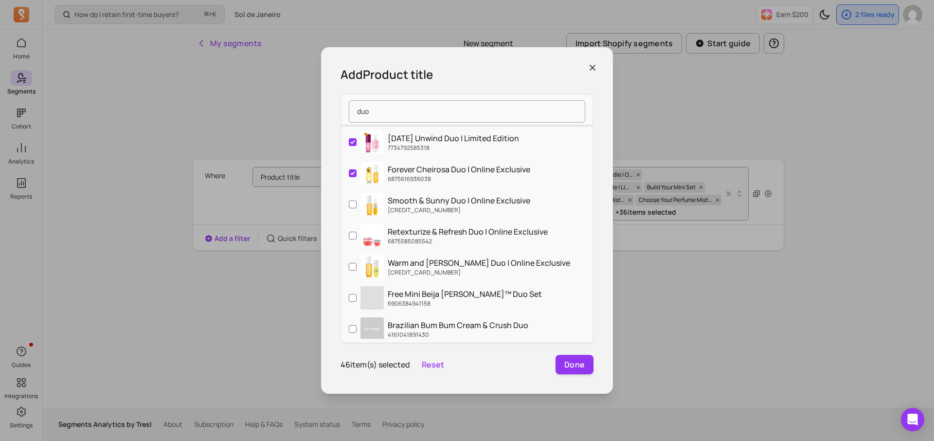
scroll to position [684, 0]
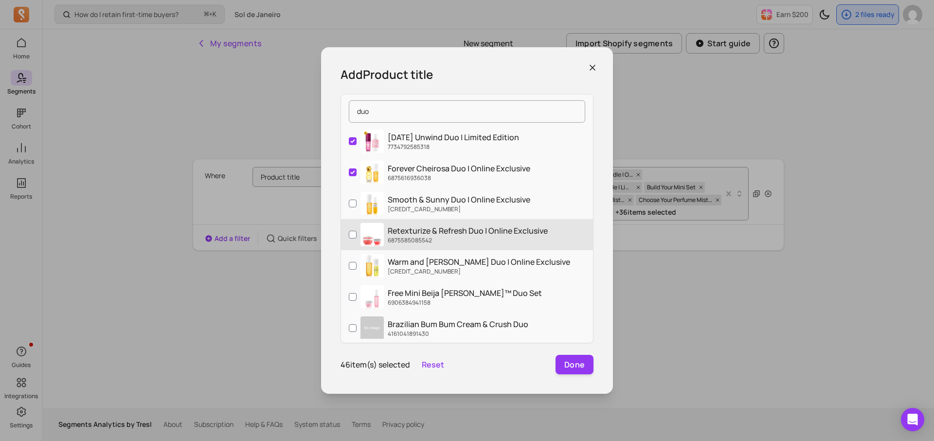
click at [451, 238] on p "6875585085542" at bounding box center [468, 241] width 160 height 8
click at [357, 238] on input "Retexturize & Refresh Duo | Online Exclusive 6875585085542" at bounding box center [353, 235] width 8 height 8
checkbox input "true"
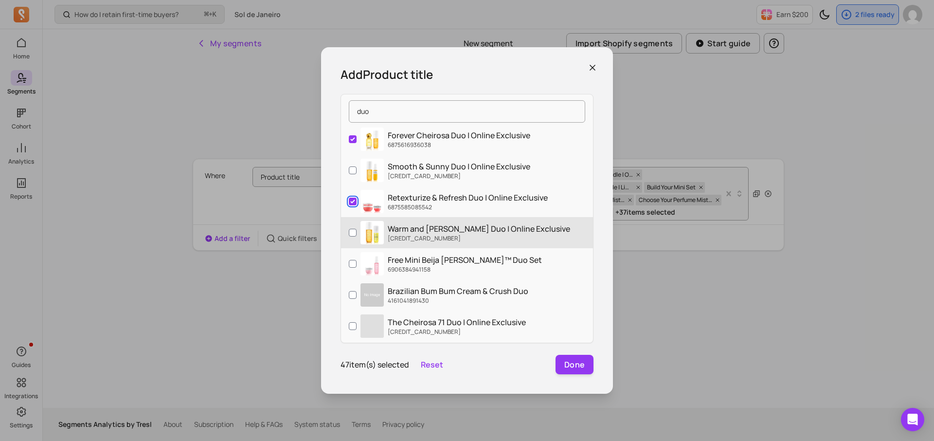
scroll to position [734, 0]
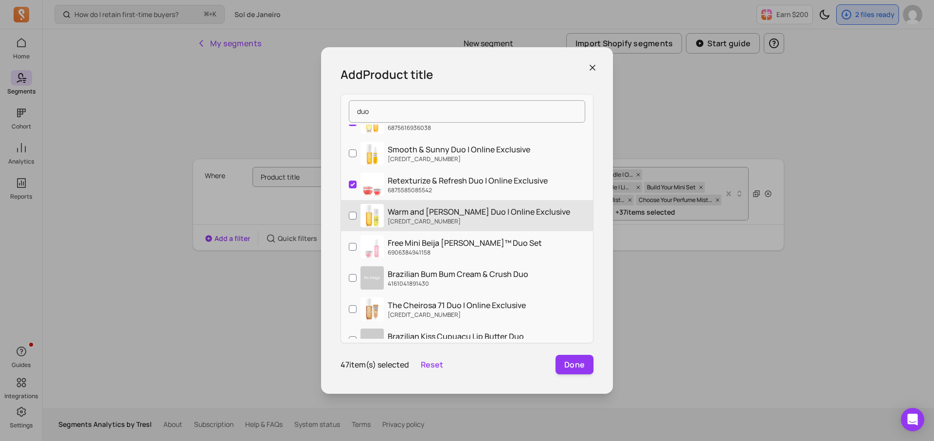
click at [452, 224] on p "6850575106150" at bounding box center [479, 222] width 183 height 8
click at [357, 220] on input "Warm and Beachy Duo | Online Exclusive 6850575106150" at bounding box center [353, 216] width 8 height 8
checkbox input "true"
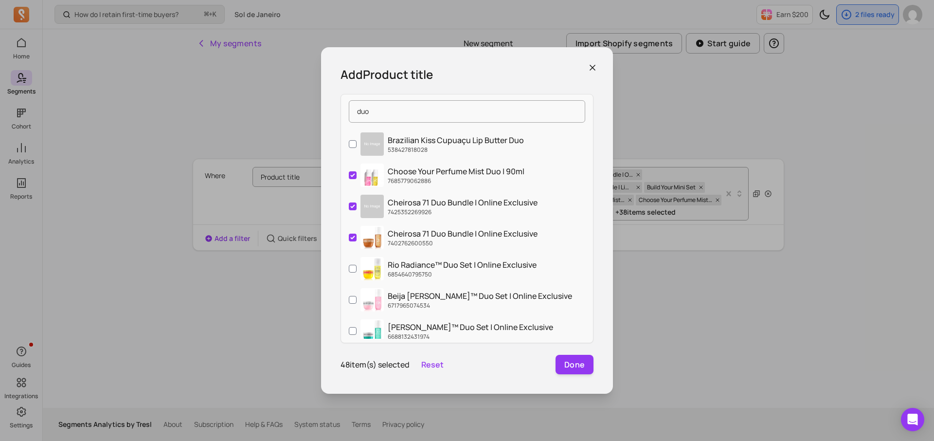
scroll to position [930, 0]
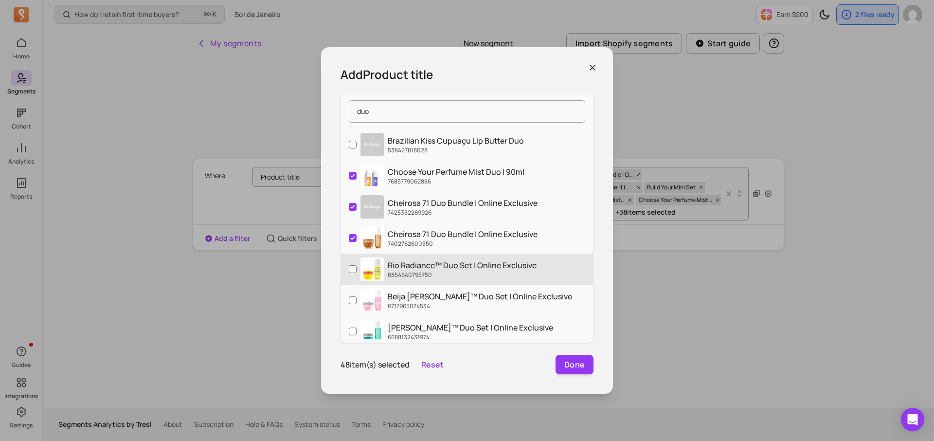
click at [439, 265] on p "Rio Radiance™ Duo Set | Online Exclusive" at bounding box center [462, 265] width 149 height 12
click at [357, 265] on input "Rio Radiance™ Duo Set | Online Exclusive 6854640795750" at bounding box center [353, 269] width 8 height 8
checkbox input "true"
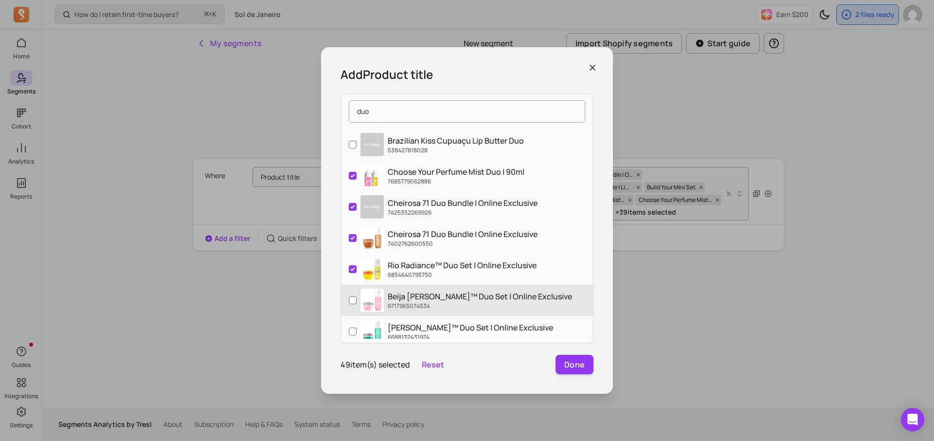
click at [443, 300] on p "Beija Flor™ Duo Set | Online Exclusive" at bounding box center [480, 297] width 184 height 12
click at [357, 300] on input "Beija Flor™ Duo Set | Online Exclusive 6717965074534" at bounding box center [353, 300] width 8 height 8
checkbox input "true"
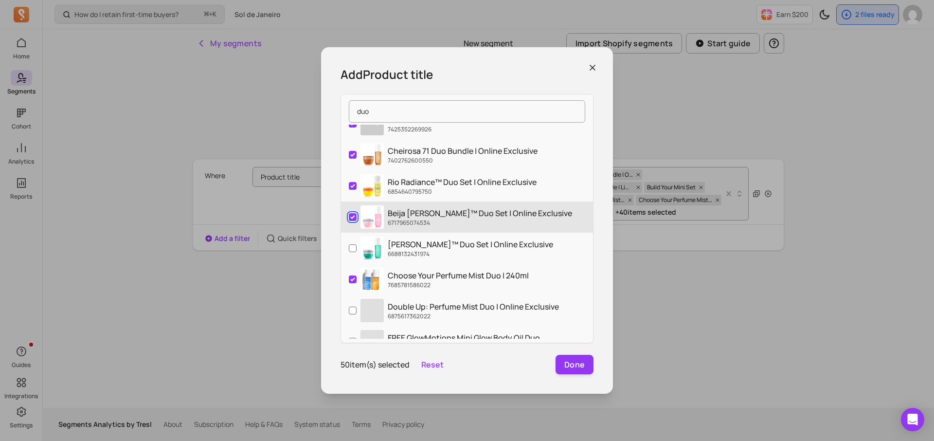
scroll to position [1012, 0]
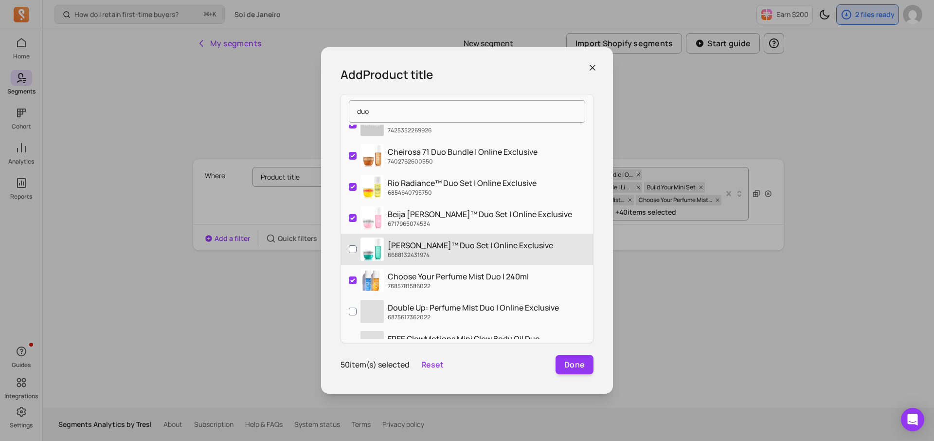
click at [445, 261] on label "Coco Cabana™ Duo Set | Online Exclusive 6688132431974" at bounding box center [467, 249] width 252 height 31
click at [357, 253] on input "Coco Cabana™ Duo Set | Online Exclusive 6688132431974" at bounding box center [353, 249] width 8 height 8
checkbox input "true"
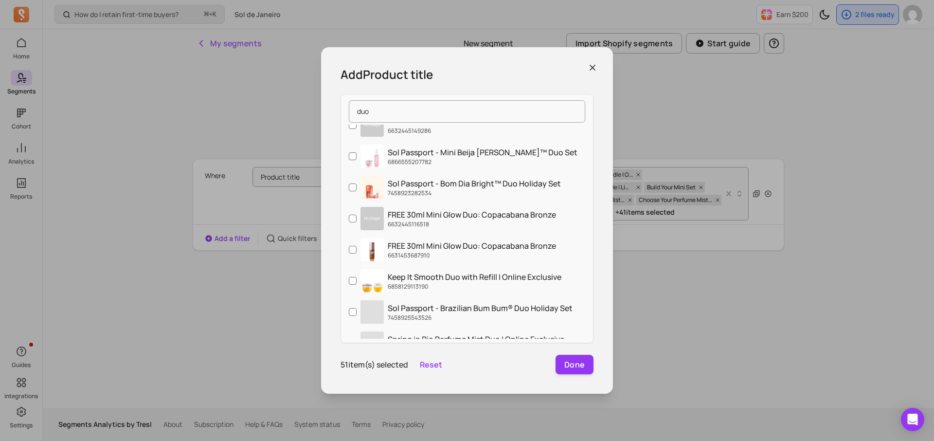
scroll to position [1324, 0]
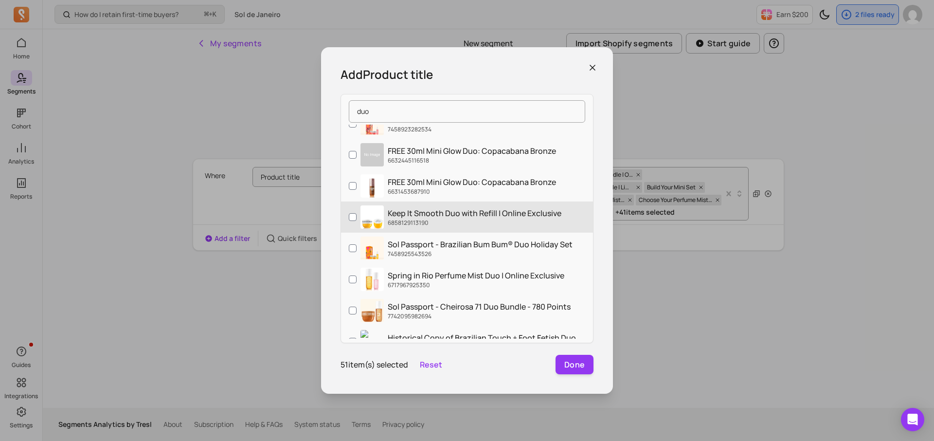
click at [436, 278] on p "Spring in Rio Perfume Mist Duo | Online Exclusive" at bounding box center [476, 276] width 177 height 12
click at [357, 278] on input "Spring in Rio Perfume Mist Duo | Online Exclusive 6717967925350" at bounding box center [353, 279] width 8 height 8
checkbox input "true"
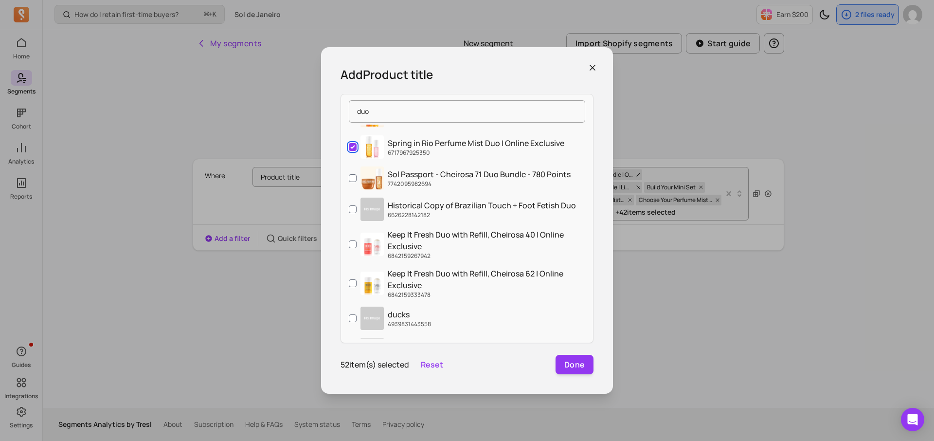
scroll to position [1536, 0]
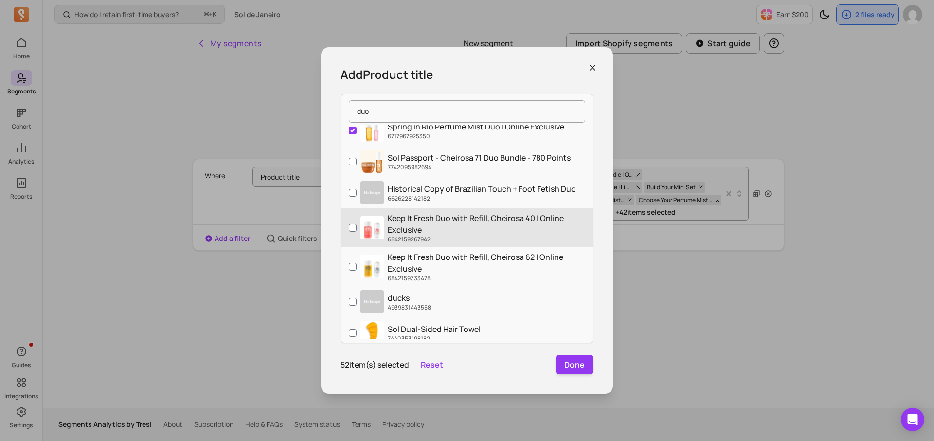
click at [443, 230] on p "Keep It Fresh Duo with Refill, Cheirosa 40 | Online Exclusive" at bounding box center [487, 223] width 198 height 23
click at [357, 230] on input "Keep It Fresh Duo with Refill, Cheirosa 40 | Online Exclusive 6842159267942" at bounding box center [353, 228] width 8 height 8
checkbox input "true"
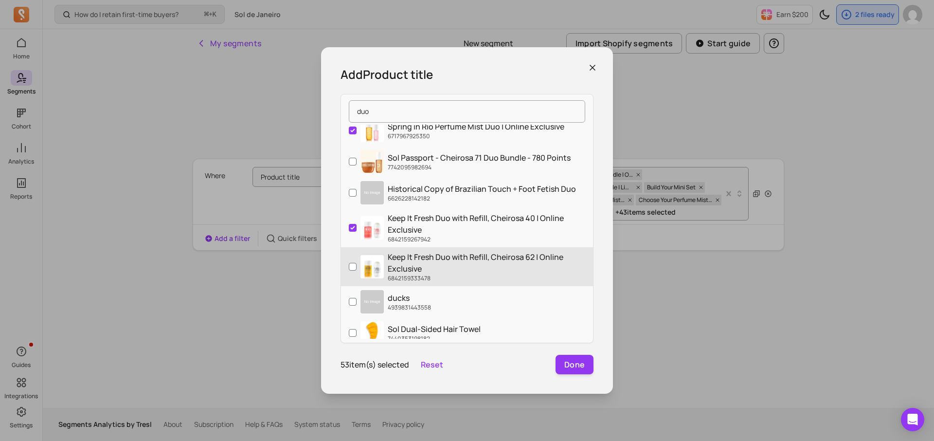
click at [443, 254] on p "Keep It Fresh Duo with Refill, Cheirosa 62 | Online Exclusive" at bounding box center [487, 262] width 198 height 23
click at [357, 263] on input "Keep It Fresh Duo with Refill, Cheirosa 62 | Online Exclusive 6842159333478" at bounding box center [353, 267] width 8 height 8
checkbox input "true"
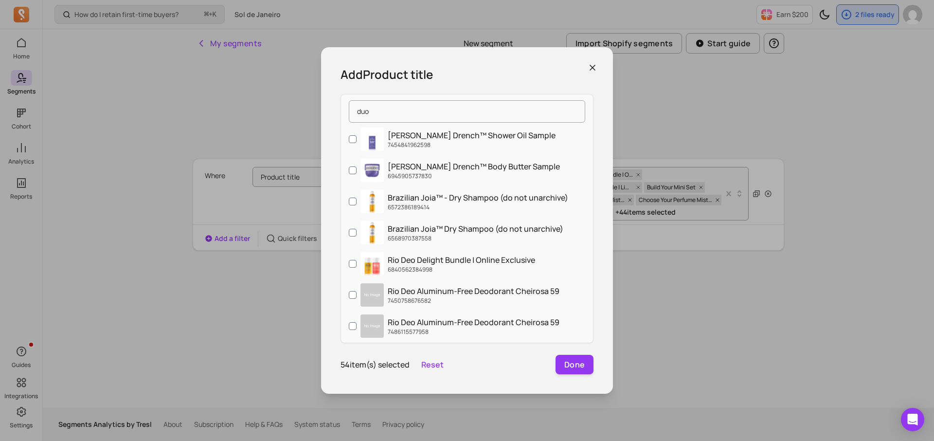
scroll to position [2155, 0]
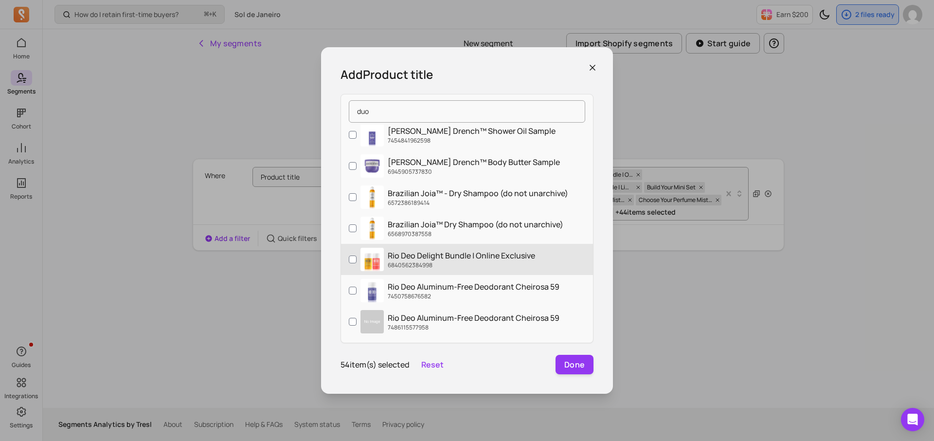
click at [441, 250] on p "Rio Deo Delight Bundle | Online Exclusive" at bounding box center [461, 256] width 147 height 12
click at [357, 256] on input "Rio Deo Delight Bundle | Online Exclusive 6840562384998" at bounding box center [353, 260] width 8 height 8
checkbox input "true"
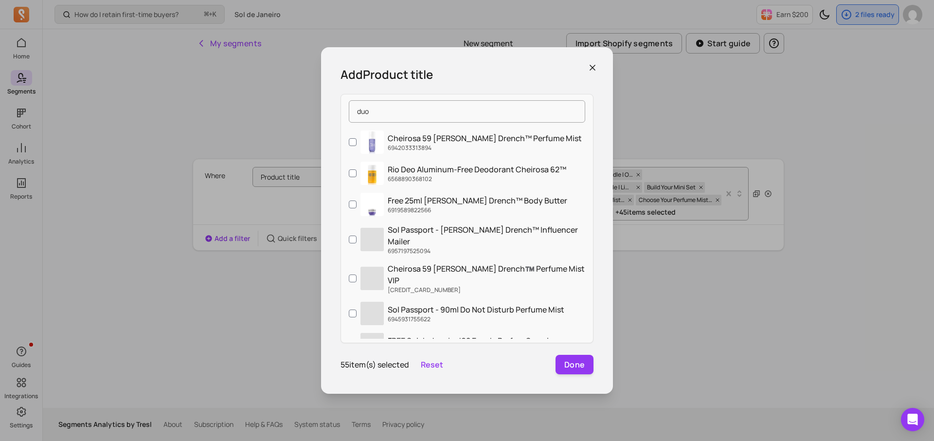
scroll to position [2492, 0]
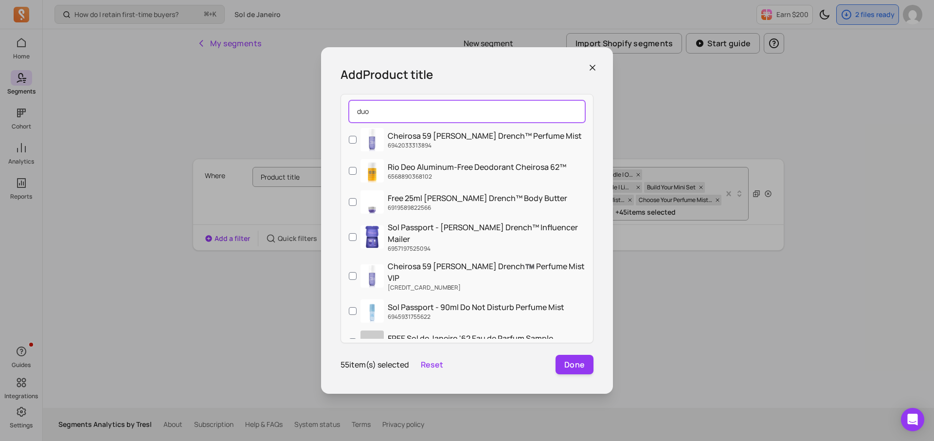
drag, startPoint x: 399, startPoint y: 114, endPoint x: 342, endPoint y: 114, distance: 56.5
click at [342, 114] on div "duo" at bounding box center [467, 111] width 252 height 26
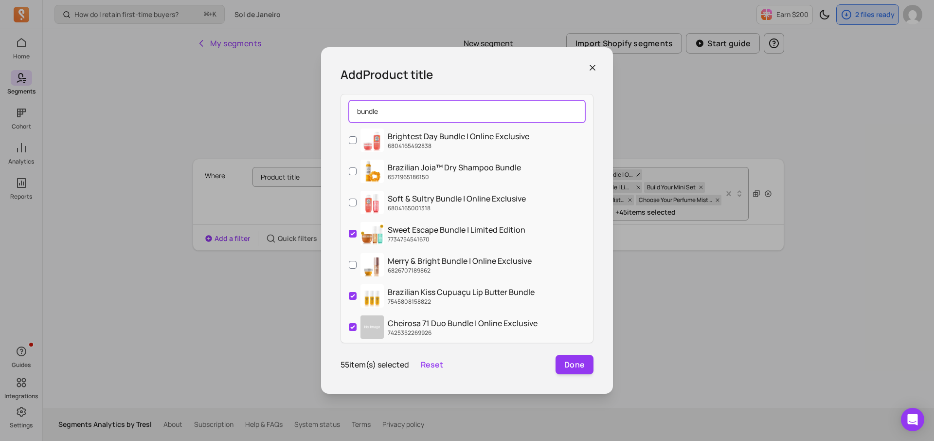
scroll to position [0, 0]
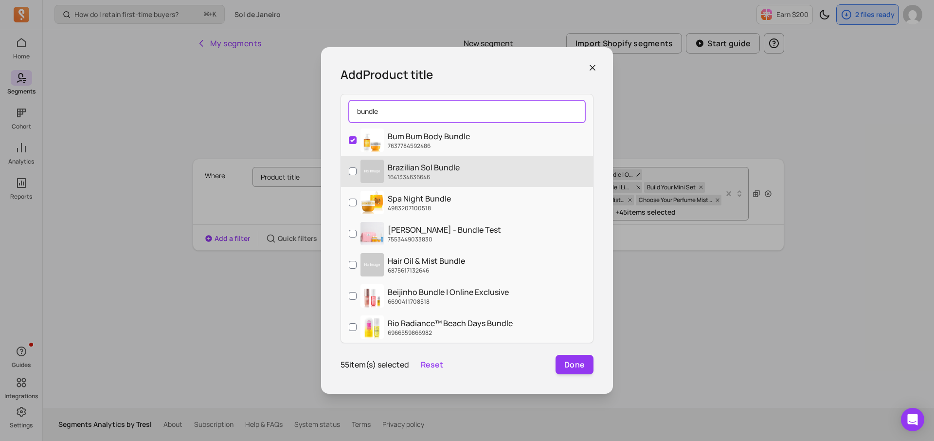
type input "bundle"
click at [422, 163] on p "Brazilian Sol Bundle" at bounding box center [424, 168] width 72 height 12
click at [357, 167] on input "Brazilian Sol Bundle 1641334636646" at bounding box center [353, 171] width 8 height 8
checkbox input "true"
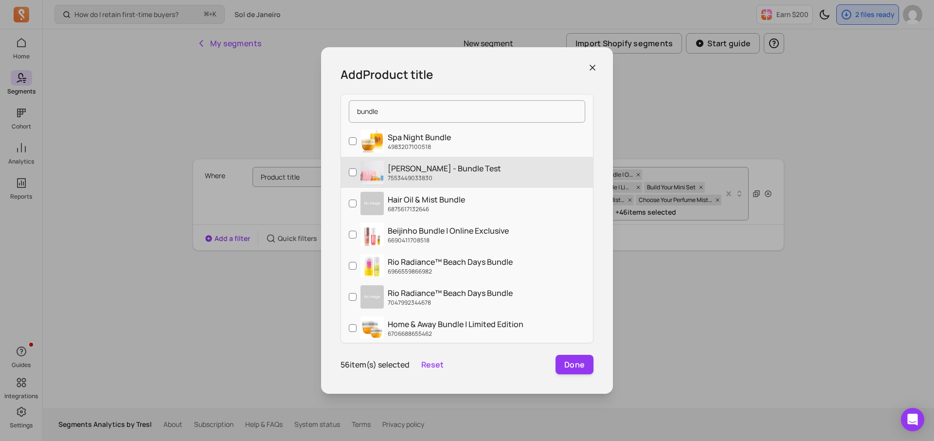
scroll to position [62, 0]
click at [454, 240] on p "6690411708518" at bounding box center [448, 240] width 121 height 8
click at [357, 238] on input "Beijinho Bundle | Online Exclusive 6690411708518" at bounding box center [353, 234] width 8 height 8
checkbox input "true"
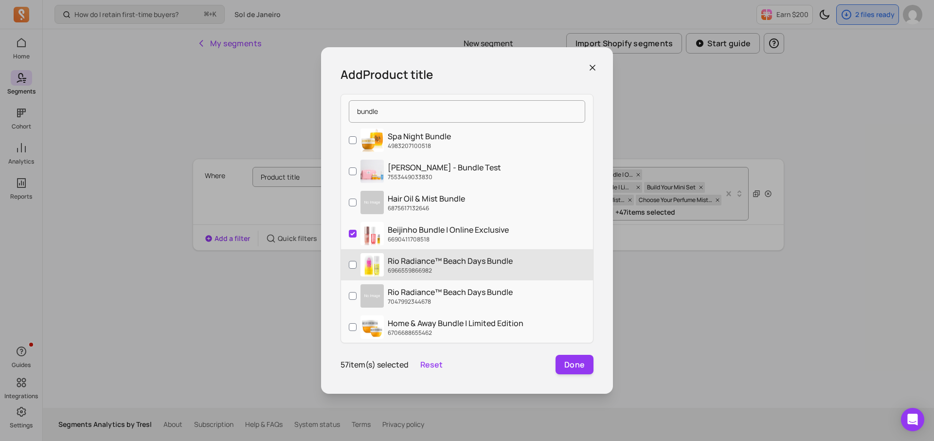
click at [448, 272] on p "6966559866982" at bounding box center [450, 271] width 125 height 8
click at [357, 269] on input "Rio Radiance™ Beach Days Bundle 6966559866982" at bounding box center [353, 265] width 8 height 8
checkbox input "true"
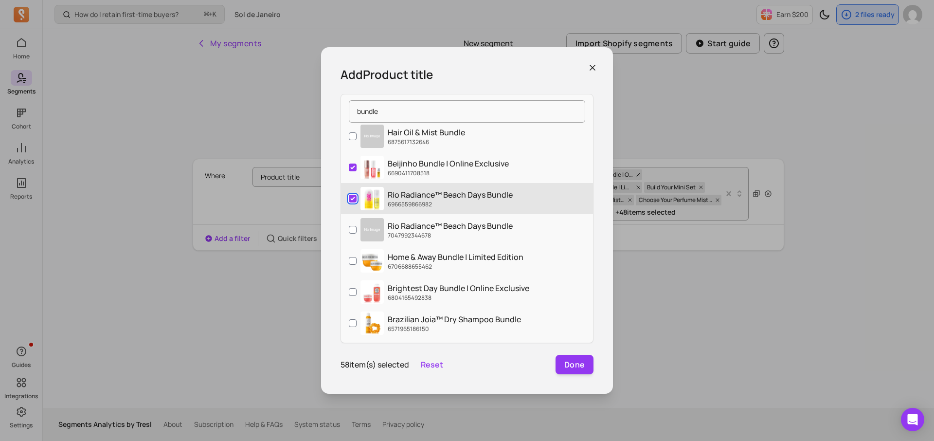
scroll to position [129, 0]
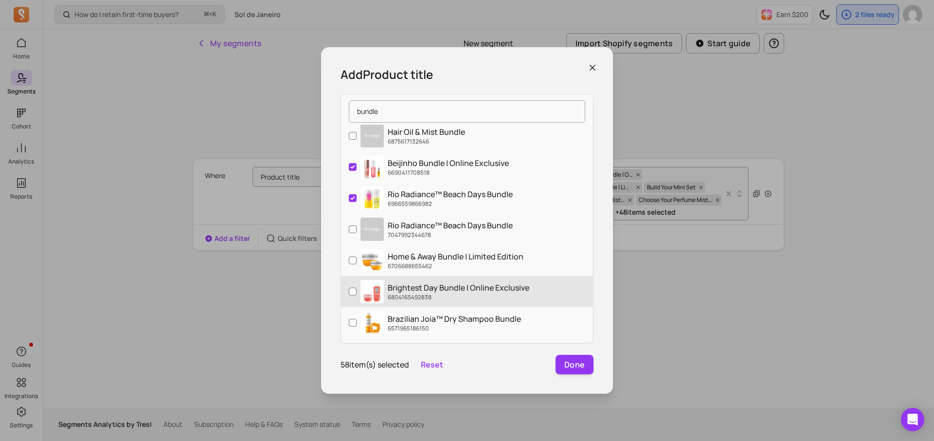
click at [443, 297] on p "6804165492838" at bounding box center [459, 297] width 142 height 8
click at [357, 295] on input "Brightest Day Bundle | Online Exclusive 6804165492838" at bounding box center [353, 292] width 8 height 8
checkbox input "true"
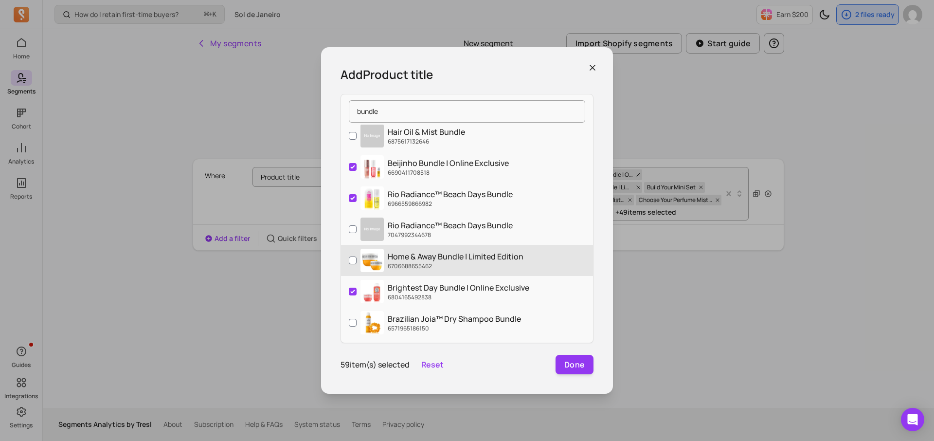
click at [446, 258] on p "Home & Away Bundle | Limited Edition" at bounding box center [456, 257] width 136 height 12
click at [357, 258] on input "Home & Away Bundle | Limited Edition 6706688655462" at bounding box center [353, 260] width 8 height 8
checkbox input "true"
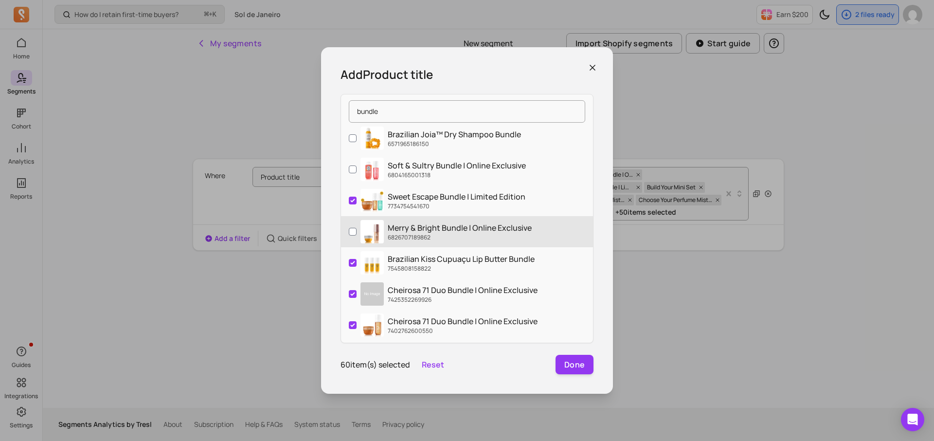
click at [447, 232] on p "Merry & Bright Bundle | Online Exclusive" at bounding box center [460, 228] width 144 height 12
click at [357, 232] on input "Merry & Bright Bundle | Online Exclusive 6826707189862" at bounding box center [353, 232] width 8 height 8
checkbox input "true"
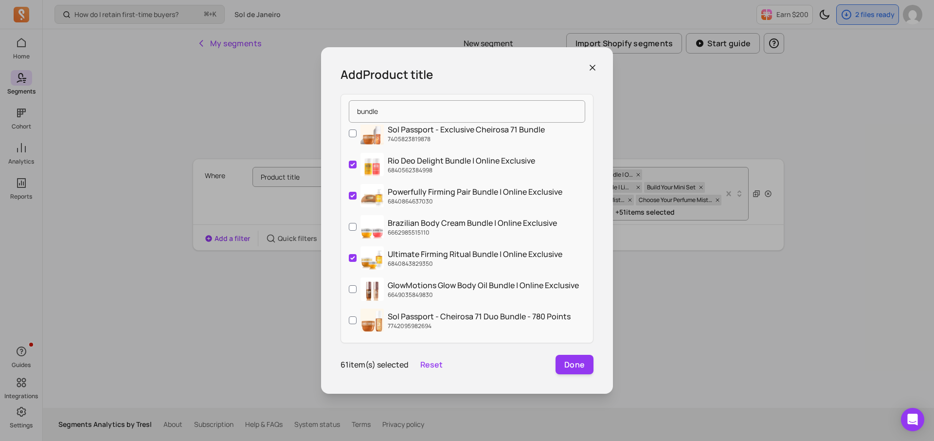
scroll to position [539, 0]
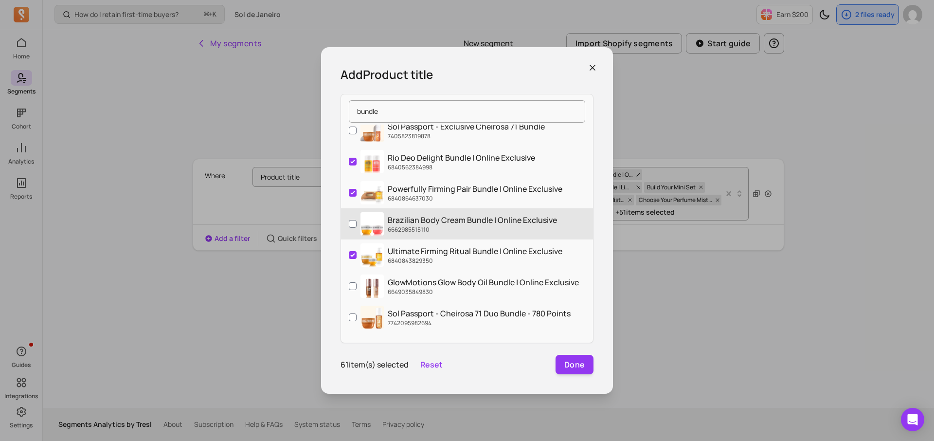
click at [433, 217] on p "Brazilian Body Cream Bundle | Online Exclusive" at bounding box center [472, 220] width 169 height 12
click at [357, 220] on input "Brazilian Body Cream Bundle | Online Exclusive 6662985515110" at bounding box center [353, 224] width 8 height 8
checkbox input "true"
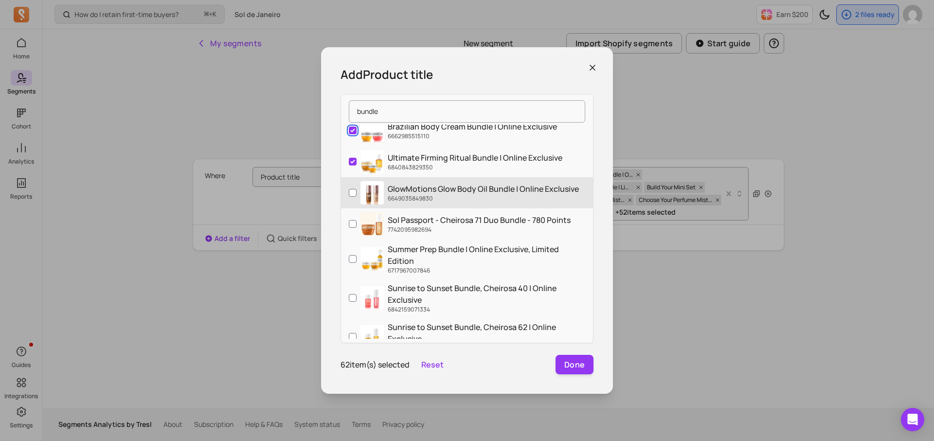
scroll to position [635, 0]
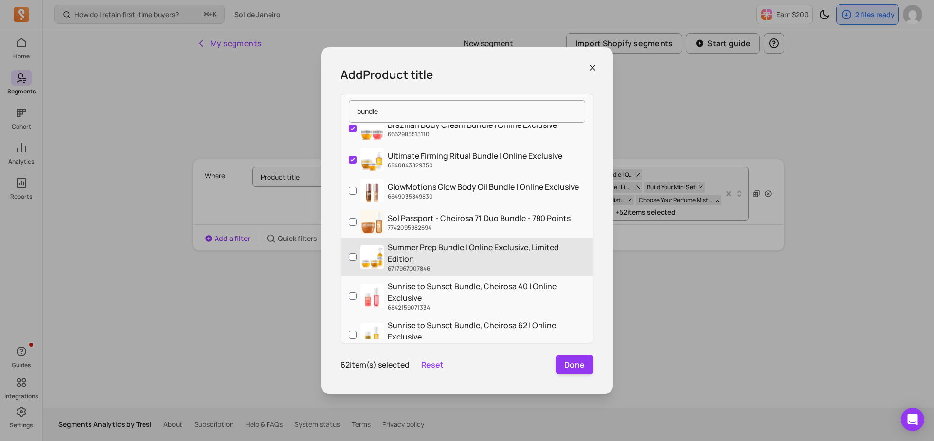
click at [420, 249] on p "Summer Prep Bundle | Online Exclusive, Limited Edition" at bounding box center [487, 252] width 198 height 23
click at [357, 253] on input "Summer Prep Bundle | Online Exclusive, Limited Edition 6717967007846" at bounding box center [353, 257] width 8 height 8
checkbox input "true"
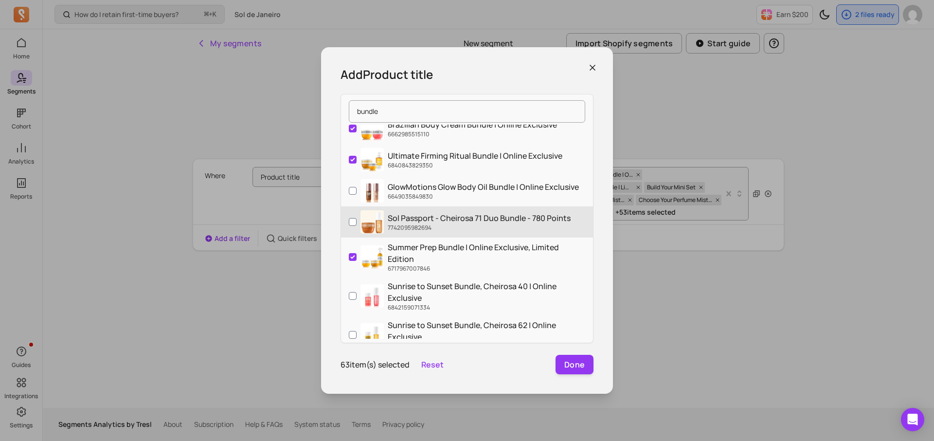
click at [421, 227] on p "7742095982694" at bounding box center [479, 228] width 183 height 8
click at [357, 226] on input "Sol Passport - Cheirosa 71 Duo Bundle - 780 Points 7742095982694" at bounding box center [353, 222] width 8 height 8
click at [421, 227] on p "7742095982694" at bounding box center [479, 228] width 183 height 8
click at [357, 226] on input "Sol Passport - Cheirosa 71 Duo Bundle - 780 Points 7742095982694" at bounding box center [353, 222] width 8 height 8
checkbox input "false"
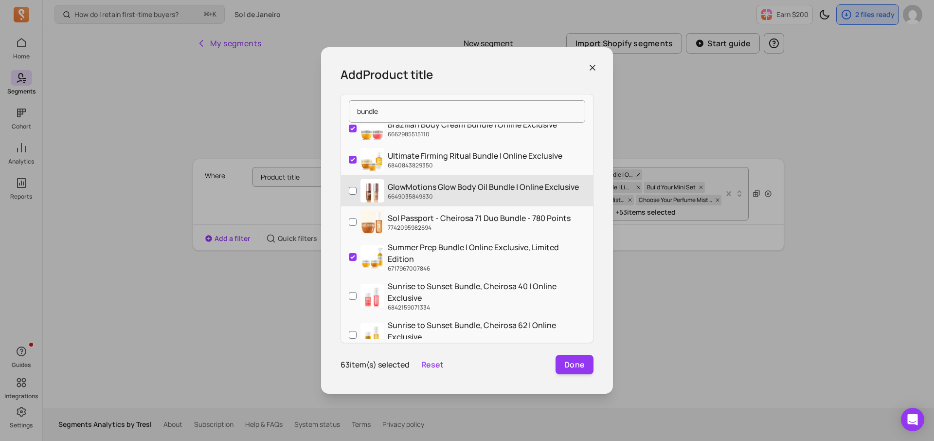
click at [421, 193] on p "6649035849830" at bounding box center [483, 197] width 191 height 8
click at [357, 192] on input "GlowMotions Glow Body Oil Bundle | Online Exclusive 6649035849830" at bounding box center [353, 191] width 8 height 8
checkbox input "true"
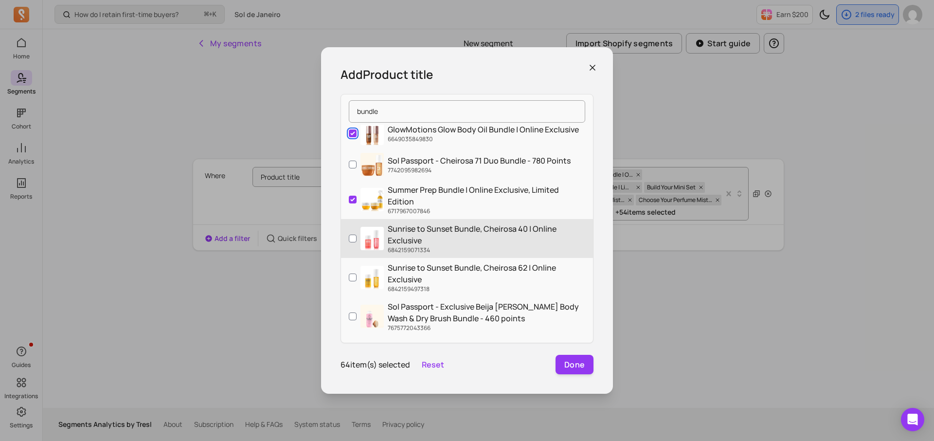
scroll to position [693, 0]
click at [408, 227] on p "Sunrise to Sunset Bundle, Cheirosa 40 | Online Exclusive" at bounding box center [487, 233] width 198 height 23
click at [357, 234] on input "Sunrise to Sunset Bundle, Cheirosa 40 | Online Exclusive 6842159071334" at bounding box center [353, 238] width 8 height 8
checkbox input "true"
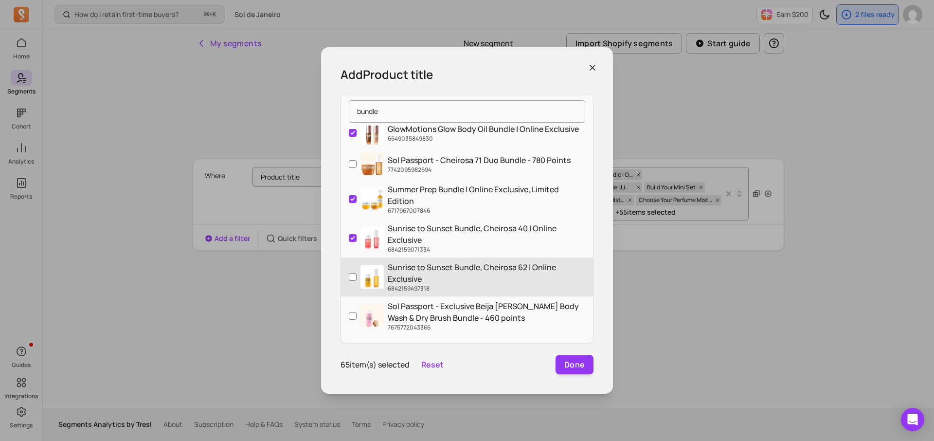
click at [408, 264] on p "Sunrise to Sunset Bundle, Cheirosa 62 | Online Exclusive" at bounding box center [487, 272] width 198 height 23
click at [357, 273] on input "Sunrise to Sunset Bundle, Cheirosa 62 | Online Exclusive 6842159497318" at bounding box center [353, 277] width 8 height 8
checkbox input "true"
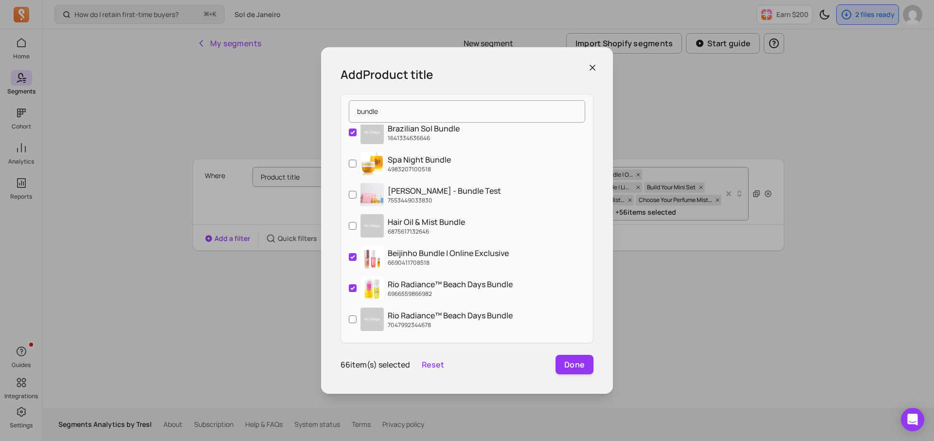
scroll to position [0, 0]
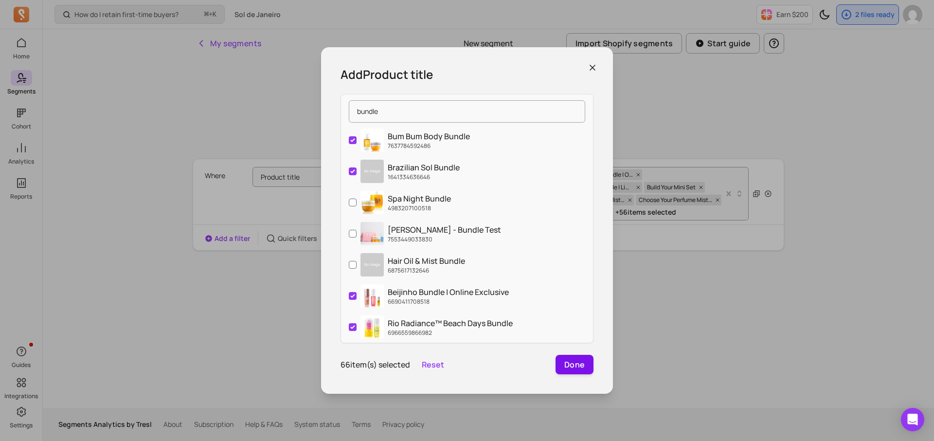
click at [583, 366] on button "Done" at bounding box center [575, 364] width 38 height 19
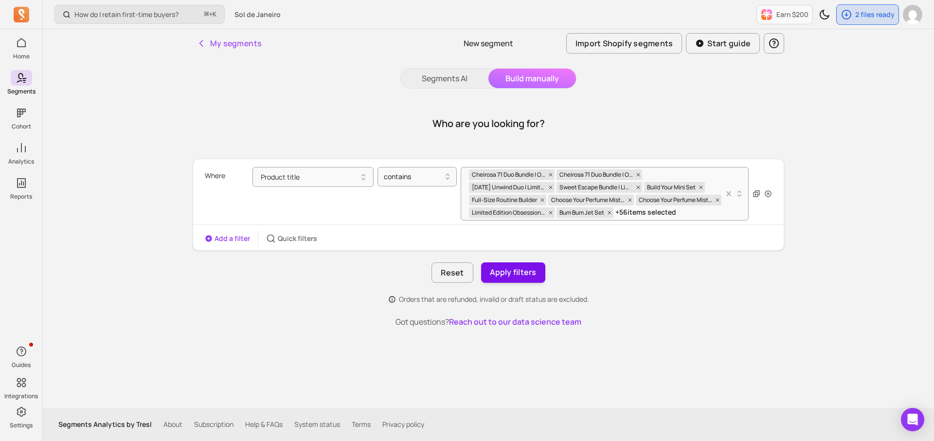
click at [504, 266] on button "Apply filters" at bounding box center [513, 272] width 64 height 20
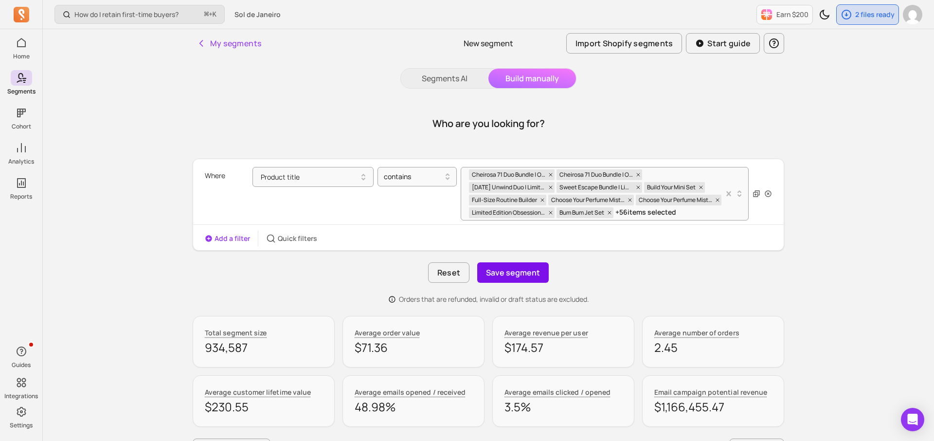
click at [503, 275] on button "Save segment" at bounding box center [513, 272] width 72 height 20
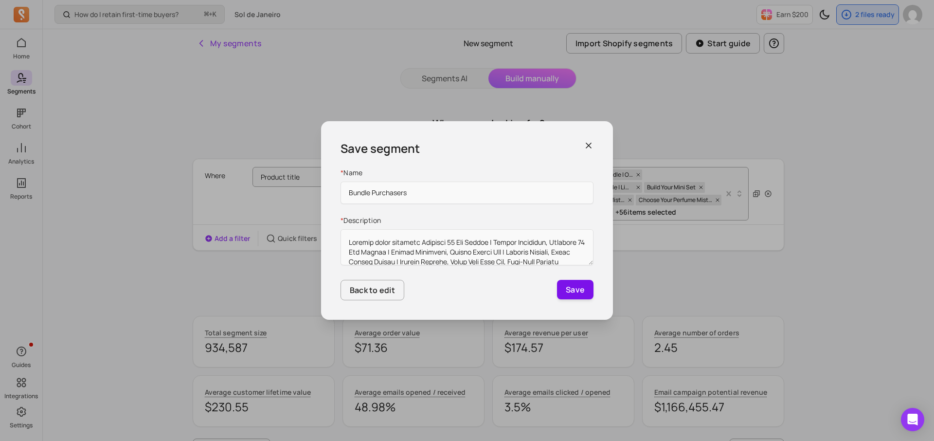
type input "Bundle Purchasers"
click at [585, 293] on button "Save" at bounding box center [575, 289] width 37 height 19
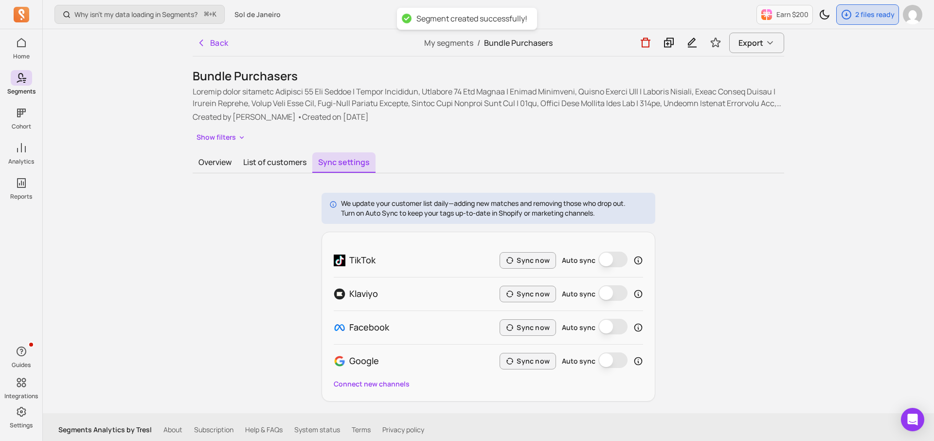
click at [606, 332] on button "Auto sync" at bounding box center [613, 327] width 29 height 16
click at [541, 331] on button "Sync now" at bounding box center [528, 327] width 56 height 17
click at [218, 44] on button "Back" at bounding box center [213, 42] width 40 height 19
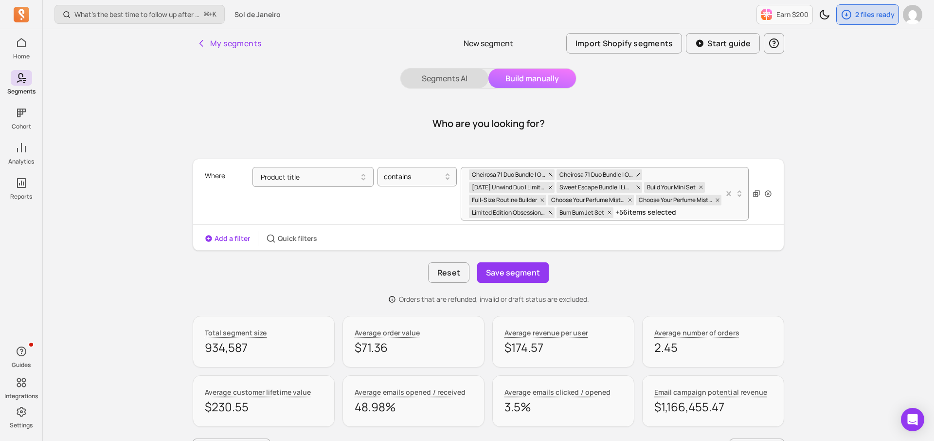
click at [430, 76] on button "Segments AI" at bounding box center [445, 78] width 88 height 19
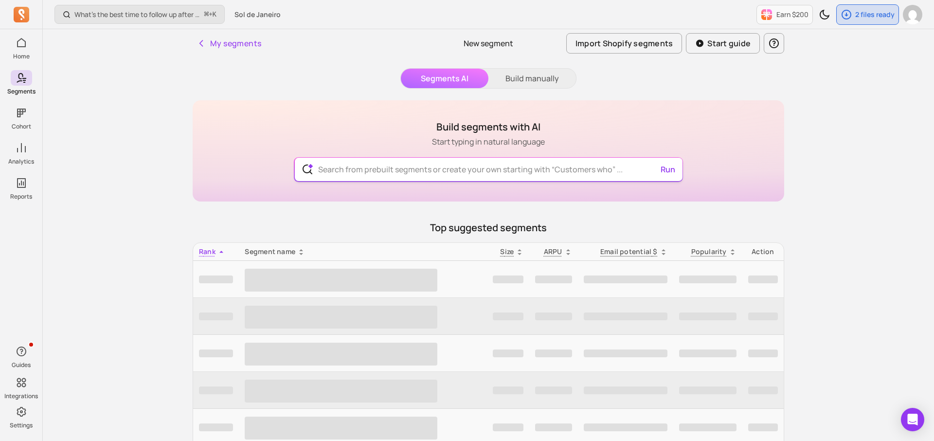
click at [417, 180] on input "text" at bounding box center [489, 169] width 357 height 23
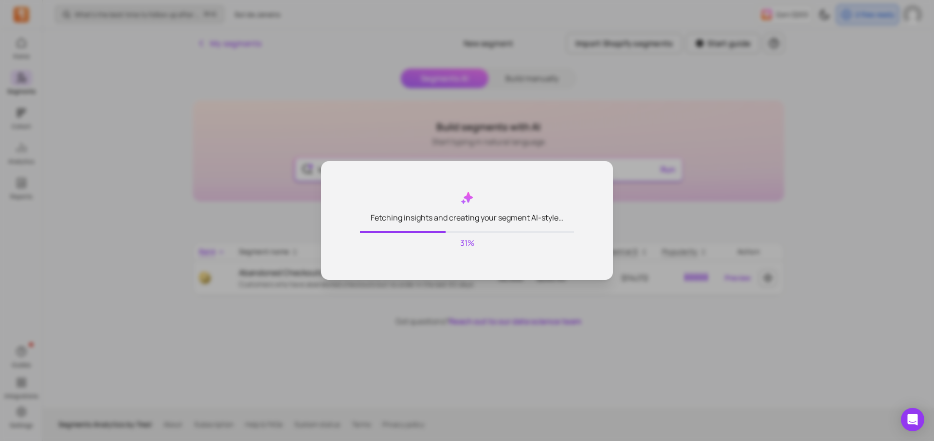
type input "lapsed customers"
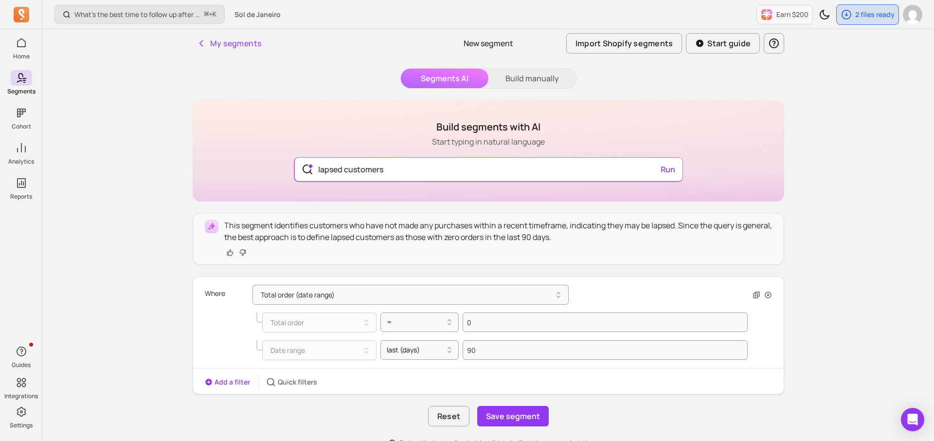
click at [220, 46] on button "My segments" at bounding box center [229, 43] width 73 height 19
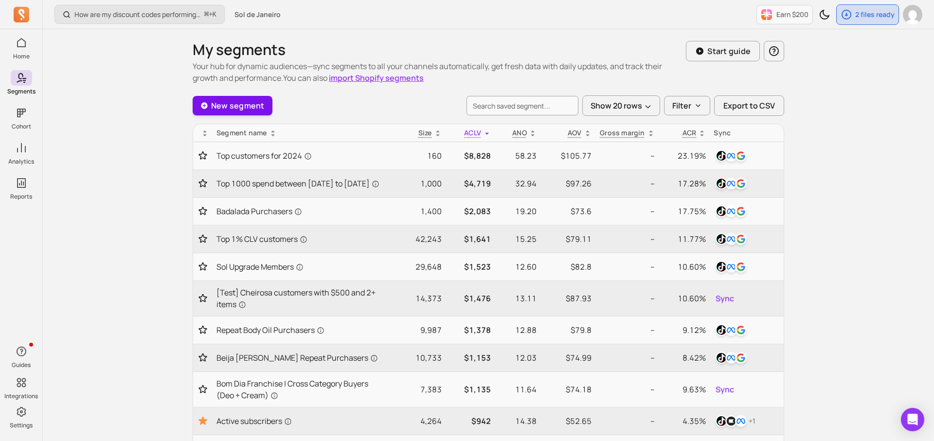
click at [255, 104] on link "New segment" at bounding box center [233, 105] width 80 height 19
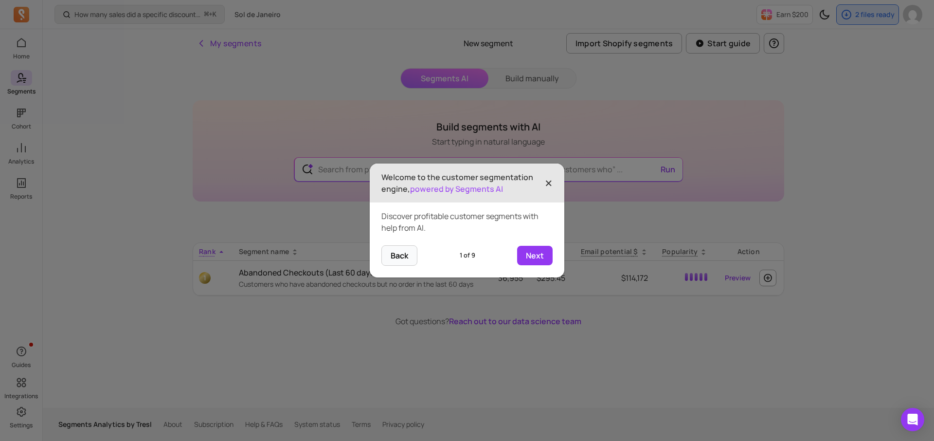
click at [549, 183] on span "×" at bounding box center [549, 182] width 8 height 21
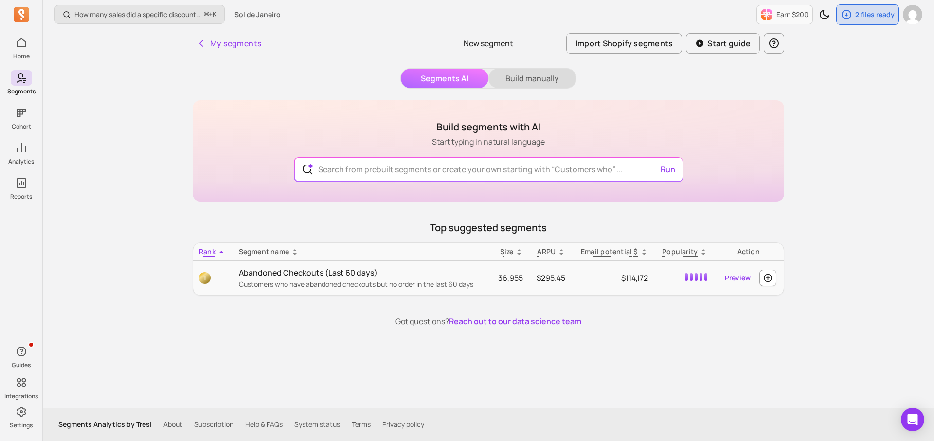
click at [531, 78] on button "Build manually" at bounding box center [533, 78] width 88 height 19
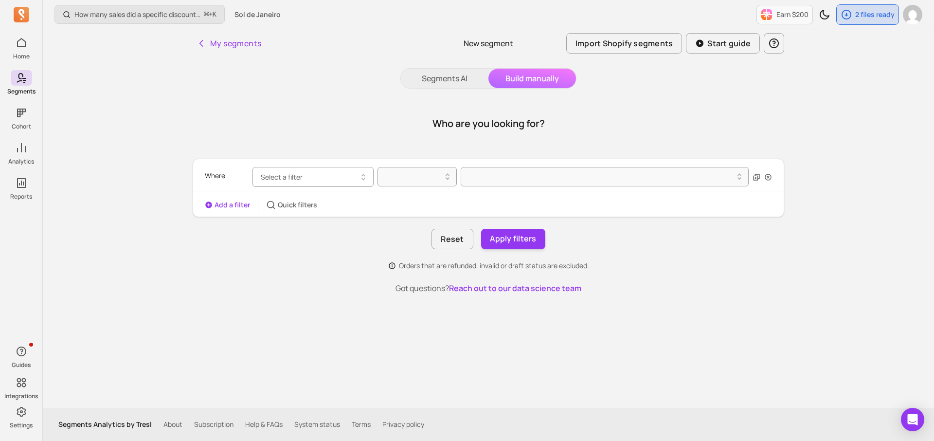
click at [329, 177] on button "Select a filter" at bounding box center [313, 177] width 121 height 20
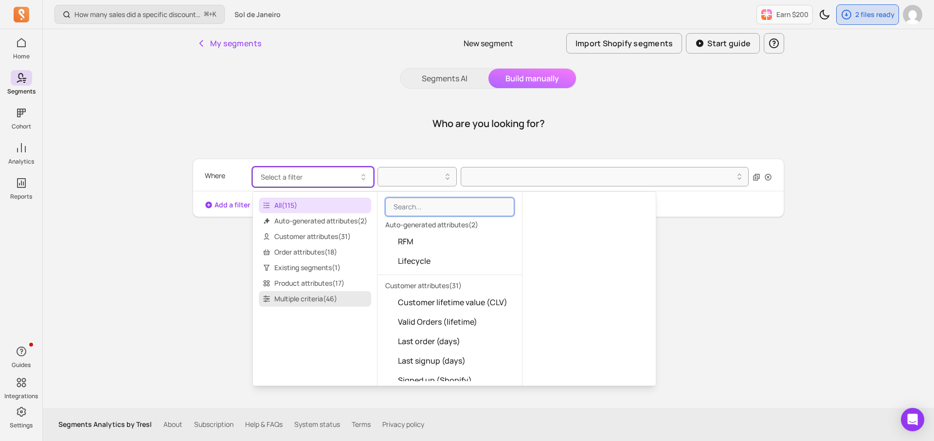
click at [316, 294] on span "Multiple criteria ( 46 )" at bounding box center [315, 299] width 112 height 16
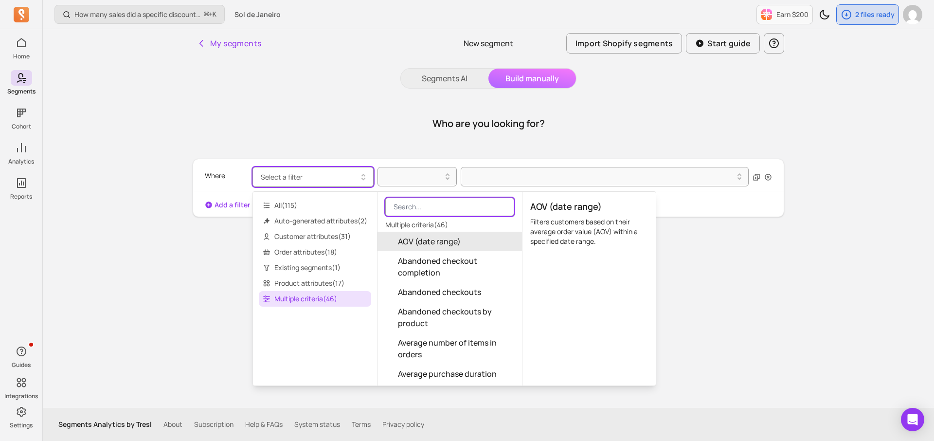
click at [402, 204] on input "search" at bounding box center [449, 207] width 129 height 18
click at [326, 208] on span "All ( 115 )" at bounding box center [315, 206] width 112 height 16
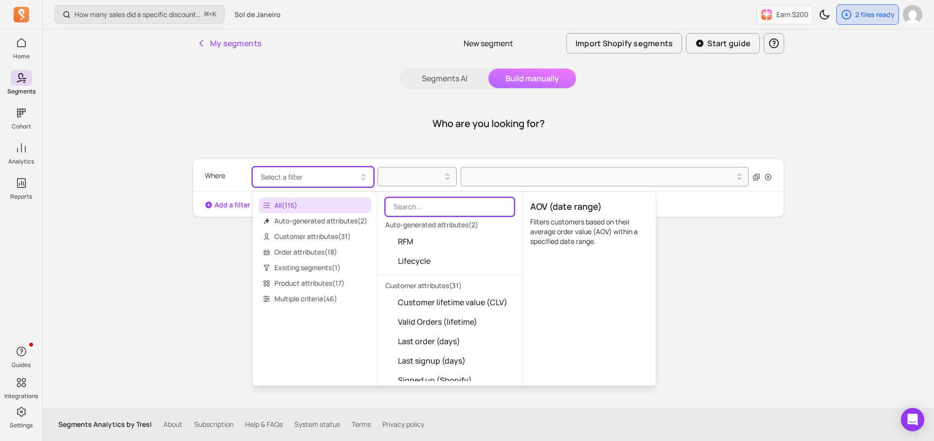
click at [428, 202] on input "search" at bounding box center [449, 207] width 129 height 18
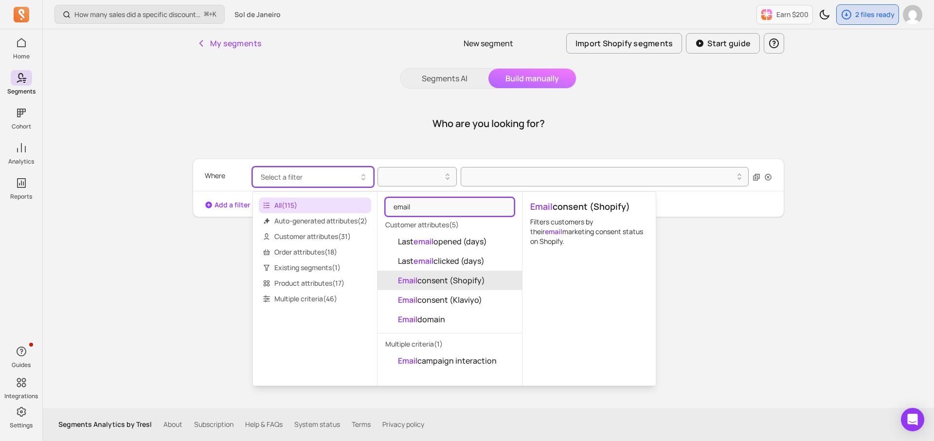
type input "email"
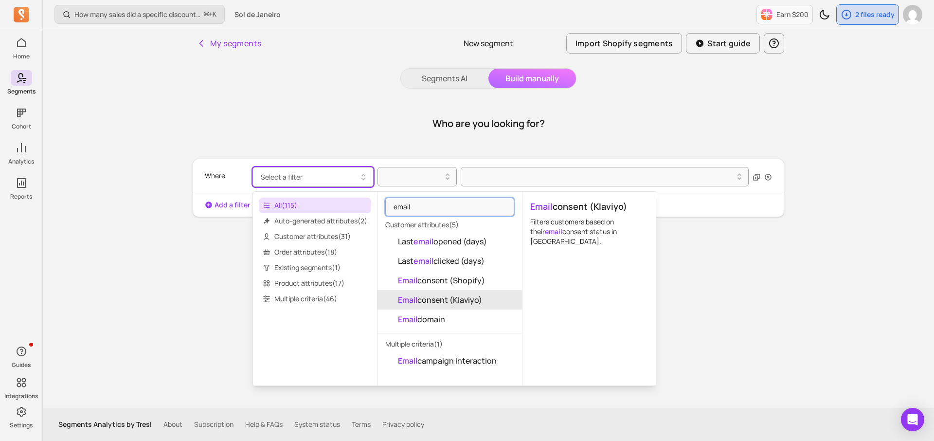
drag, startPoint x: 445, startPoint y: 274, endPoint x: 444, endPoint y: 297, distance: 22.9
click at [444, 297] on div "Last email opened (days) Last email clicked (days) Email consent (Shopify) Emai…" at bounding box center [450, 280] width 145 height 97
click at [444, 297] on span "Email consent (Klaviyo)" at bounding box center [440, 300] width 84 height 12
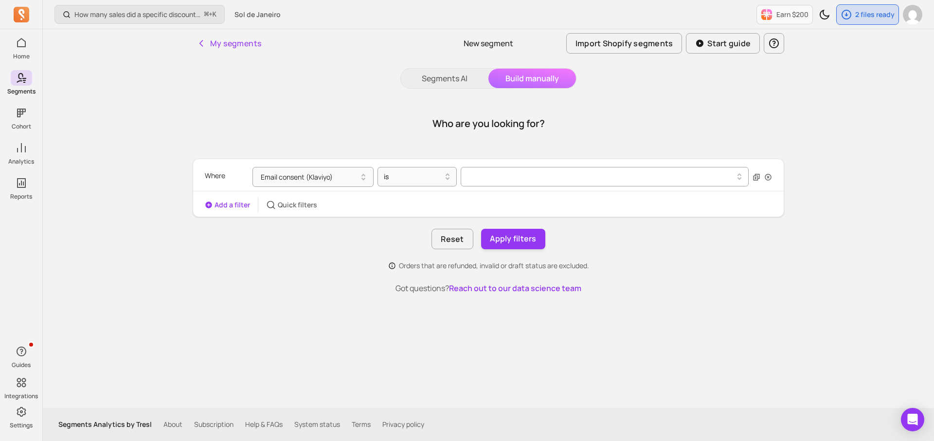
click at [485, 179] on div at bounding box center [601, 177] width 268 height 12
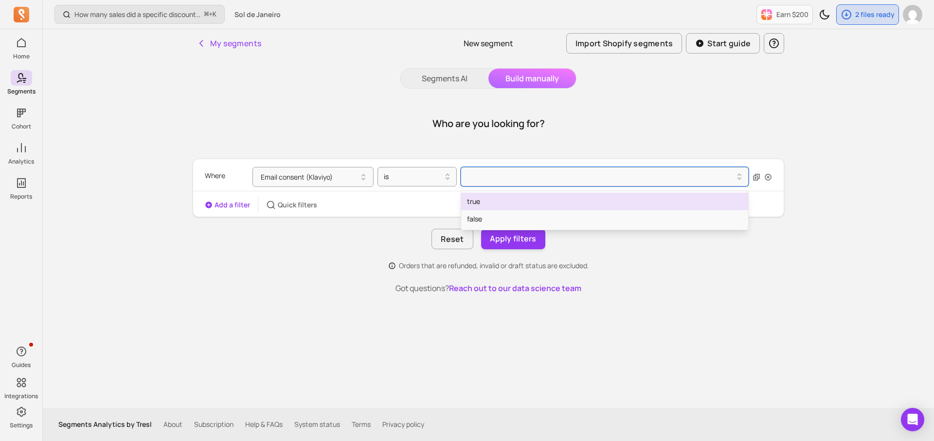
click at [482, 202] on div "true" at bounding box center [604, 202] width 287 height 18
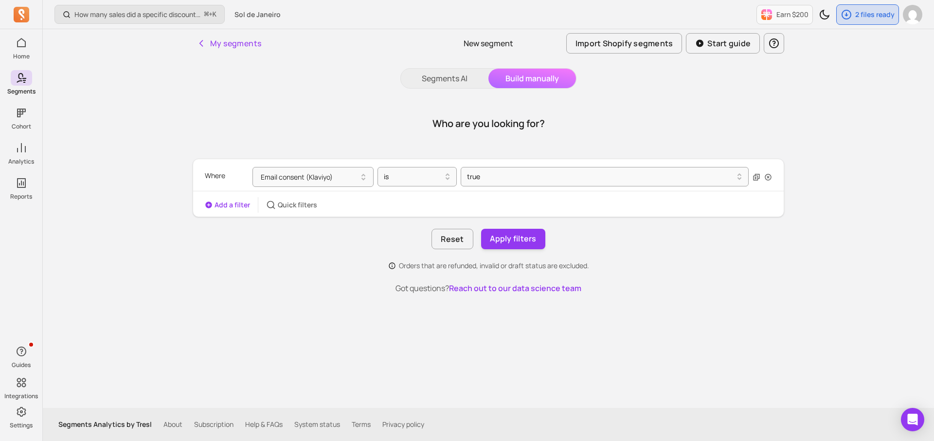
click at [233, 205] on button "Add a filter" at bounding box center [227, 205] width 45 height 10
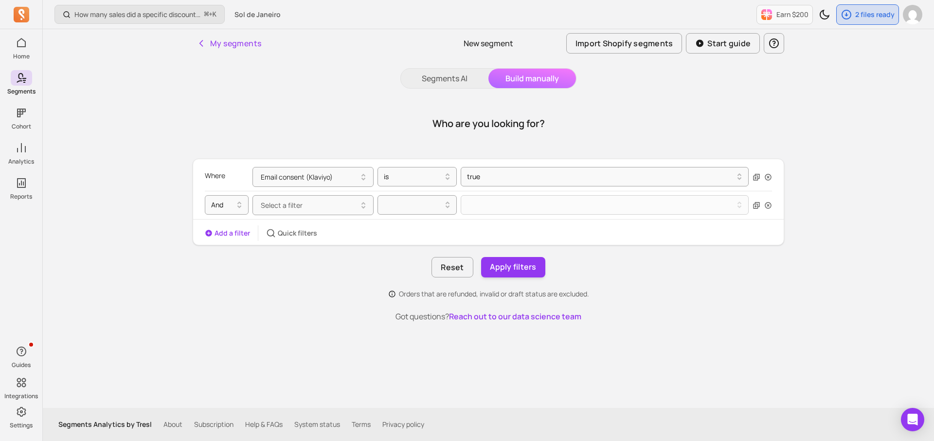
click at [278, 206] on span "Select a filter" at bounding box center [282, 205] width 42 height 9
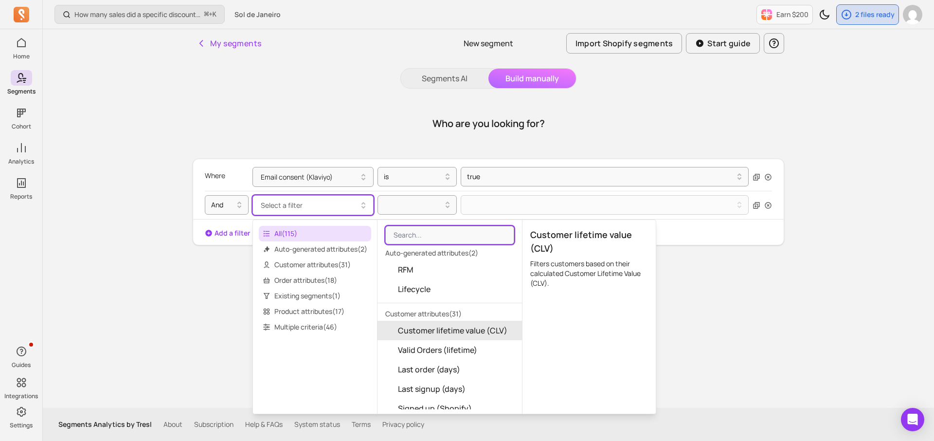
scroll to position [43, 0]
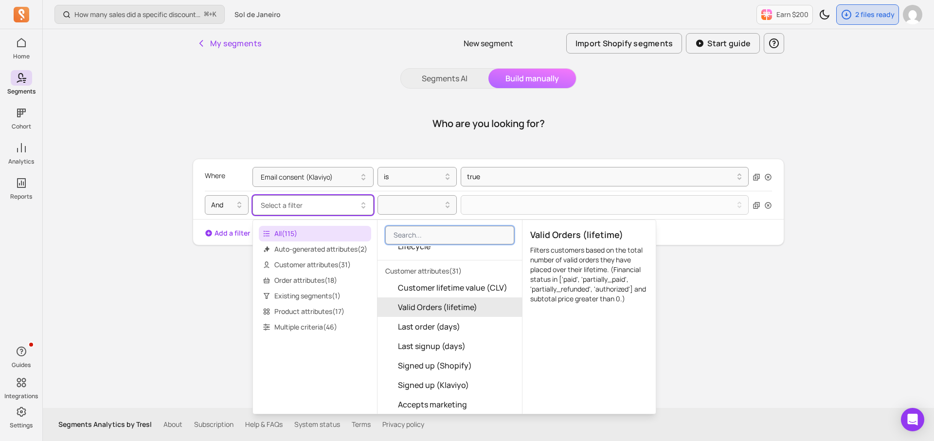
click at [402, 307] on span "Valid Orders (lifetime)" at bounding box center [437, 307] width 79 height 12
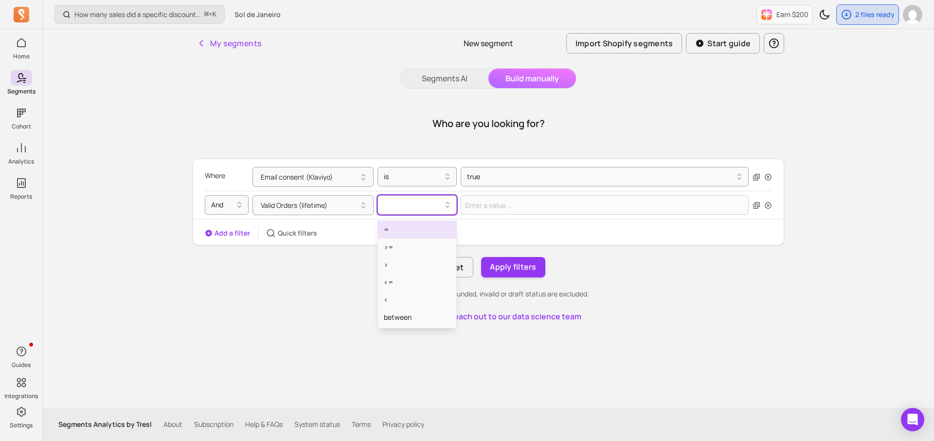
click at [407, 211] on div at bounding box center [413, 205] width 69 height 16
click at [400, 230] on div "=" at bounding box center [417, 230] width 78 height 18
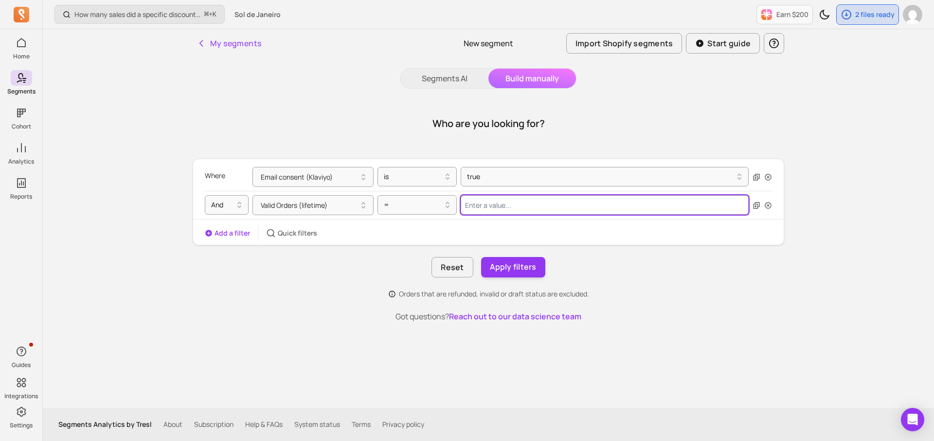
click at [494, 214] on input "Value for filter clause" at bounding box center [605, 204] width 288 height 19
type input "0"
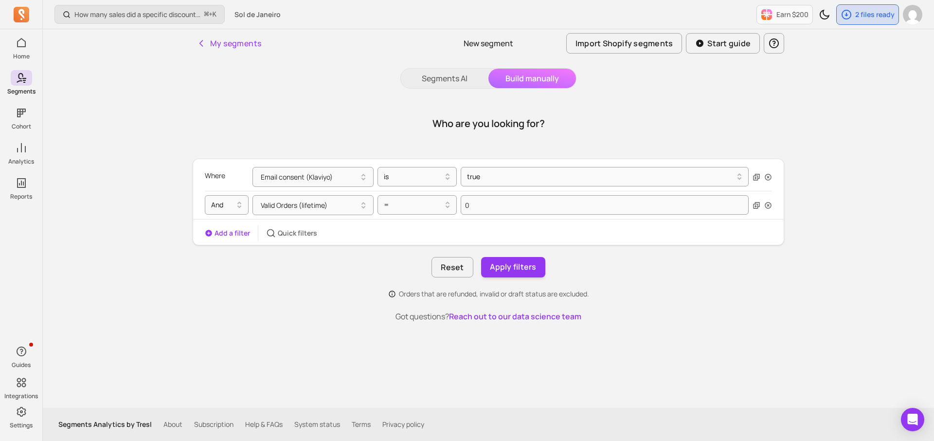
click at [577, 239] on div "Add a filter Quick filters" at bounding box center [488, 233] width 591 height 16
click at [501, 270] on button "Apply filters" at bounding box center [513, 267] width 64 height 20
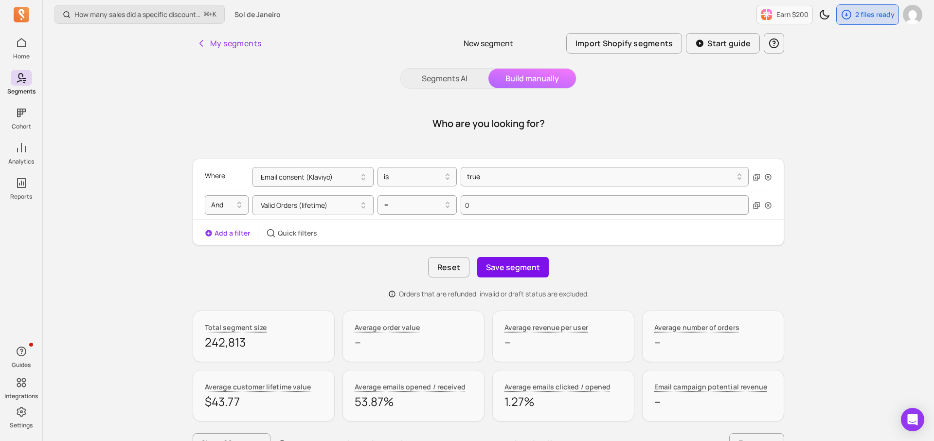
click at [525, 270] on button "Save segment" at bounding box center [513, 267] width 72 height 20
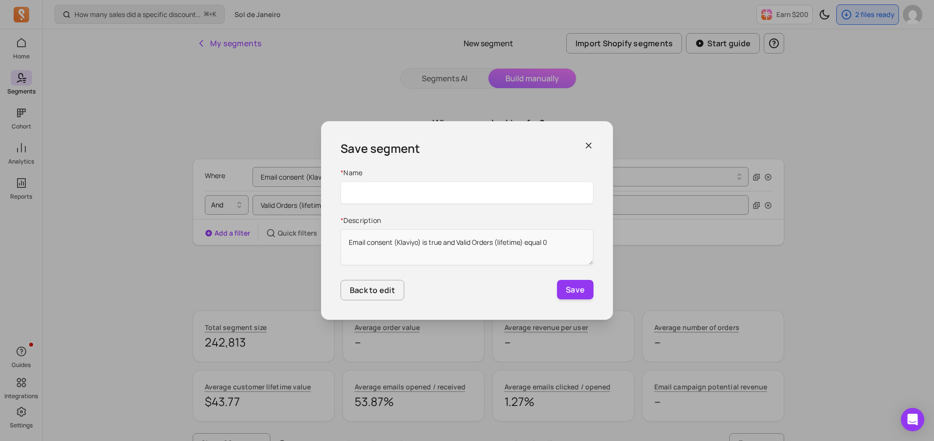
click at [470, 198] on input "Name" at bounding box center [467, 193] width 253 height 22
click at [484, 192] on input "Email Subscribers Who Have Not Purchasered" at bounding box center [467, 193] width 253 height 22
type input "Email Subscribers Who Have Not Purchased"
click at [575, 292] on button "Save" at bounding box center [575, 289] width 37 height 19
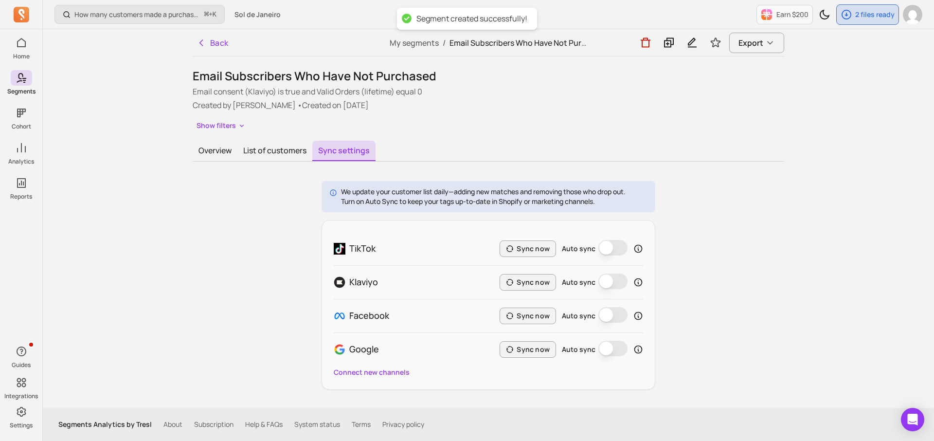
click at [609, 314] on button "Auto sync" at bounding box center [613, 315] width 29 height 16
click at [522, 309] on button "Sync now" at bounding box center [528, 316] width 56 height 17
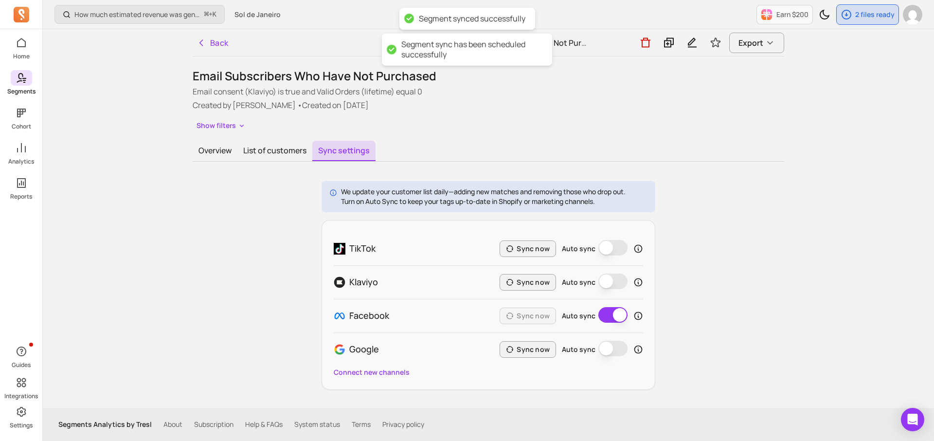
click at [29, 83] on span at bounding box center [21, 78] width 21 height 16
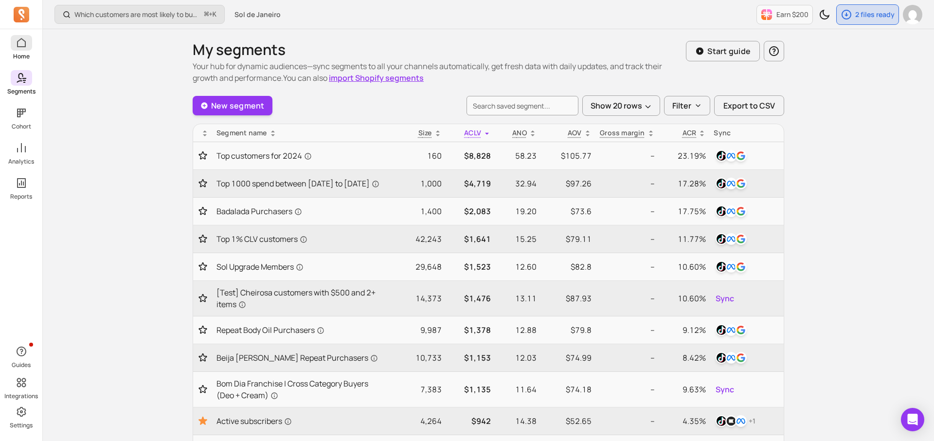
click at [22, 50] on span at bounding box center [21, 43] width 21 height 16
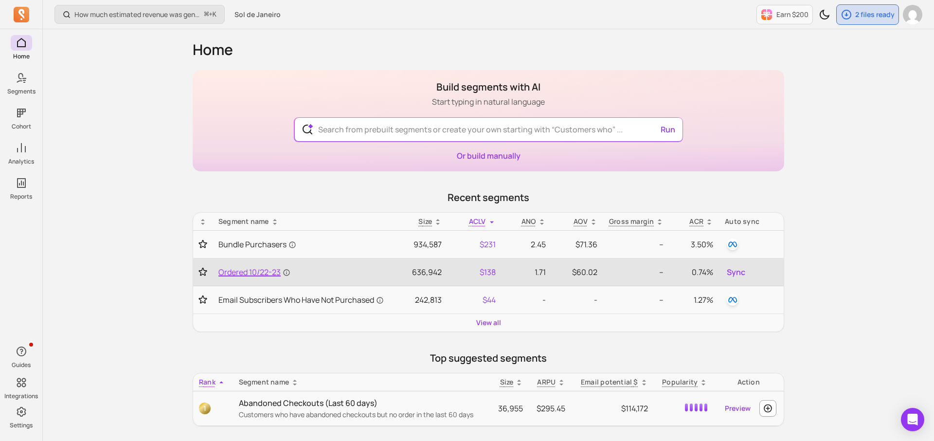
click at [261, 270] on span "Ordered 10/22-23" at bounding box center [255, 272] width 72 height 12
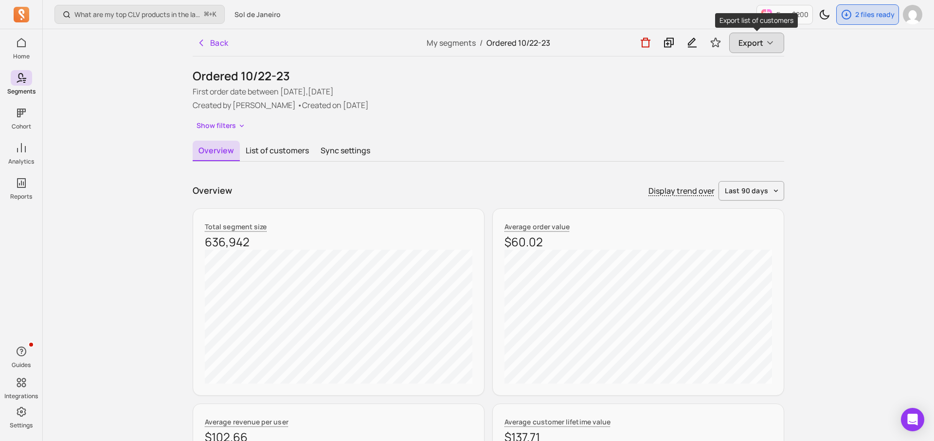
click at [751, 42] on span "Export" at bounding box center [751, 43] width 25 height 12
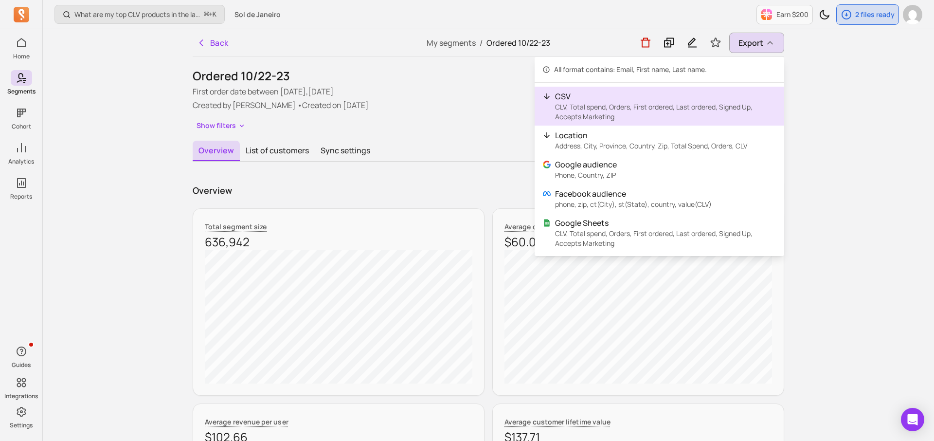
click at [640, 106] on p "CLV, Total spend, Orders, First ordered, Last ordered, Signed Up, Accepts Marke…" at bounding box center [665, 111] width 221 height 19
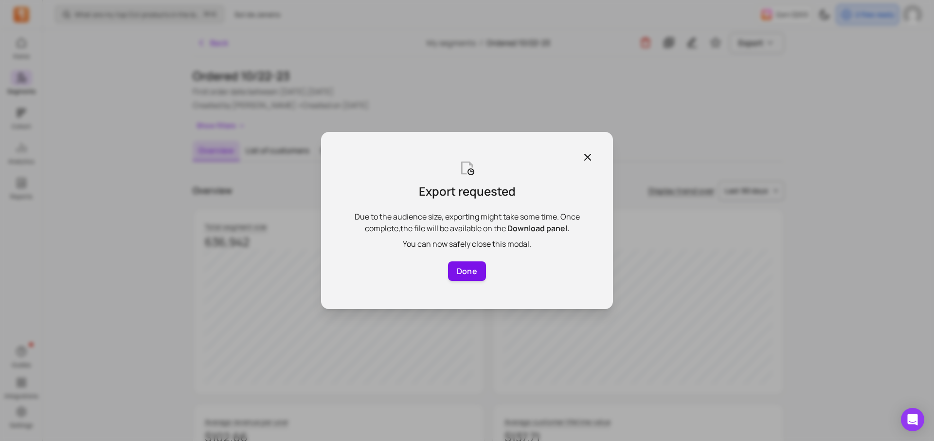
click at [476, 265] on button "Done" at bounding box center [467, 270] width 38 height 19
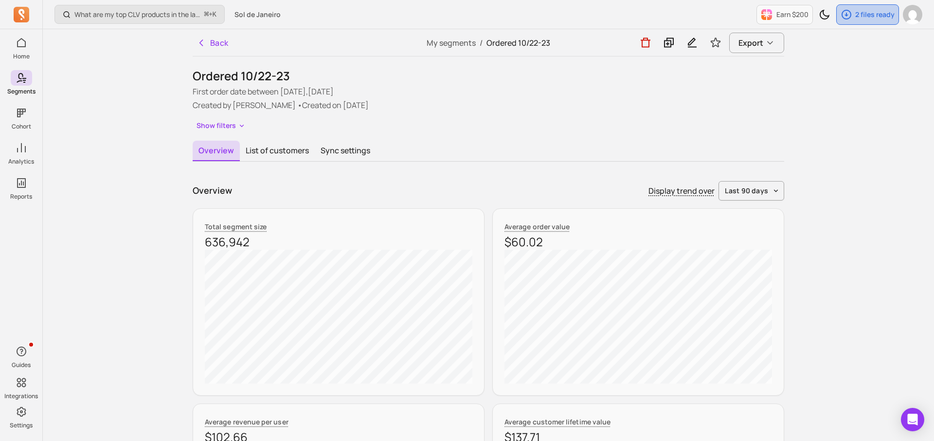
click at [846, 7] on div "2 files ready" at bounding box center [868, 14] width 62 height 19
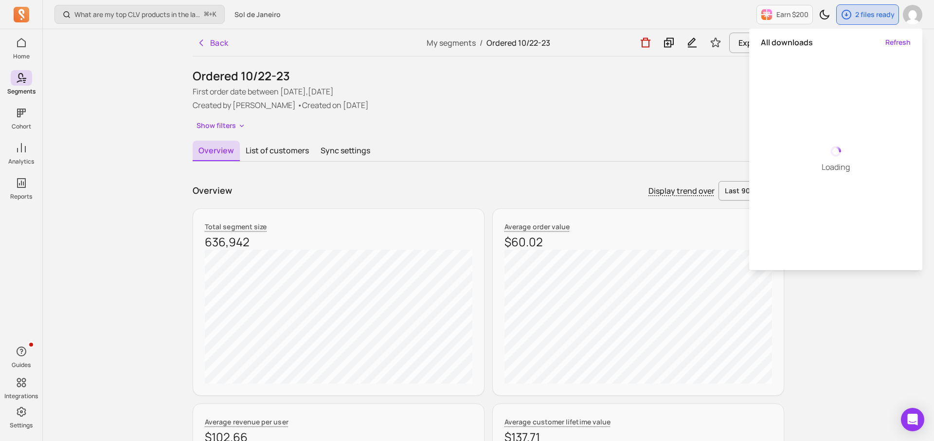
click at [622, 108] on p "Created by [PERSON_NAME] • Created on [DATE]" at bounding box center [489, 105] width 592 height 12
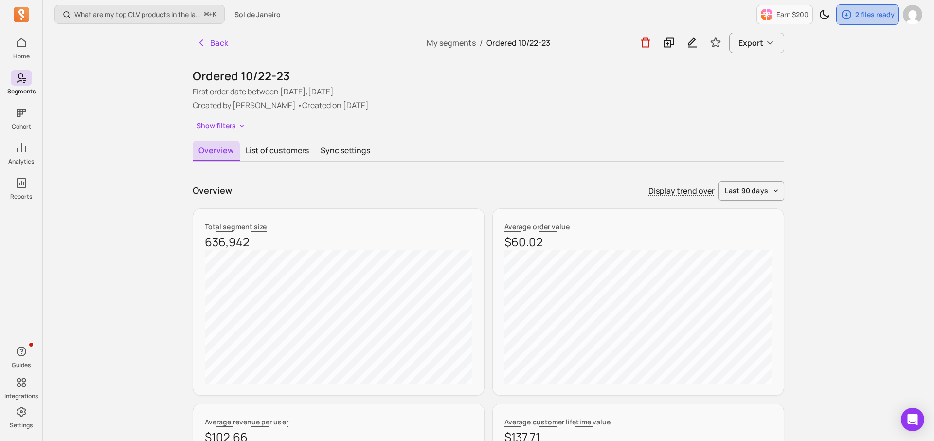
click at [847, 15] on icon "button" at bounding box center [847, 15] width 10 height 10
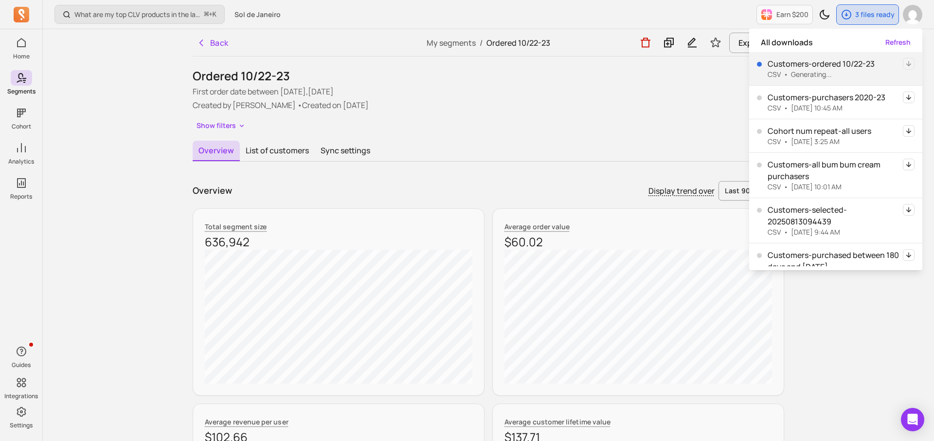
click at [717, 102] on p "Created by [PERSON_NAME] • Created on [DATE]" at bounding box center [489, 105] width 592 height 12
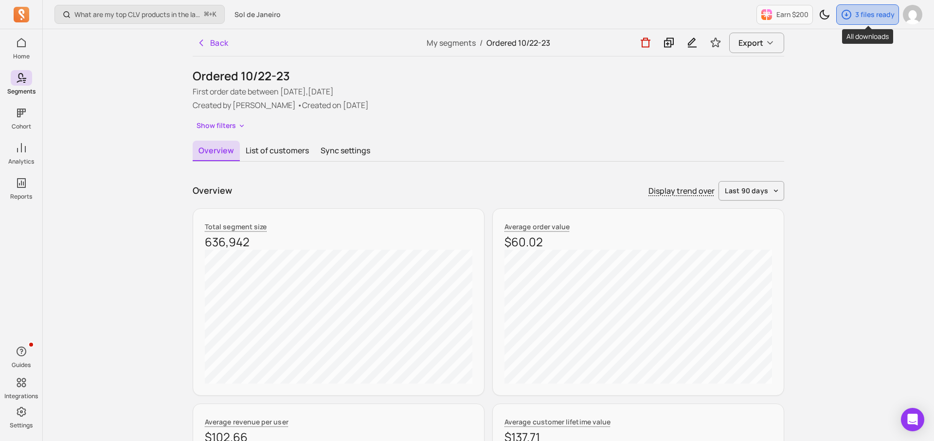
click at [866, 15] on p "3 files ready" at bounding box center [875, 15] width 39 height 10
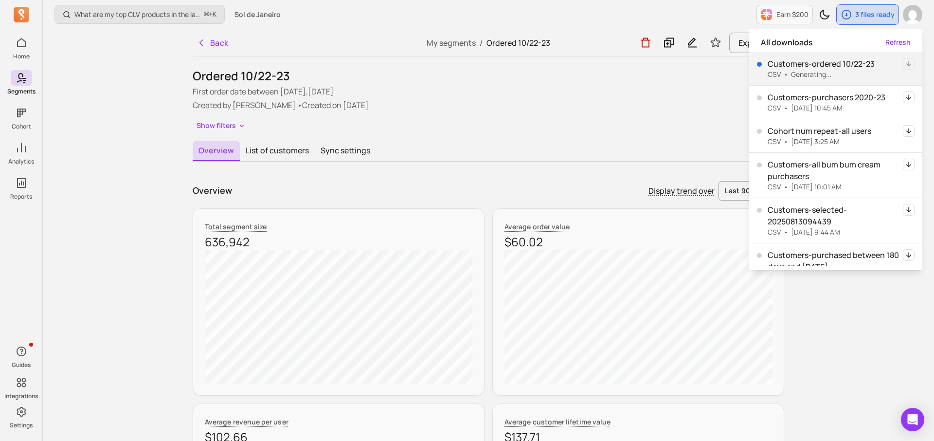
click at [711, 113] on div "Ordered 10/22-23 First order date between [DATE],[DATE] Created by [PERSON_NAME…" at bounding box center [489, 100] width 592 height 65
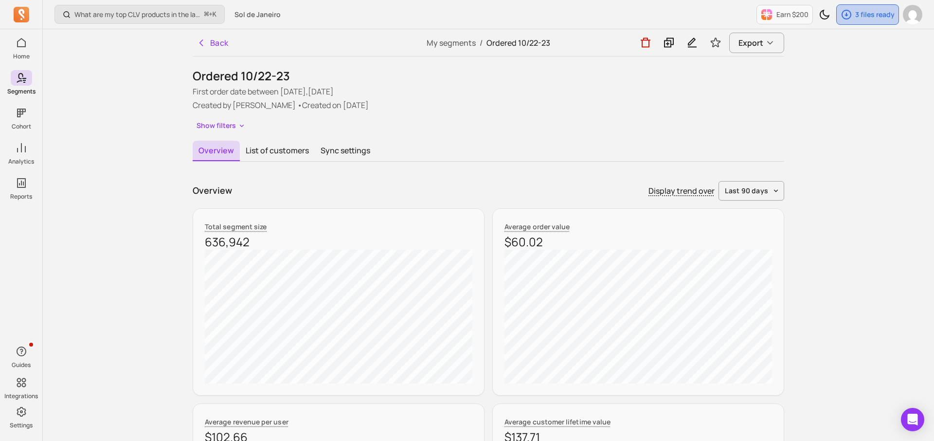
click at [850, 22] on div "3 files ready" at bounding box center [868, 14] width 62 height 19
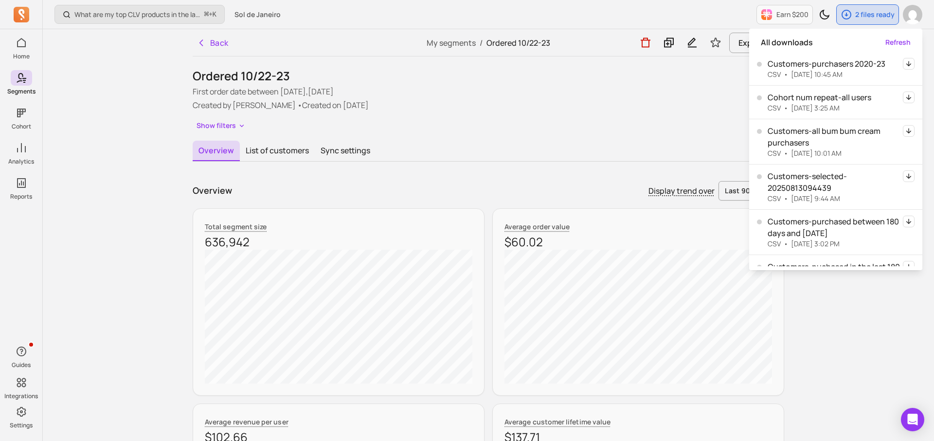
click at [429, 93] on p "First order date between [DATE],[DATE]" at bounding box center [489, 92] width 592 height 12
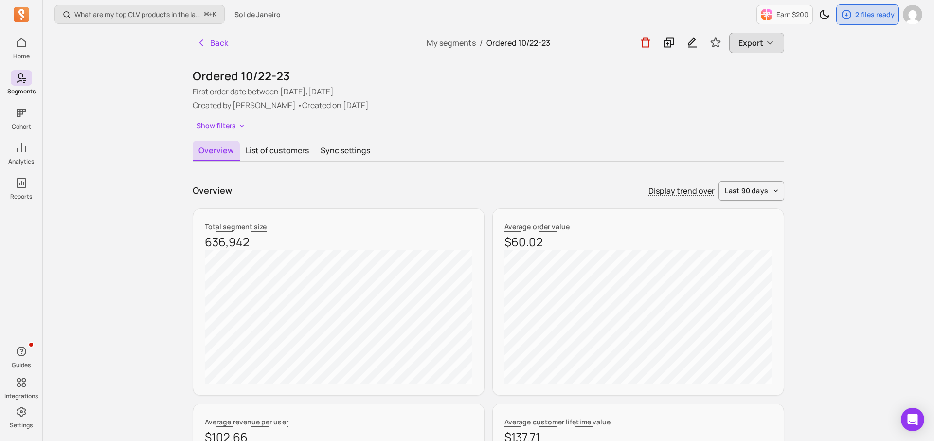
click at [743, 40] on span "Export" at bounding box center [751, 43] width 25 height 12
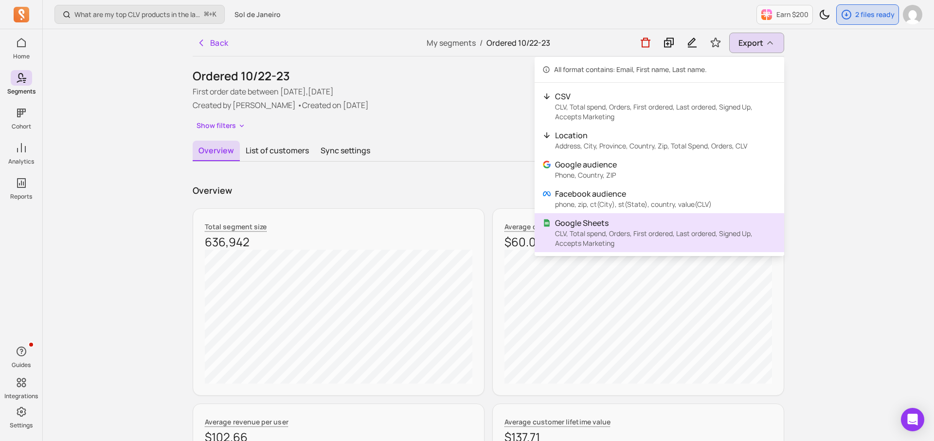
click at [613, 227] on p "Google Sheets" at bounding box center [665, 223] width 221 height 12
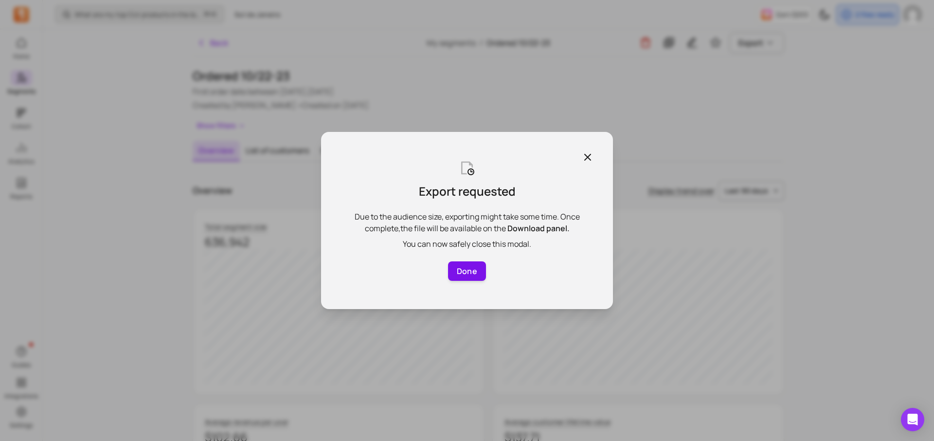
click at [469, 273] on button "Done" at bounding box center [467, 270] width 38 height 19
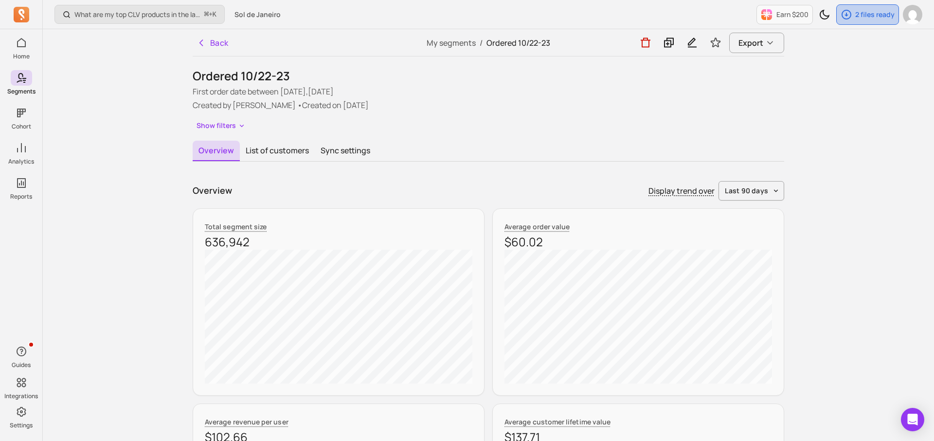
click at [852, 7] on div "2 files ready" at bounding box center [868, 14] width 62 height 19
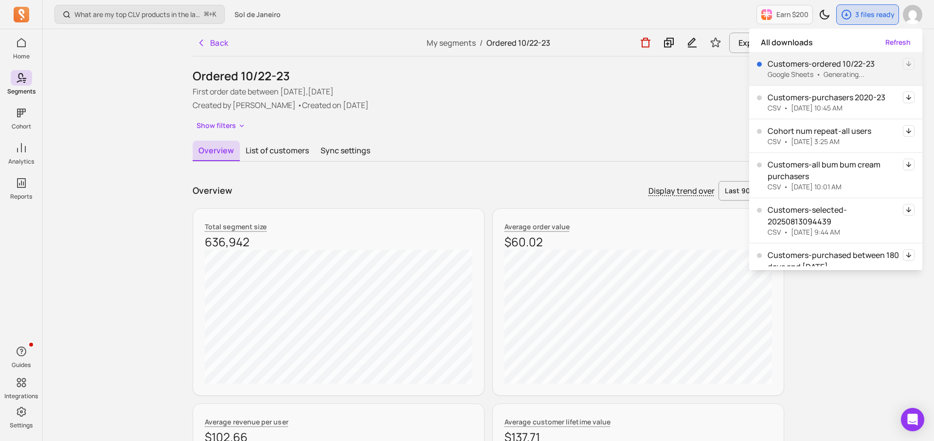
click at [708, 122] on div "Show filters" at bounding box center [489, 126] width 592 height 14
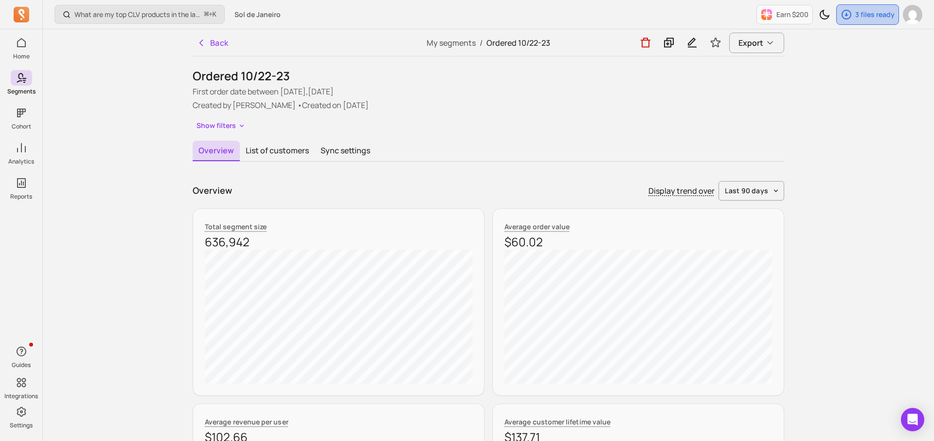
click at [853, 18] on div "3 files ready" at bounding box center [868, 14] width 62 height 19
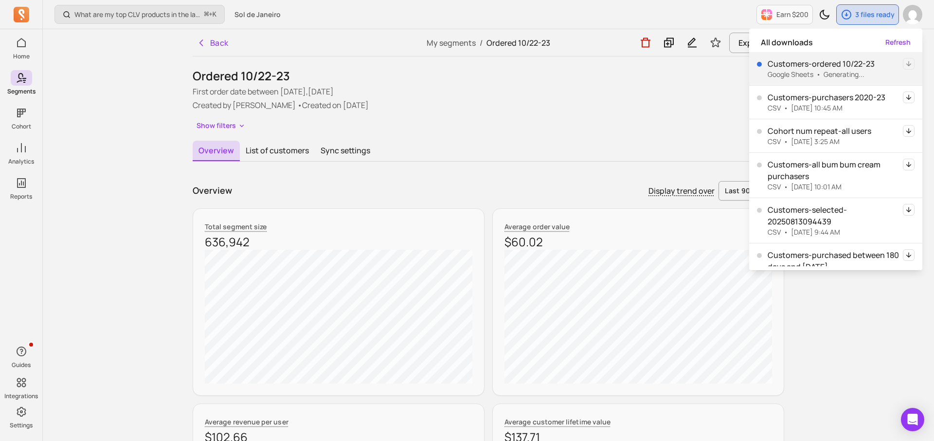
click at [835, 73] on p "Generating..." at bounding box center [844, 75] width 41 height 10
click at [891, 42] on button "Refresh" at bounding box center [898, 42] width 25 height 10
click at [580, 115] on div "Ordered 10/22-23 First order date between [DATE],[DATE] Created by [PERSON_NAME…" at bounding box center [489, 100] width 592 height 65
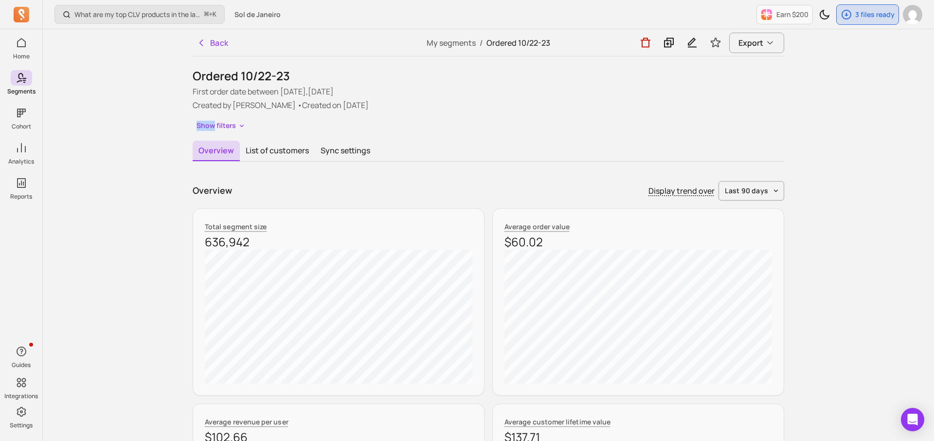
click at [580, 115] on div "Ordered 10/22-23 First order date between [DATE],[DATE] Created by [PERSON_NAME…" at bounding box center [489, 100] width 592 height 65
click at [892, 10] on icon "button" at bounding box center [890, 15] width 12 height 12
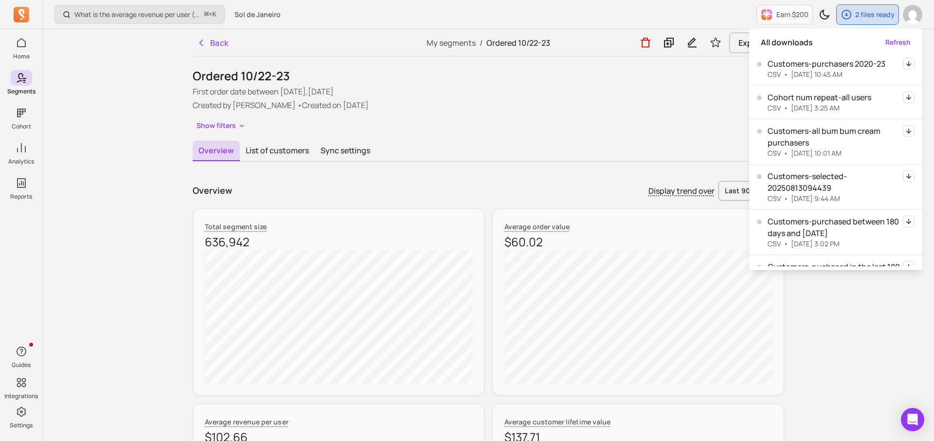
click at [658, 127] on div "Show filters" at bounding box center [489, 126] width 592 height 14
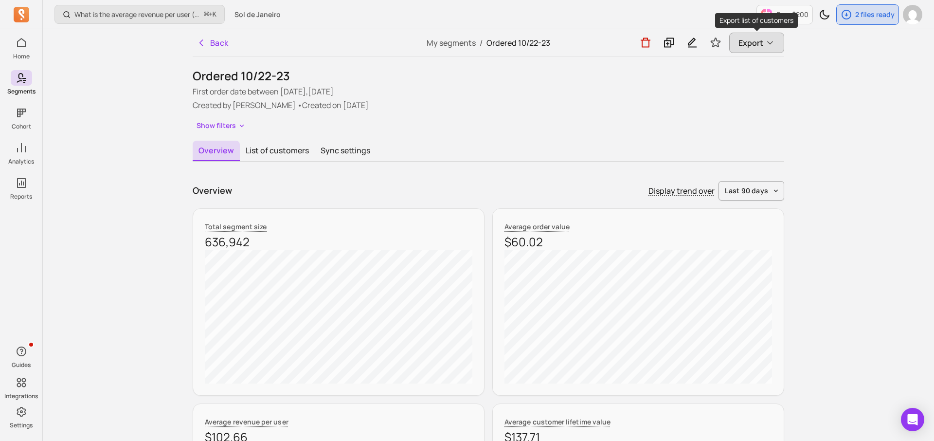
click at [751, 46] on span "Export" at bounding box center [751, 43] width 25 height 12
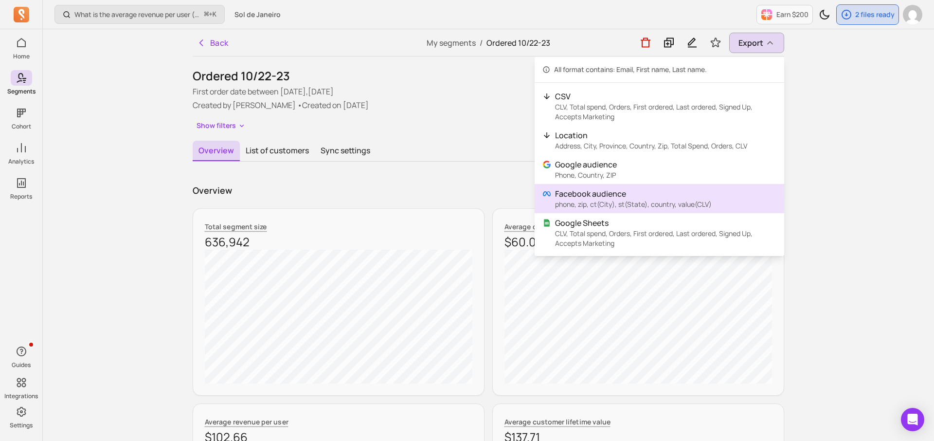
scroll to position [1, 0]
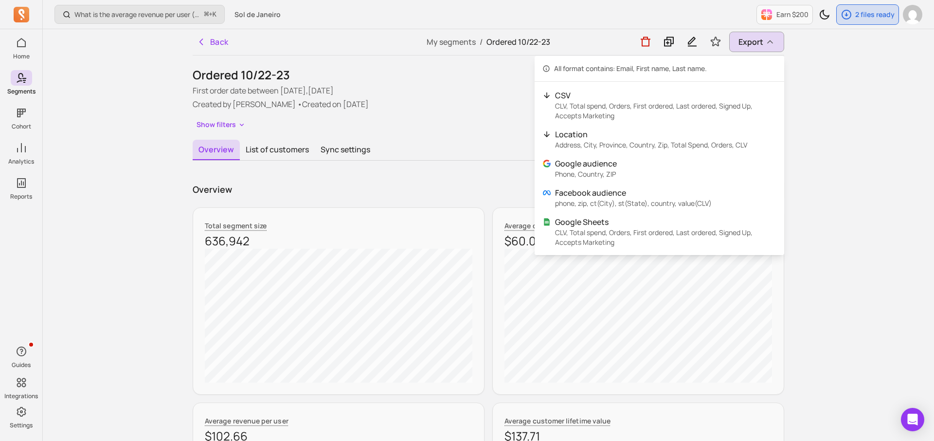
click at [650, 69] on span "All format contains: Email, First name, Last name." at bounding box center [630, 69] width 153 height 10
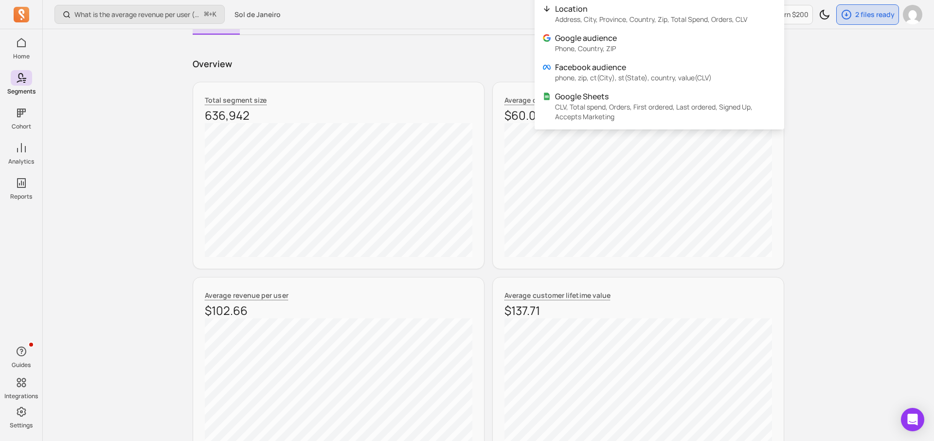
scroll to position [0, 0]
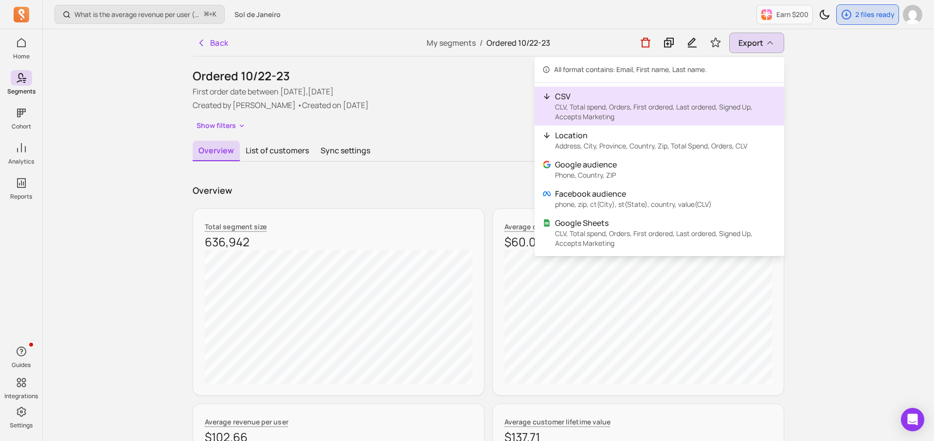
click at [637, 112] on p "CLV, Total spend, Orders, First ordered, Last ordered, Signed Up, Accepts Marke…" at bounding box center [665, 111] width 221 height 19
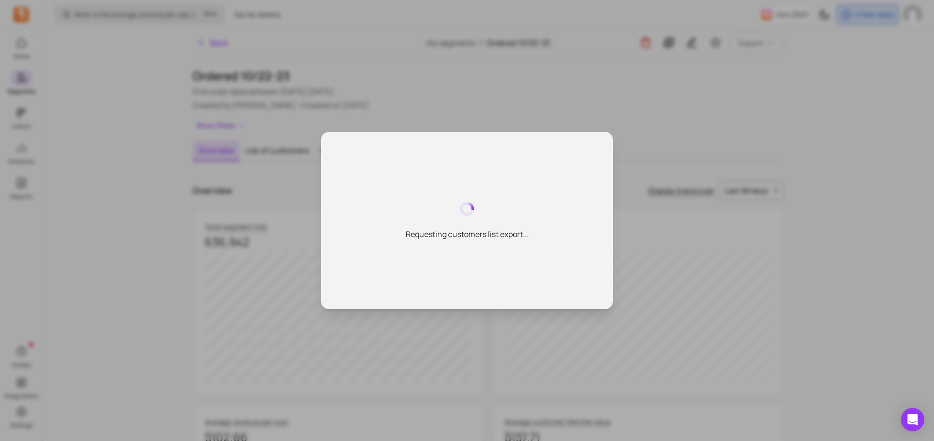
click at [428, 201] on div "Requesting customers list export..." at bounding box center [467, 220] width 292 height 177
click at [369, 226] on div "Requesting customers list export..." at bounding box center [467, 220] width 292 height 177
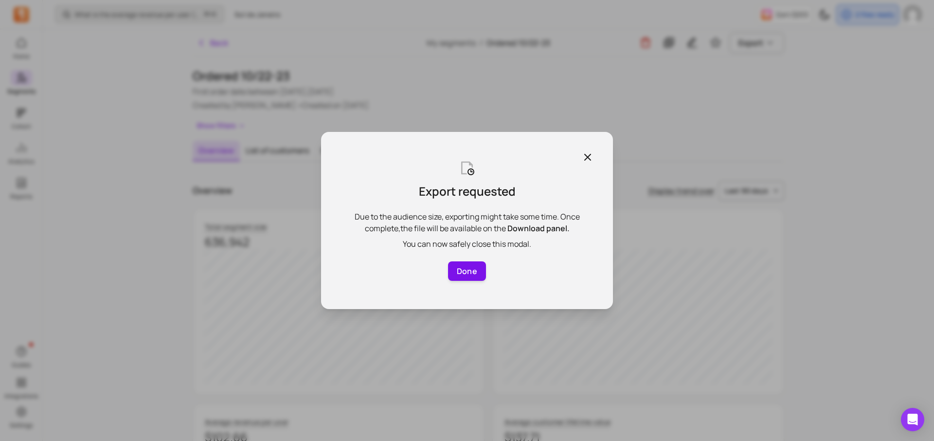
click at [468, 276] on button "Done" at bounding box center [467, 270] width 38 height 19
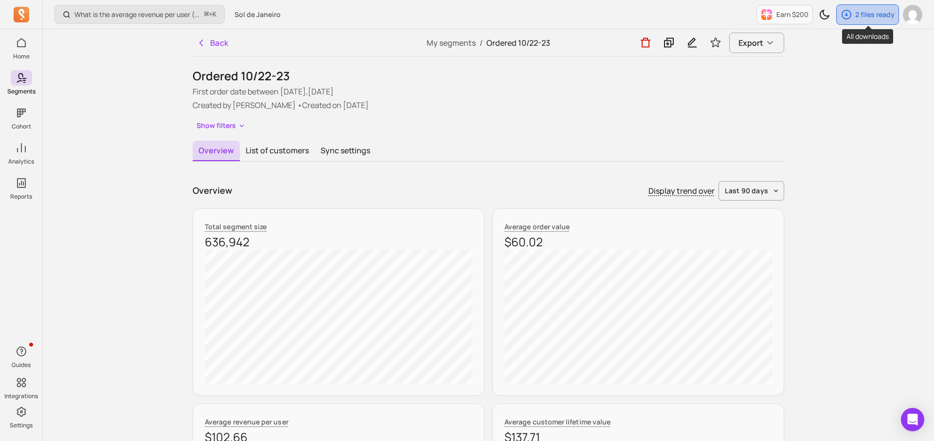
click at [871, 17] on p "2 files ready" at bounding box center [875, 15] width 39 height 10
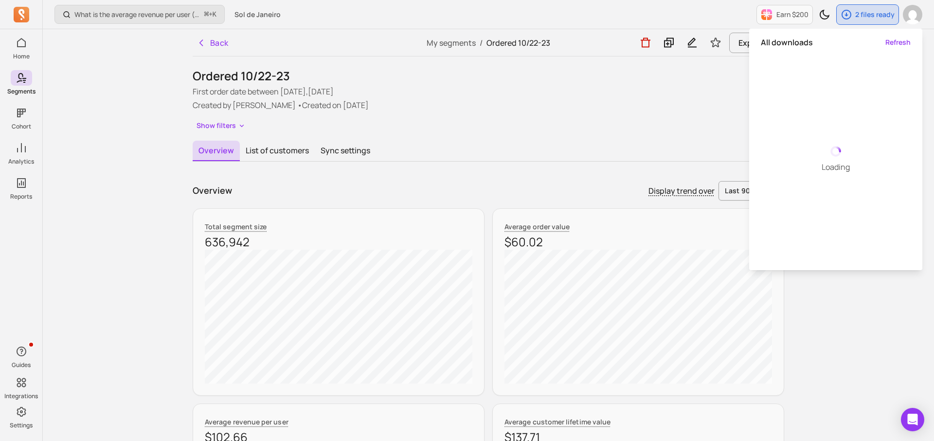
click at [670, 105] on p "Created by [PERSON_NAME] • Created on [DATE]" at bounding box center [489, 105] width 592 height 12
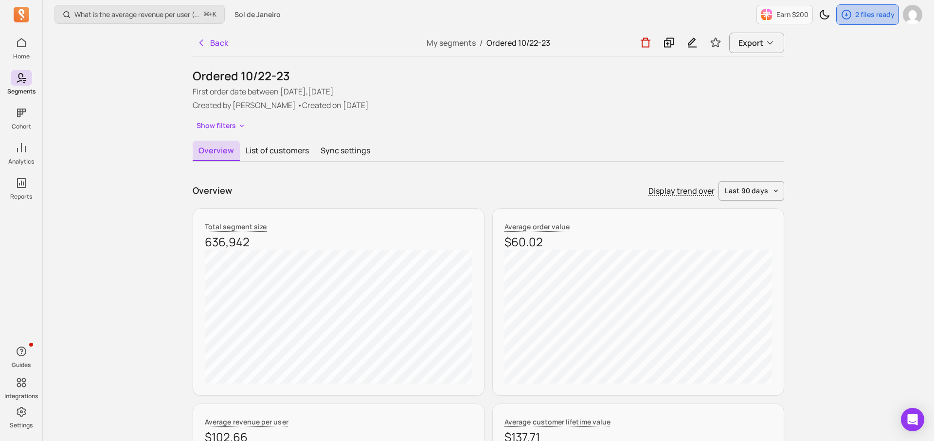
click at [856, 20] on div "2 files ready" at bounding box center [868, 14] width 62 height 19
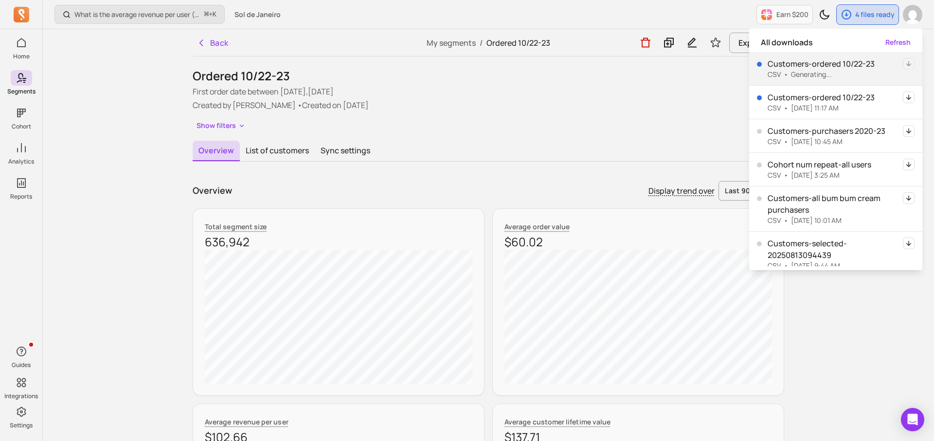
click at [910, 97] on icon "button" at bounding box center [909, 97] width 12 height 12
click at [908, 96] on icon "button" at bounding box center [909, 97] width 12 height 12
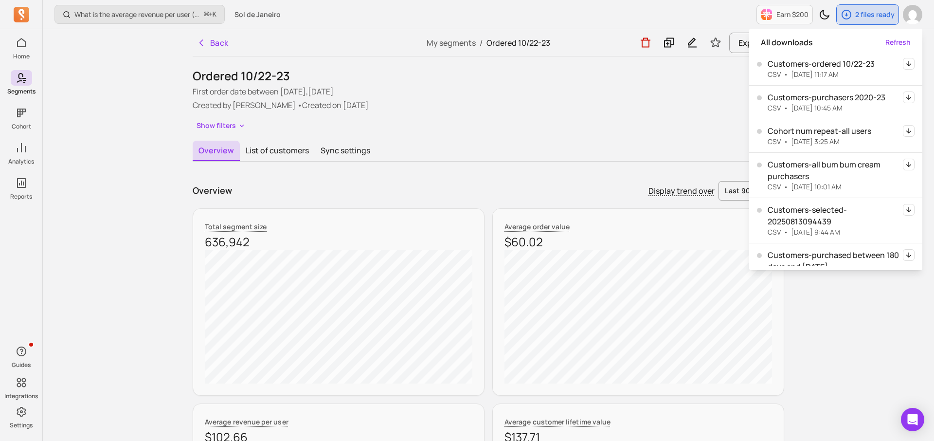
click at [616, 85] on div "Ordered 10/22-23 First order date between [DATE],[DATE] Created by [PERSON_NAME…" at bounding box center [489, 100] width 592 height 65
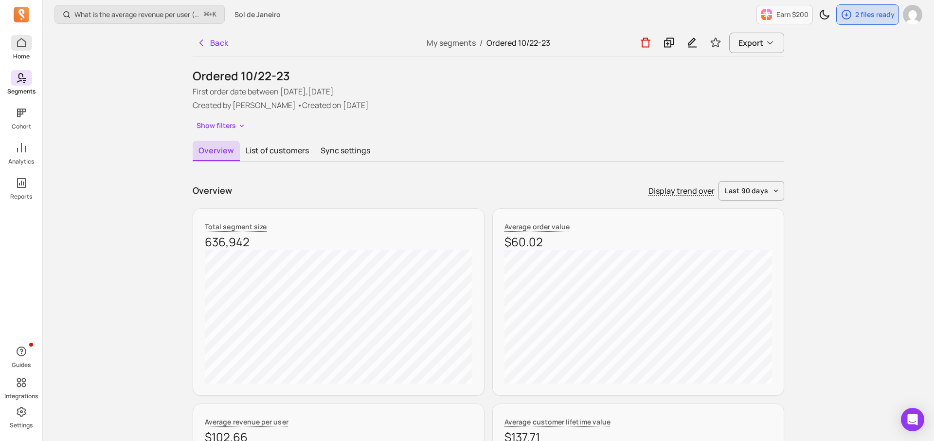
click at [17, 55] on p "Home" at bounding box center [21, 57] width 17 height 8
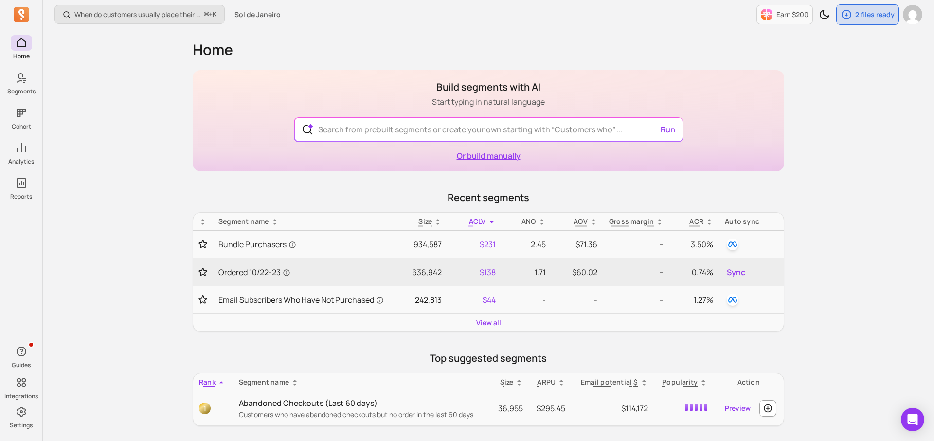
click at [500, 157] on link "Or build manually" at bounding box center [489, 155] width 64 height 11
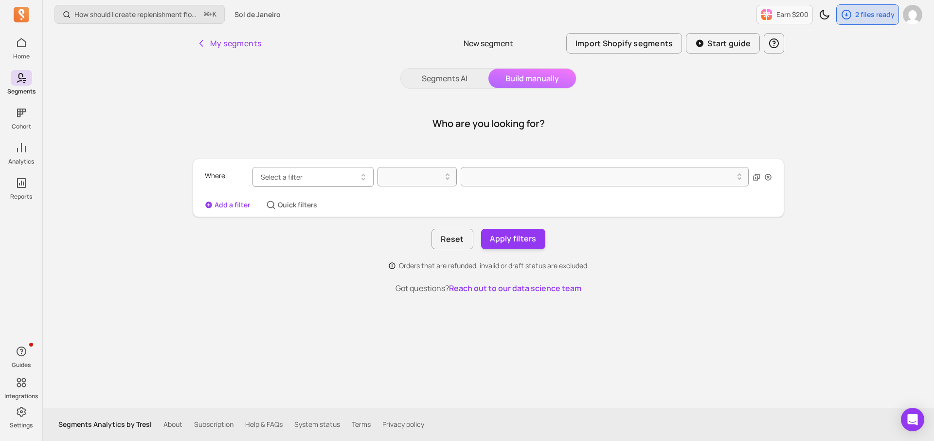
click at [329, 177] on button "Select a filter" at bounding box center [313, 177] width 121 height 20
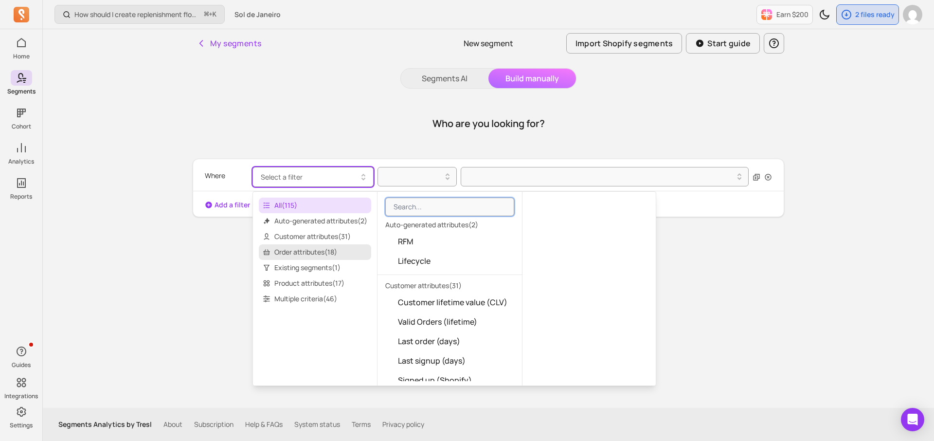
click at [318, 249] on span "Order attributes ( 18 )" at bounding box center [315, 252] width 112 height 16
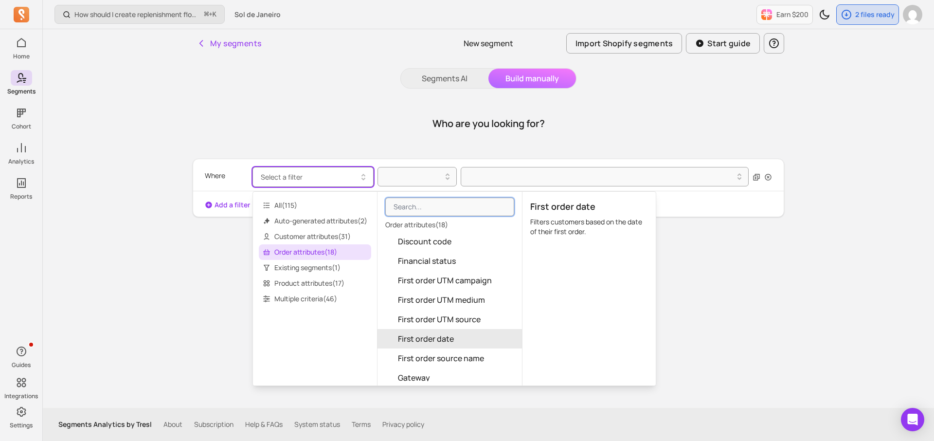
click at [411, 335] on span "First order date" at bounding box center [426, 339] width 56 height 12
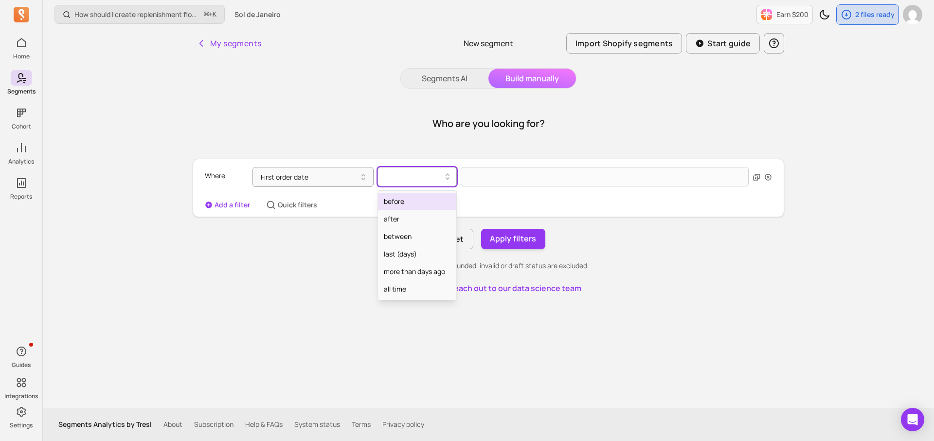
click at [407, 176] on div at bounding box center [413, 177] width 59 height 12
click at [397, 233] on div "between" at bounding box center [417, 237] width 78 height 18
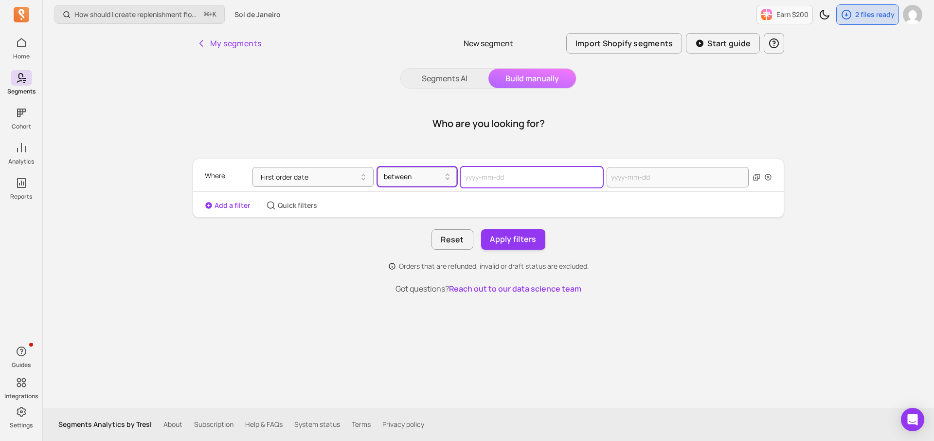
select select "2025"
select select "October"
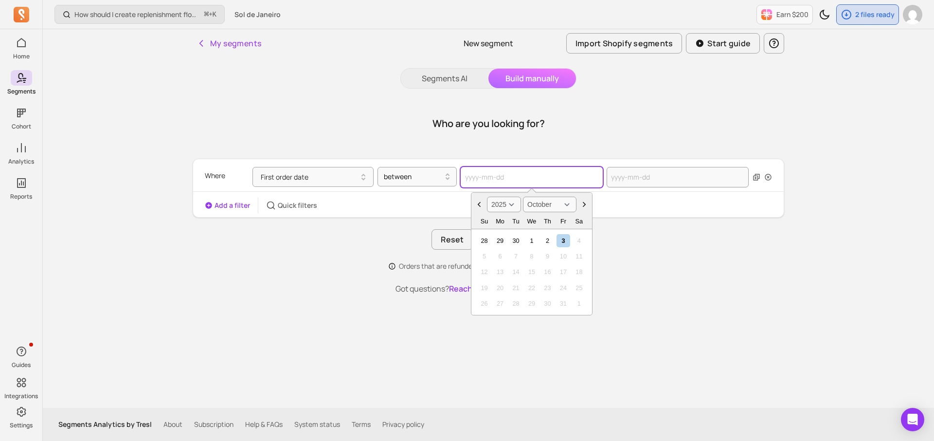
click at [480, 174] on input "text" at bounding box center [532, 177] width 142 height 20
click at [508, 201] on select "2000 2001 2002 2003 2004 2005 2006 2007 2008 2009 2010 2011 2012 2013 2014 2015…" at bounding box center [504, 205] width 34 height 16
select select "2023"
click at [497, 245] on div "2" at bounding box center [500, 240] width 13 height 13
type input "2023-10-02"
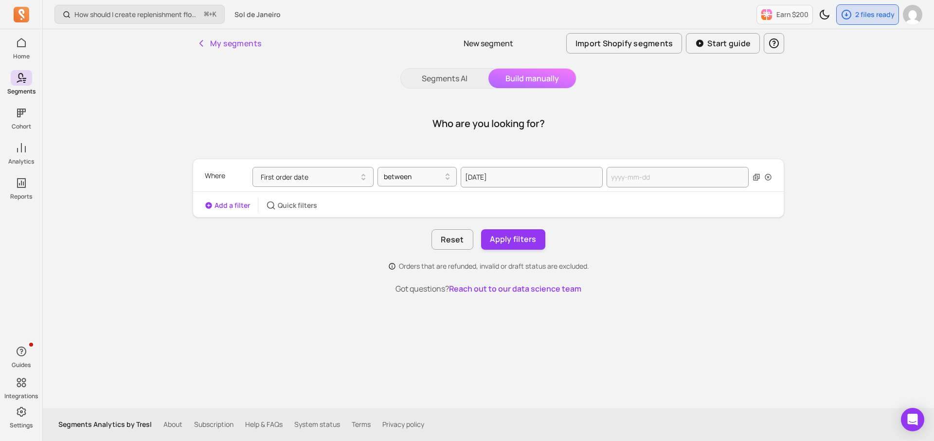
click at [636, 192] on div "Where First order date between 2023-10-02 Add a filter Quick filters" at bounding box center [488, 188] width 591 height 50
select select "2025"
select select "October"
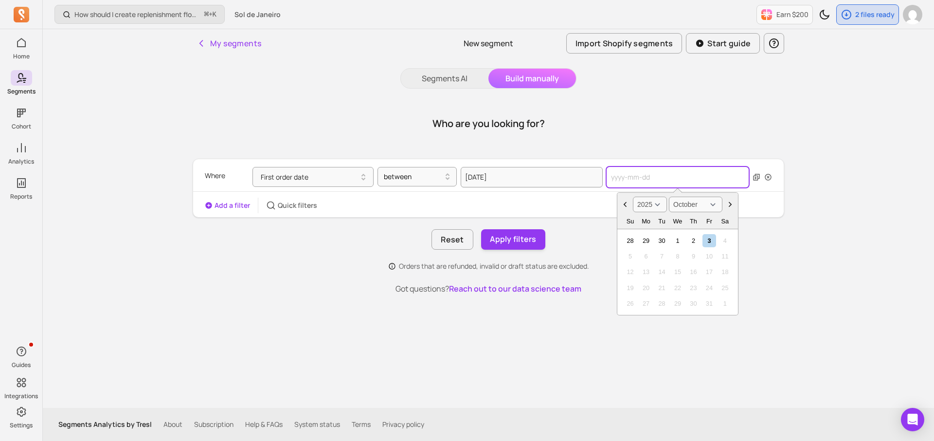
click at [637, 173] on input "text" at bounding box center [678, 177] width 142 height 20
click at [656, 205] on select "2000 2001 2002 2003 2004 2005 2006 2007 2008 2009 2010 2011 2012 2013 2014 2015…" at bounding box center [650, 205] width 34 height 16
select select "2024"
click at [663, 238] on div "1" at bounding box center [662, 240] width 13 height 13
type input "[DATE]"
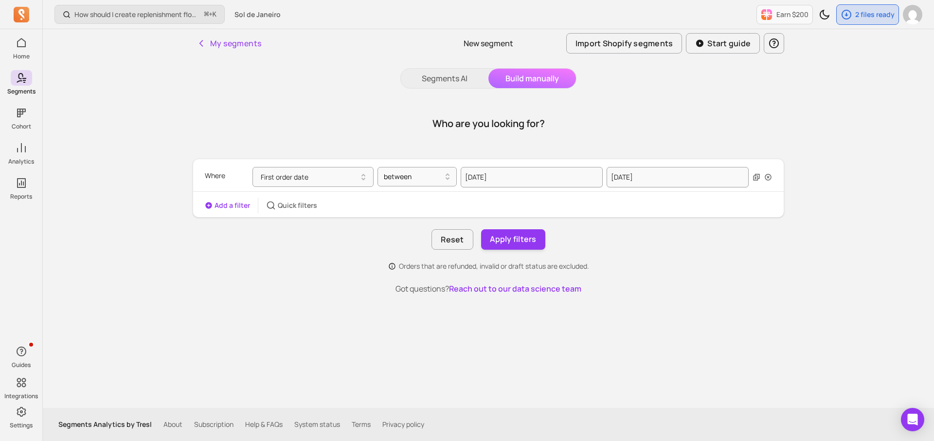
click at [585, 267] on p "Orders that are refunded, invalid or draft status are excluded." at bounding box center [494, 266] width 190 height 10
click at [524, 237] on button "Apply filters" at bounding box center [513, 239] width 64 height 20
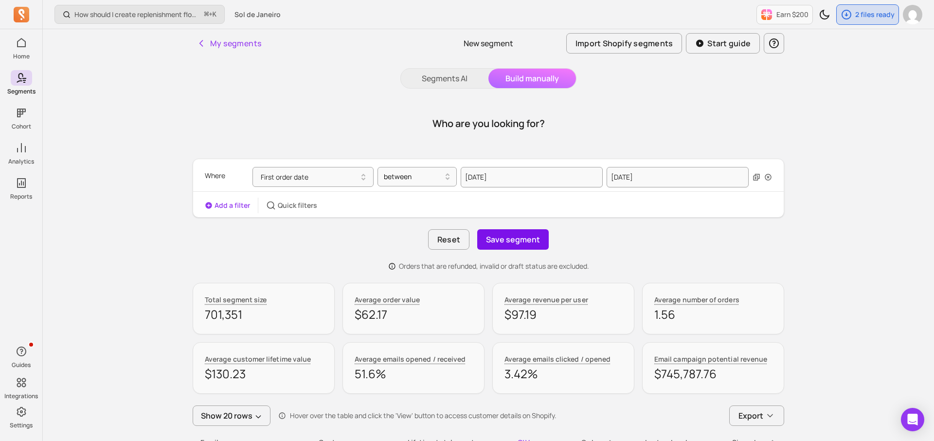
click at [510, 237] on button "Save segment" at bounding box center [513, 239] width 72 height 20
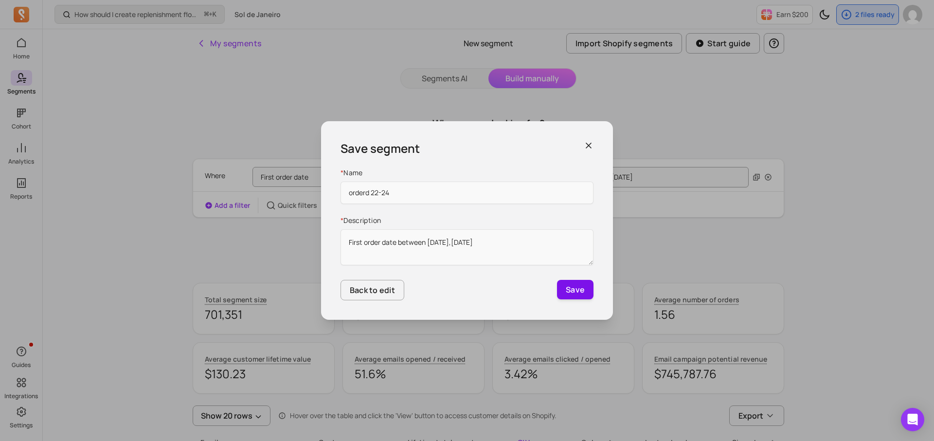
type input "orderd 22-24"
click at [574, 296] on button "Save" at bounding box center [575, 289] width 37 height 19
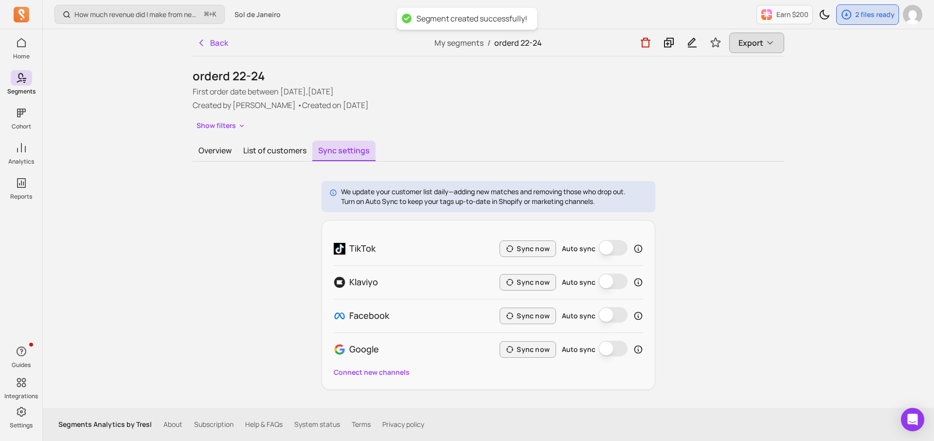
click at [749, 46] on span "Export" at bounding box center [751, 43] width 25 height 12
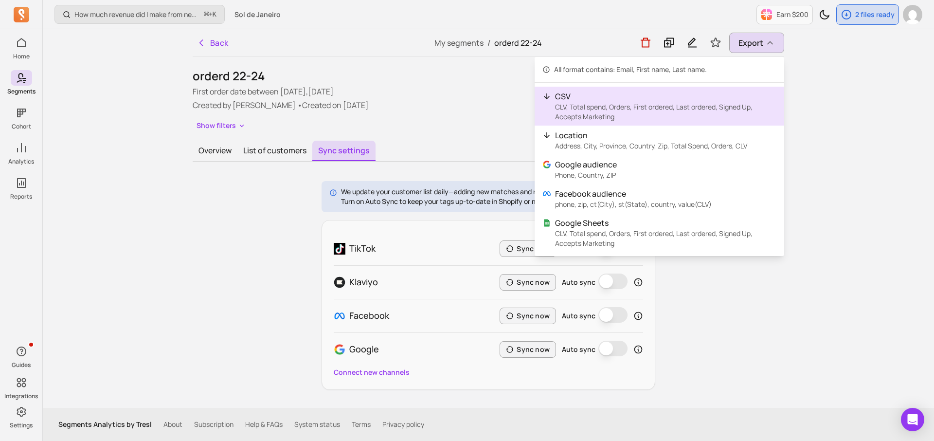
click at [675, 117] on p "CLV, Total spend, Orders, First ordered, Last ordered, Signed Up, Accepts Marke…" at bounding box center [665, 111] width 221 height 19
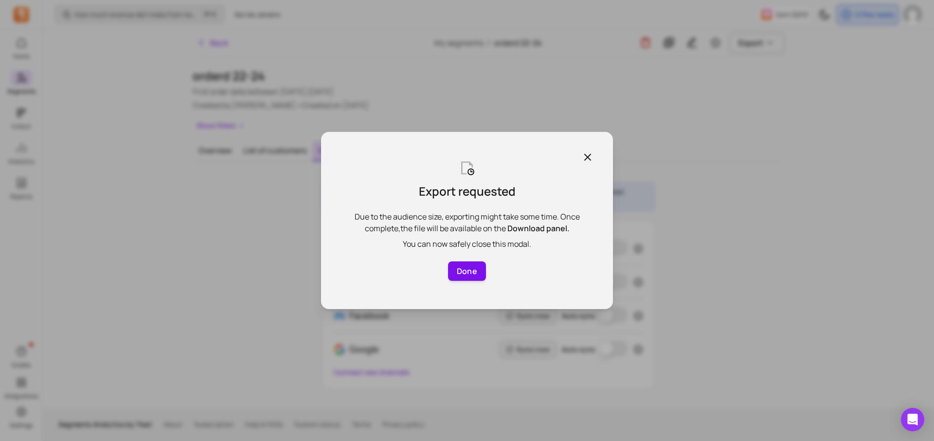
click at [467, 273] on button "Done" at bounding box center [467, 270] width 38 height 19
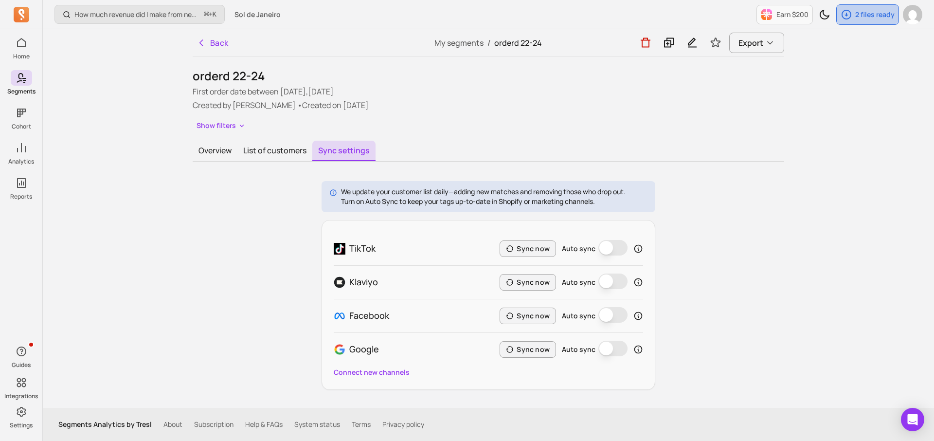
click at [853, 16] on div "2 files ready" at bounding box center [868, 14] width 62 height 19
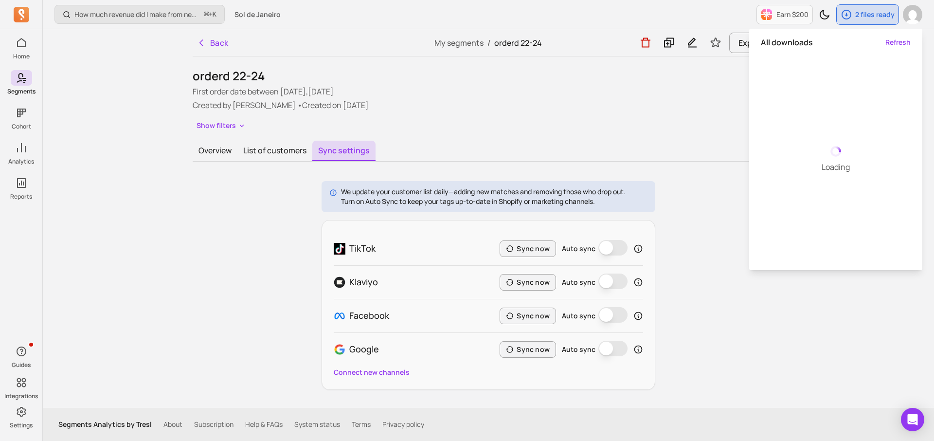
click at [646, 122] on div "Show filters" at bounding box center [489, 126] width 592 height 14
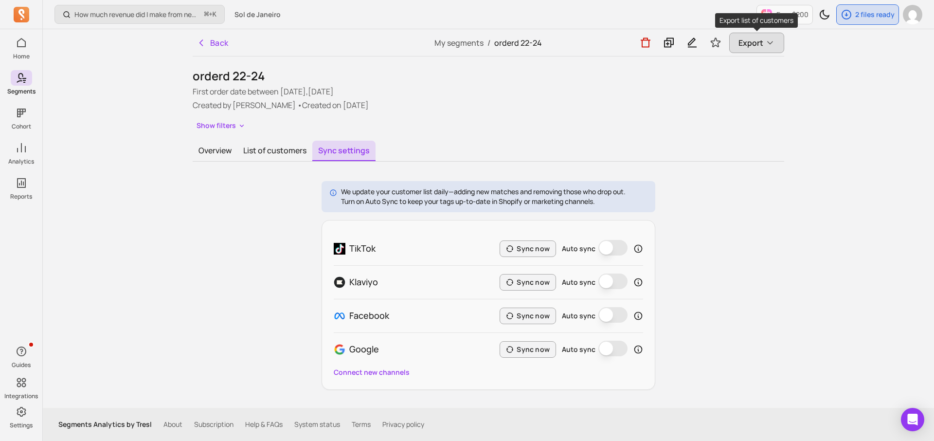
click at [763, 43] on span "Export" at bounding box center [751, 43] width 25 height 12
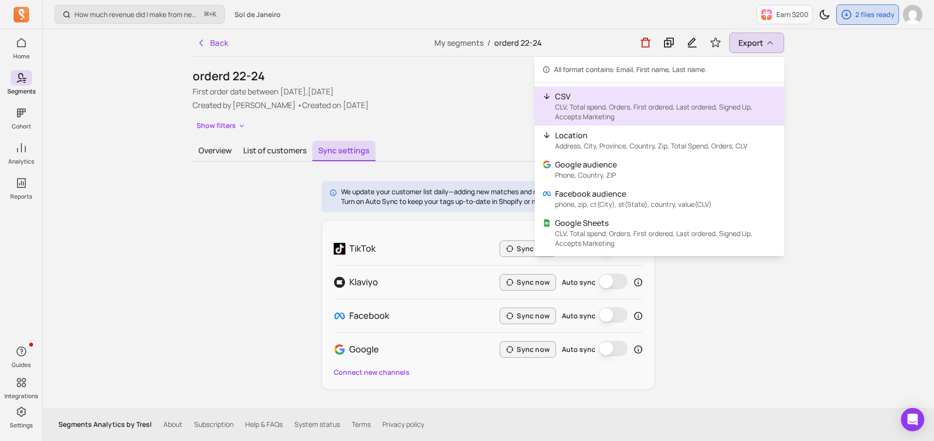
click at [640, 112] on p "CLV, Total spend, Orders, First ordered, Last ordered, Signed Up, Accepts Marke…" at bounding box center [665, 111] width 221 height 19
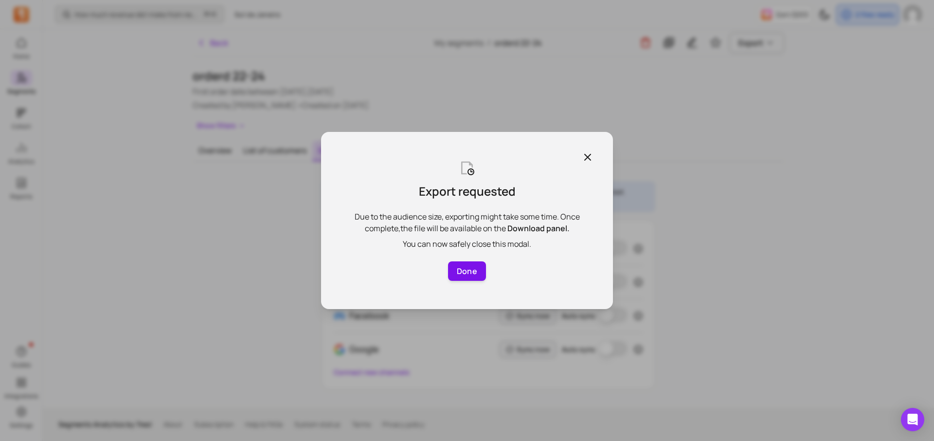
click at [470, 273] on button "Done" at bounding box center [467, 270] width 38 height 19
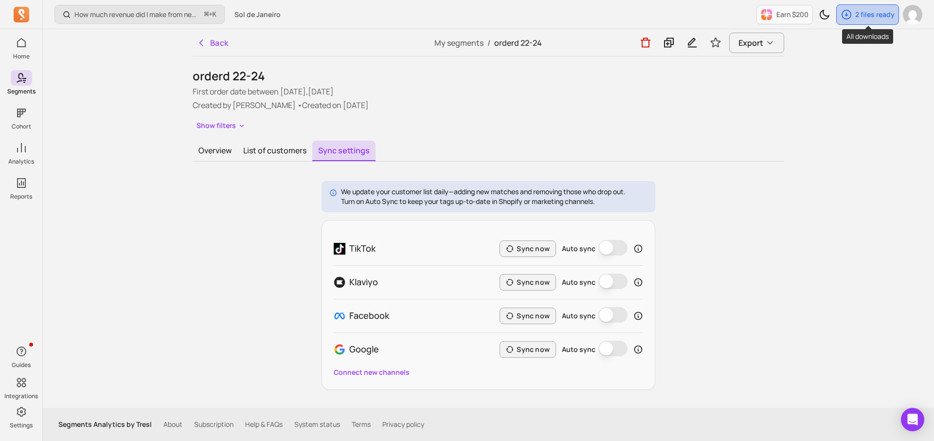
click at [856, 15] on p "2 files ready" at bounding box center [875, 15] width 39 height 10
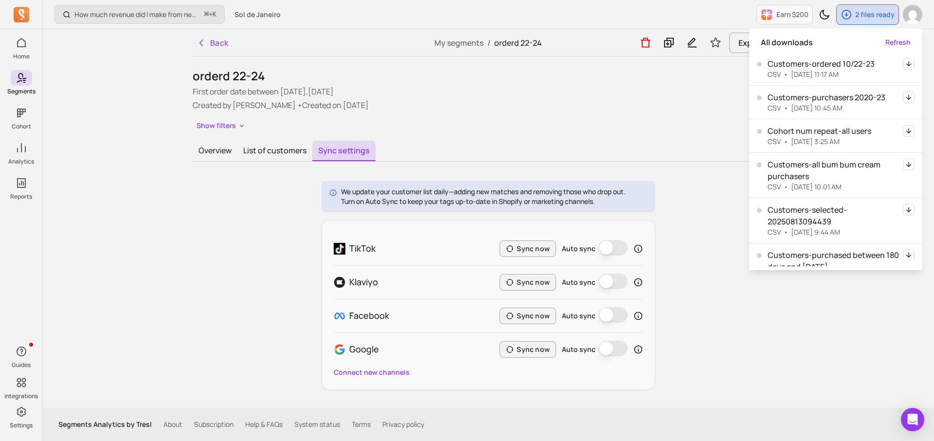
click at [615, 134] on div "orderd 22-24 First order date between 2023-10-02,2024-10-01 Created by Julia Lo…" at bounding box center [489, 229] width 592 height 322
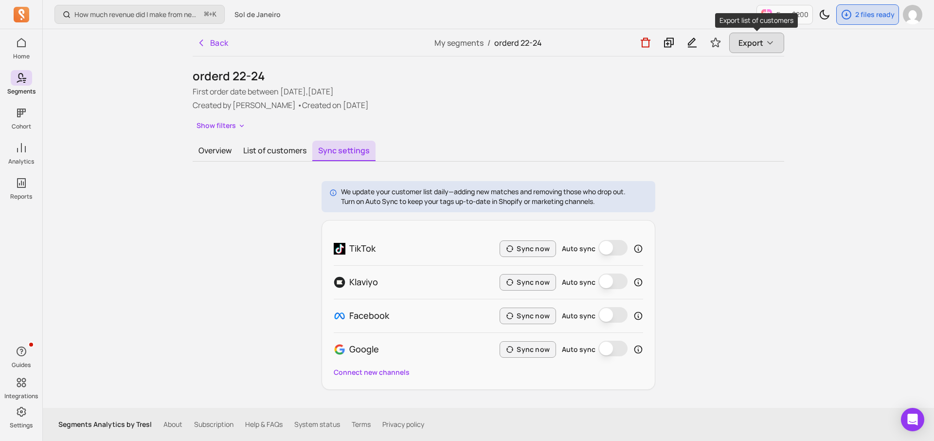
click at [742, 41] on span "Export" at bounding box center [751, 43] width 25 height 12
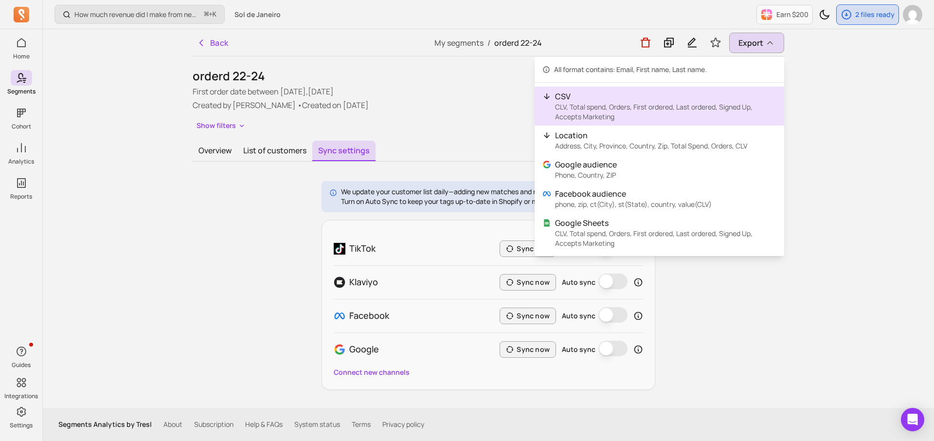
click at [688, 100] on p "CSV" at bounding box center [665, 97] width 221 height 12
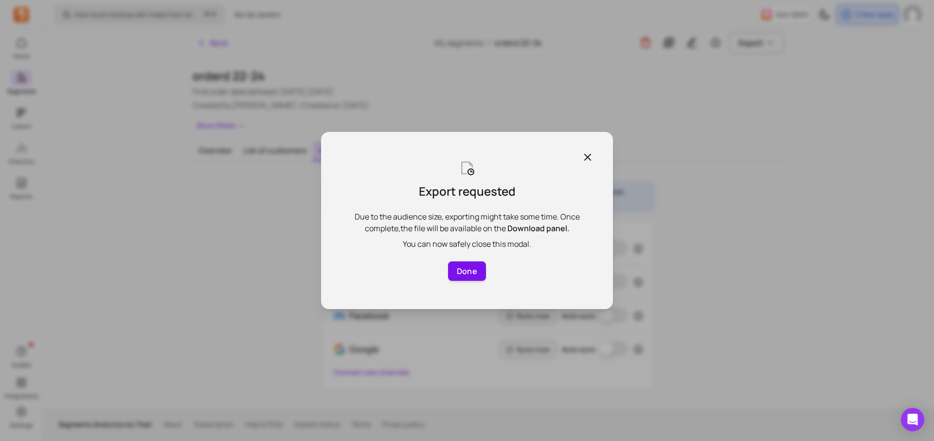
click at [463, 263] on button "Done" at bounding box center [467, 270] width 38 height 19
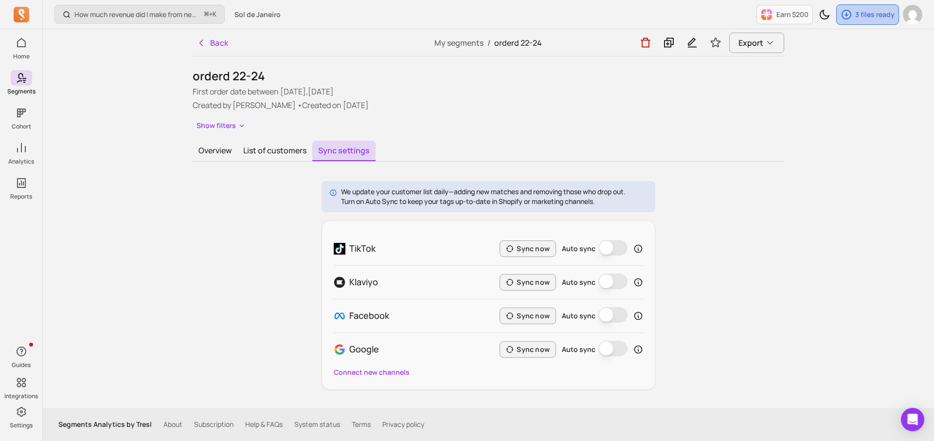
click at [871, 18] on p "3 files ready" at bounding box center [875, 15] width 39 height 10
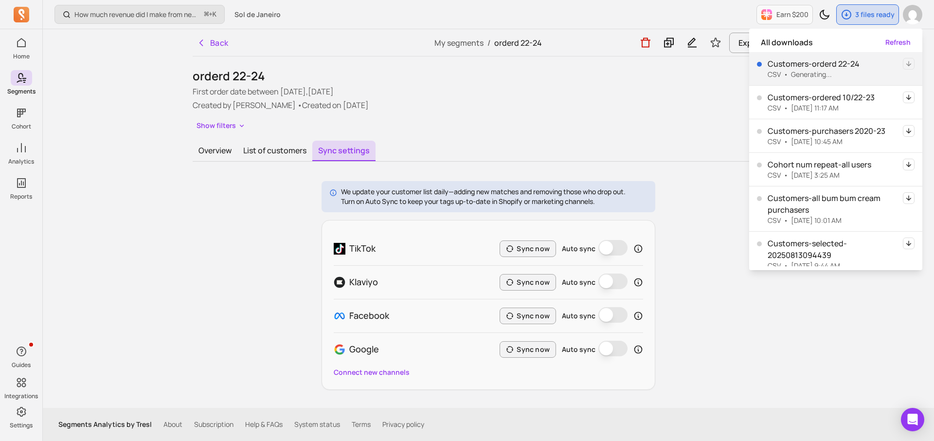
click at [731, 96] on p "First order date between 2023-10-02,2024-10-01" at bounding box center [489, 92] width 592 height 12
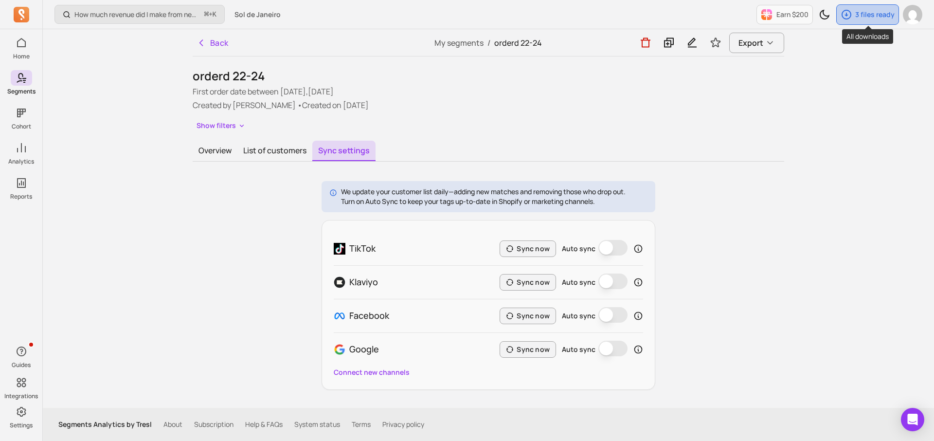
click at [862, 18] on p "3 files ready" at bounding box center [875, 15] width 39 height 10
click at [761, 319] on div "We update your customer list daily—adding new matches and removing those who dr…" at bounding box center [489, 285] width 592 height 209
click at [753, 37] on span "Export" at bounding box center [751, 43] width 25 height 12
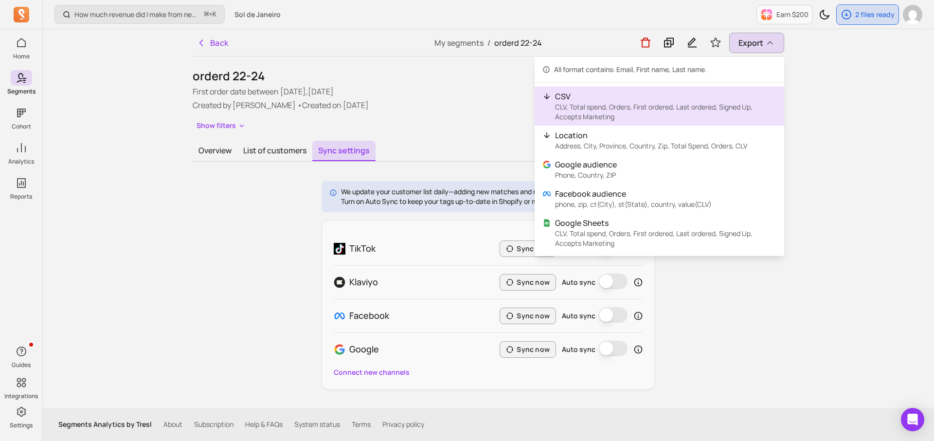
click at [597, 115] on p "CLV, Total spend, Orders, First ordered, Last ordered, Signed Up, Accepts Marke…" at bounding box center [665, 111] width 221 height 19
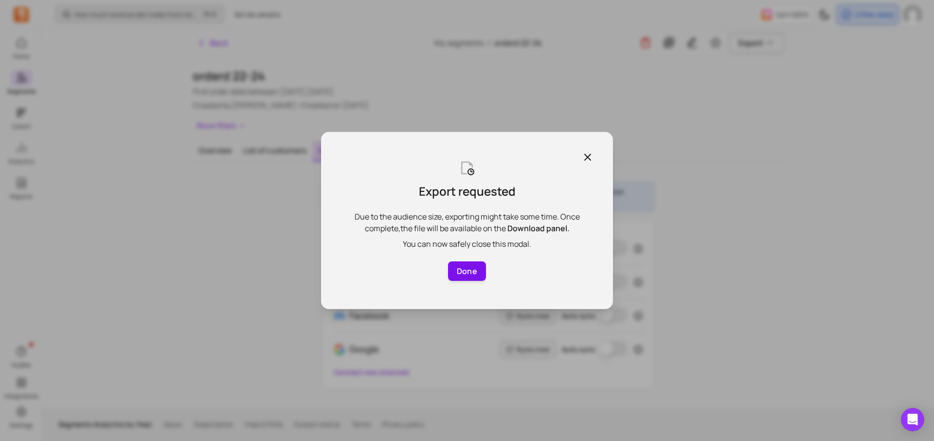
click at [469, 274] on button "Done" at bounding box center [467, 270] width 38 height 19
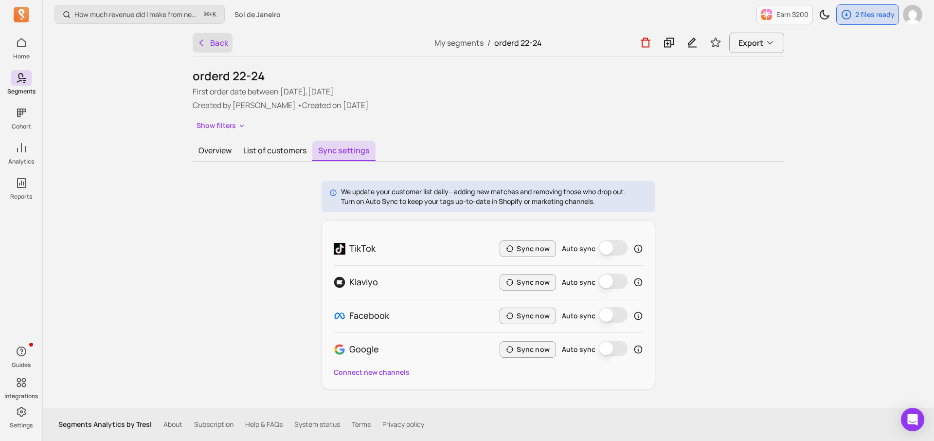
click at [209, 38] on button "Back" at bounding box center [213, 42] width 40 height 19
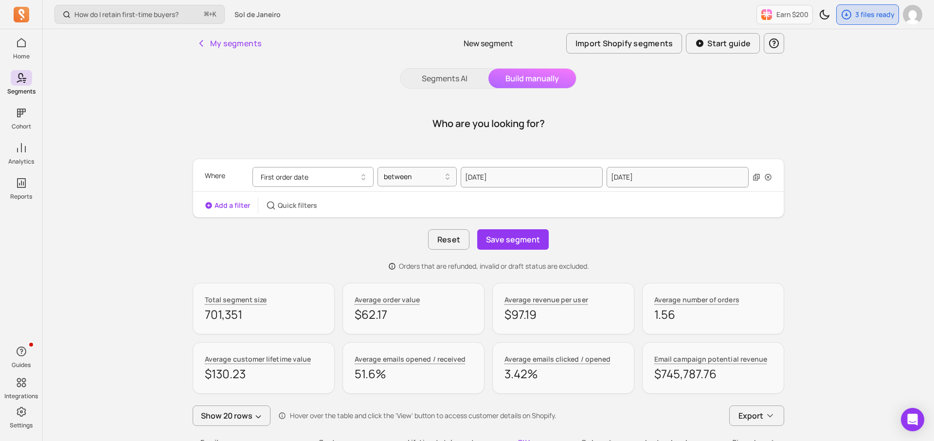
click at [311, 173] on button "First order date" at bounding box center [313, 177] width 121 height 20
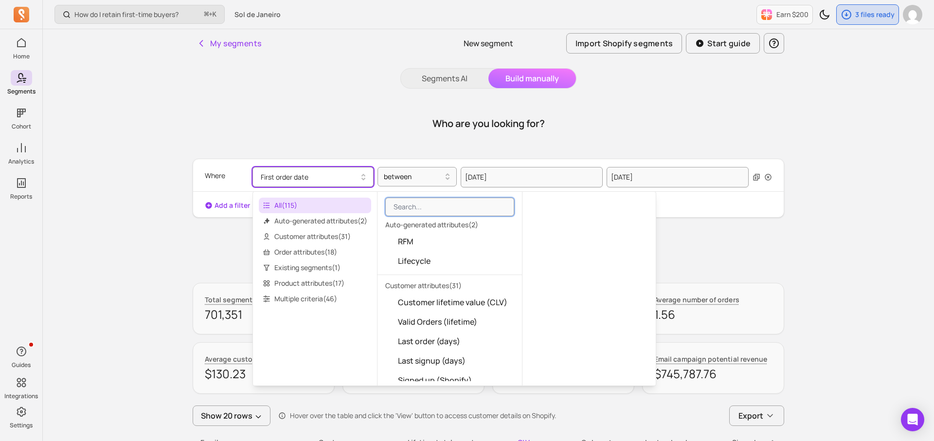
click at [317, 161] on div "Where First order date between 2023-10-02 2024-10-01 Add a filter Quick filters" at bounding box center [489, 188] width 592 height 59
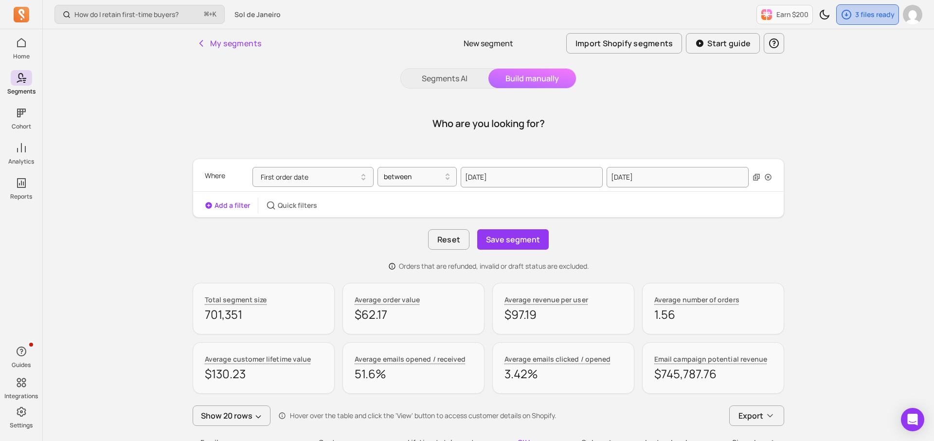
click at [849, 24] on button "3 files ready" at bounding box center [868, 14] width 63 height 20
click at [563, 127] on div "Who are you looking for?" at bounding box center [489, 123] width 592 height 47
click at [347, 169] on button "First order date" at bounding box center [313, 177] width 121 height 20
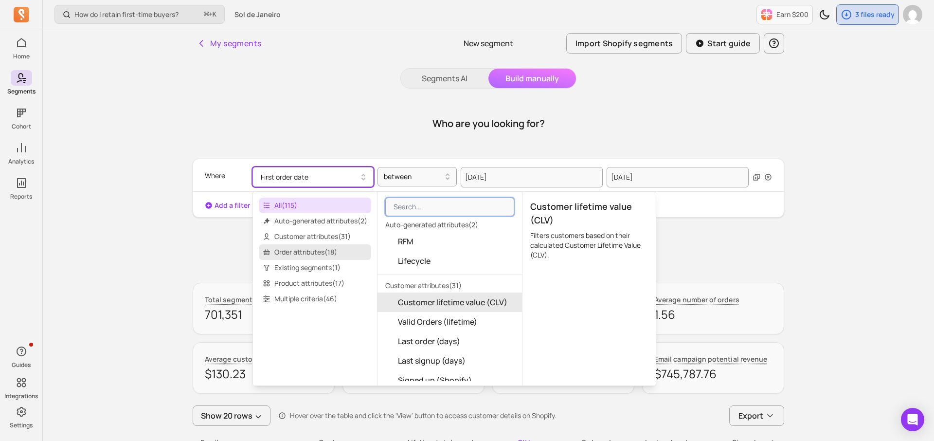
click at [311, 248] on span "Order attributes ( 18 )" at bounding box center [315, 252] width 112 height 16
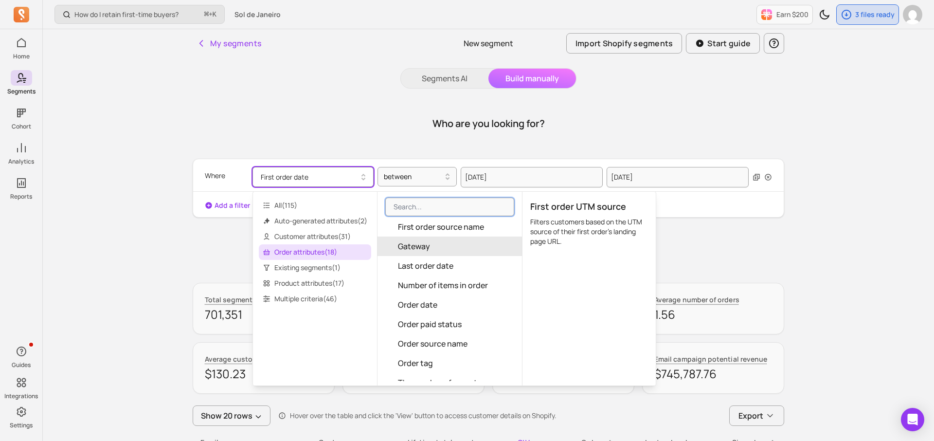
scroll to position [171, 0]
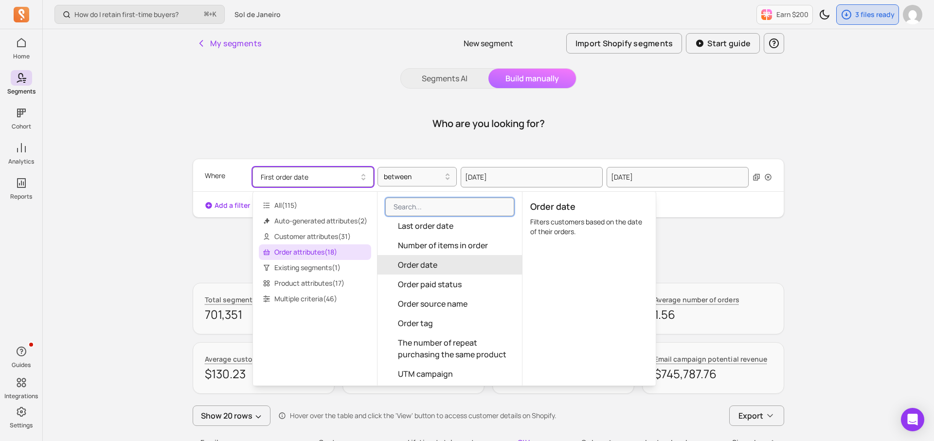
click at [420, 270] on button "Order date" at bounding box center [450, 264] width 145 height 19
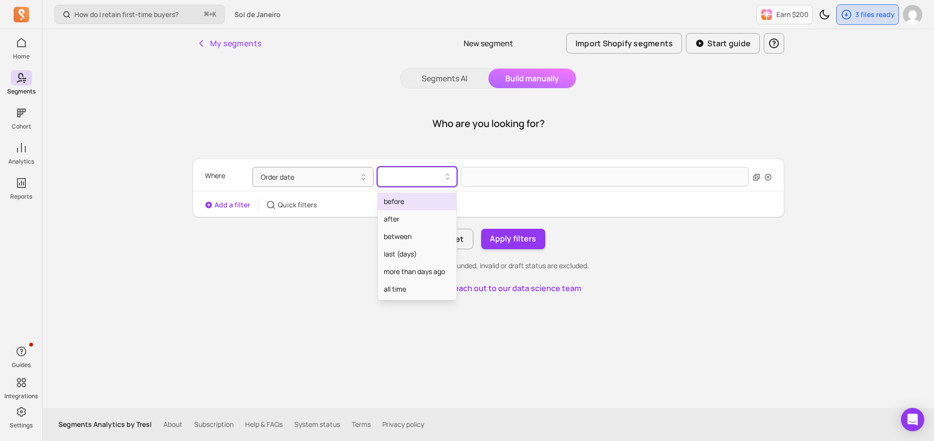
click at [418, 179] on div at bounding box center [413, 177] width 59 height 12
click at [408, 222] on div "after" at bounding box center [417, 219] width 78 height 18
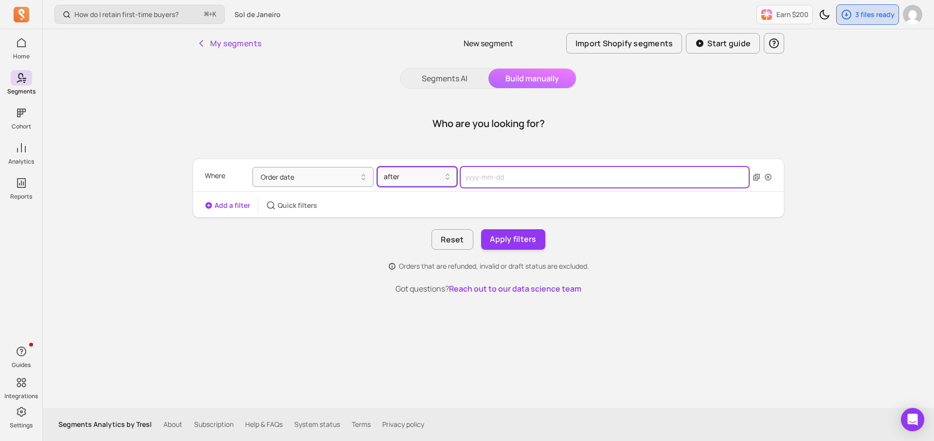
select select "2025"
select select "October"
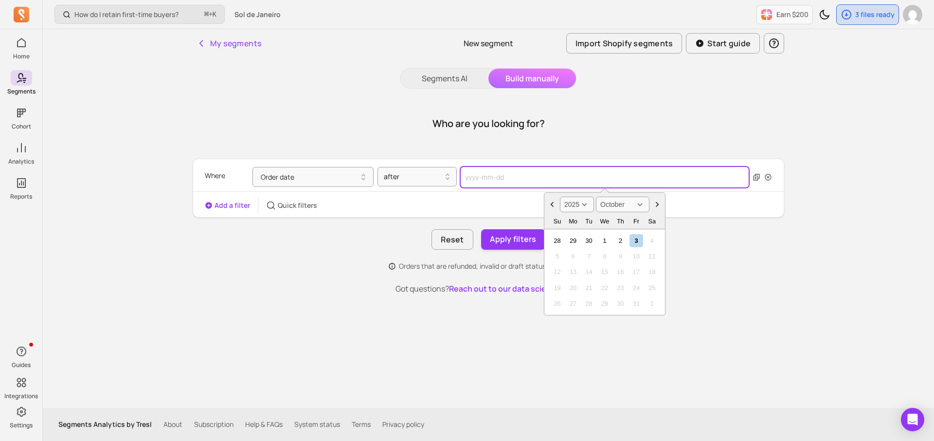
click at [513, 181] on input "text" at bounding box center [605, 177] width 288 height 20
click at [585, 204] on select "2000 2001 2002 2003 2004 2005 2006 2007 2008 2009 2010 2011 2012 2013 2014 2015…" at bounding box center [577, 205] width 34 height 16
select select "2022"
click at [573, 259] on div "3" at bounding box center [573, 256] width 13 height 13
type input "2022-10-03"
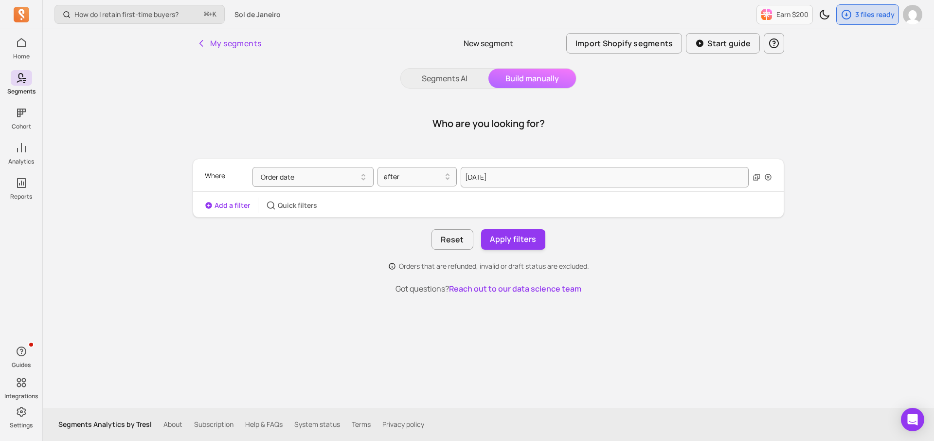
click at [222, 206] on button "Add a filter" at bounding box center [227, 206] width 45 height 10
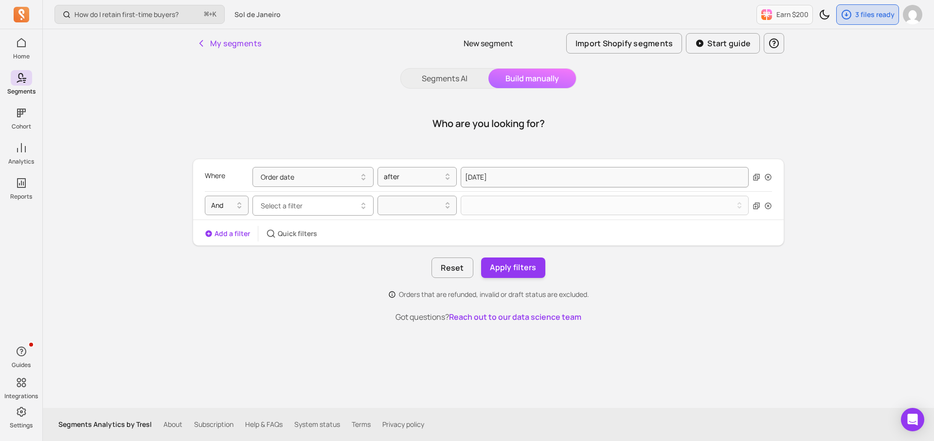
click at [269, 202] on span "Select a filter" at bounding box center [282, 205] width 42 height 9
click at [209, 263] on div "Reset Apply filters" at bounding box center [489, 267] width 592 height 20
click at [386, 178] on div at bounding box center [413, 177] width 59 height 12
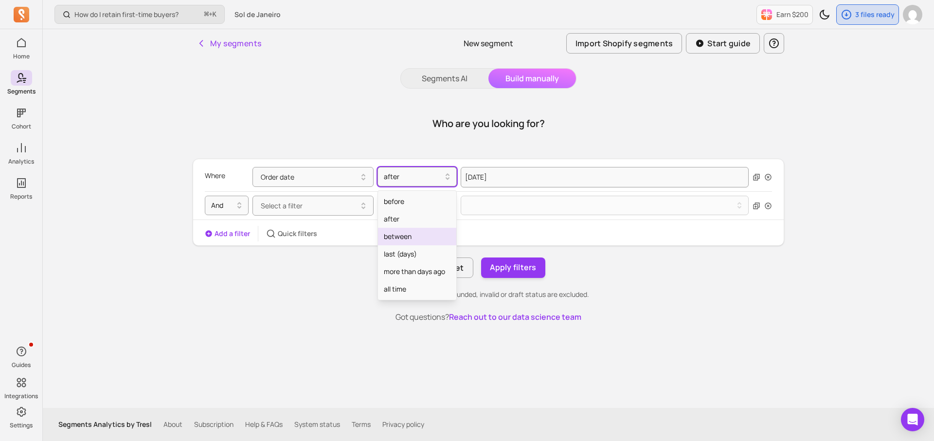
click at [406, 235] on div "between" at bounding box center [417, 237] width 78 height 18
click at [471, 181] on input "text" at bounding box center [532, 177] width 142 height 20
select select "2025"
select select "October"
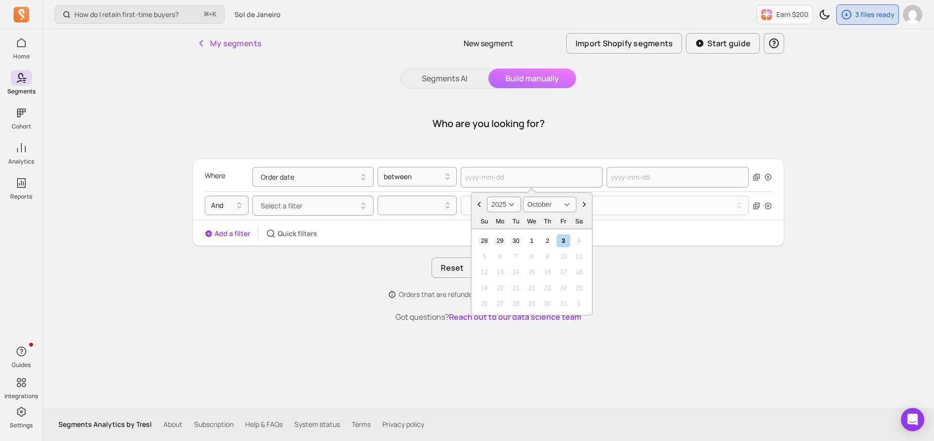
click at [500, 206] on select "2000 2001 2002 2003 2004 2005 2006 2007 2008 2009 2010 2011 2012 2013 2014 2015…" at bounding box center [504, 205] width 34 height 16
select select "2022"
click at [500, 256] on div "3" at bounding box center [500, 256] width 13 height 13
type input "2022-10-03"
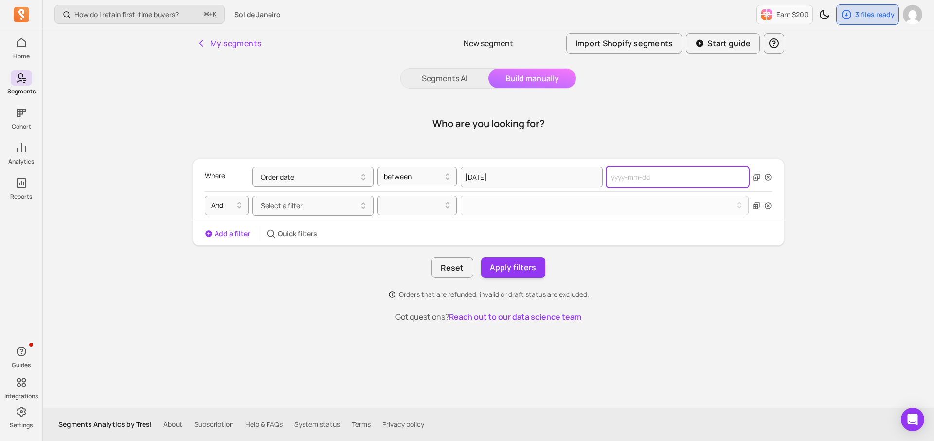
click at [629, 175] on input "text" at bounding box center [678, 177] width 142 height 20
select select "2025"
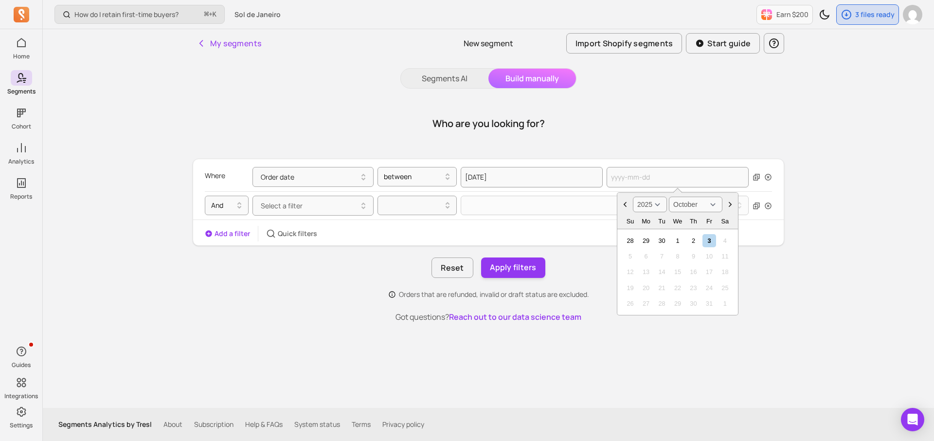
click at [697, 200] on select "January February March April May June July August September October November De…" at bounding box center [696, 205] width 54 height 16
select select "April"
click at [695, 241] on div "3" at bounding box center [693, 240] width 13 height 13
type input "2025-04-03"
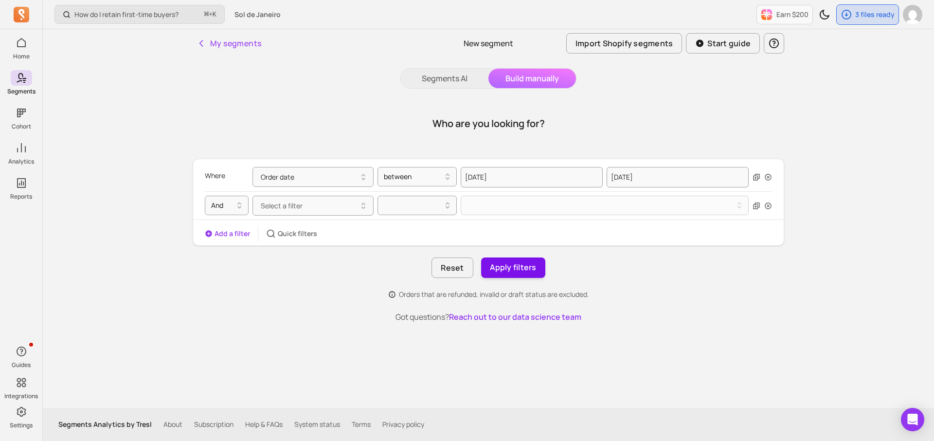
click at [510, 264] on button "Apply filters" at bounding box center [513, 267] width 64 height 20
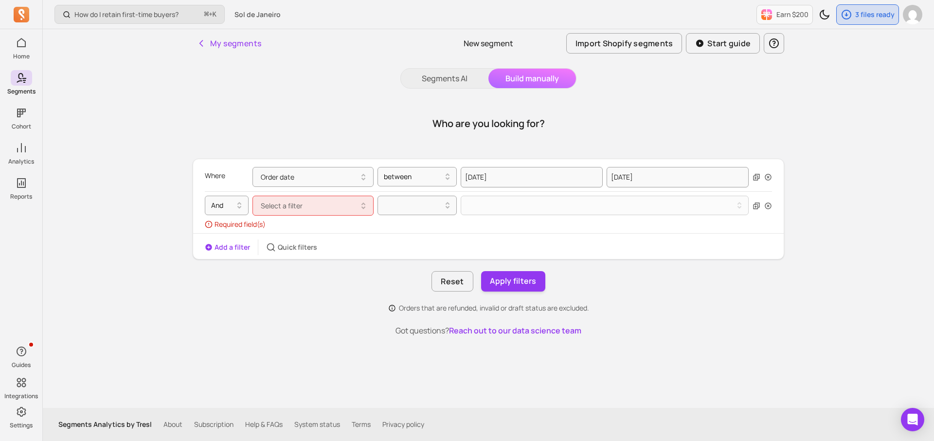
click at [768, 201] on div at bounding box center [762, 206] width 19 height 20
click at [768, 206] on icon "button" at bounding box center [768, 205] width 6 height 6
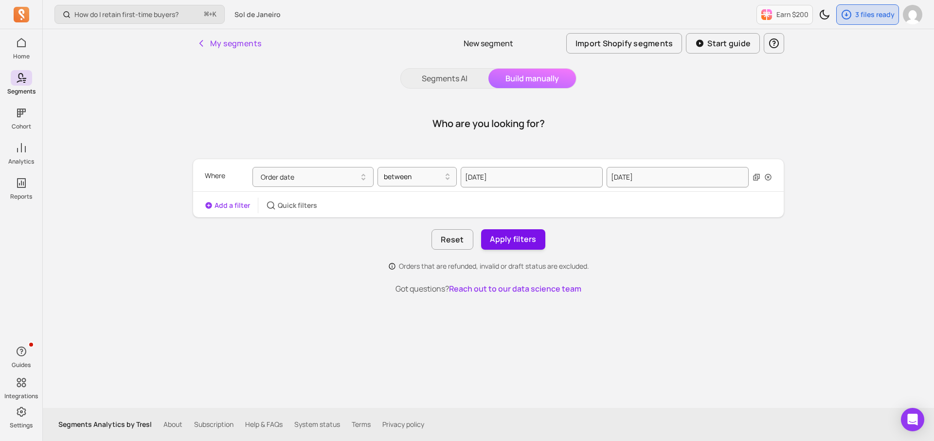
click at [523, 241] on button "Apply filters" at bounding box center [513, 239] width 64 height 20
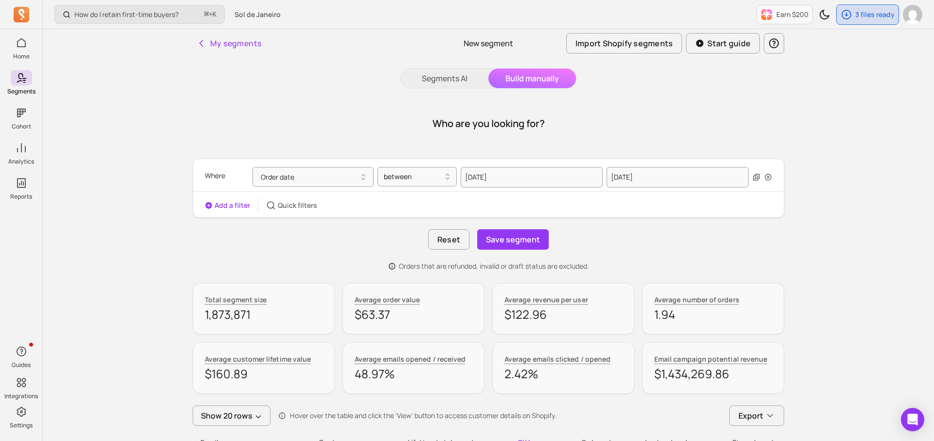
click at [523, 241] on button "Save segment" at bounding box center [513, 239] width 72 height 20
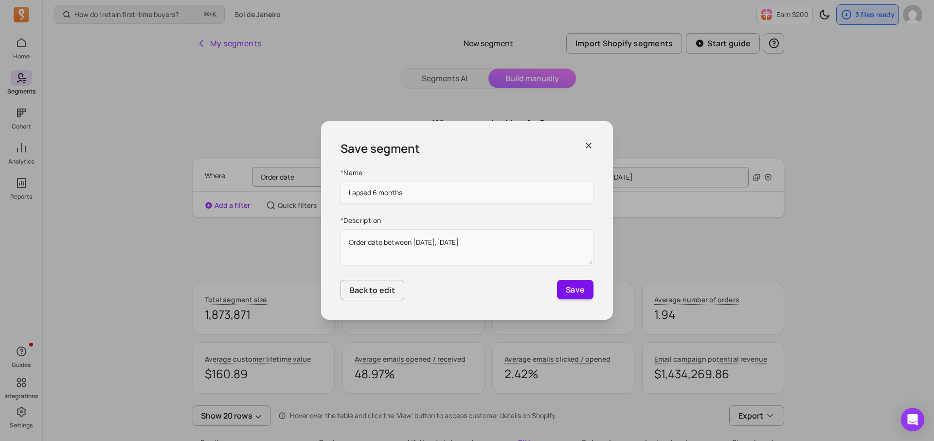
type input "Lapsed 6 months"
click at [566, 290] on button "Save" at bounding box center [575, 289] width 37 height 19
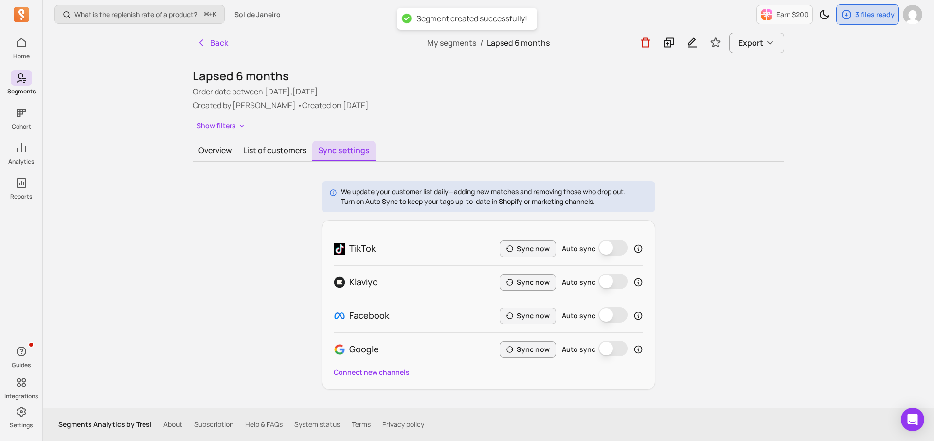
click at [614, 316] on button "Auto sync" at bounding box center [613, 315] width 29 height 16
click at [543, 321] on button "Sync now" at bounding box center [528, 316] width 56 height 17
click at [683, 272] on div "We update your customer list daily—adding new matches and removing those who dr…" at bounding box center [489, 285] width 592 height 209
click at [855, 18] on div "3 files ready" at bounding box center [868, 14] width 62 height 19
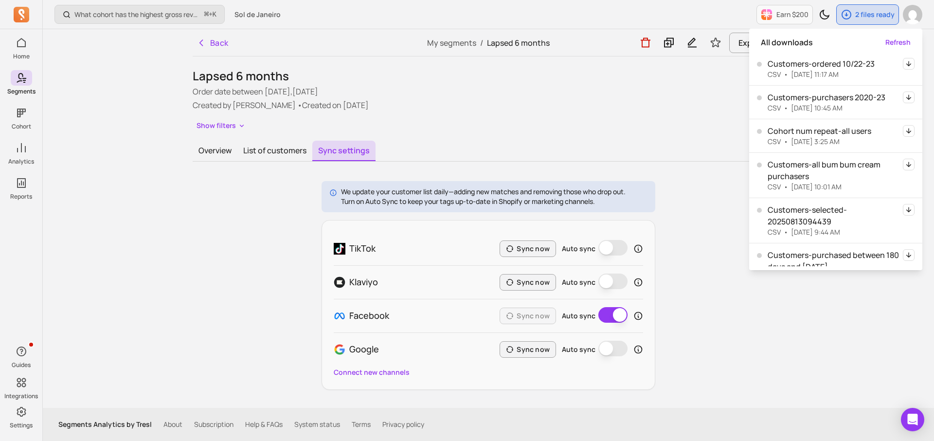
click at [592, 86] on p "Order date between 2022-10-03,2025-04-03" at bounding box center [489, 92] width 592 height 12
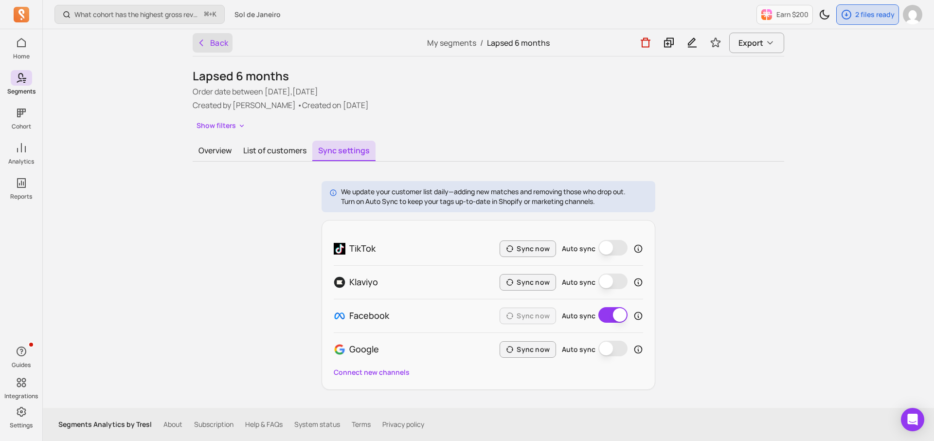
click at [222, 51] on button "Back" at bounding box center [213, 42] width 40 height 19
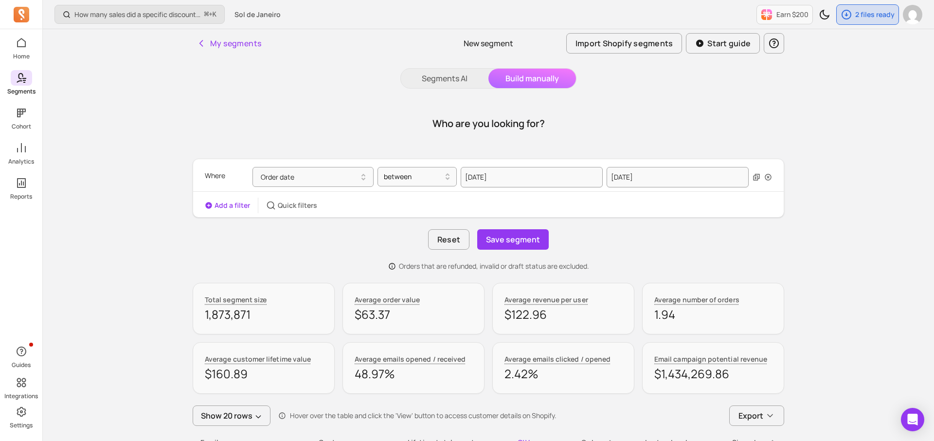
click at [23, 76] on icon at bounding box center [22, 78] width 12 height 12
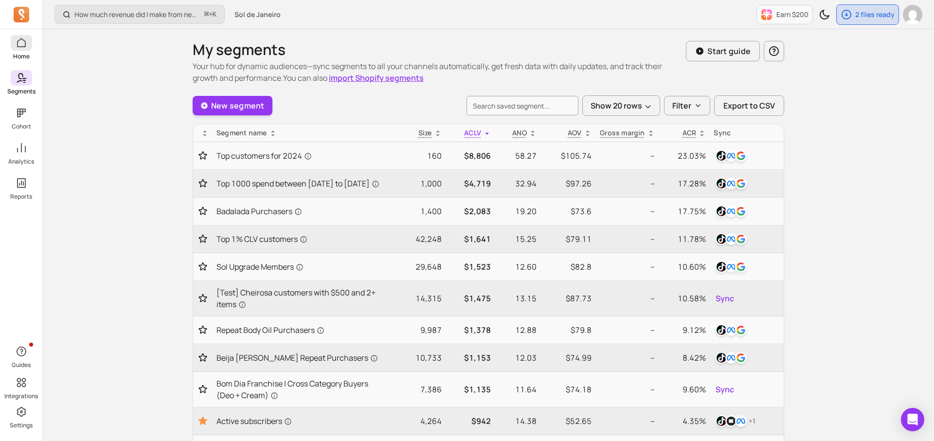
click at [23, 55] on p "Home" at bounding box center [21, 57] width 17 height 8
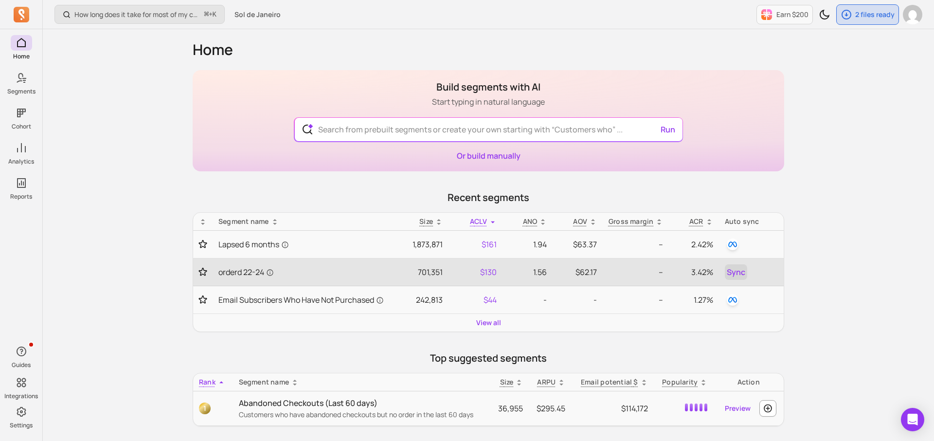
click at [734, 272] on span "Sync" at bounding box center [736, 272] width 18 height 12
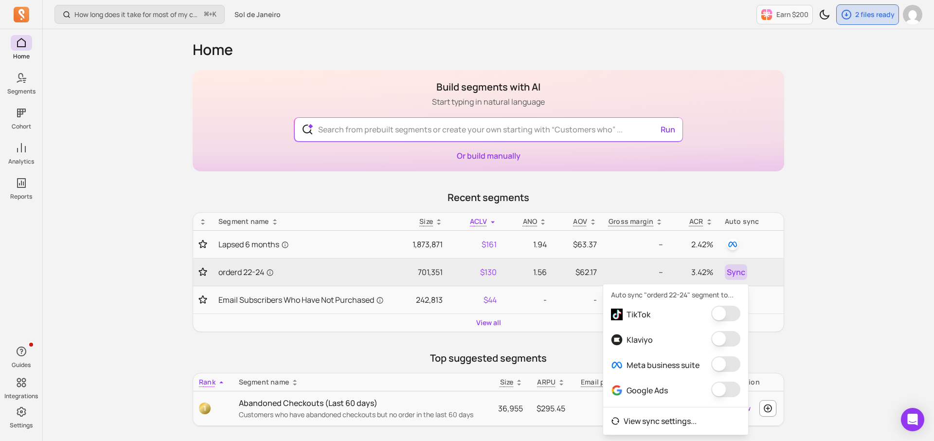
scroll to position [28, 0]
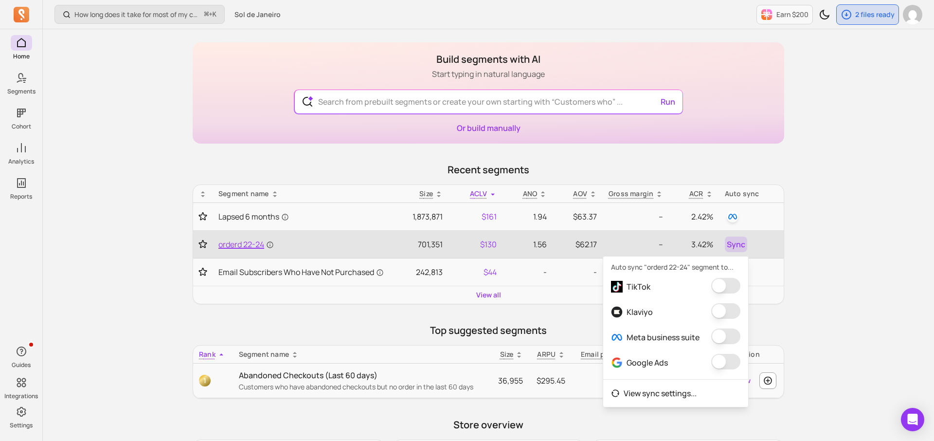
click at [245, 243] on span "orderd 22-24" at bounding box center [246, 244] width 55 height 12
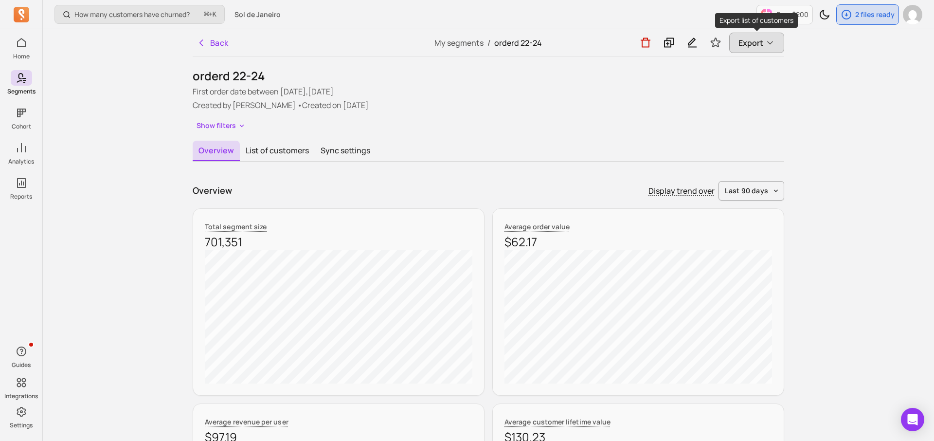
click at [756, 44] on span "Export" at bounding box center [751, 43] width 25 height 12
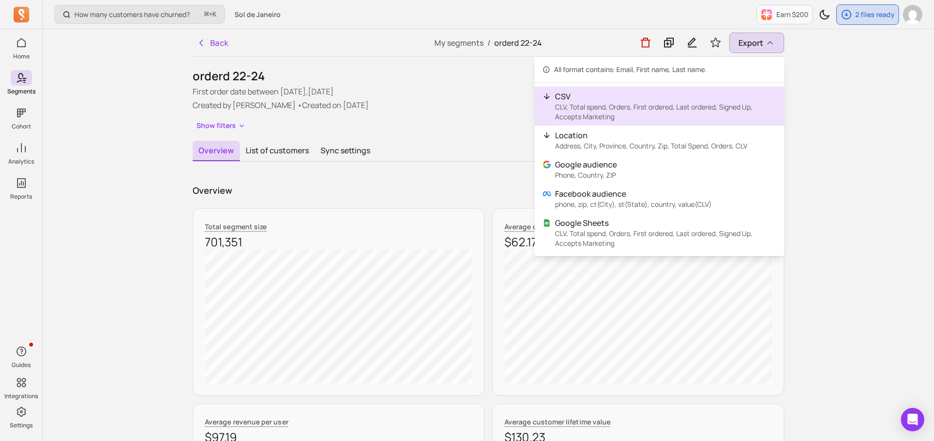
click at [663, 102] on p "CLV, Total spend, Orders, First ordered, Last ordered, Signed Up, Accepts Marke…" at bounding box center [665, 111] width 221 height 19
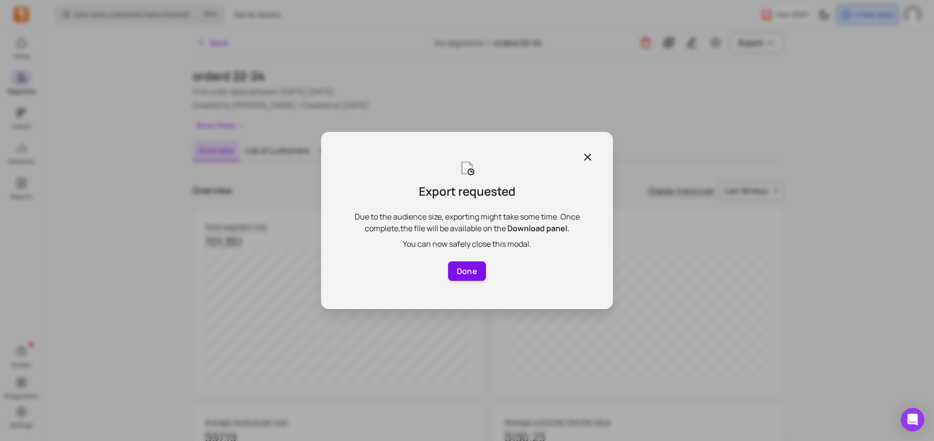
click at [468, 274] on button "Done" at bounding box center [467, 270] width 38 height 19
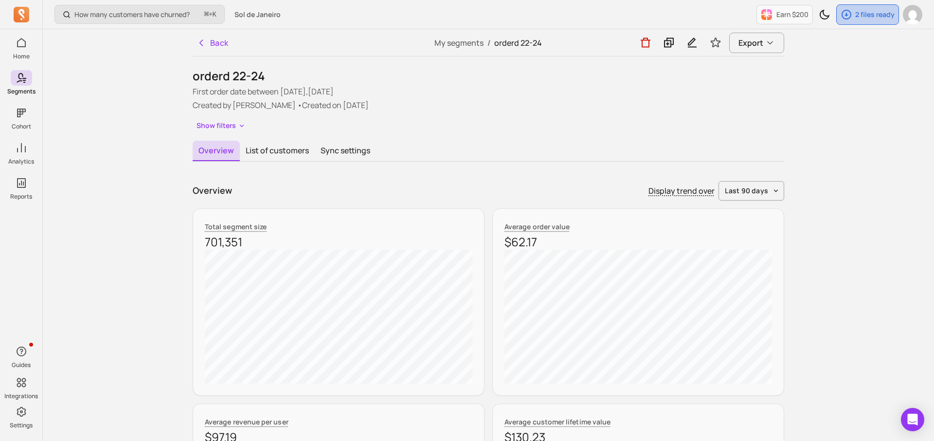
click at [862, 12] on p "2 files ready" at bounding box center [875, 15] width 39 height 10
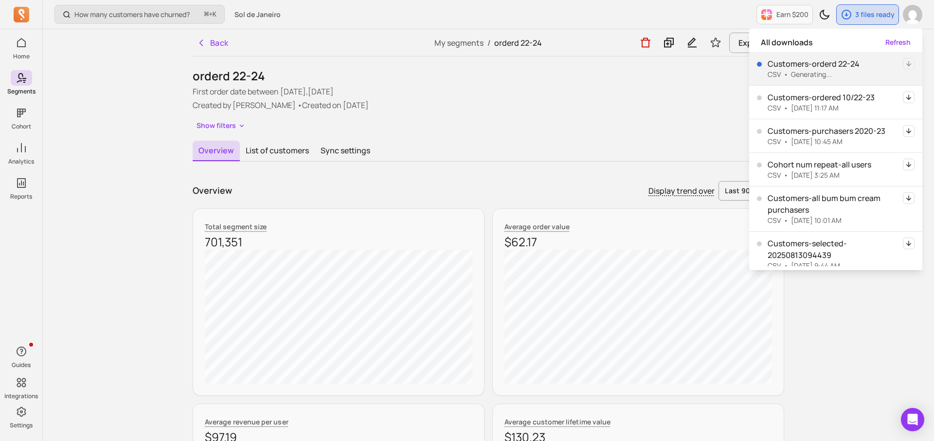
click at [904, 45] on button "Refresh" at bounding box center [898, 42] width 25 height 10
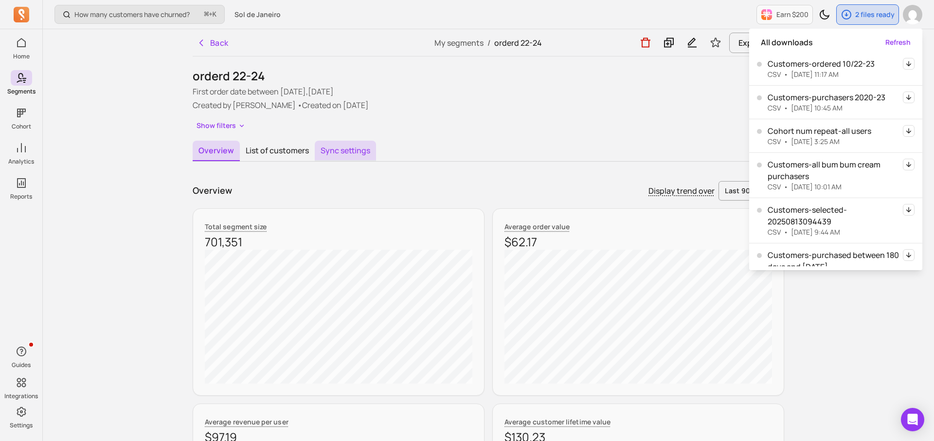
click at [351, 152] on button "Sync settings" at bounding box center [345, 151] width 61 height 20
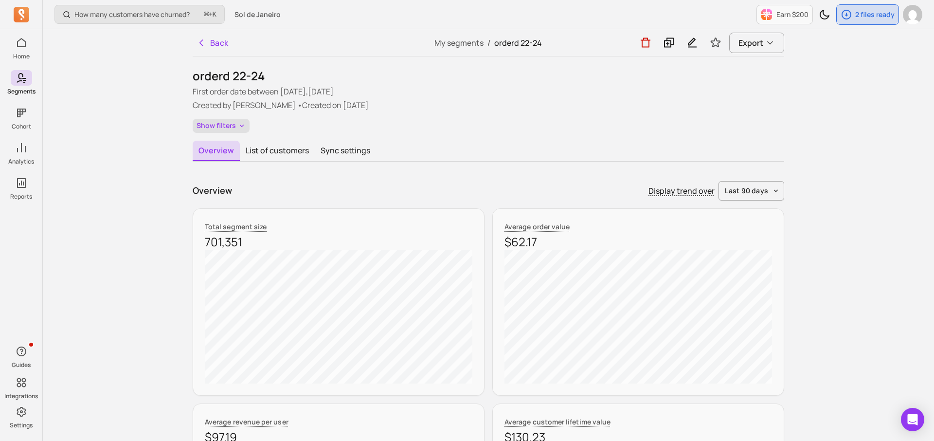
click at [214, 127] on button "Show filters" at bounding box center [221, 126] width 57 height 14
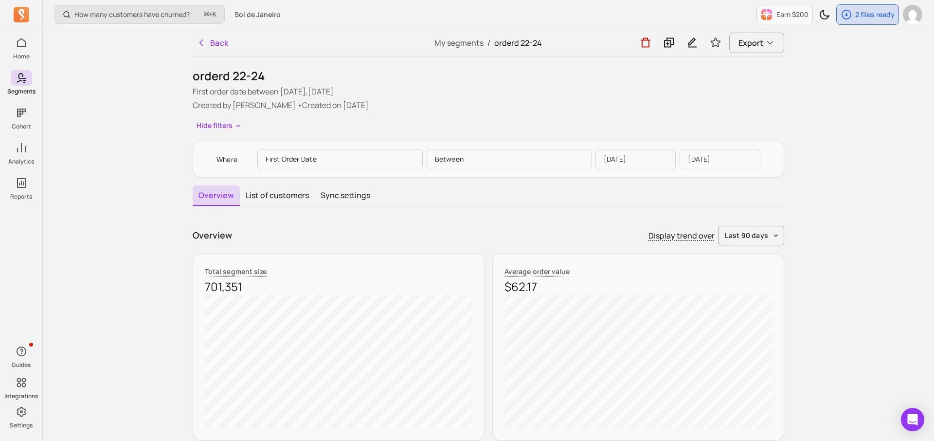
click at [736, 156] on p "[DATE]" at bounding box center [720, 159] width 81 height 20
click at [207, 45] on button "Back" at bounding box center [213, 42] width 40 height 19
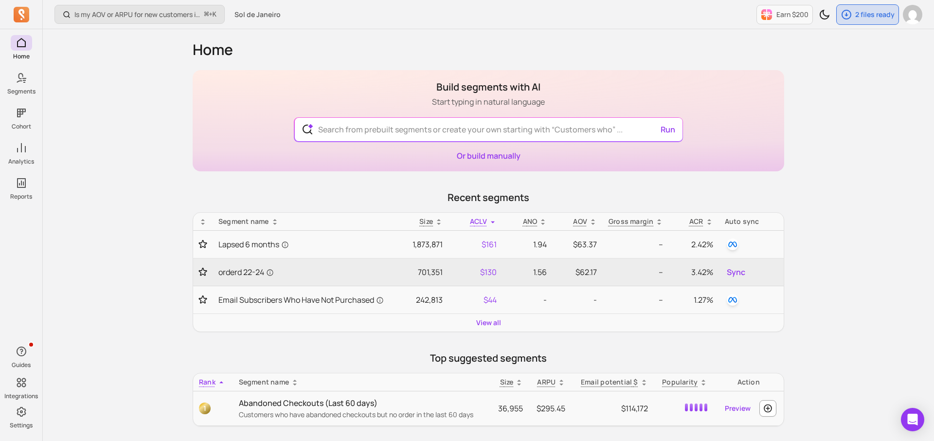
scroll to position [28, 0]
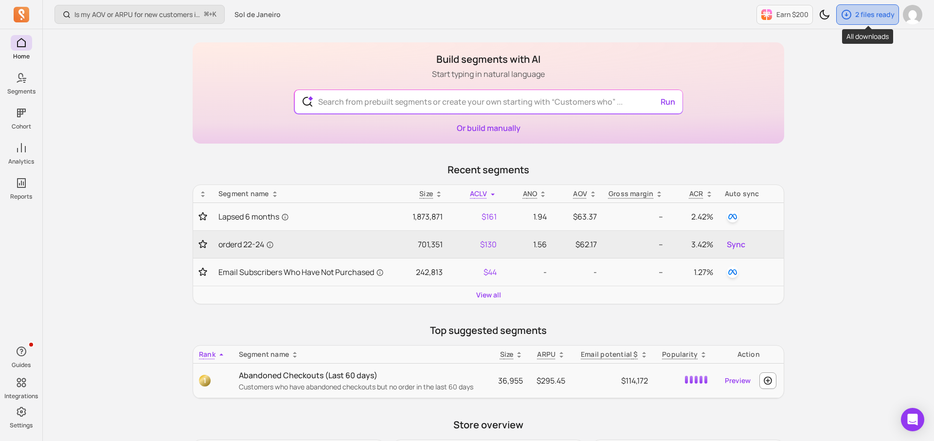
click at [852, 11] on icon "button" at bounding box center [847, 15] width 12 height 12
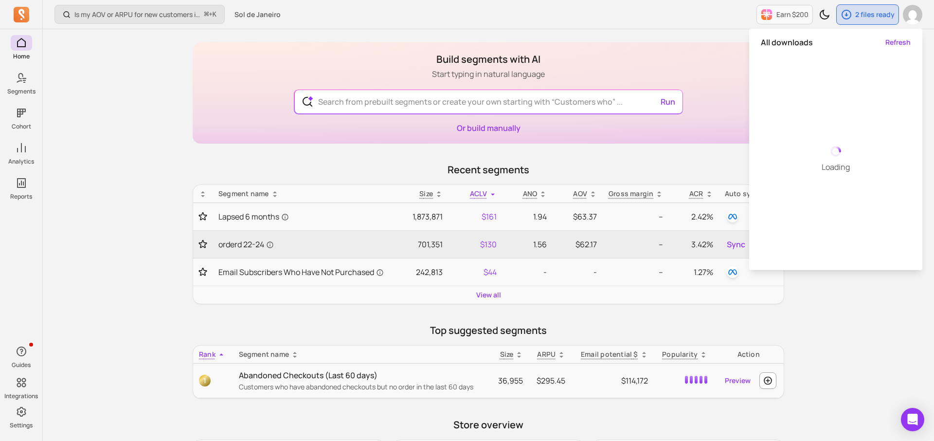
click at [167, 190] on div "Is my AOV or ARPU for new customers improving? ⌘ + K Sol de Janeiro Earn $200 2…" at bounding box center [489, 360] width 892 height 777
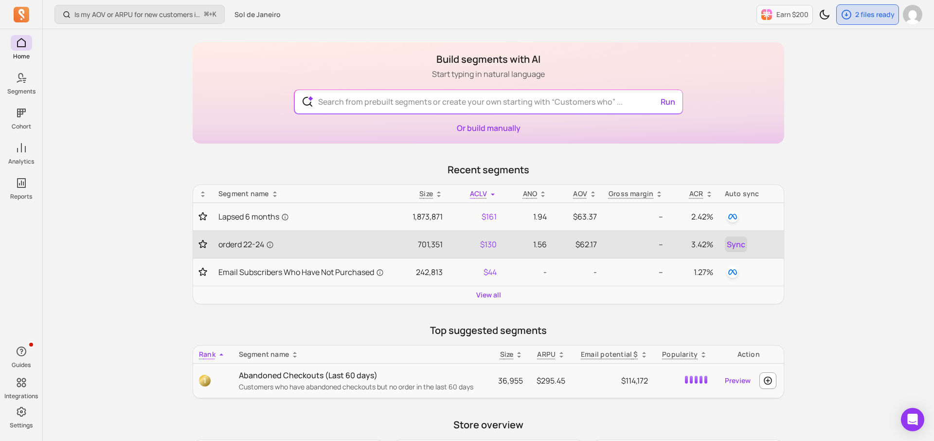
click at [746, 244] on span "Sync" at bounding box center [736, 244] width 18 height 12
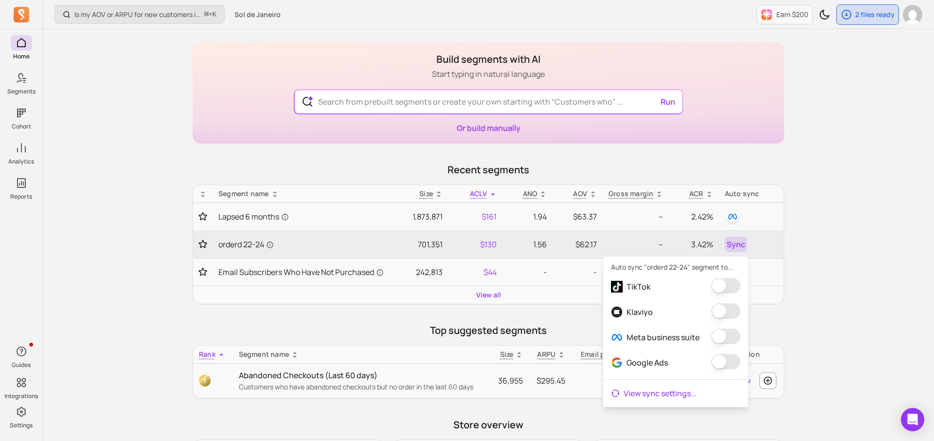
click at [664, 392] on link "View sync settings ..." at bounding box center [676, 393] width 145 height 19
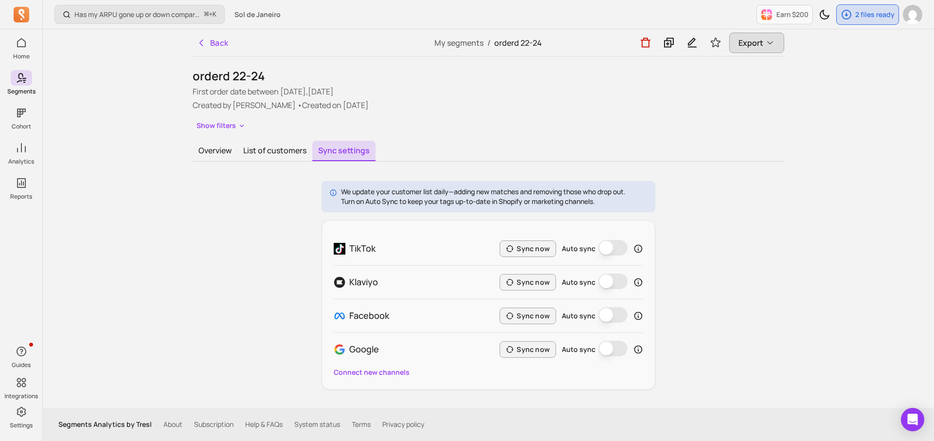
click at [745, 51] on button "Export" at bounding box center [757, 43] width 55 height 20
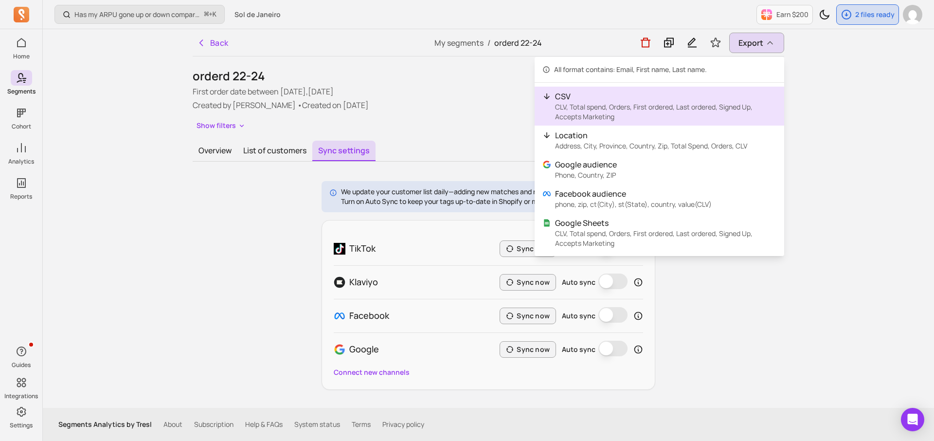
click at [677, 106] on p "CLV, Total spend, Orders, First ordered, Last ordered, Signed Up, Accepts Marke…" at bounding box center [665, 111] width 221 height 19
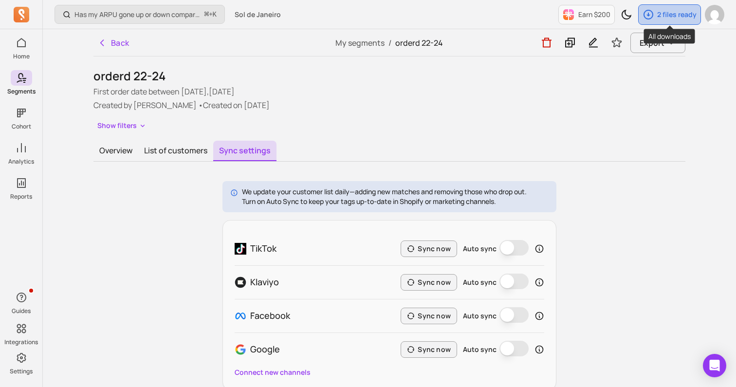
click at [695, 14] on p "2 files ready" at bounding box center [676, 15] width 39 height 10
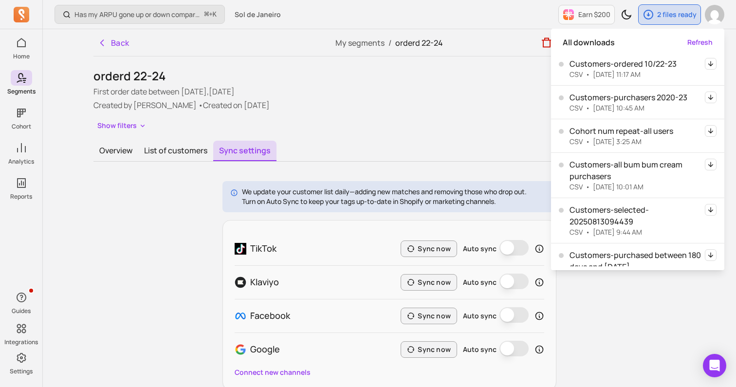
click at [577, 319] on div "We update your customer list daily—adding new matches and removing those who dr…" at bounding box center [389, 285] width 592 height 209
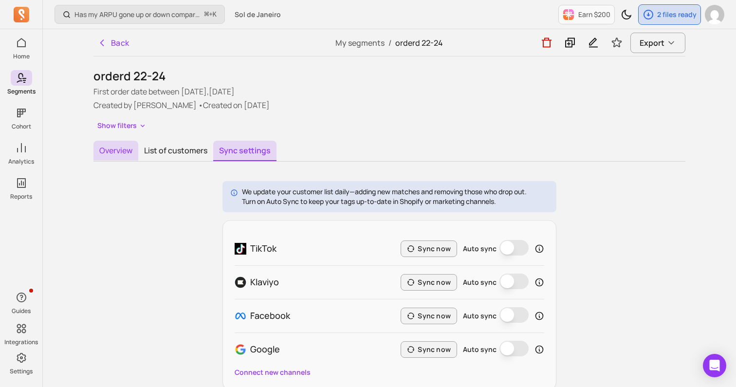
click at [120, 151] on button "Overview" at bounding box center [115, 151] width 45 height 20
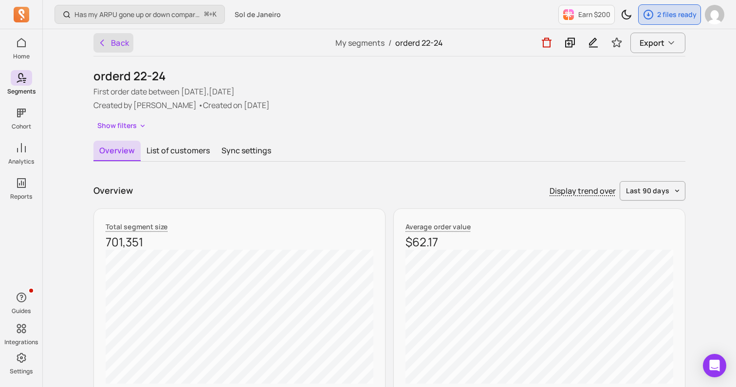
click at [126, 40] on button "Back" at bounding box center [113, 42] width 40 height 19
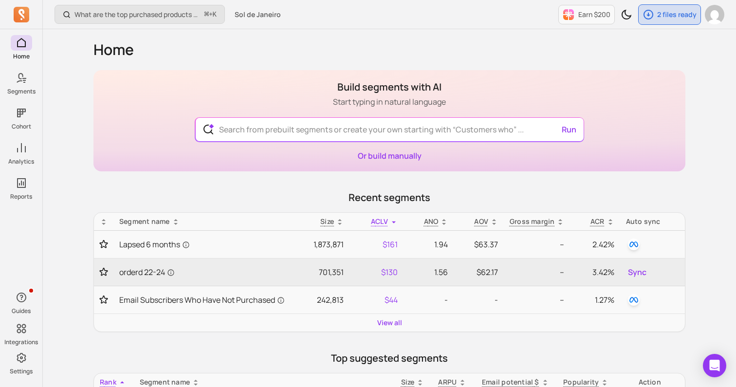
scroll to position [14, 0]
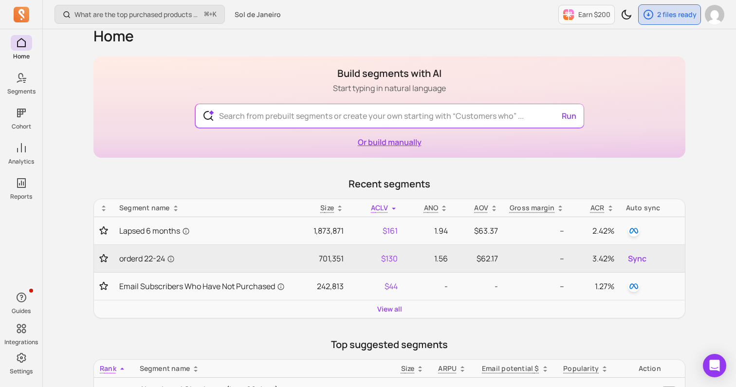
click at [393, 144] on link "Or build manually" at bounding box center [390, 142] width 64 height 11
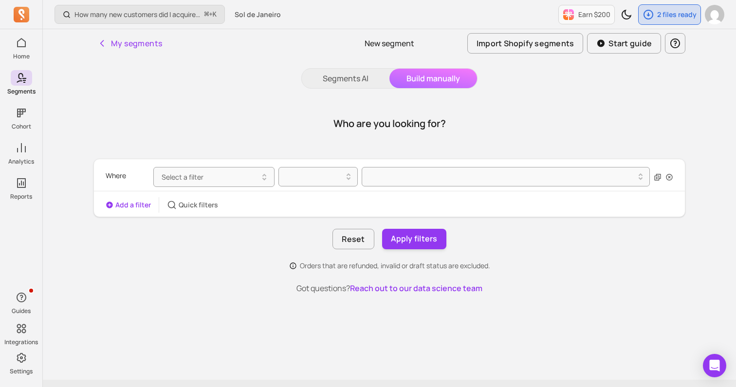
click at [242, 171] on button "Select a filter" at bounding box center [213, 177] width 121 height 20
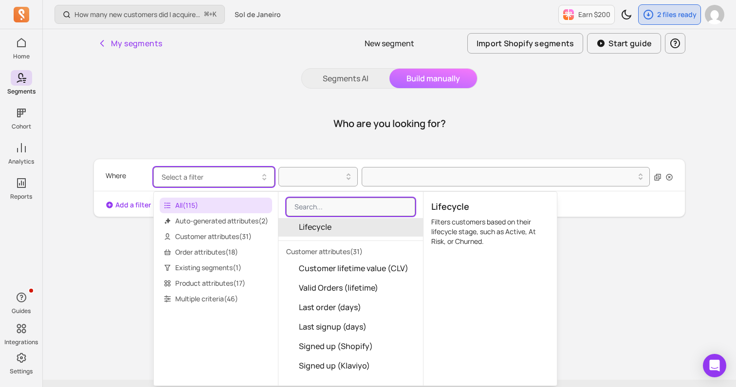
scroll to position [36, 0]
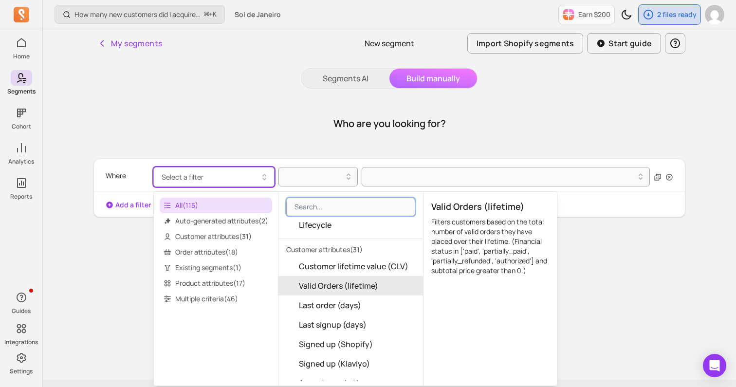
click at [358, 285] on span "Valid Orders (lifetime)" at bounding box center [338, 286] width 79 height 12
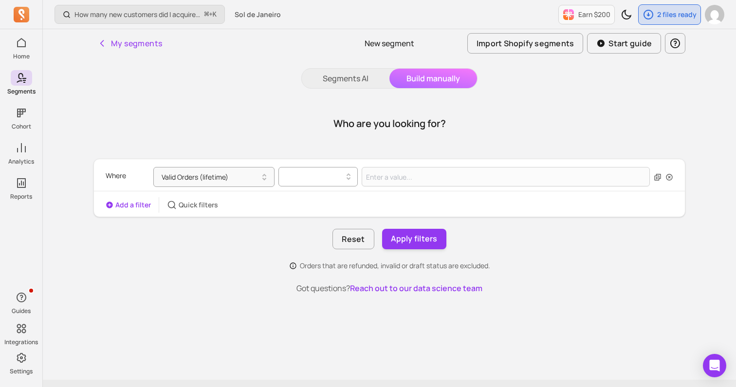
click at [325, 179] on div at bounding box center [314, 177] width 59 height 12
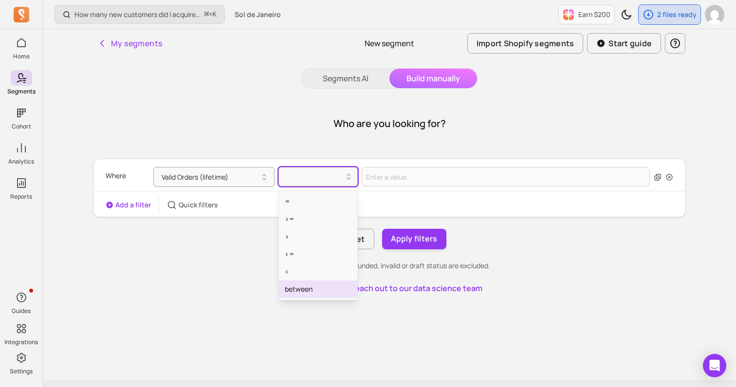
click at [301, 287] on div "between" at bounding box center [318, 289] width 78 height 18
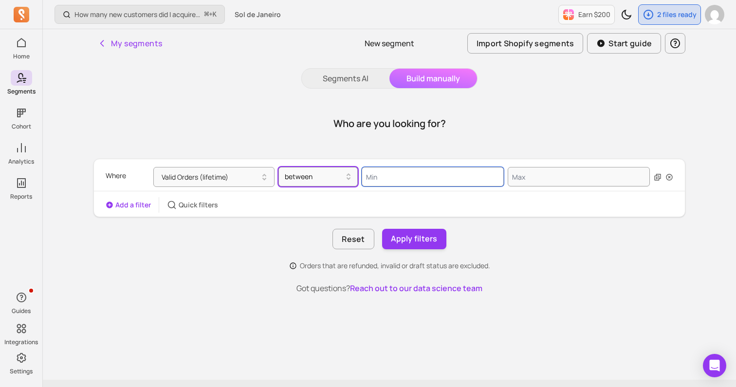
click at [399, 170] on input "Value for filter clause" at bounding box center [433, 176] width 142 height 19
click at [264, 208] on div "Add a filter Quick filters" at bounding box center [389, 205] width 591 height 16
click at [242, 176] on button "Valid Orders (lifetime)" at bounding box center [213, 177] width 121 height 20
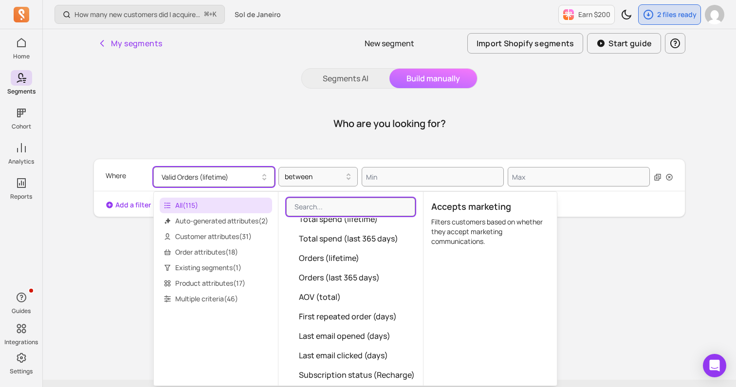
scroll to position [389, 0]
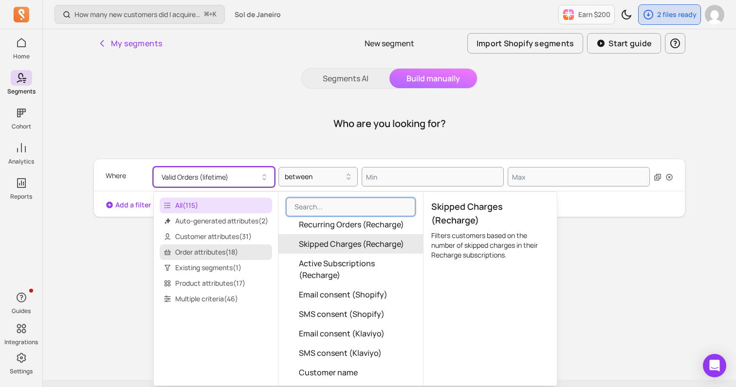
click at [202, 246] on span "Order attributes ( 18 )" at bounding box center [216, 252] width 112 height 16
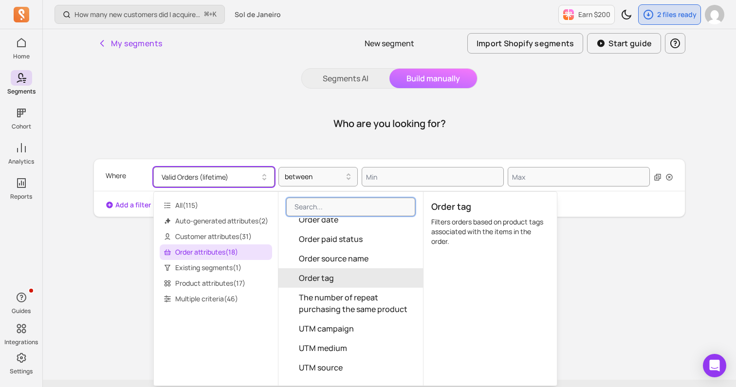
scroll to position [178, 0]
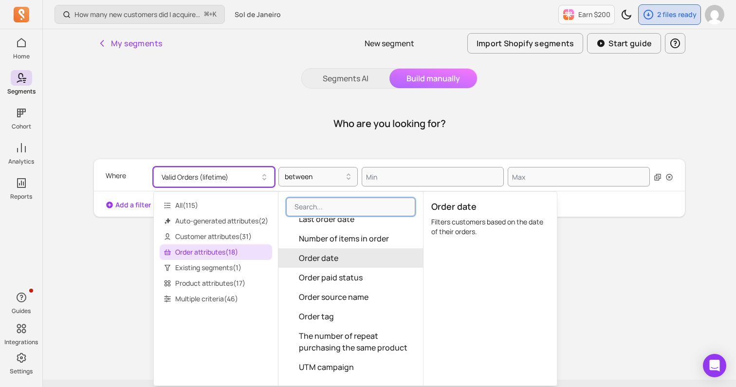
click at [349, 259] on button "Order date" at bounding box center [350, 257] width 145 height 19
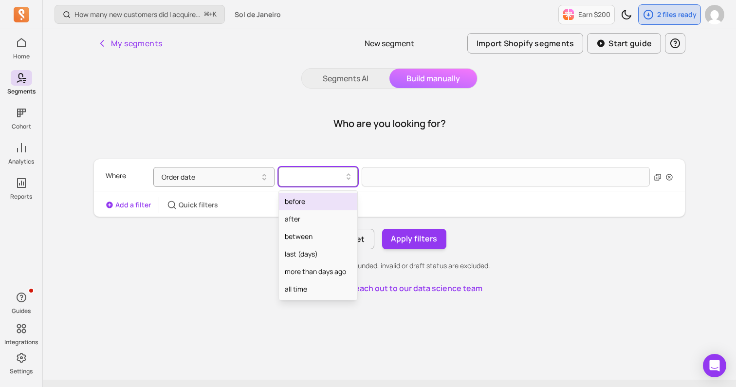
click at [330, 181] on div at bounding box center [314, 177] width 59 height 12
click at [309, 230] on div "between" at bounding box center [318, 237] width 78 height 18
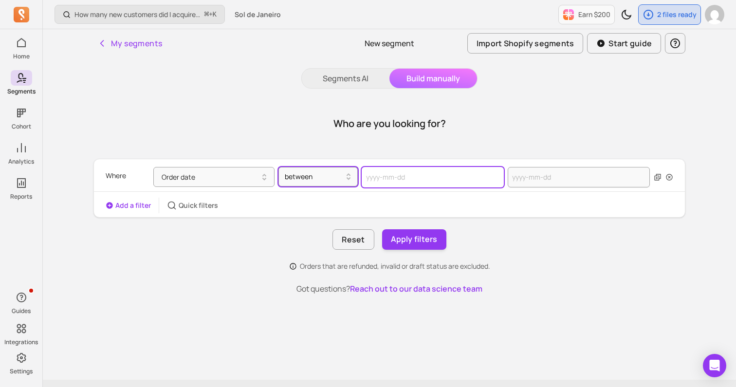
select select "2025"
select select "October"
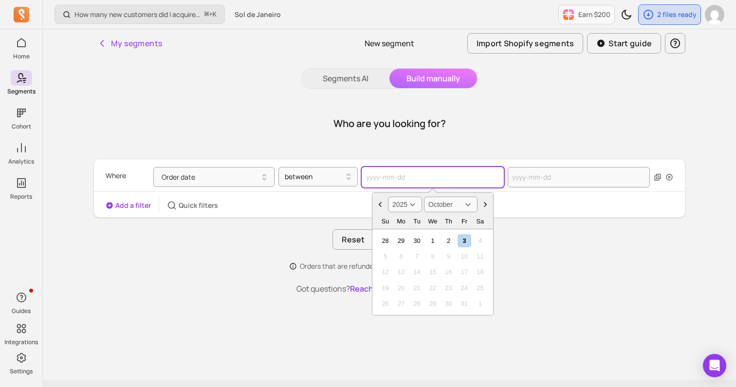
click at [392, 171] on input "text" at bounding box center [433, 177] width 142 height 20
click at [239, 175] on button "Order date" at bounding box center [213, 177] width 121 height 20
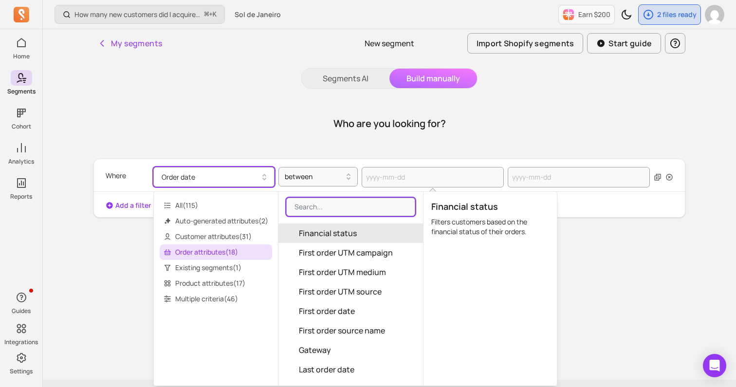
scroll to position [28, 0]
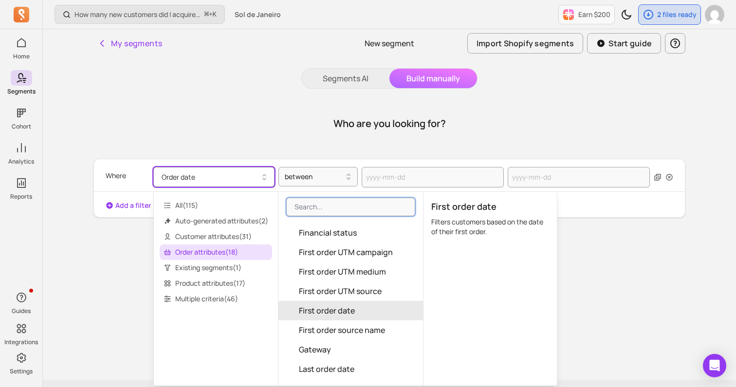
click at [325, 306] on span "First order date" at bounding box center [327, 311] width 56 height 12
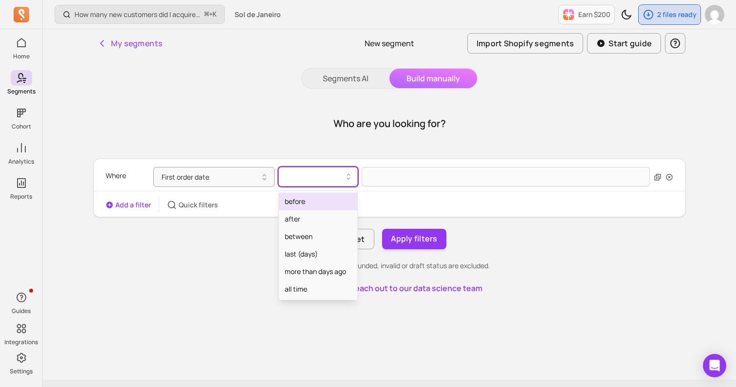
click at [316, 178] on div at bounding box center [314, 177] width 59 height 12
click at [316, 233] on div "between" at bounding box center [318, 237] width 78 height 18
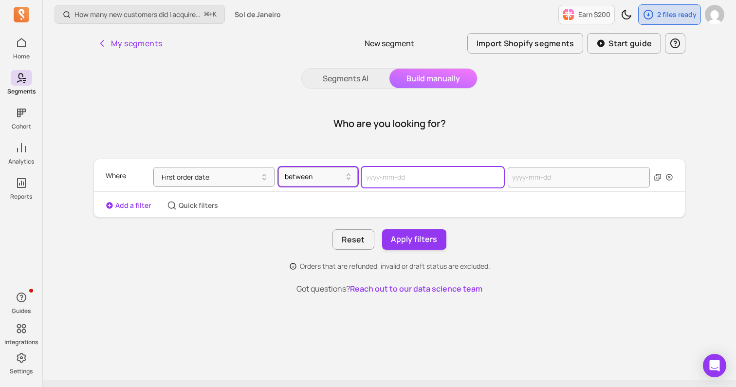
select select "2025"
select select "October"
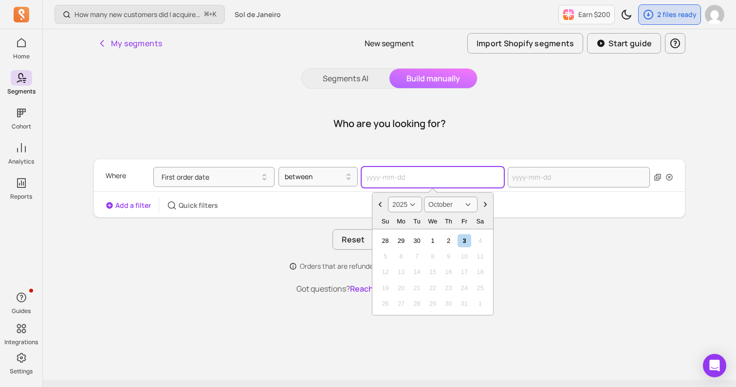
click at [389, 171] on input "text" at bounding box center [433, 177] width 142 height 20
click at [413, 208] on select "2000 2001 2002 2003 2004 2005 2006 2007 2008 2009 2010 2011 2012 2013 2014 2015…" at bounding box center [405, 205] width 34 height 16
select select "2023"
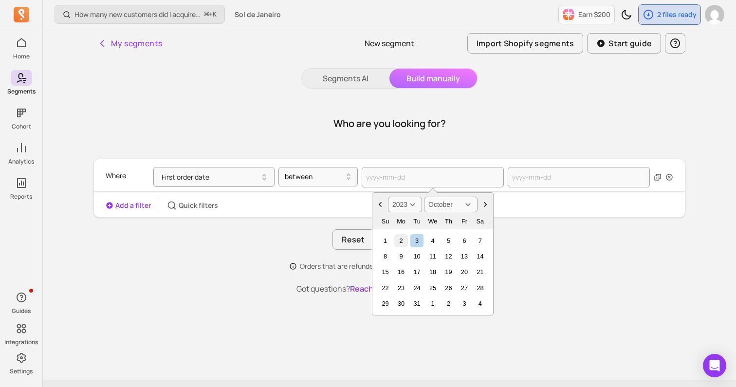
click at [400, 240] on div "2" at bounding box center [400, 240] width 13 height 13
type input "2023-10-02"
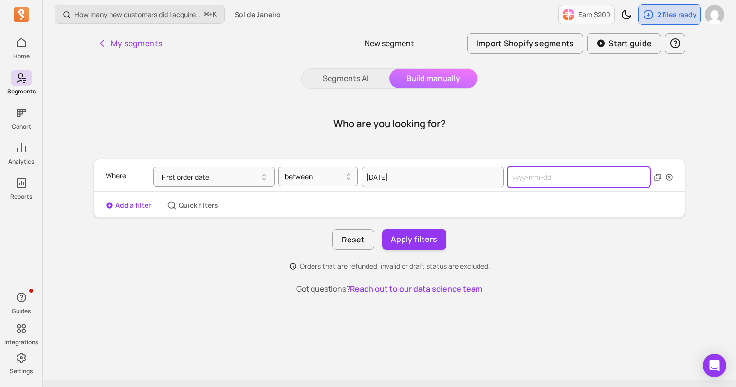
click at [538, 176] on input "text" at bounding box center [579, 177] width 142 height 20
select select "2025"
select select "October"
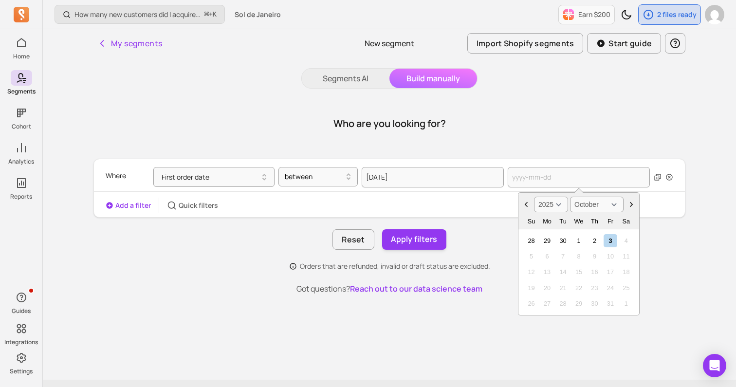
click at [549, 205] on select "2000 2001 2002 2003 2004 2005 2006 2007 2008 2009 2010 2011 2012 2013 2014 2015…" at bounding box center [551, 205] width 34 height 16
select select "2024"
click at [566, 241] on div "1" at bounding box center [562, 240] width 13 height 13
type input "[DATE]"
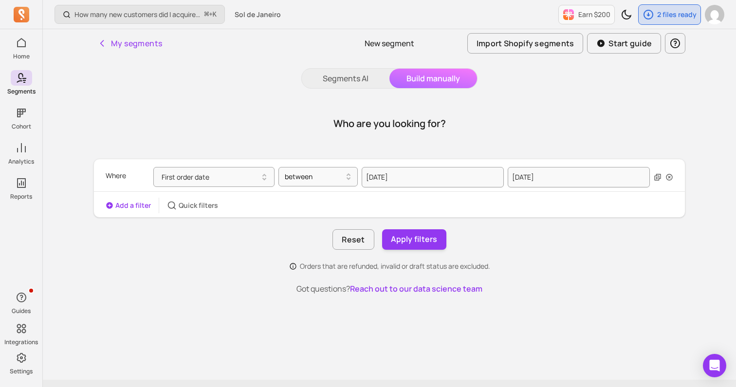
click at [503, 263] on div "Orders that are refunded, invalid or draft status are excluded." at bounding box center [389, 266] width 592 height 10
click at [126, 205] on button "Add a filter" at bounding box center [128, 206] width 45 height 10
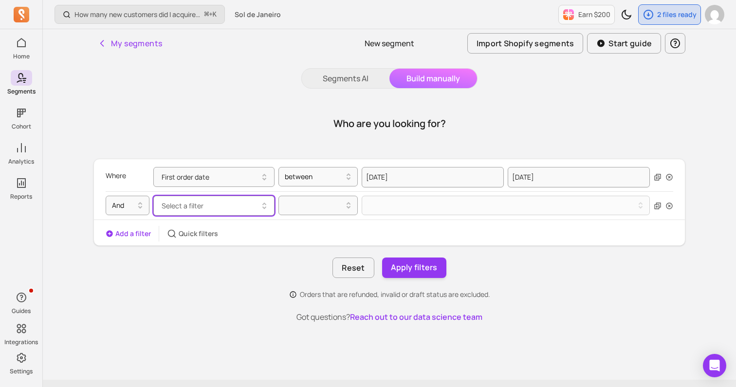
click at [185, 204] on span "Select a filter" at bounding box center [183, 205] width 42 height 9
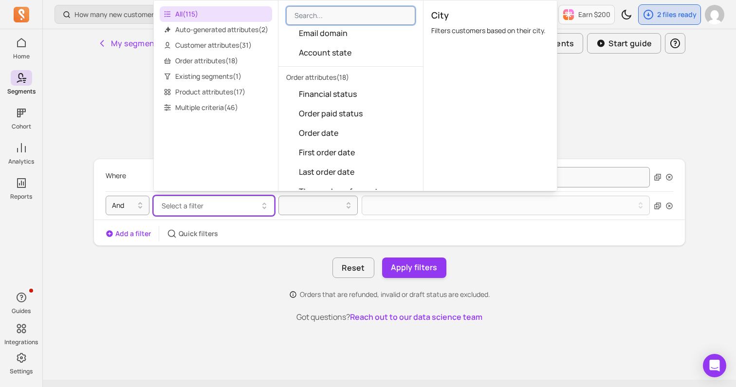
scroll to position [661, 0]
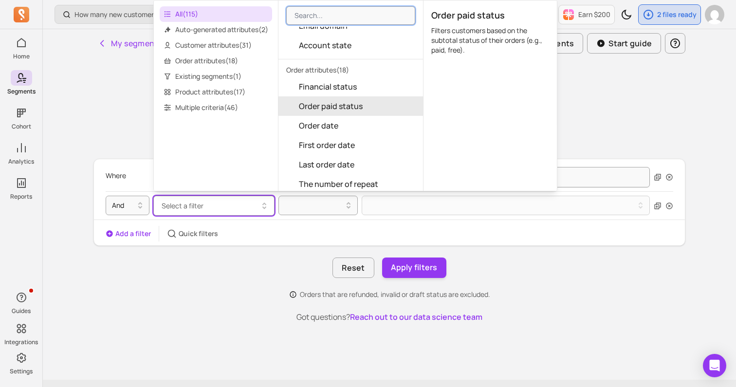
click at [330, 109] on span "Order paid status" at bounding box center [331, 106] width 64 height 12
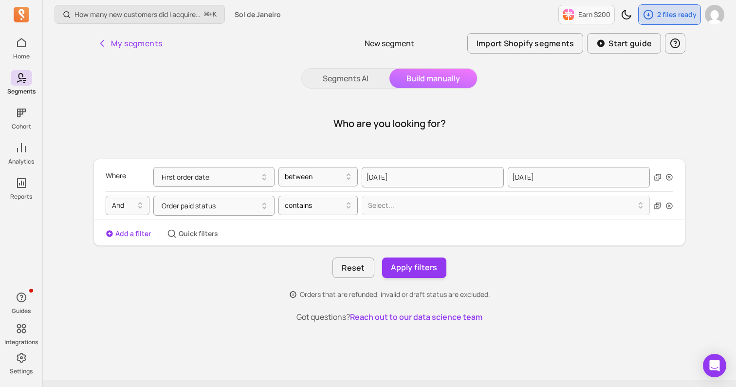
click at [393, 218] on div "And Order paid status contains Select..." at bounding box center [389, 205] width 567 height 28
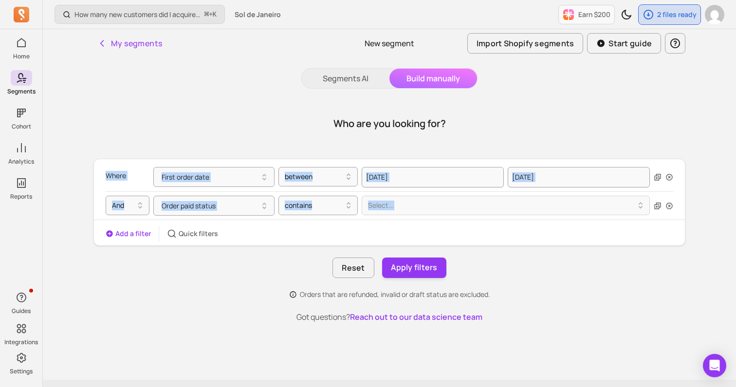
click at [393, 218] on div "And Order paid status contains Select..." at bounding box center [389, 205] width 567 height 28
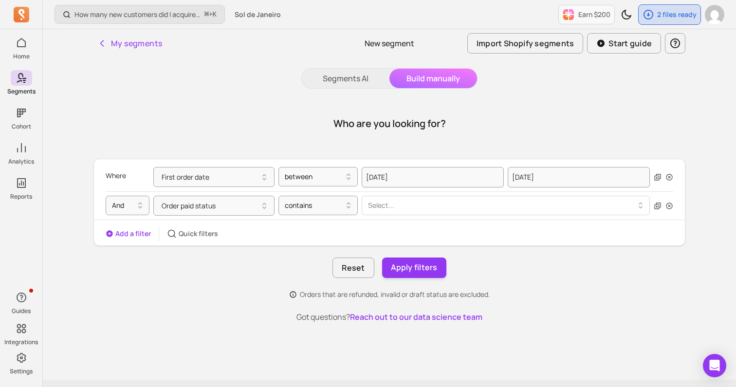
click at [389, 208] on div at bounding box center [502, 206] width 268 height 12
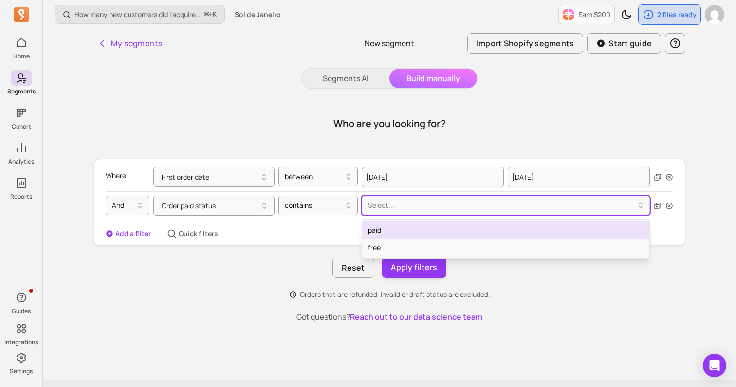
click at [386, 235] on div "paid" at bounding box center [505, 230] width 287 height 18
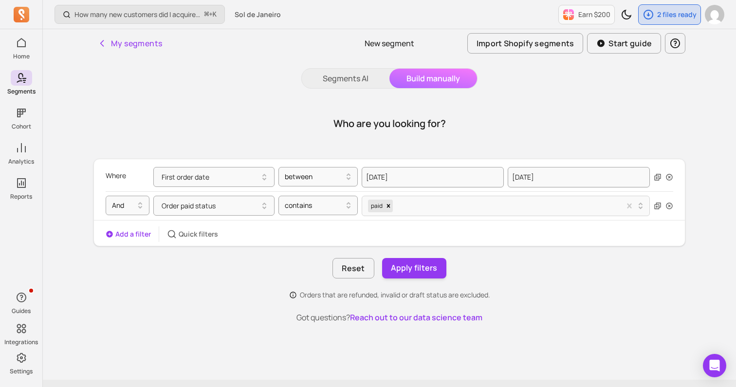
click at [281, 272] on div "Reset Apply filters" at bounding box center [389, 268] width 592 height 20
click at [405, 273] on button "Apply filters" at bounding box center [414, 268] width 64 height 20
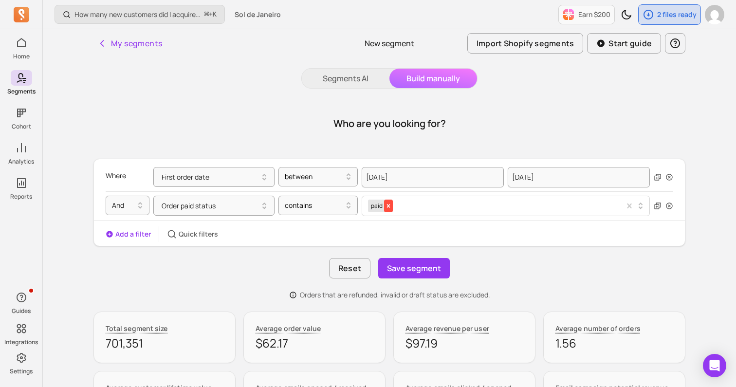
click at [389, 204] on icon "Remove paid" at bounding box center [388, 205] width 7 height 7
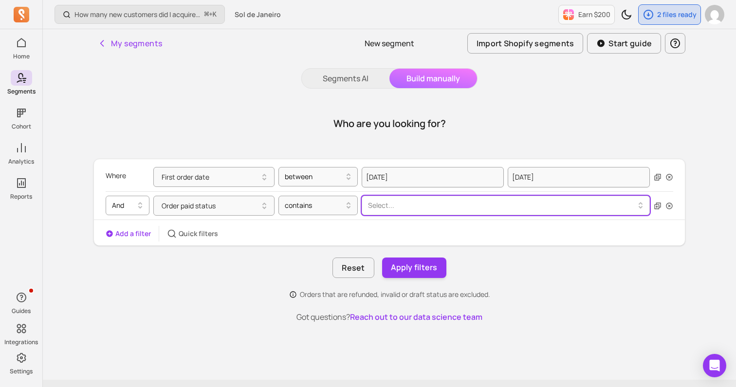
click at [126, 207] on div at bounding box center [123, 206] width 23 height 12
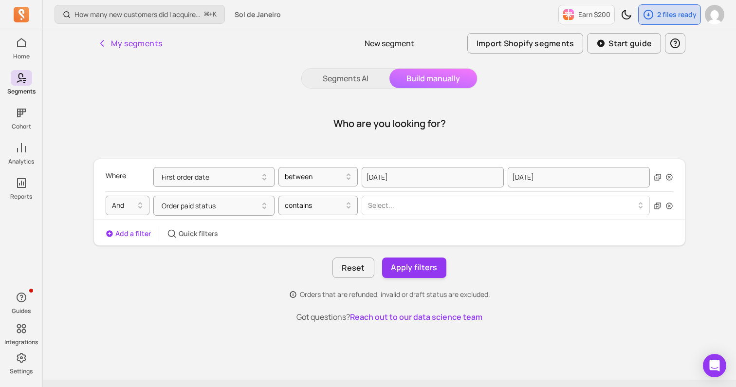
click at [172, 220] on div "Where First order date between 2023-10-02 2024-10-01 And Order paid status cont…" at bounding box center [389, 202] width 591 height 78
click at [125, 233] on button "Add a filter" at bounding box center [128, 234] width 45 height 10
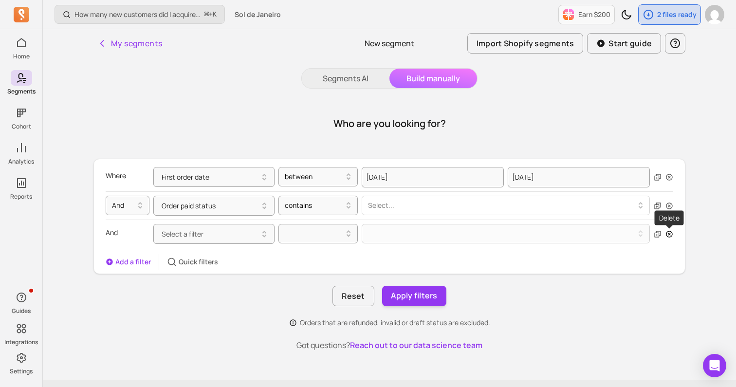
click at [667, 234] on icon "button" at bounding box center [669, 234] width 8 height 8
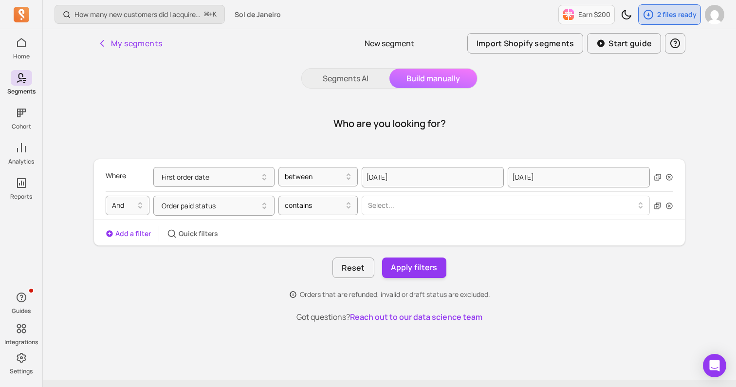
click at [230, 211] on button "Order paid status" at bounding box center [213, 206] width 121 height 20
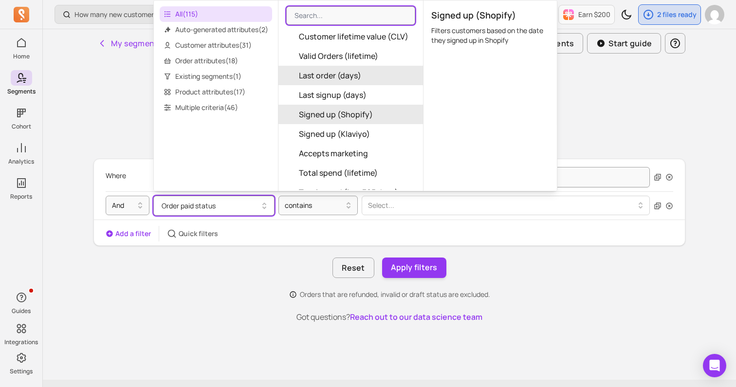
scroll to position [82, 0]
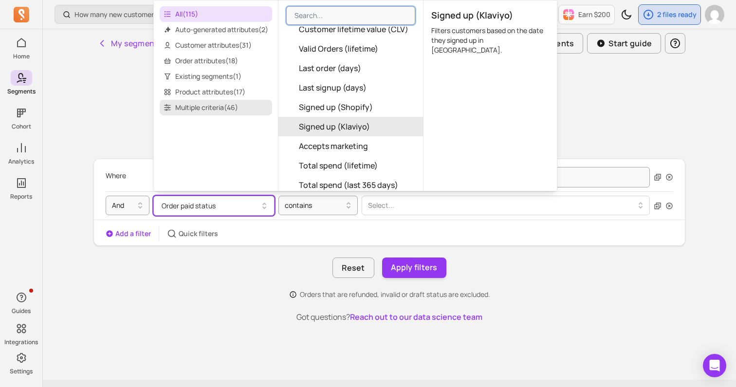
click at [212, 110] on span "Multiple criteria ( 46 )" at bounding box center [216, 108] width 112 height 16
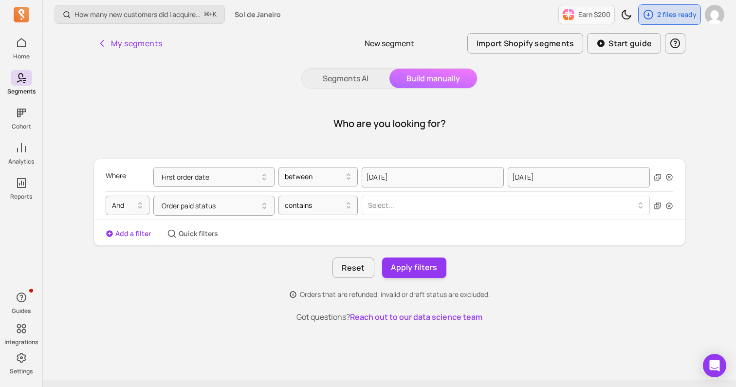
click at [217, 250] on div "Where First order date between 2023-10-02 2024-10-01 And Order paid status cont…" at bounding box center [389, 229] width 592 height 141
click at [670, 206] on icon "button" at bounding box center [669, 205] width 6 height 6
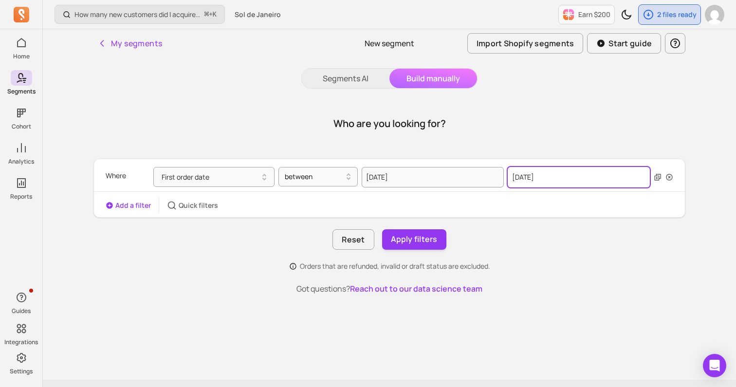
click at [550, 178] on input "[DATE]" at bounding box center [579, 177] width 142 height 20
select select "2024"
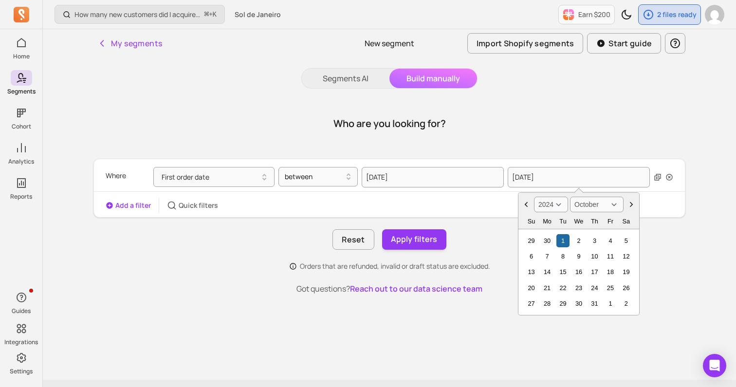
click at [592, 209] on select "January February March April May June July August September October November De…" at bounding box center [597, 205] width 54 height 16
select select "April"
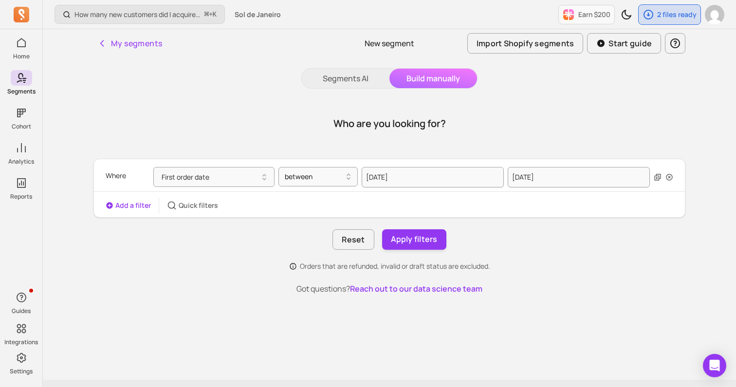
click at [490, 261] on div "Where First order date between 2023-10-02 2024-10-01 Add a filter Quick filters…" at bounding box center [389, 215] width 592 height 112
click at [404, 232] on button "Apply filters" at bounding box center [414, 239] width 64 height 20
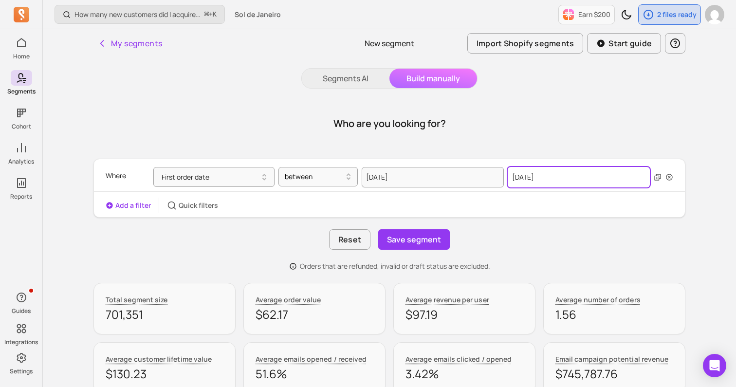
select select "2024"
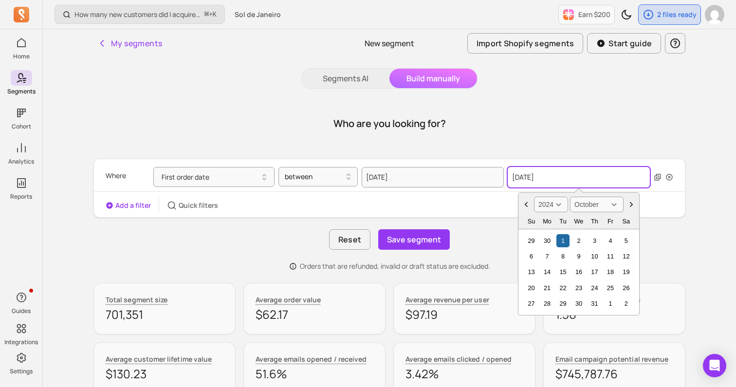
click at [539, 176] on input "[DATE]" at bounding box center [579, 177] width 142 height 20
click at [593, 200] on select "January February March April May June July August September October November De…" at bounding box center [597, 205] width 54 height 16
select select "April"
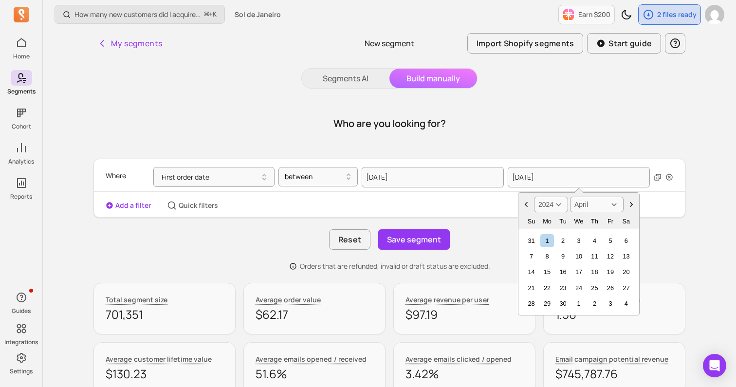
click at [587, 140] on div "Who are you looking for?" at bounding box center [389, 123] width 592 height 47
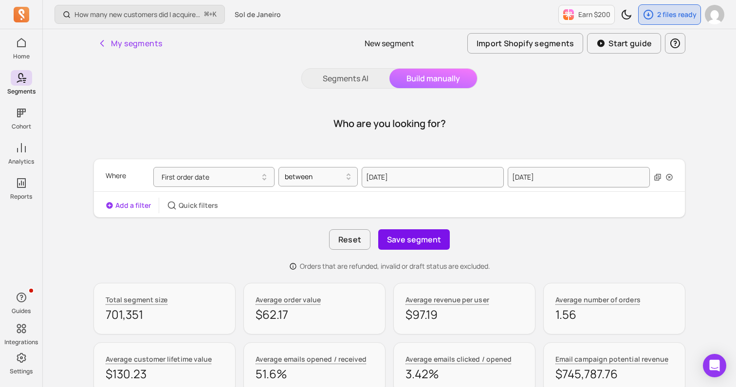
click at [420, 236] on button "Save segment" at bounding box center [414, 239] width 72 height 20
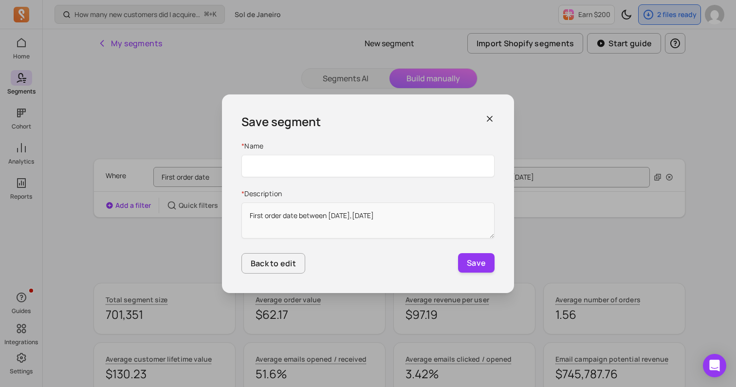
click at [380, 162] on input "Name" at bounding box center [367, 166] width 253 height 22
type input "Ordered between 10/23 and 4/24"
click at [471, 259] on button "Save" at bounding box center [476, 262] width 37 height 19
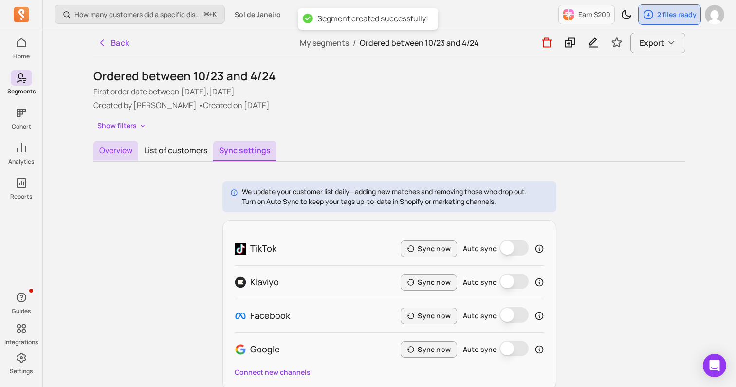
click at [118, 152] on button "Overview" at bounding box center [115, 151] width 45 height 20
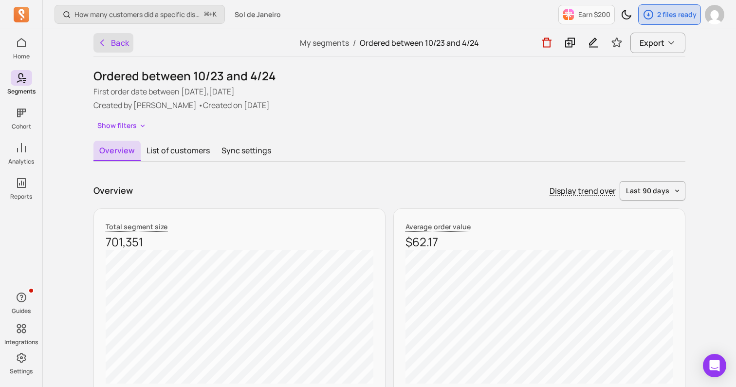
click at [108, 37] on button "Back" at bounding box center [113, 42] width 40 height 19
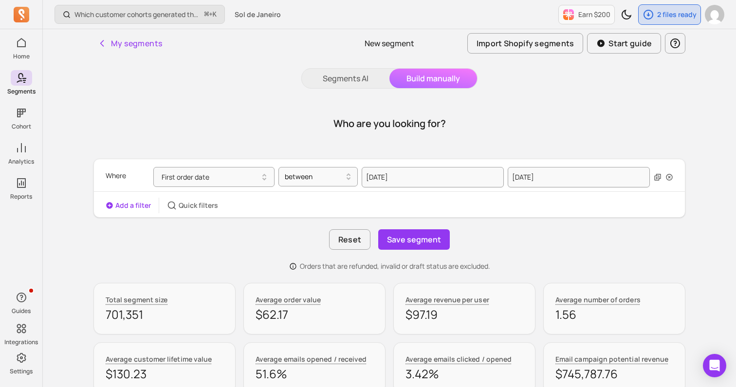
click at [133, 28] on div "Which customer cohorts generated the most orders? ⌘ + K" at bounding box center [140, 14] width 170 height 29
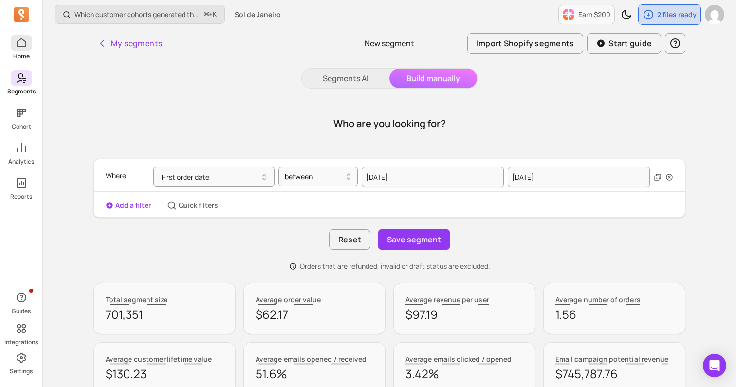
click at [18, 53] on p "Home" at bounding box center [21, 57] width 17 height 8
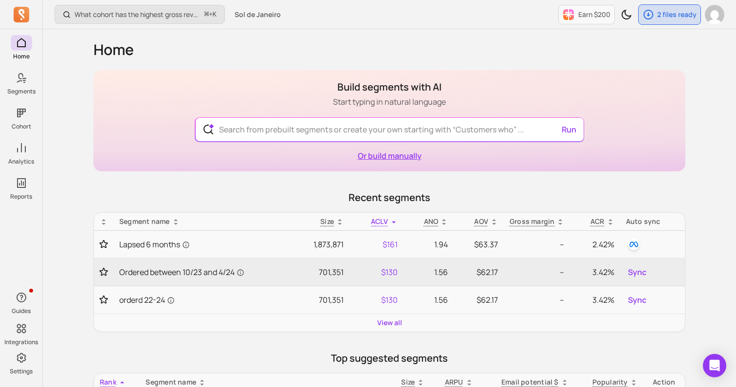
click at [393, 154] on link "Or build manually" at bounding box center [390, 155] width 64 height 11
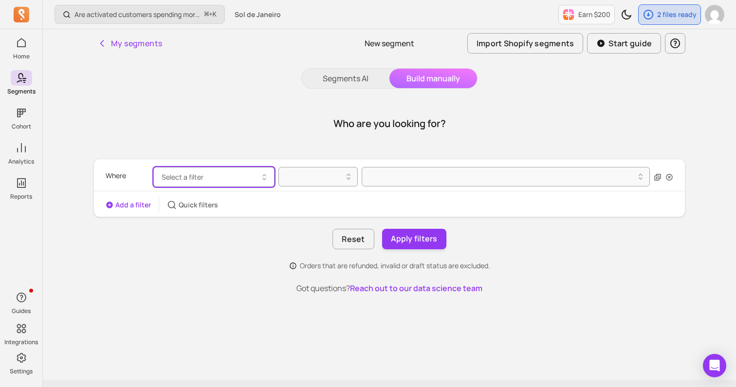
click at [209, 175] on button "Select a filter" at bounding box center [213, 177] width 121 height 20
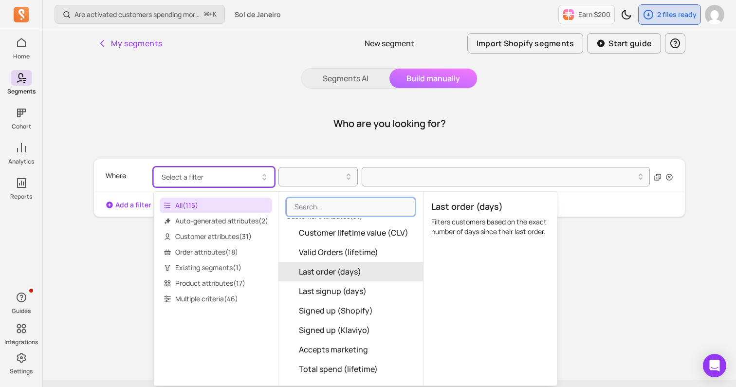
scroll to position [71, 0]
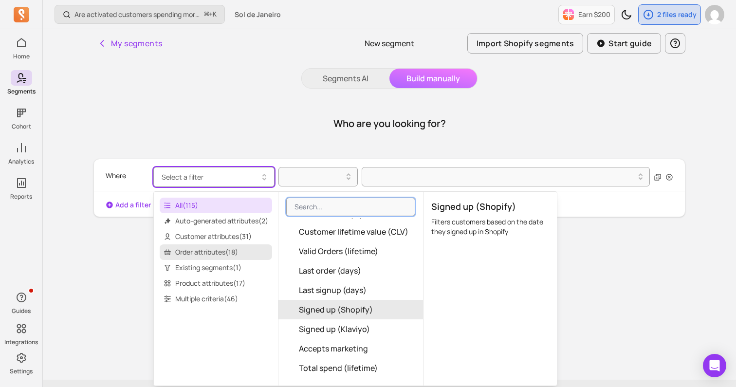
click at [189, 248] on span "Order attributes ( 18 )" at bounding box center [216, 252] width 112 height 16
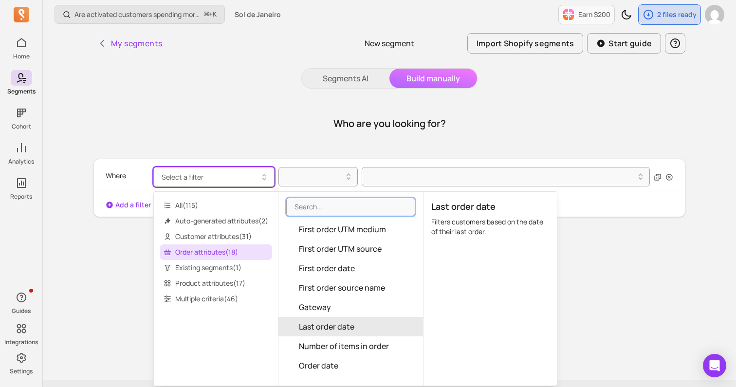
scroll to position [125, 0]
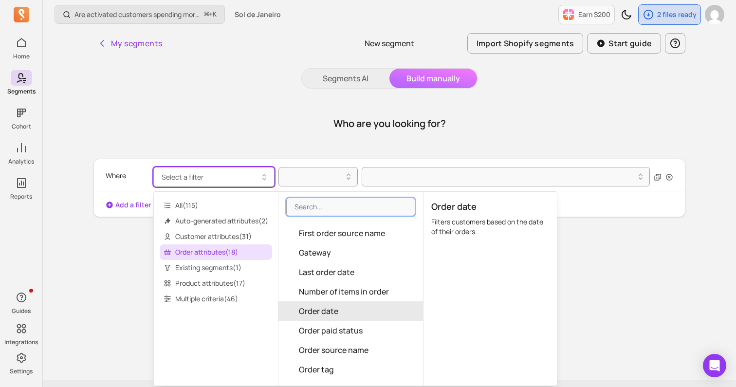
click at [339, 317] on button "Order date" at bounding box center [350, 310] width 145 height 19
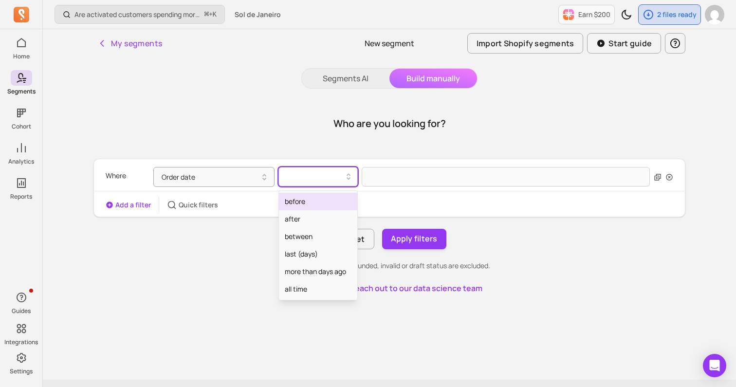
click at [326, 184] on div at bounding box center [317, 176] width 79 height 19
click at [310, 230] on div "between" at bounding box center [318, 237] width 78 height 18
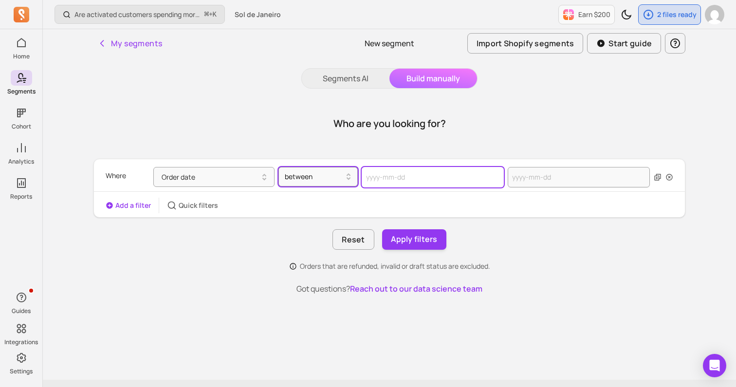
click at [384, 177] on input "text" at bounding box center [433, 177] width 142 height 20
select select "2025"
select select "October"
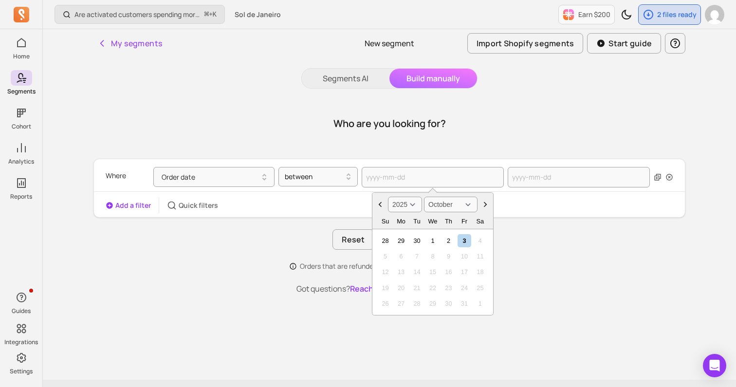
click at [409, 204] on select "2000 2001 2002 2003 2004 2005 2006 2007 2008 2009 2010 2011 2012 2013 2014 2015…" at bounding box center [405, 205] width 34 height 16
select select "2023"
click at [401, 239] on div "2" at bounding box center [400, 240] width 13 height 13
type input "2023-10-02"
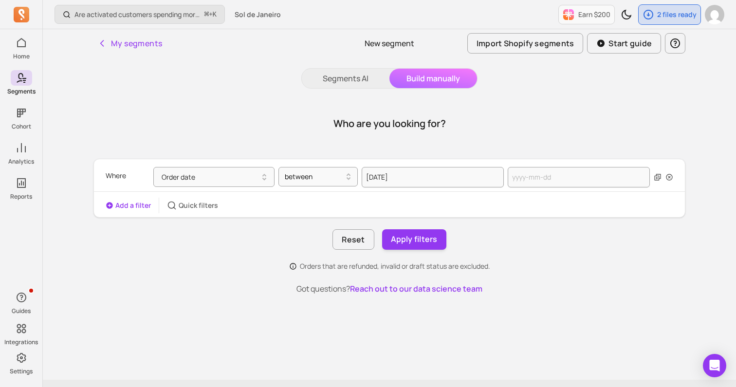
click at [568, 239] on div "Reset Apply filters" at bounding box center [389, 239] width 592 height 20
select select "2025"
select select "October"
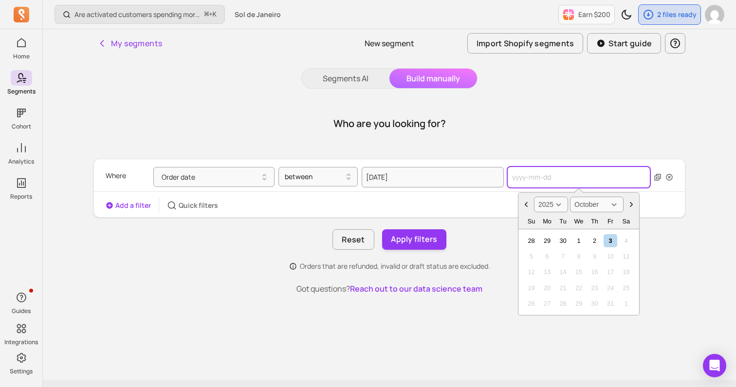
click at [551, 176] on input "text" at bounding box center [579, 177] width 142 height 20
click at [554, 201] on select "2000 2001 2002 2003 2004 2005 2006 2007 2008 2009 2010 2011 2012 2013 2014 2015…" at bounding box center [551, 205] width 34 height 16
select select "2024"
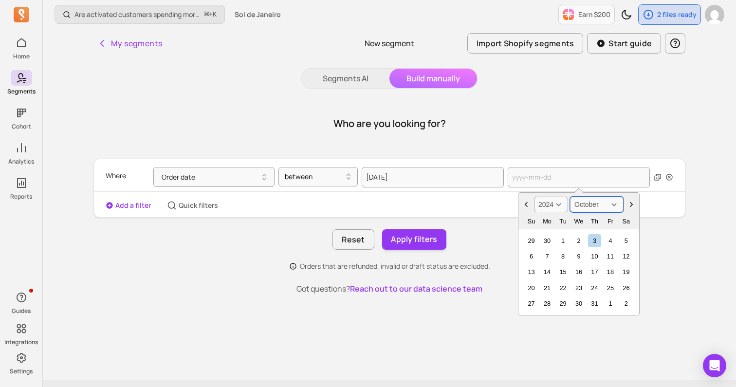
click at [588, 205] on select "January February March April May June July August September October November De…" at bounding box center [597, 205] width 54 height 16
select select "April"
click at [554, 242] on div "31 1 2 3 4 5 6" at bounding box center [578, 241] width 114 height 16
click at [548, 241] on div "1" at bounding box center [546, 240] width 13 height 13
type input "2024-04-01"
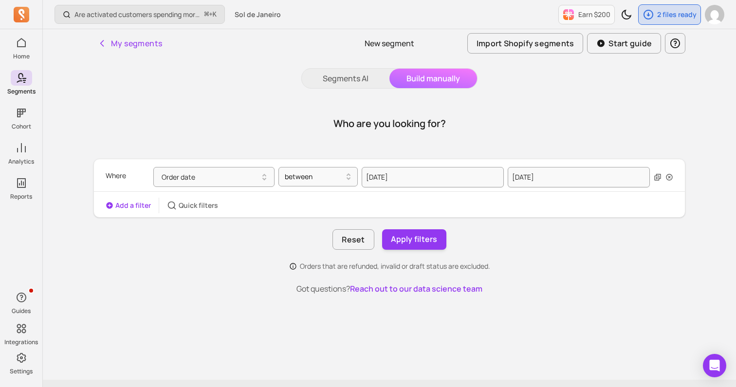
click at [653, 242] on div "Reset Apply filters" at bounding box center [389, 239] width 592 height 20
click at [205, 180] on button "Order date" at bounding box center [213, 177] width 121 height 20
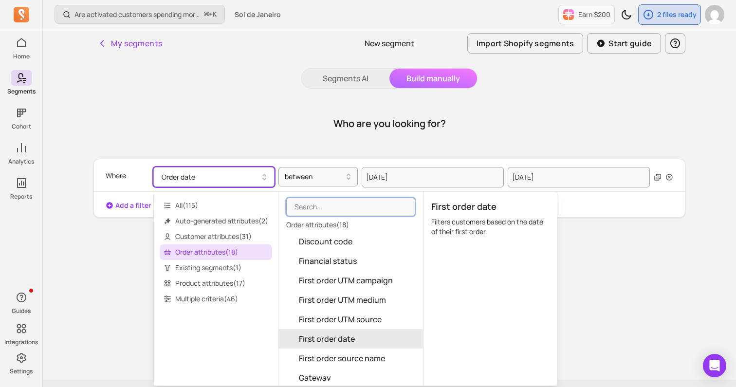
click at [319, 342] on span "First order date" at bounding box center [327, 339] width 56 height 12
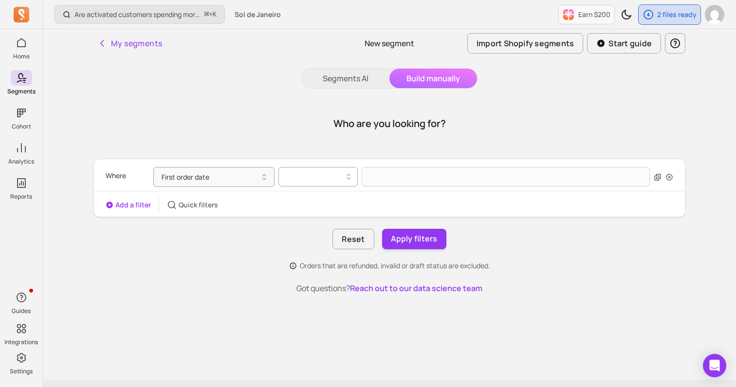
click at [316, 185] on div at bounding box center [317, 176] width 79 height 19
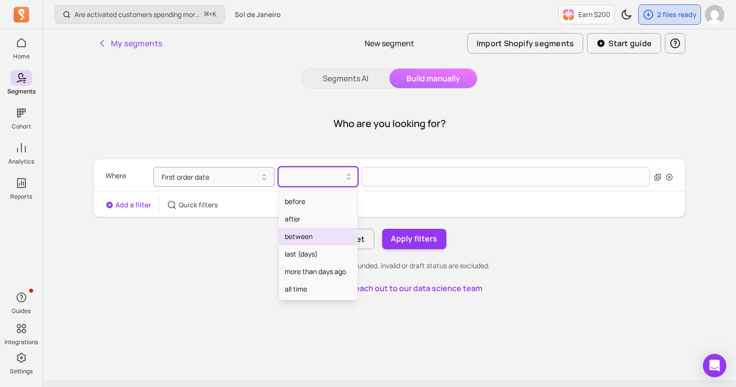
click at [305, 232] on div "between" at bounding box center [318, 237] width 78 height 18
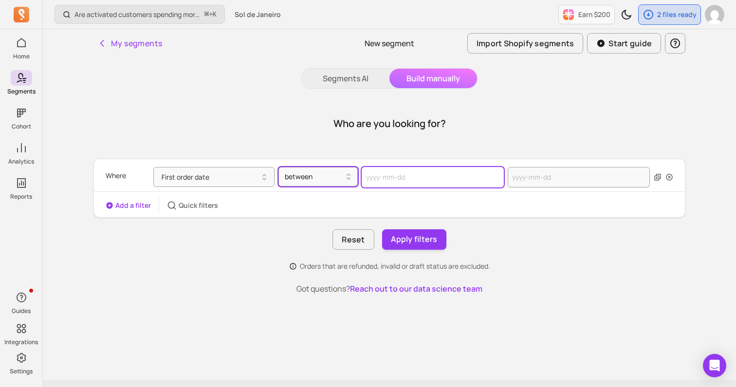
select select "2025"
select select "October"
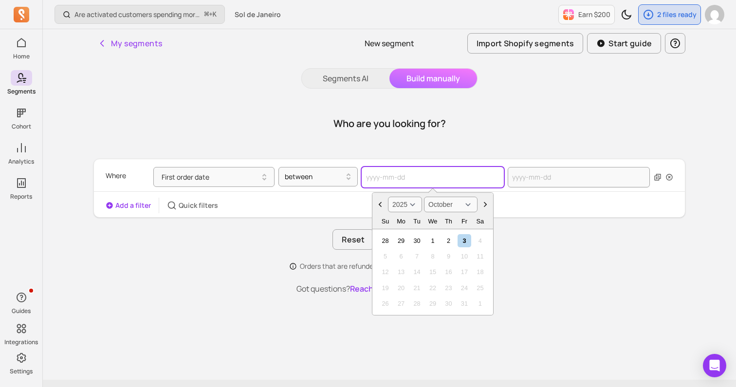
click at [373, 182] on input "text" at bounding box center [433, 177] width 142 height 20
click at [412, 206] on select "2000 2001 2002 2003 2004 2005 2006 2007 2008 2009 2010 2011 2012 2013 2014 2015…" at bounding box center [405, 205] width 34 height 16
select select "2023"
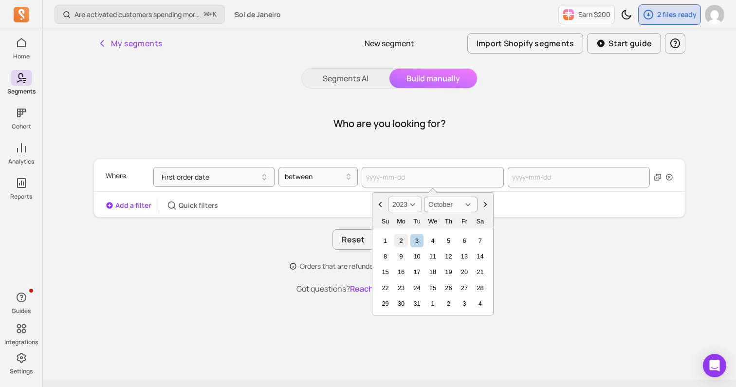
click at [397, 242] on div "2" at bounding box center [400, 240] width 13 height 13
type input "2023-10-02"
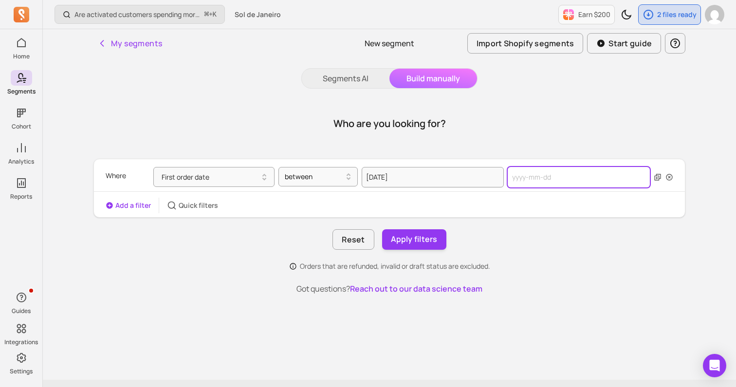
click at [523, 171] on input "text" at bounding box center [579, 177] width 142 height 20
select select "2025"
select select "October"
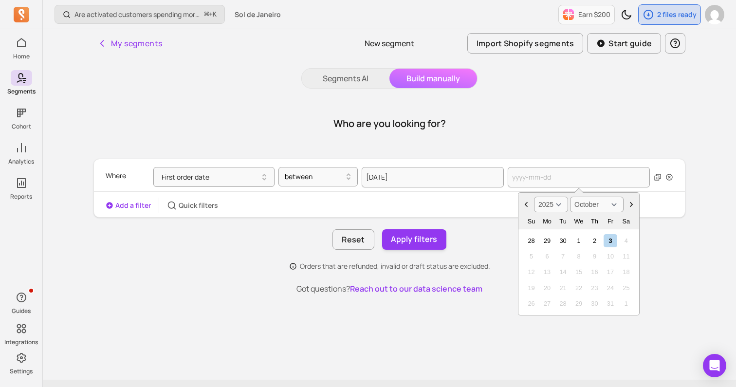
click at [562, 206] on select "2000 2001 2002 2003 2004 2005 2006 2007 2008 2009 2010 2011 2012 2013 2014 2015…" at bounding box center [551, 205] width 34 height 16
select select "2024"
click at [595, 199] on select "January February March April May June July August September October November De…" at bounding box center [597, 205] width 54 height 16
select select "April"
click at [547, 243] on div "1" at bounding box center [546, 240] width 13 height 13
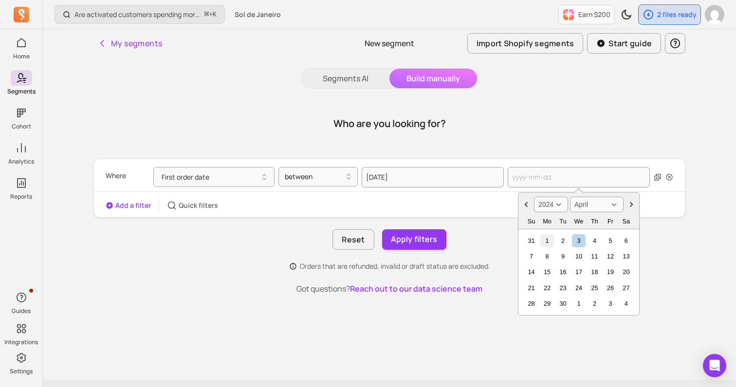
type input "2024-04-01"
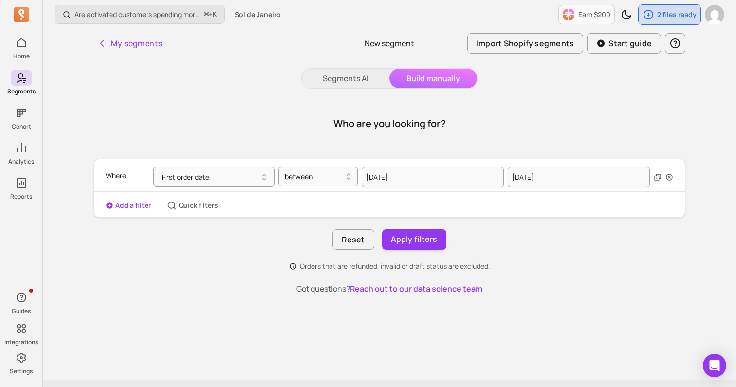
click at [525, 253] on div "Where First order date between 2023-10-02 2024-04-01 Add a filter Quick filters…" at bounding box center [389, 215] width 592 height 112
click at [404, 241] on button "Apply filters" at bounding box center [414, 239] width 64 height 20
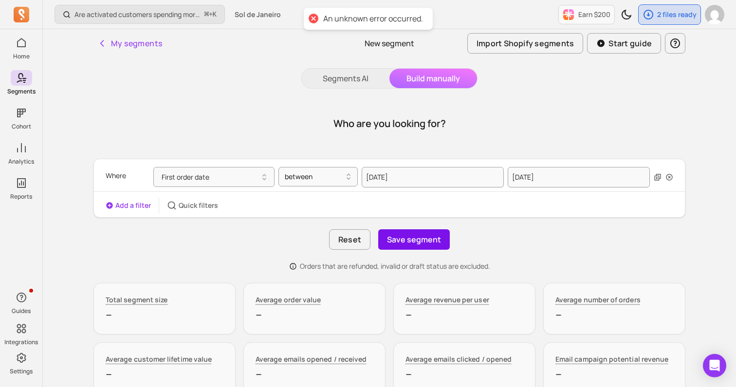
click at [428, 238] on button "Save segment" at bounding box center [414, 239] width 72 height 20
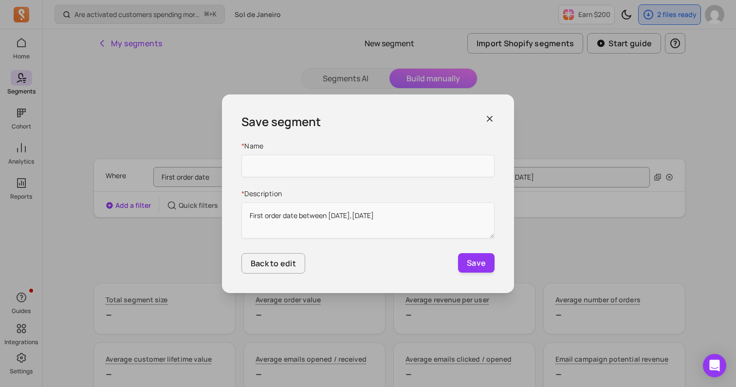
click at [490, 117] on icon "button" at bounding box center [490, 119] width 10 height 10
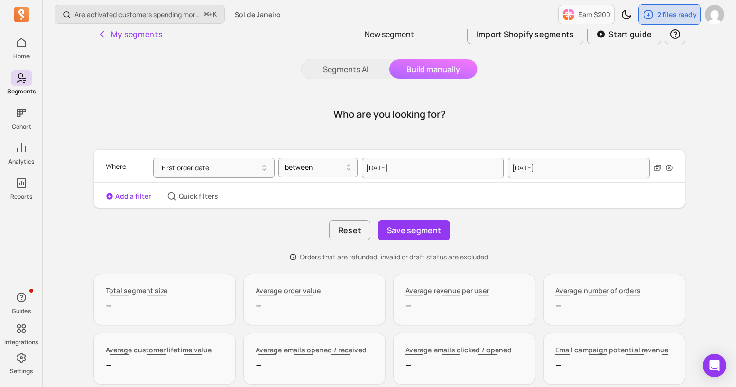
scroll to position [9, 0]
click at [437, 230] on button "Save segment" at bounding box center [414, 230] width 72 height 20
click at [437, 230] on textarea "First order date between 2023-10-02,2024-04-01" at bounding box center [368, 219] width 240 height 34
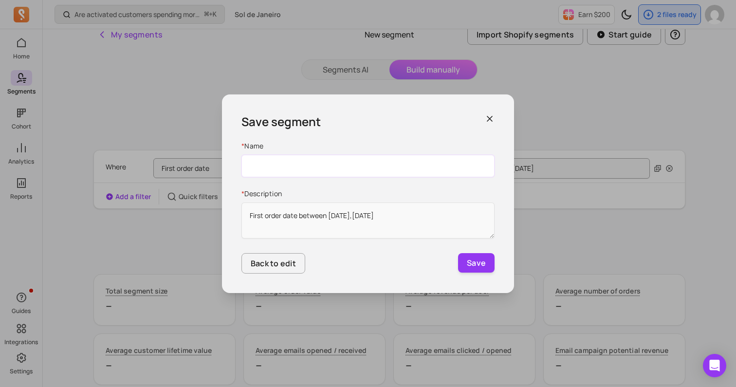
click at [409, 167] on input "Name" at bounding box center [367, 166] width 253 height 22
click at [282, 165] on input "ordered 10/22 -4/23" at bounding box center [367, 166] width 253 height 22
click at [289, 165] on input "ordered 4/22 -4/23" at bounding box center [367, 166] width 253 height 22
click at [280, 165] on input "ordered 4/23 -4/23" at bounding box center [367, 166] width 253 height 22
click at [375, 161] on input "ordered 10/23 -4/23" at bounding box center [367, 166] width 253 height 22
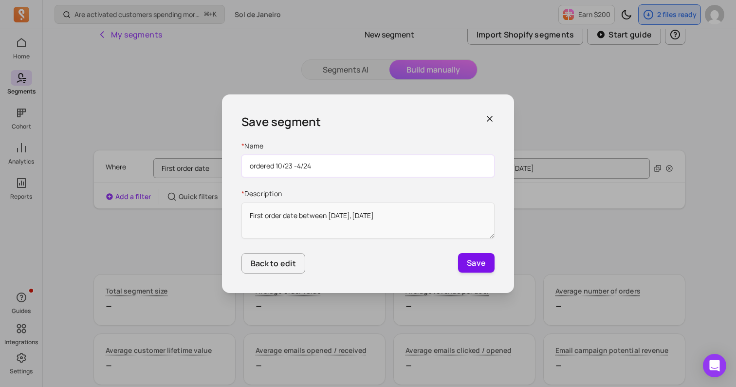
type input "ordered 10/23 -4/24"
click at [471, 262] on button "Save" at bounding box center [476, 262] width 37 height 19
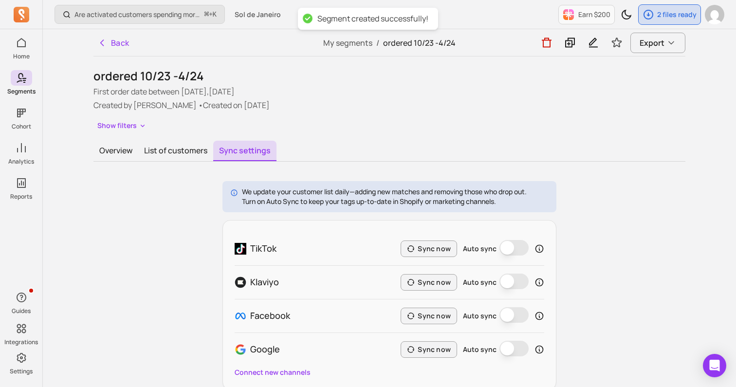
scroll to position [48, 0]
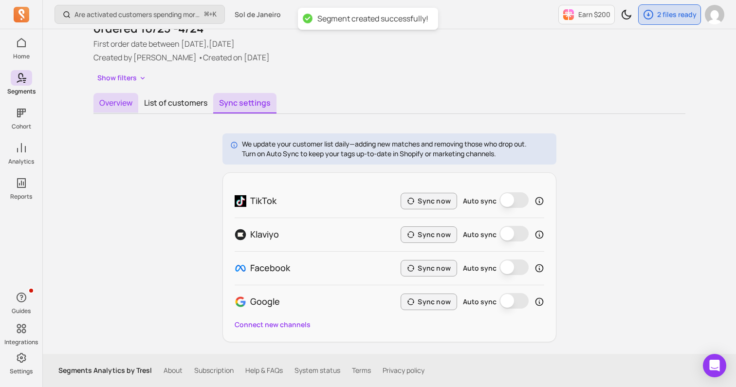
click at [129, 103] on button "Overview" at bounding box center [115, 103] width 45 height 20
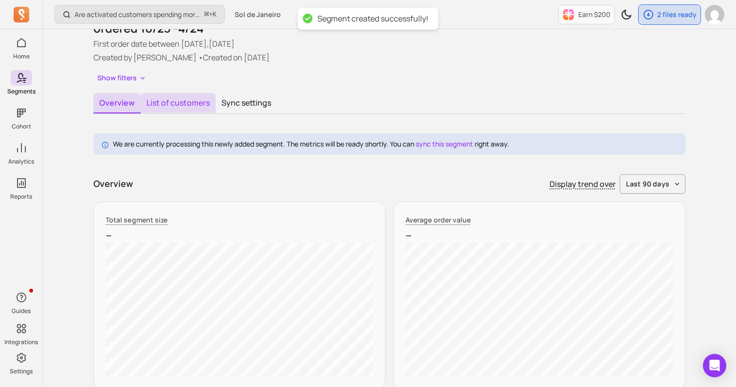
click at [183, 105] on button "List of customers" at bounding box center [178, 103] width 75 height 20
